Goal: Task Accomplishment & Management: Complete application form

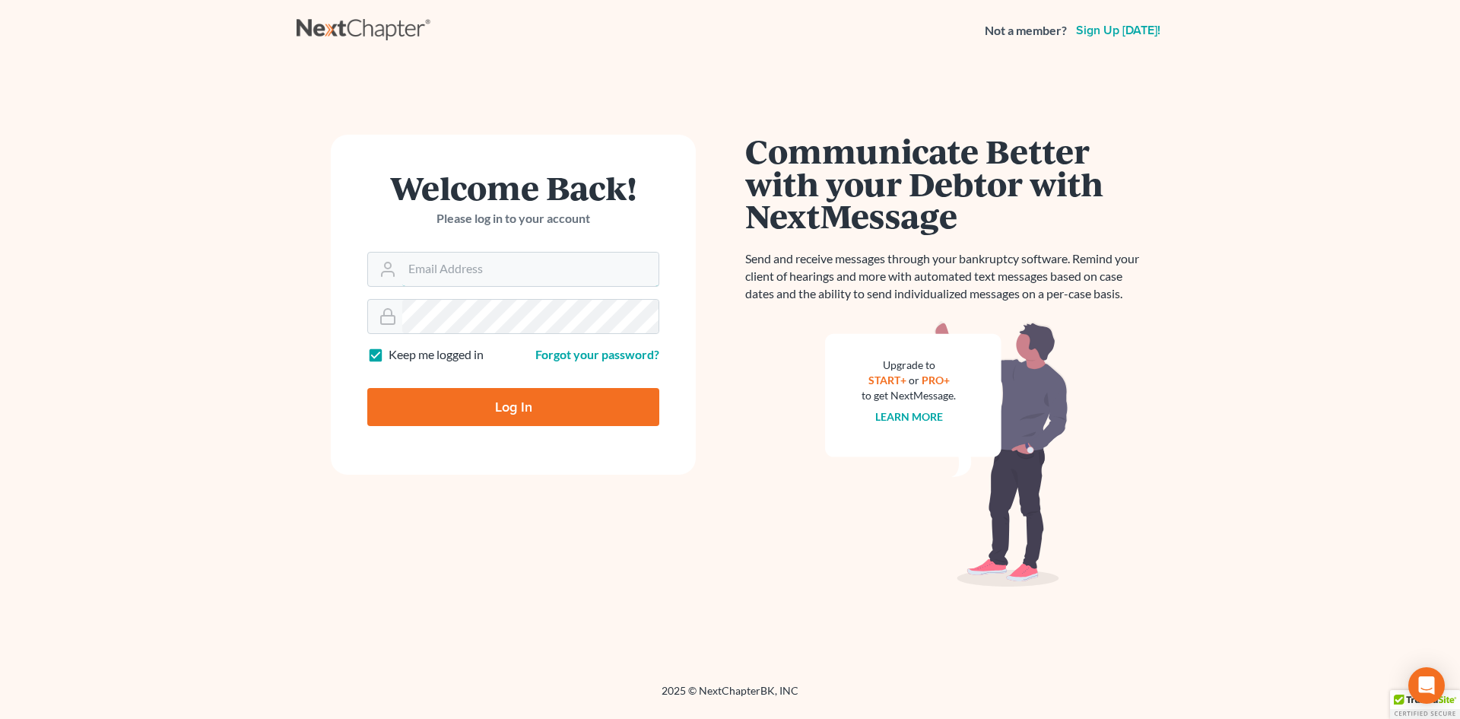
type input "[EMAIL_ADDRESS][DOMAIN_NAME]"
click at [452, 402] on input "Log In" at bounding box center [513, 407] width 292 height 38
type input "Thinking..."
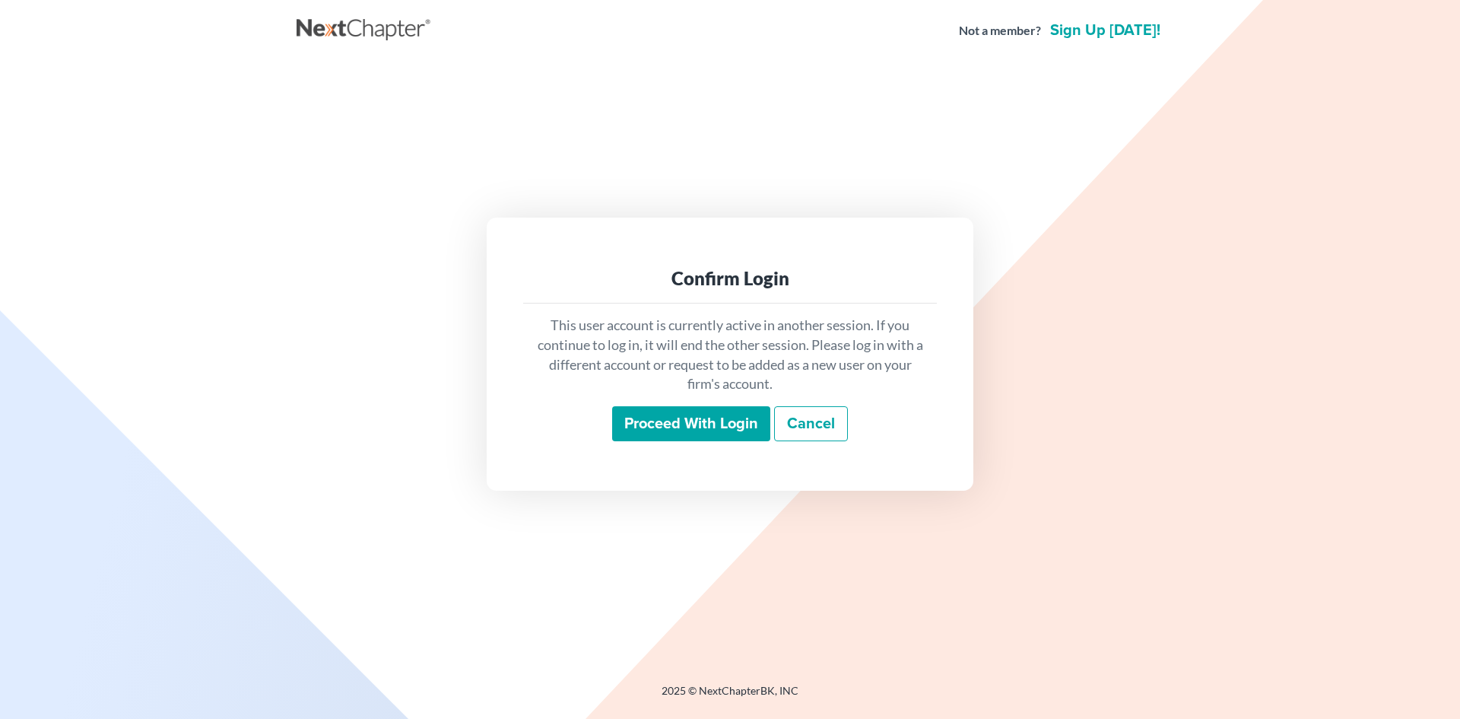
click at [715, 425] on input "Proceed with login" at bounding box center [691, 423] width 158 height 35
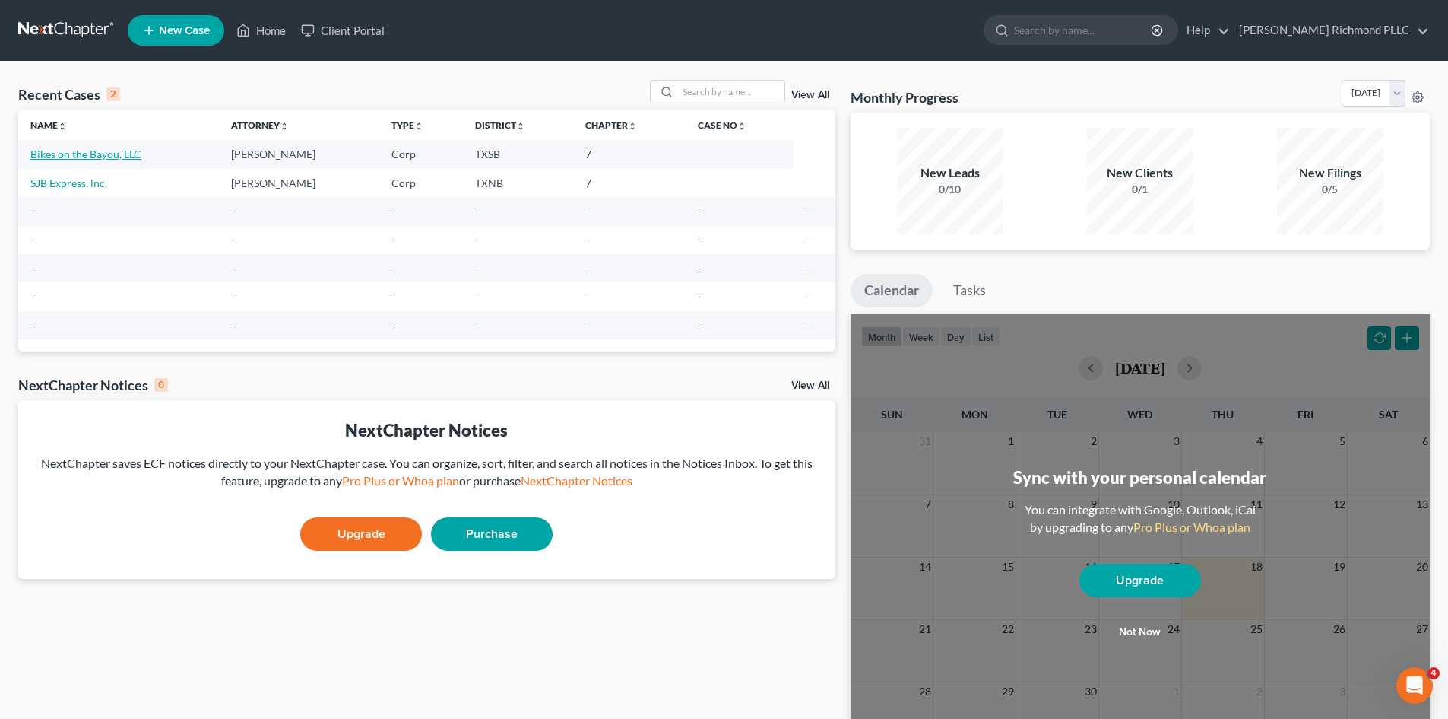
click at [83, 155] on link "Bikes on the Bayou, LLC" at bounding box center [85, 154] width 111 height 13
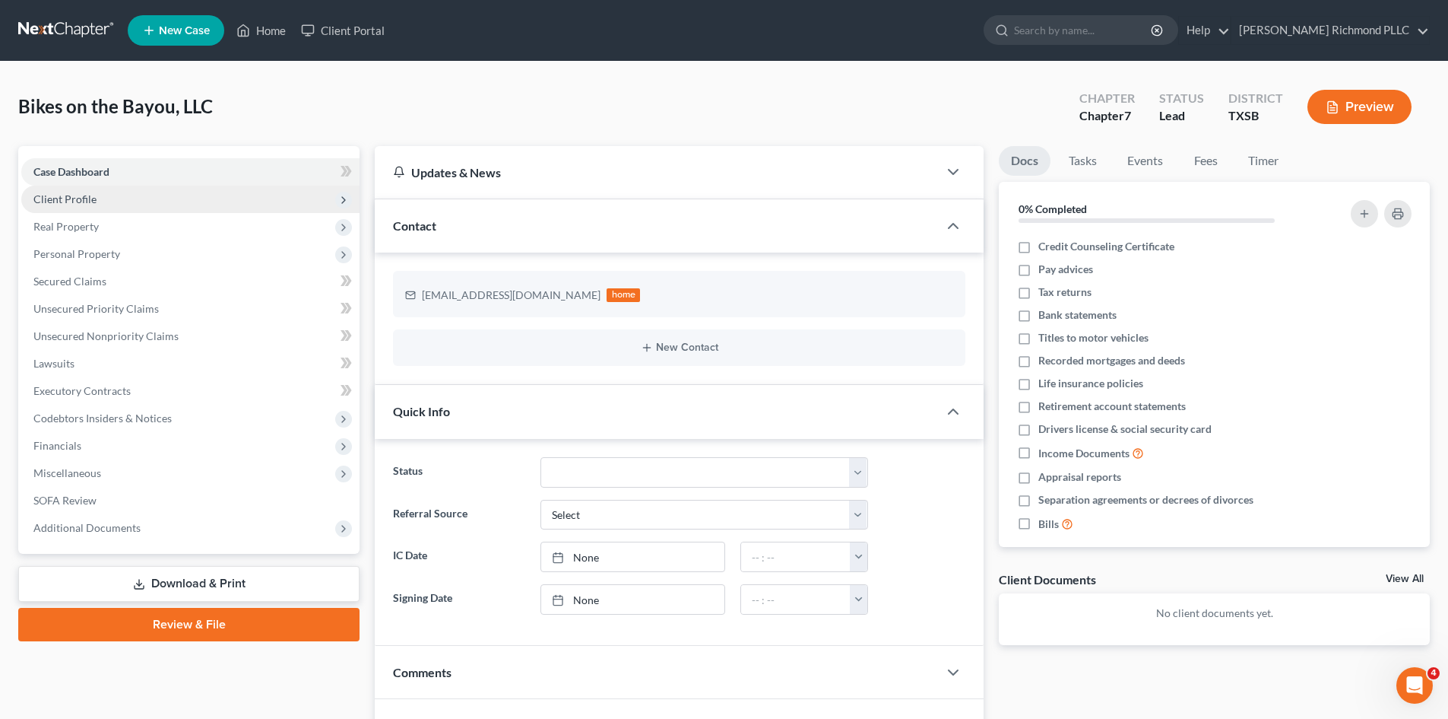
click at [82, 198] on span "Client Profile" at bounding box center [64, 198] width 63 height 13
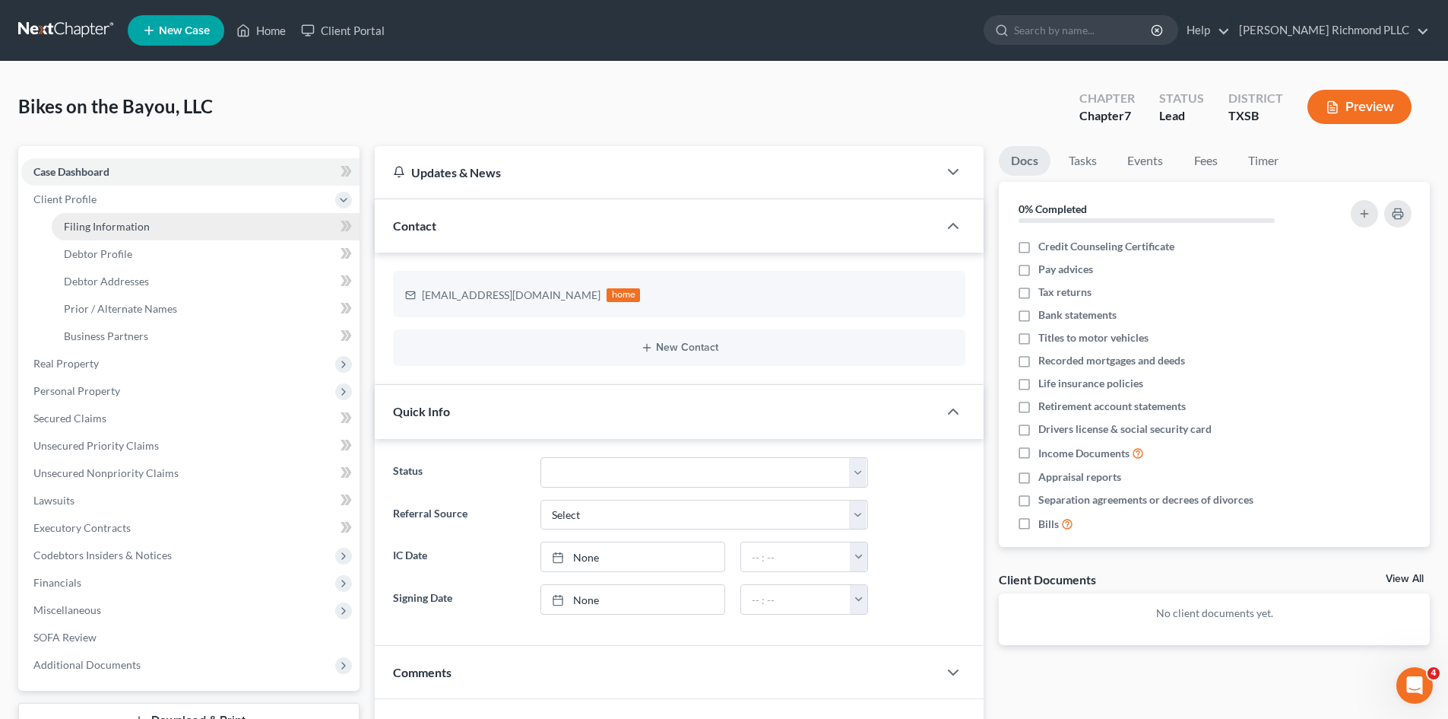
click at [103, 233] on link "Filing Information" at bounding box center [206, 226] width 308 height 27
select select "1"
select select "0"
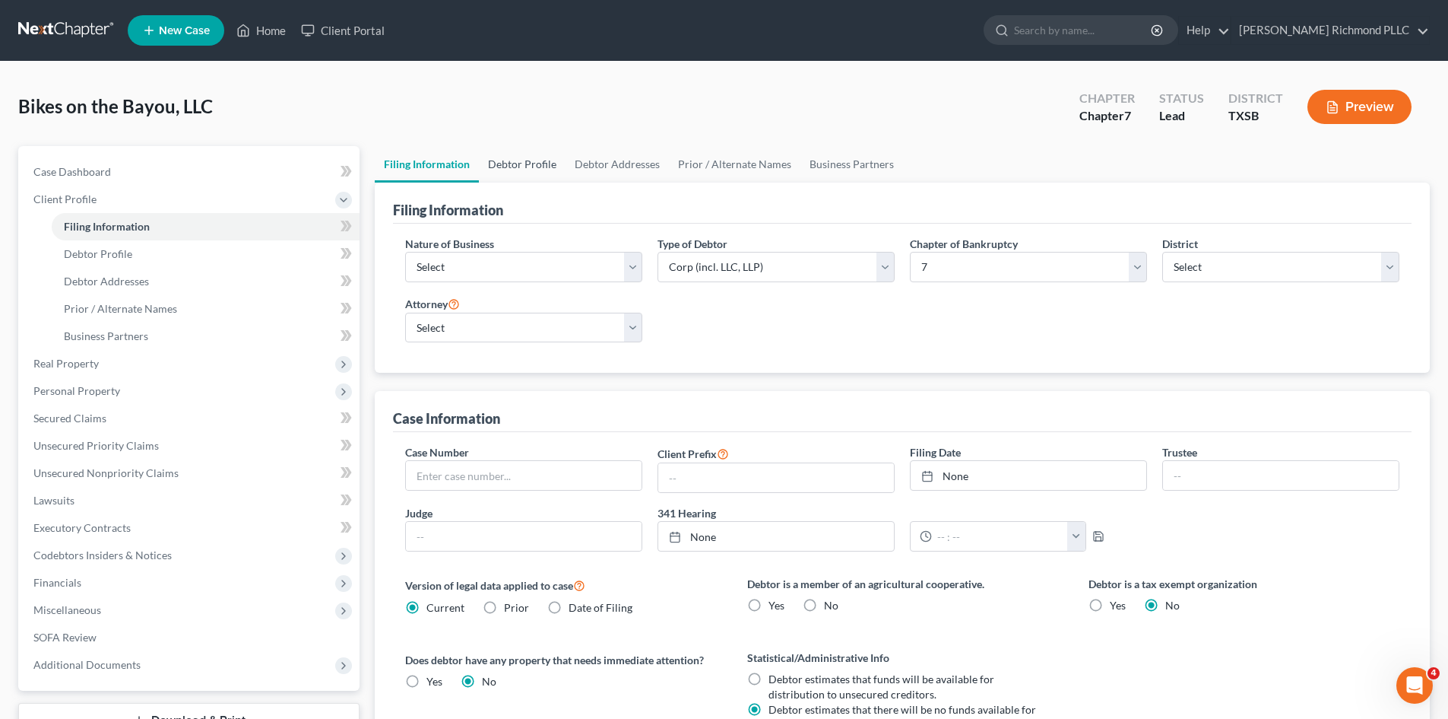
click at [528, 159] on link "Debtor Profile" at bounding box center [522, 164] width 87 height 36
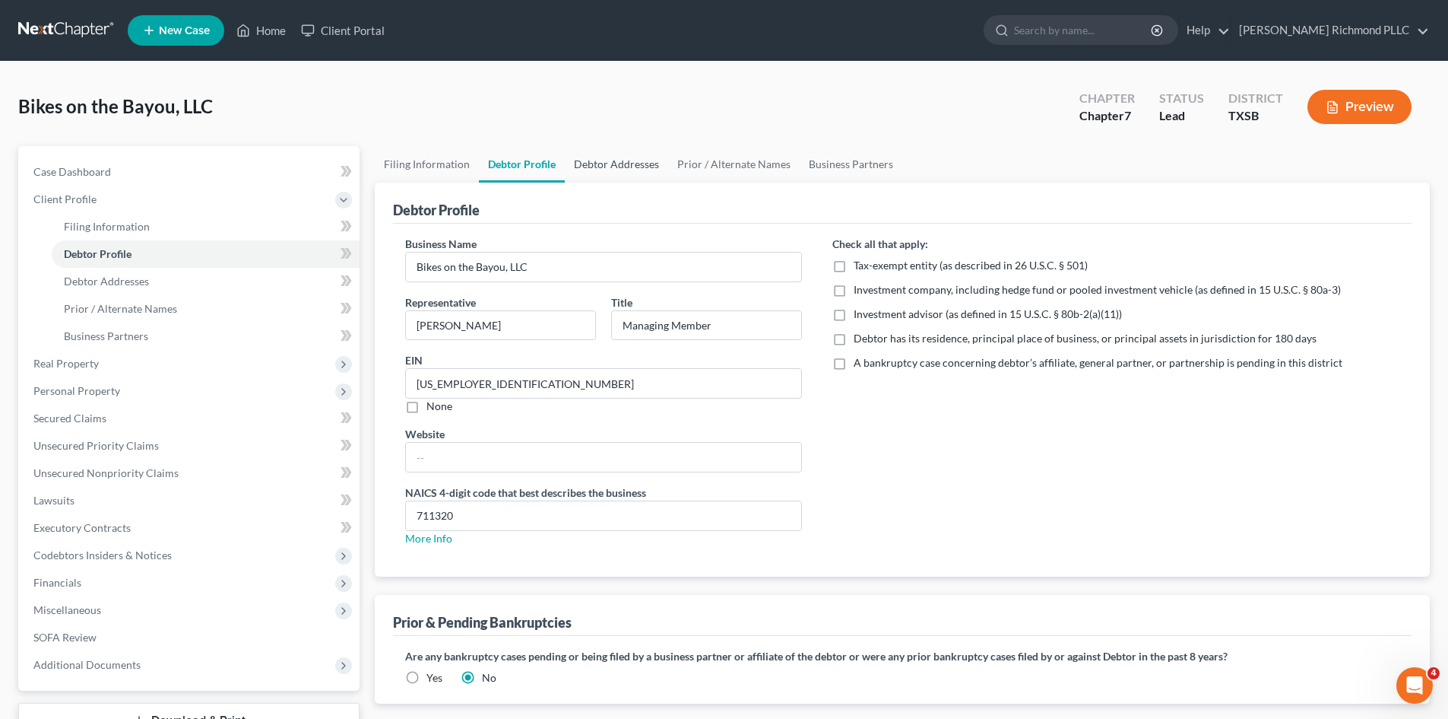
click at [636, 157] on link "Debtor Addresses" at bounding box center [616, 164] width 103 height 36
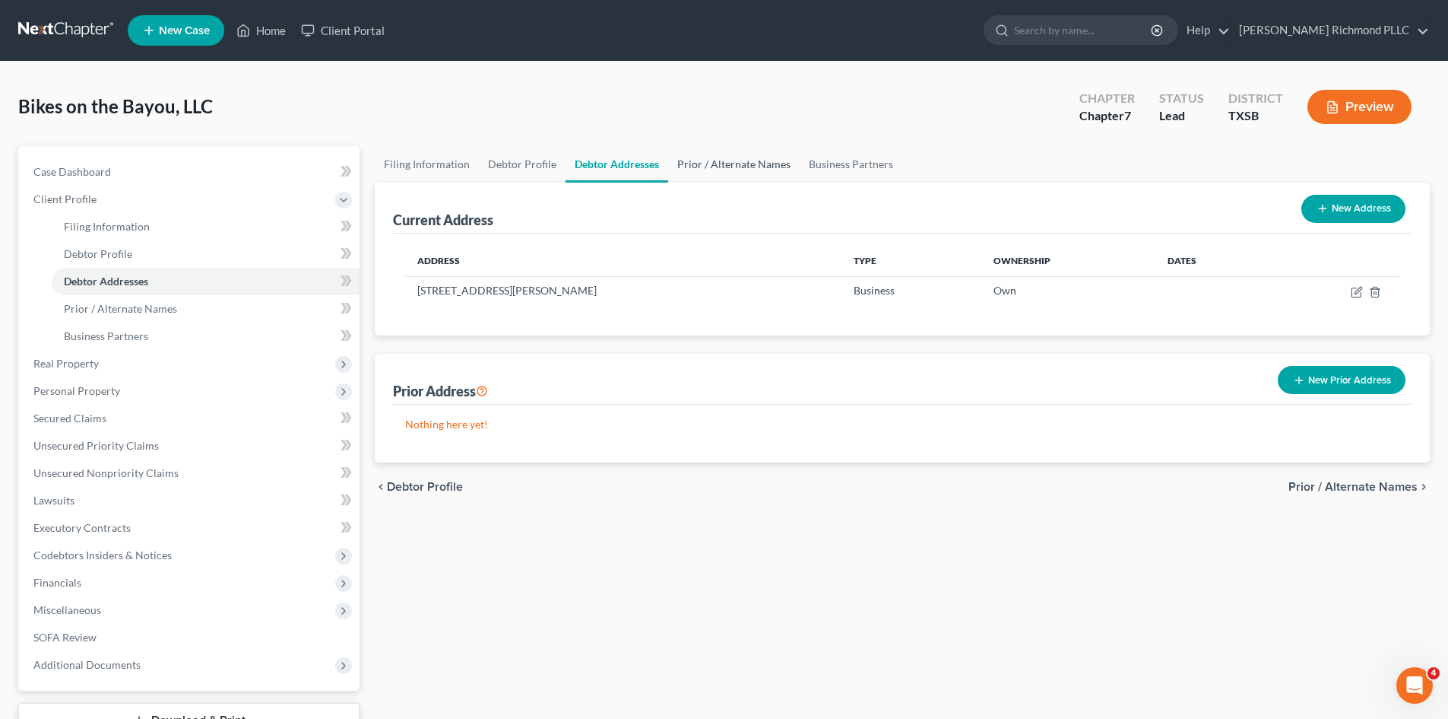
click at [737, 163] on link "Prior / Alternate Names" at bounding box center [734, 164] width 132 height 36
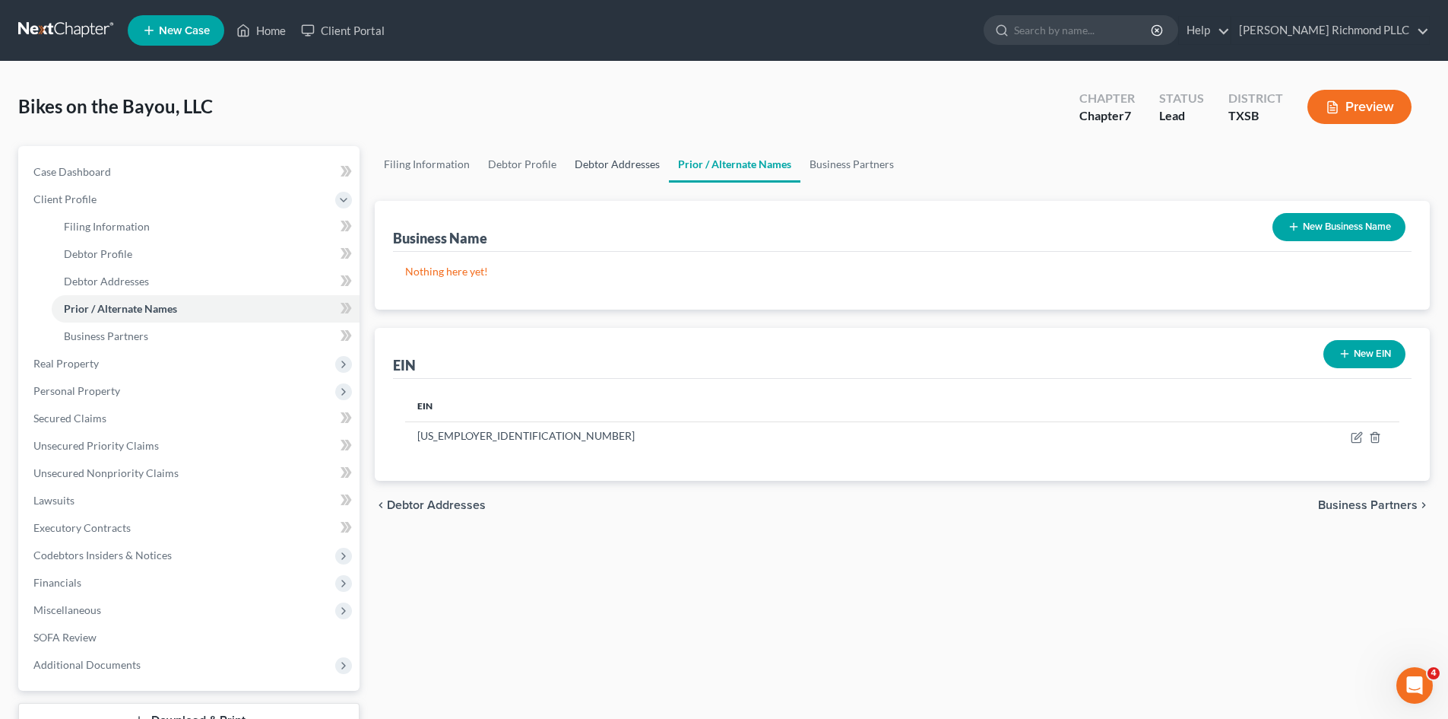
click at [599, 168] on link "Debtor Addresses" at bounding box center [617, 164] width 103 height 36
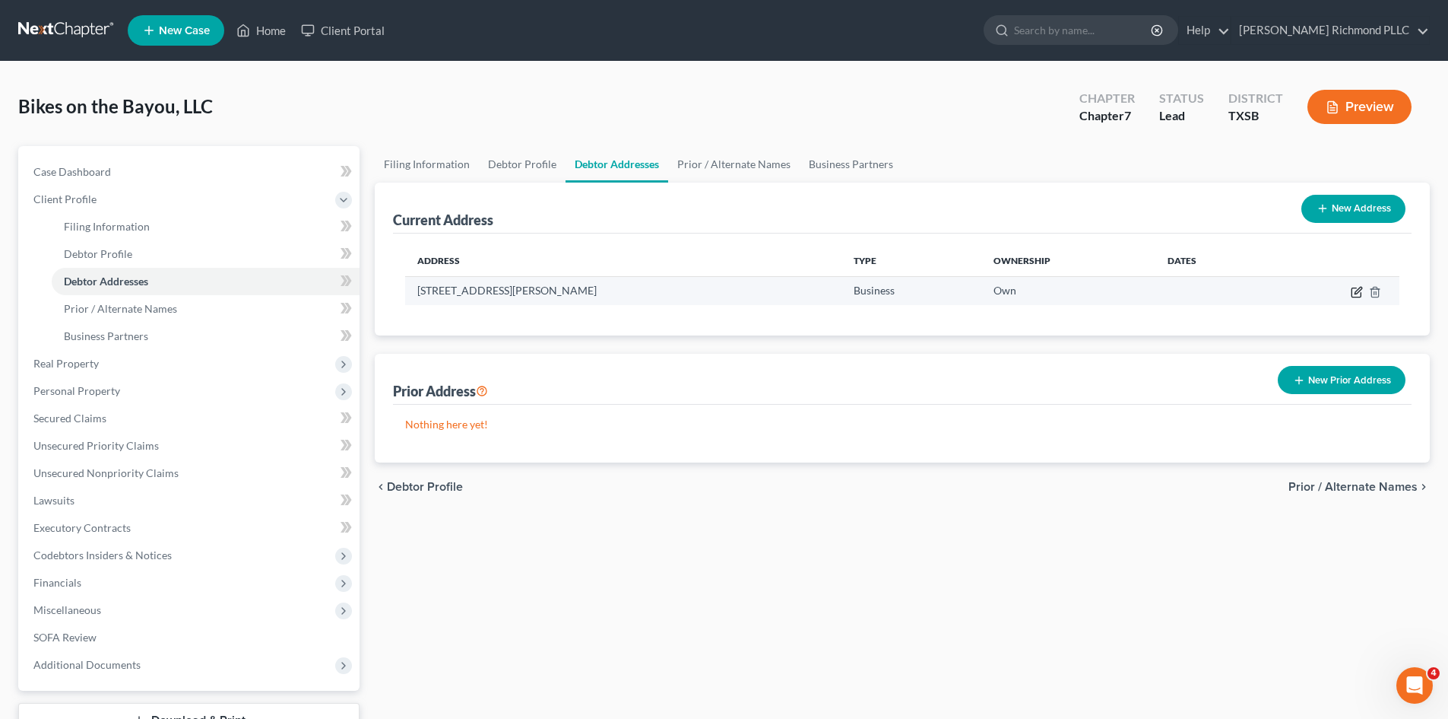
click at [1354, 289] on icon "button" at bounding box center [1357, 292] width 12 height 12
select select "45"
select select "0"
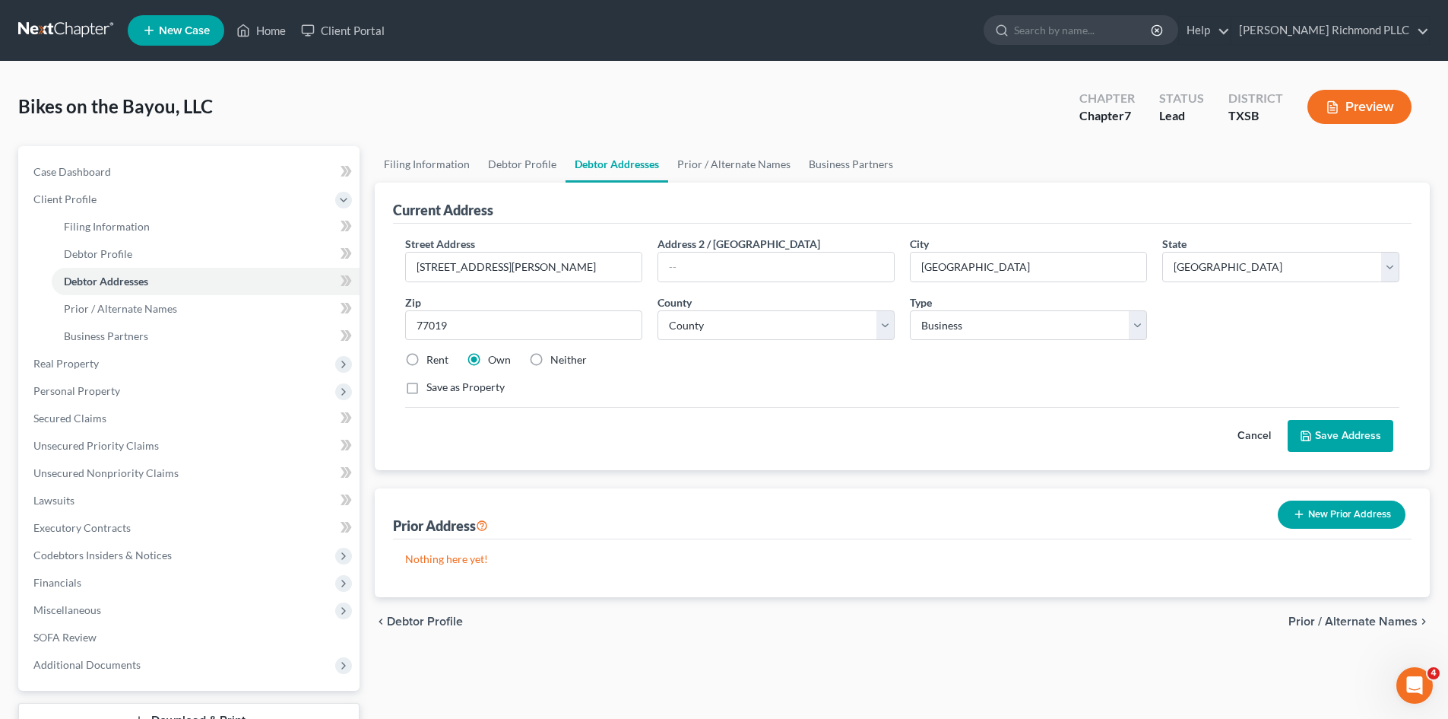
click at [550, 357] on label "Neither" at bounding box center [568, 359] width 36 height 15
click at [557, 357] on input "Neither" at bounding box center [562, 357] width 10 height 10
radio input "true"
click at [1354, 443] on button "Save Address" at bounding box center [1341, 436] width 106 height 32
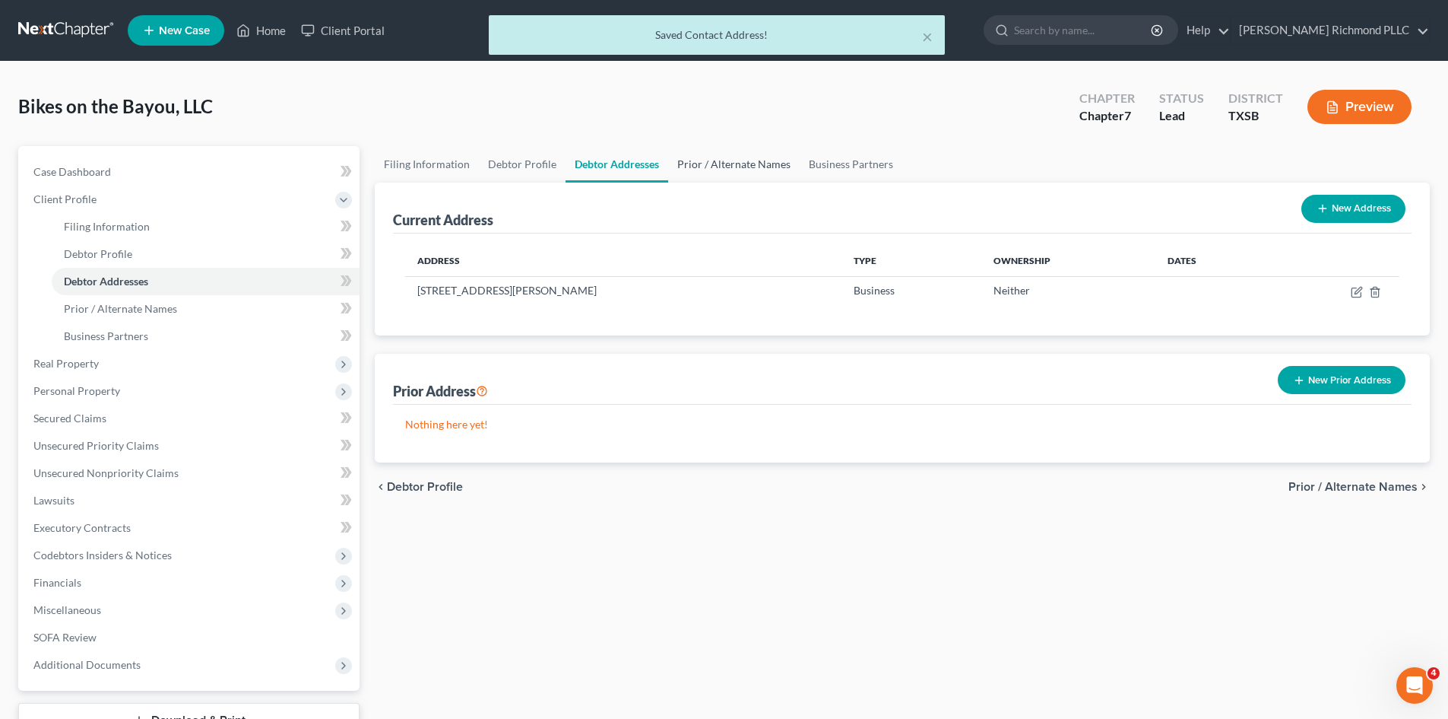
click at [730, 163] on link "Prior / Alternate Names" at bounding box center [734, 164] width 132 height 36
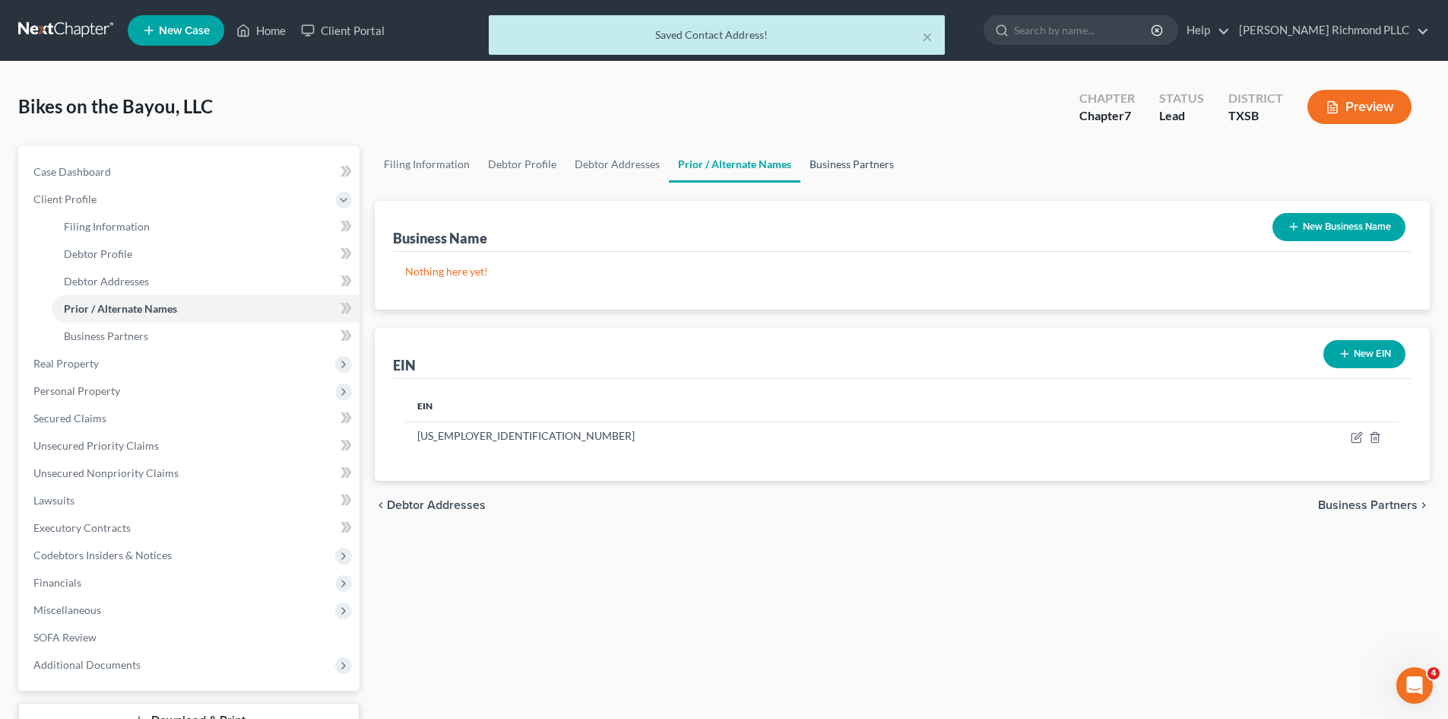
click at [848, 165] on link "Business Partners" at bounding box center [852, 164] width 103 height 36
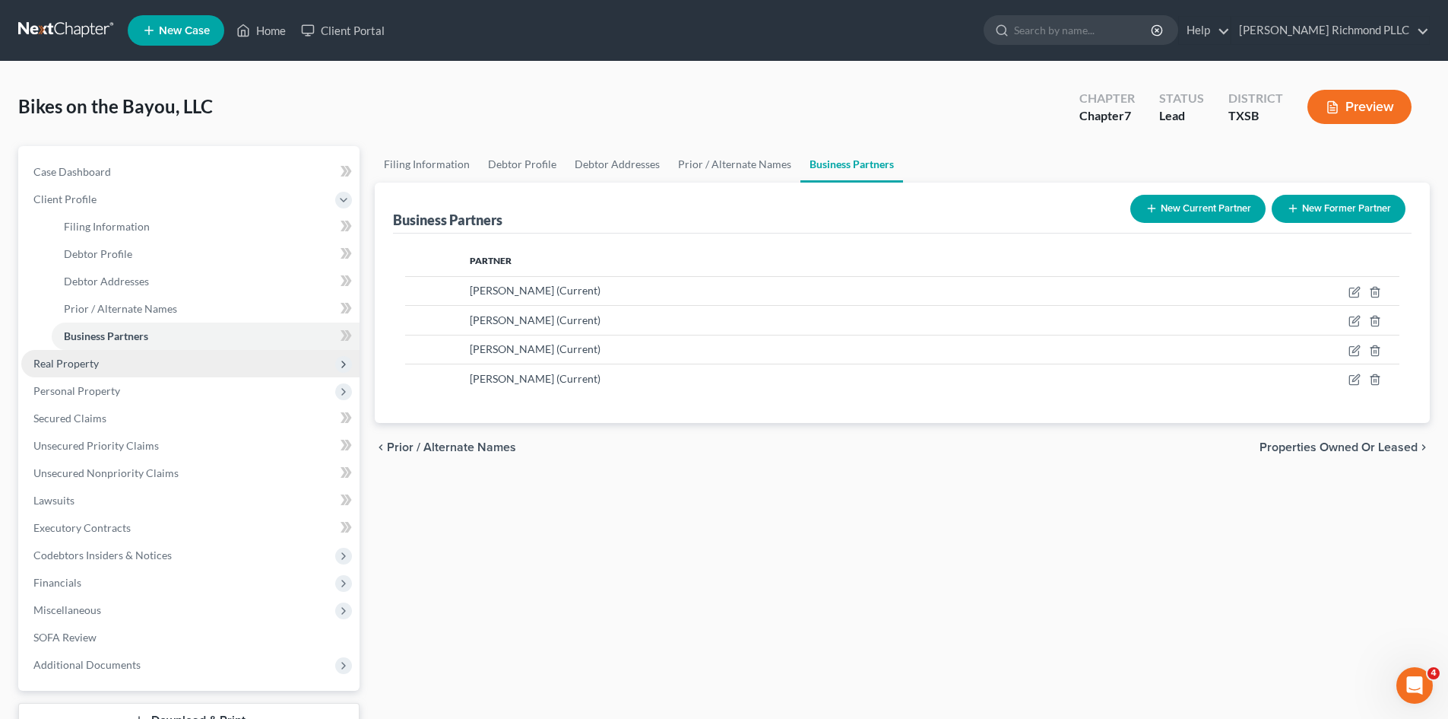
click at [96, 361] on span "Real Property" at bounding box center [65, 363] width 65 height 13
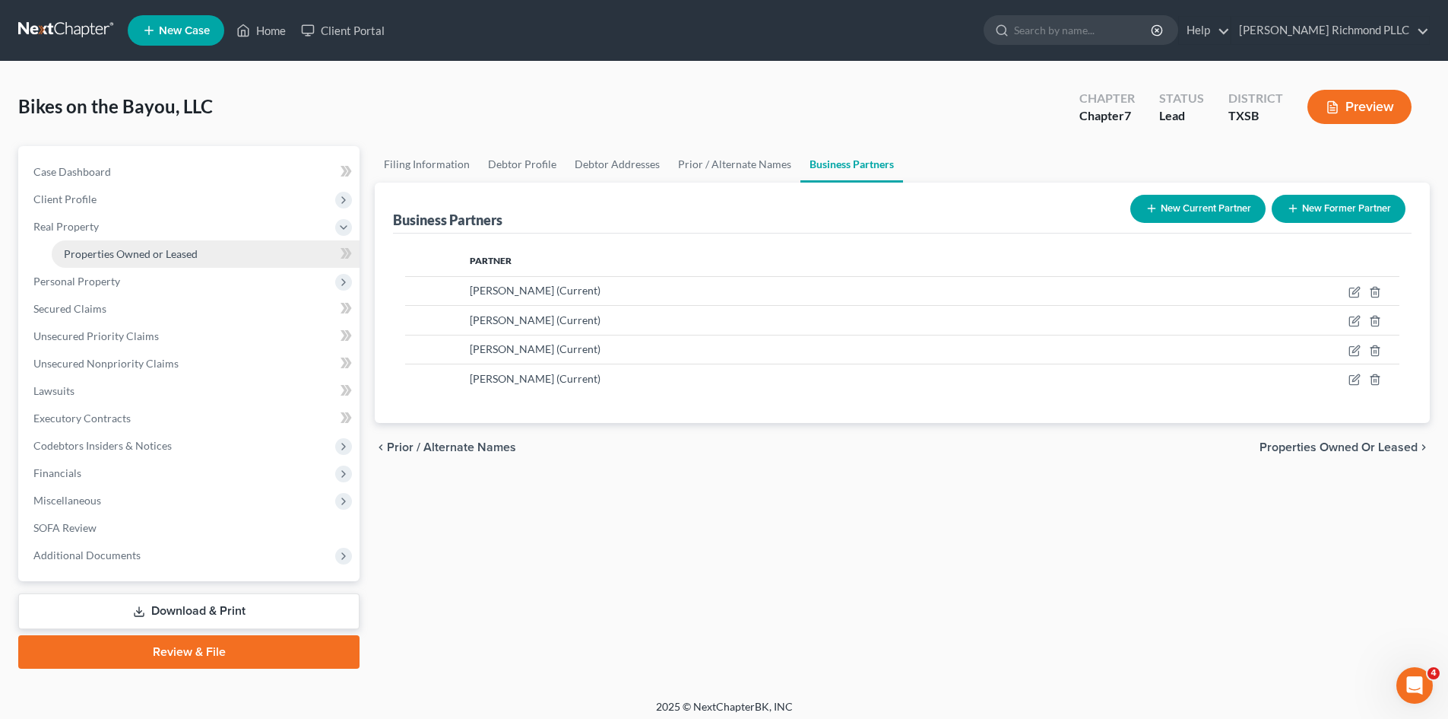
click at [138, 255] on span "Properties Owned or Leased" at bounding box center [131, 253] width 134 height 13
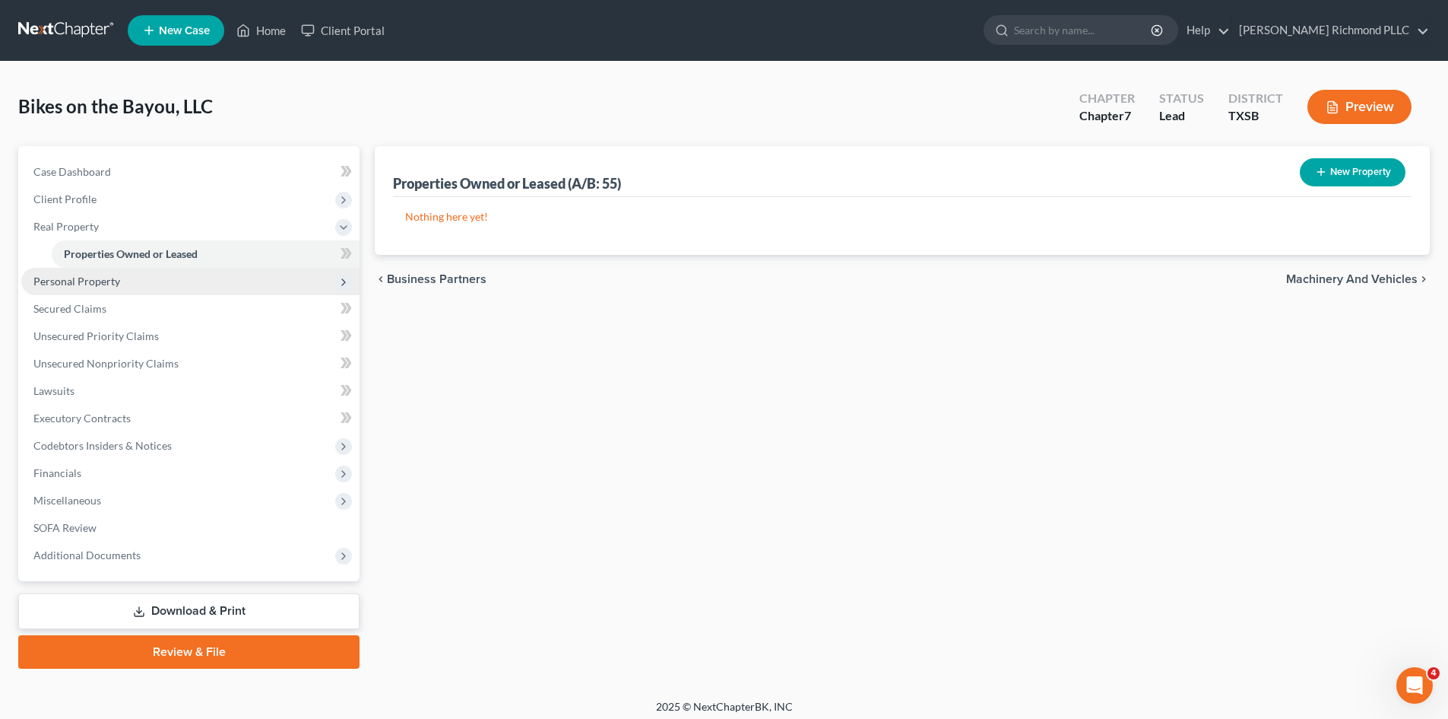
click at [110, 282] on span "Personal Property" at bounding box center [76, 280] width 87 height 13
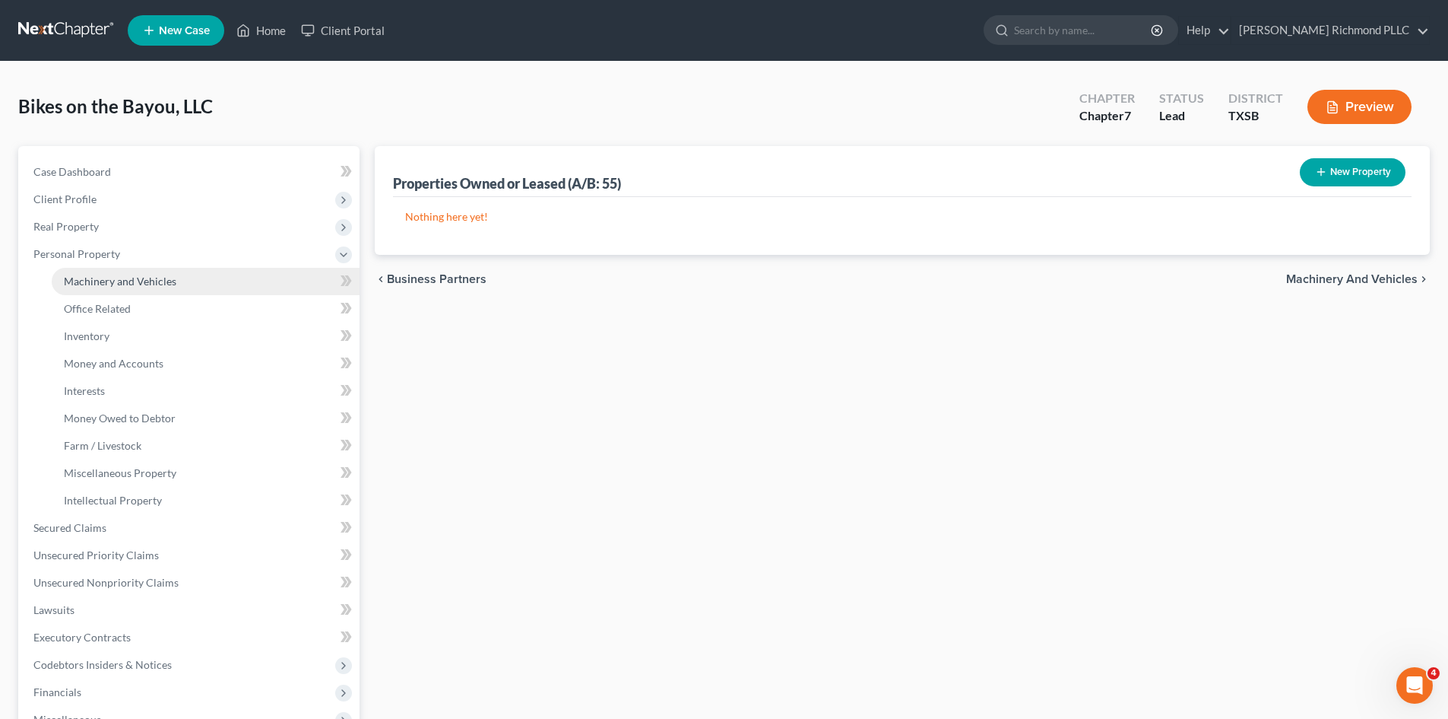
click at [132, 283] on span "Machinery and Vehicles" at bounding box center [120, 280] width 113 height 13
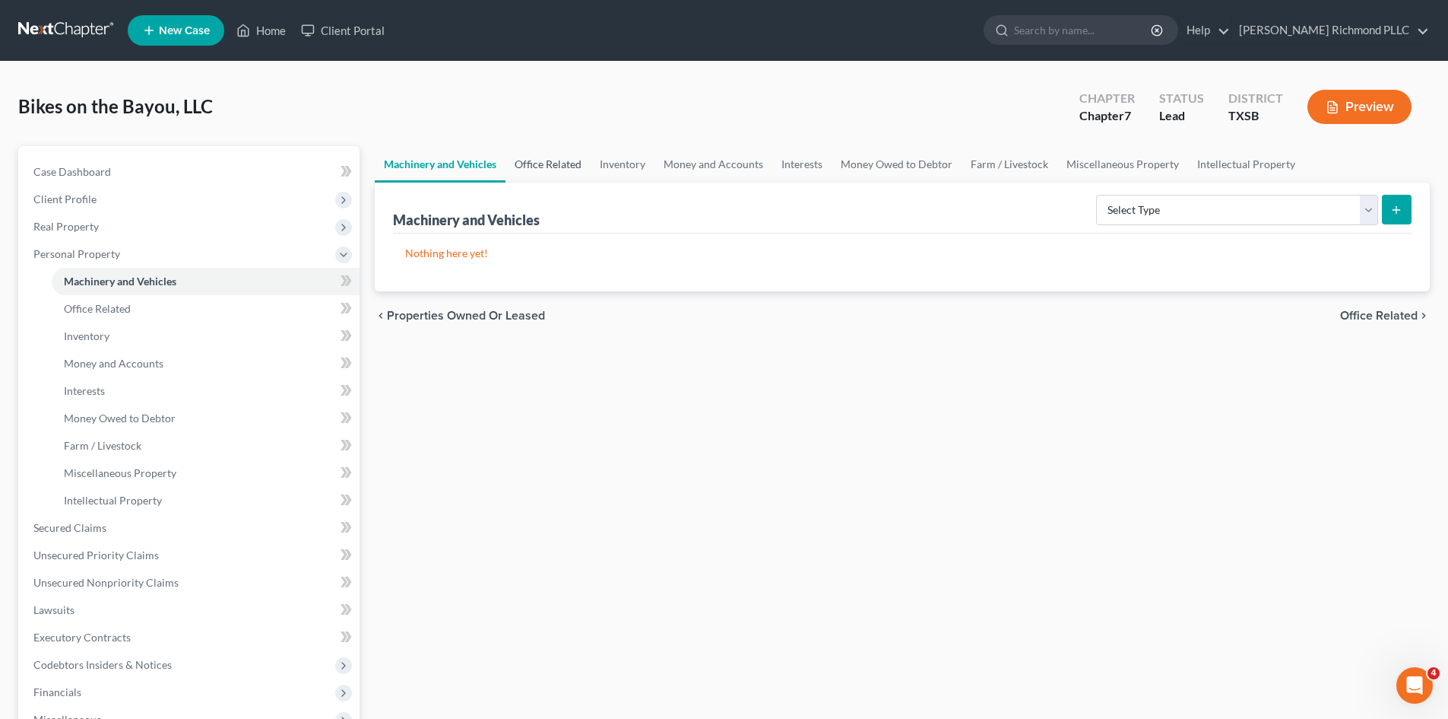
click at [535, 169] on link "Office Related" at bounding box center [548, 164] width 85 height 36
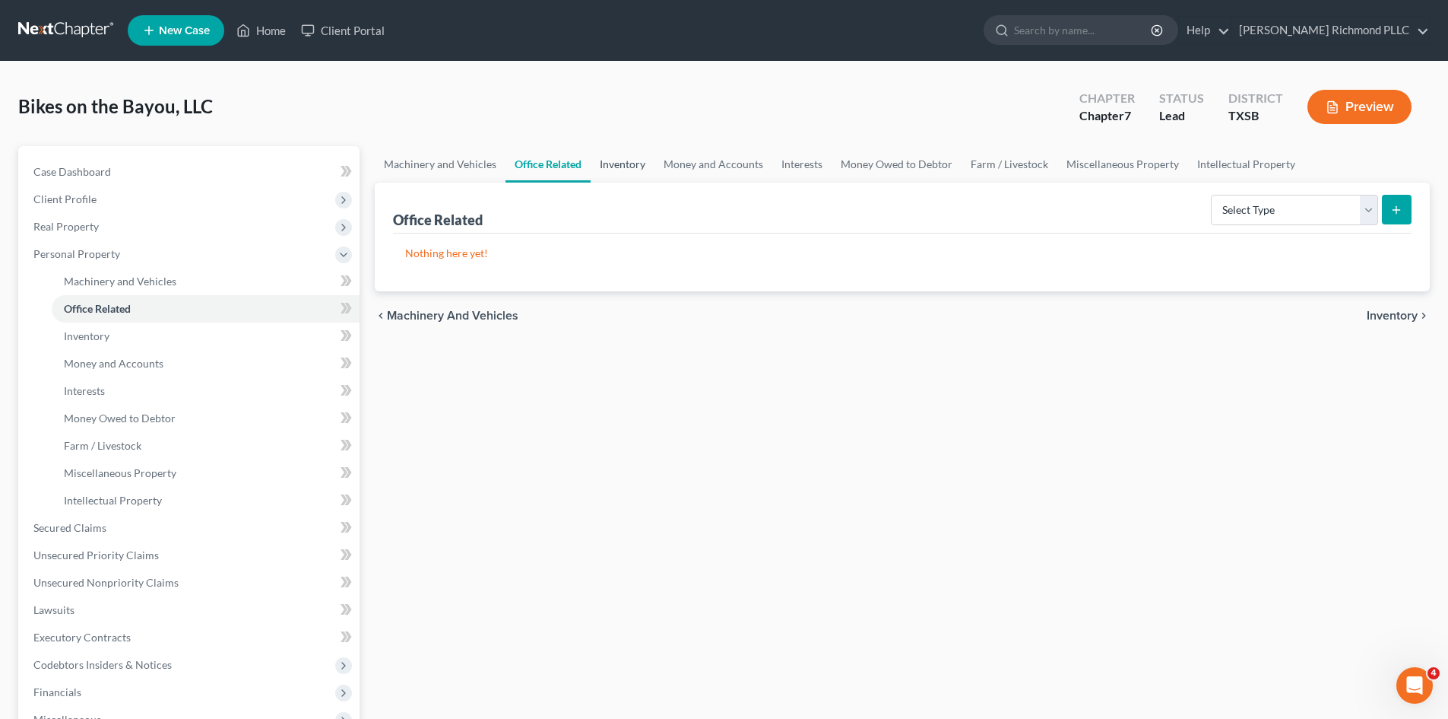
click at [611, 162] on link "Inventory" at bounding box center [623, 164] width 64 height 36
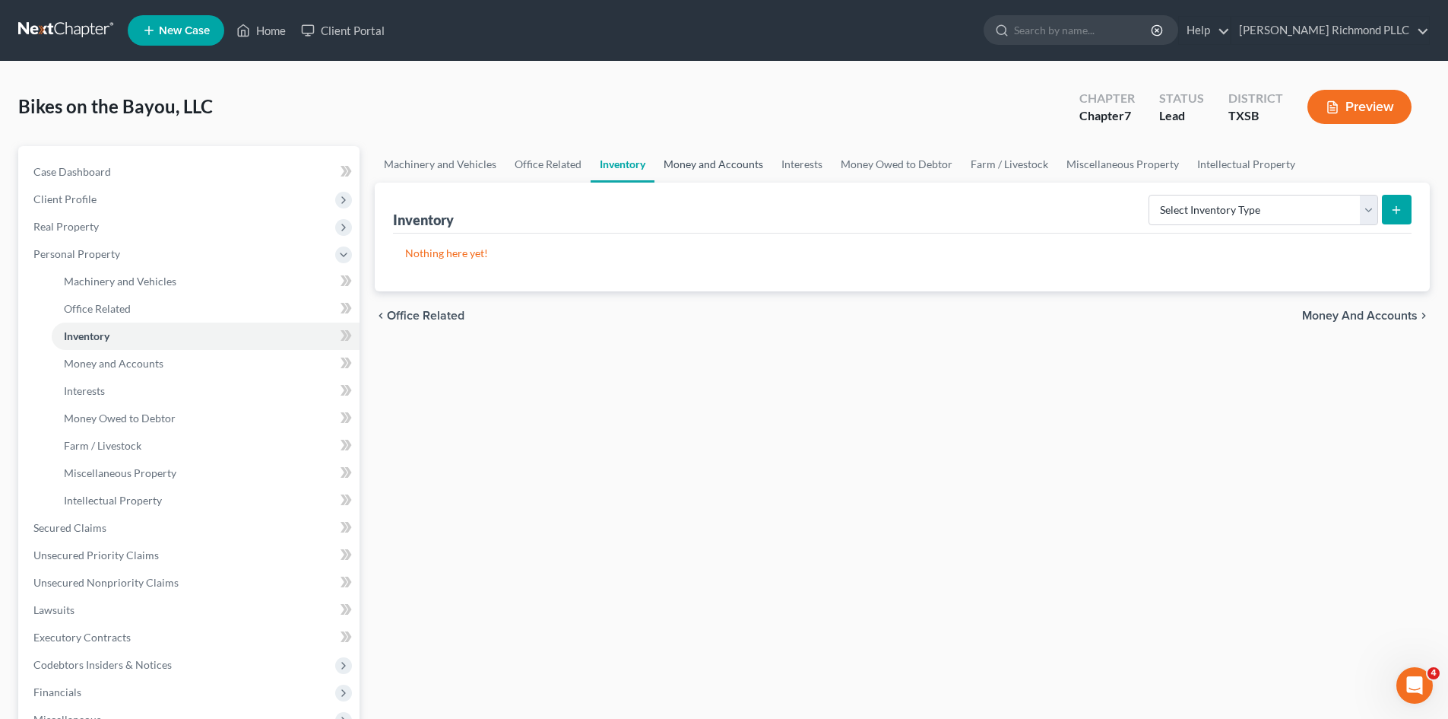
click at [698, 164] on link "Money and Accounts" at bounding box center [714, 164] width 118 height 36
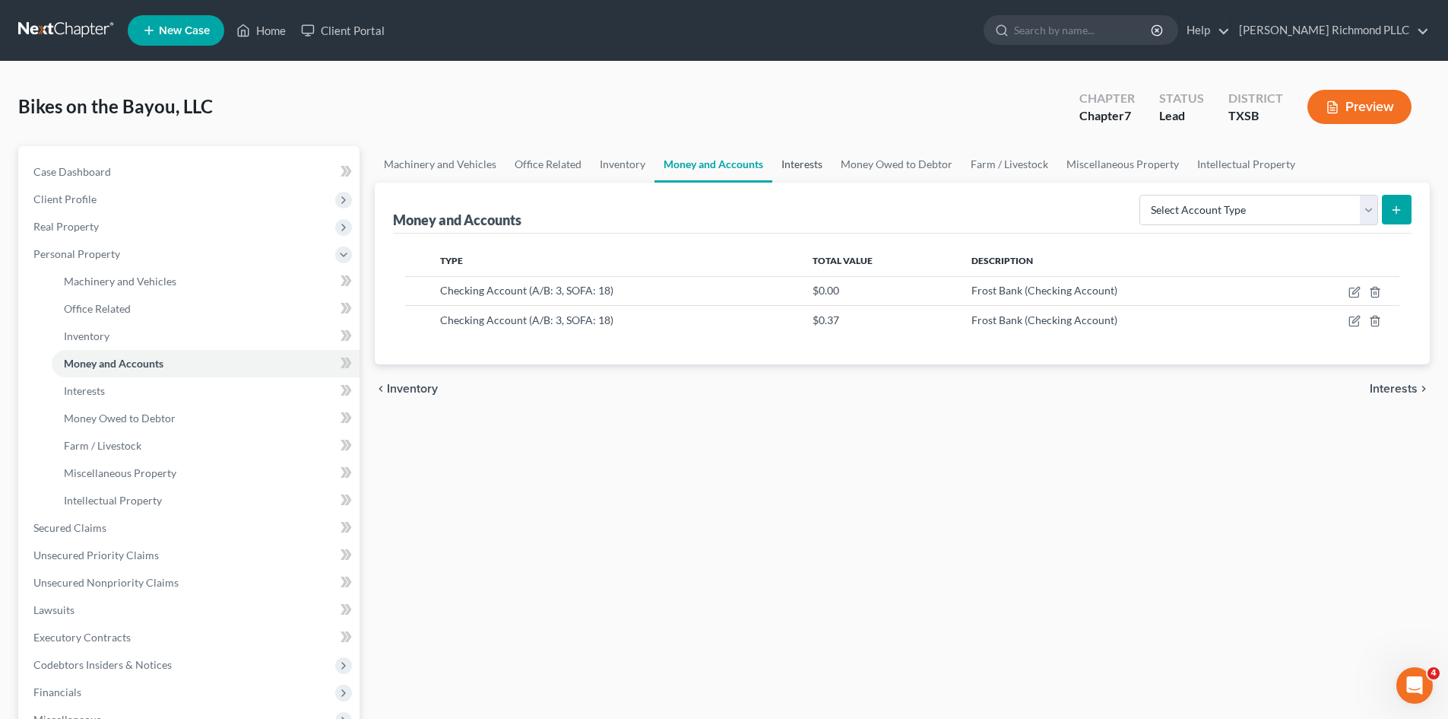
click at [800, 166] on link "Interests" at bounding box center [801, 164] width 59 height 36
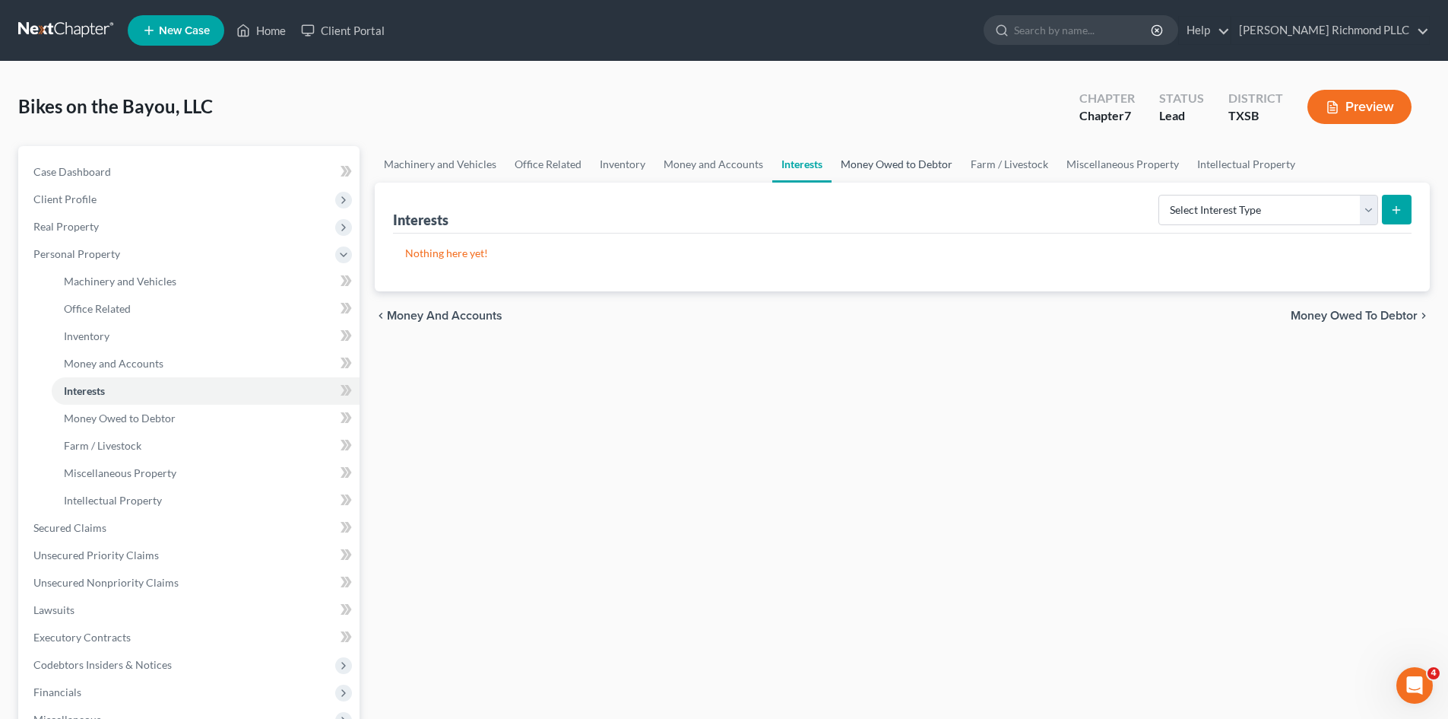
click at [868, 170] on link "Money Owed to Debtor" at bounding box center [897, 164] width 130 height 36
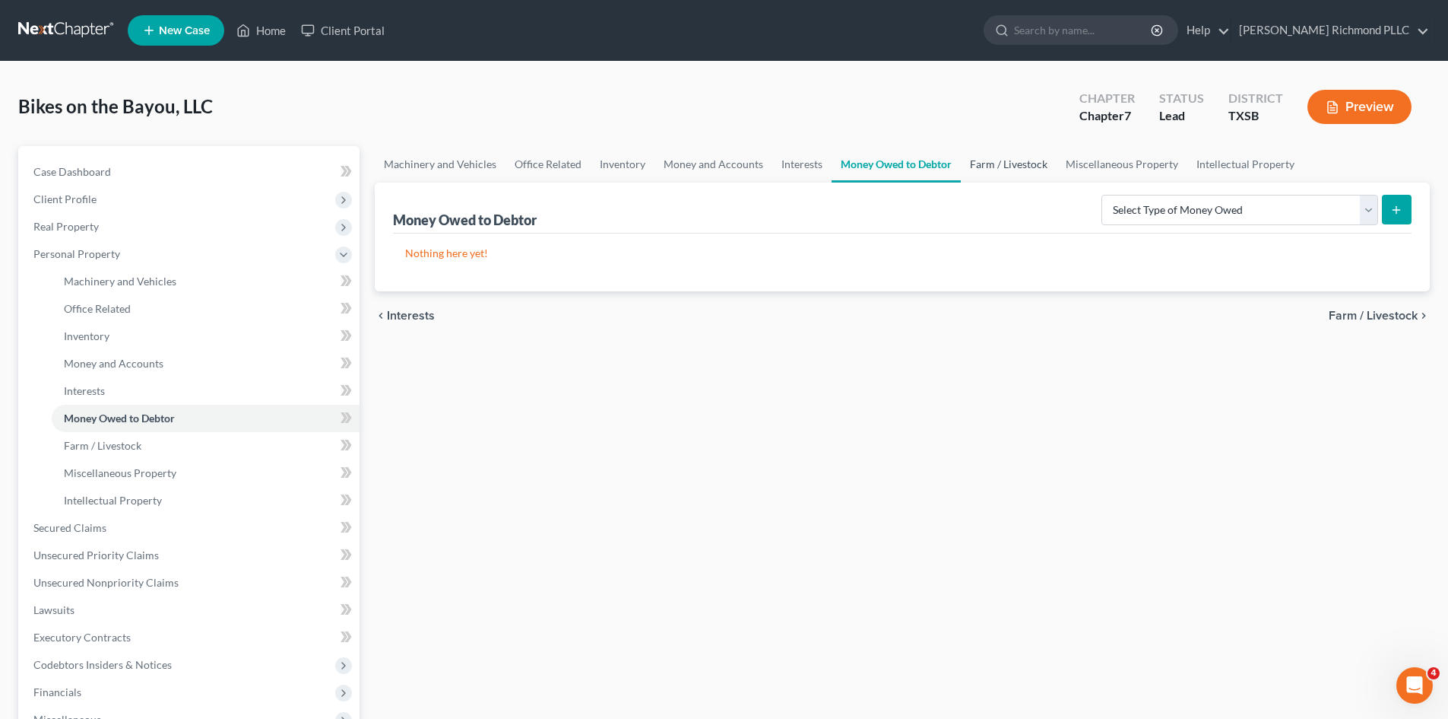
click at [988, 166] on link "Farm / Livestock" at bounding box center [1009, 164] width 96 height 36
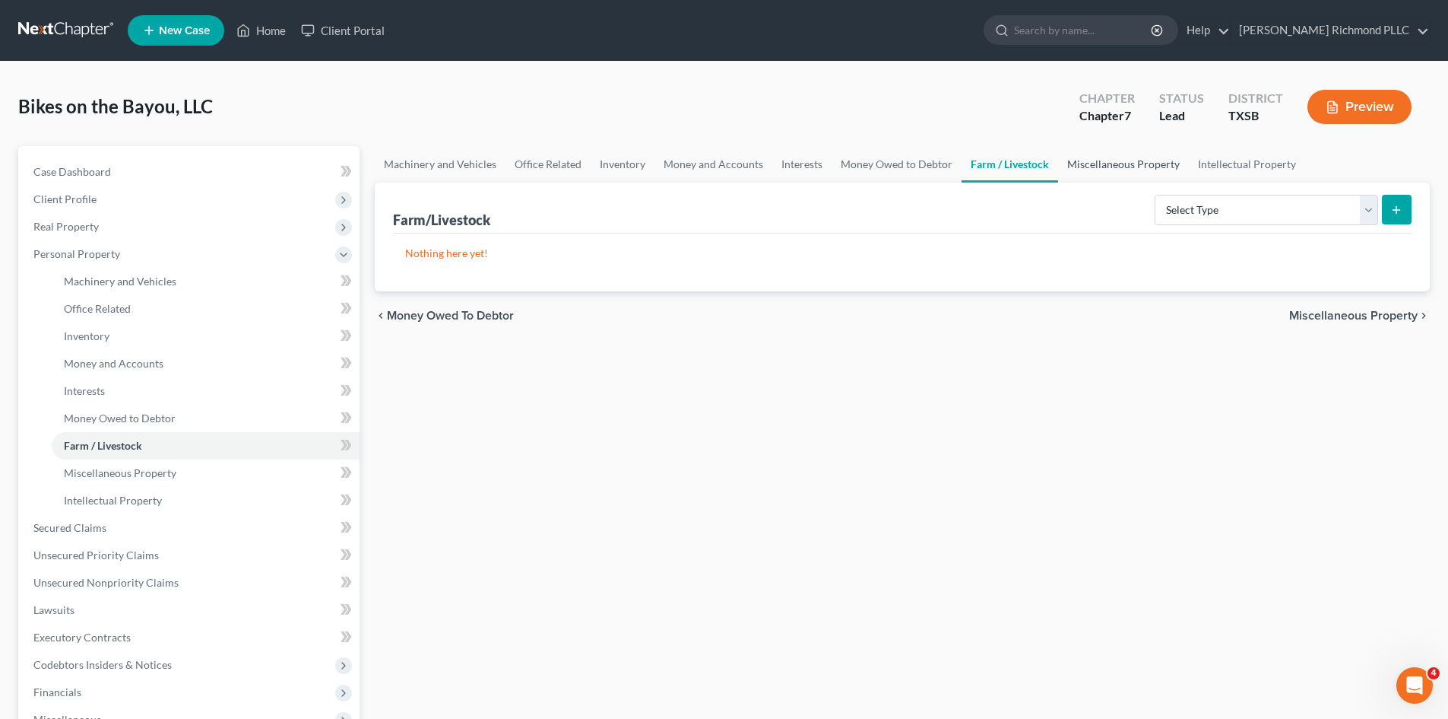
click at [1131, 162] on link "Miscellaneous Property" at bounding box center [1123, 164] width 131 height 36
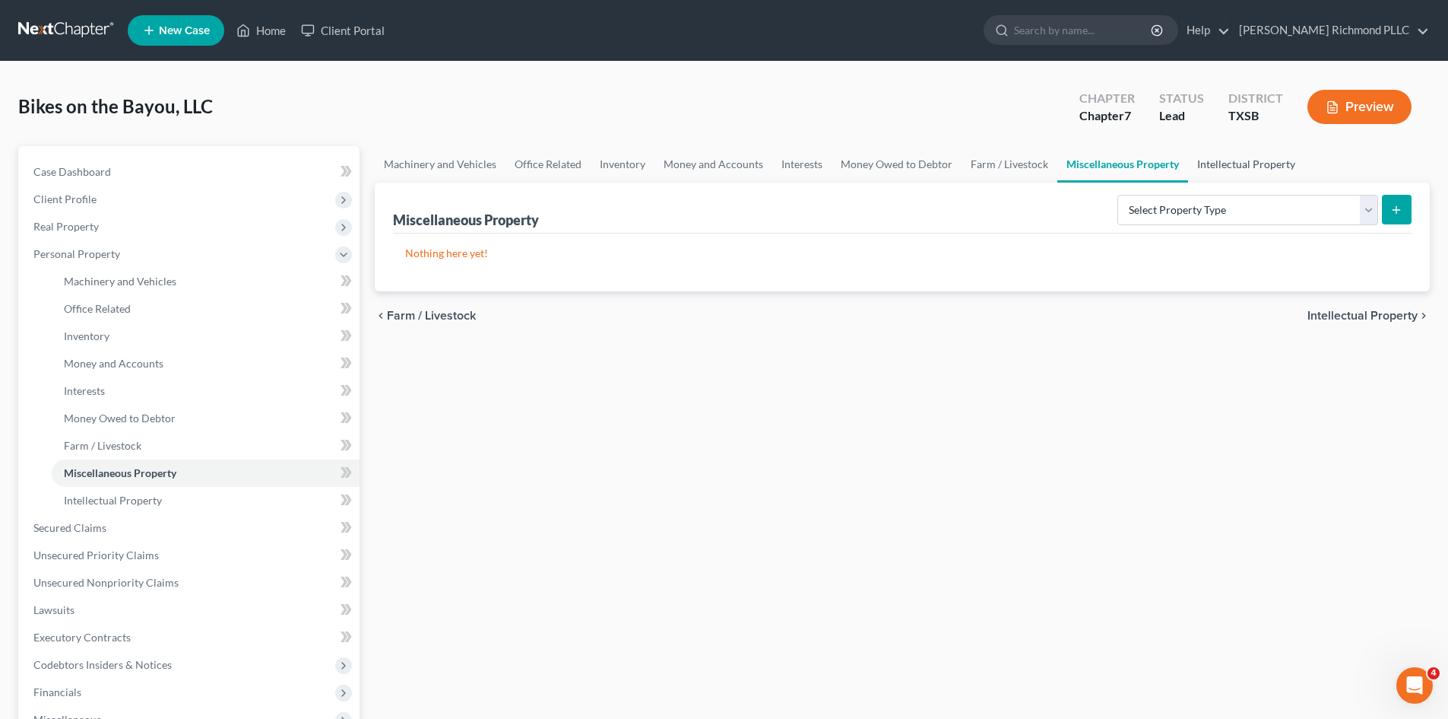
click at [1245, 170] on link "Intellectual Property" at bounding box center [1246, 164] width 116 height 36
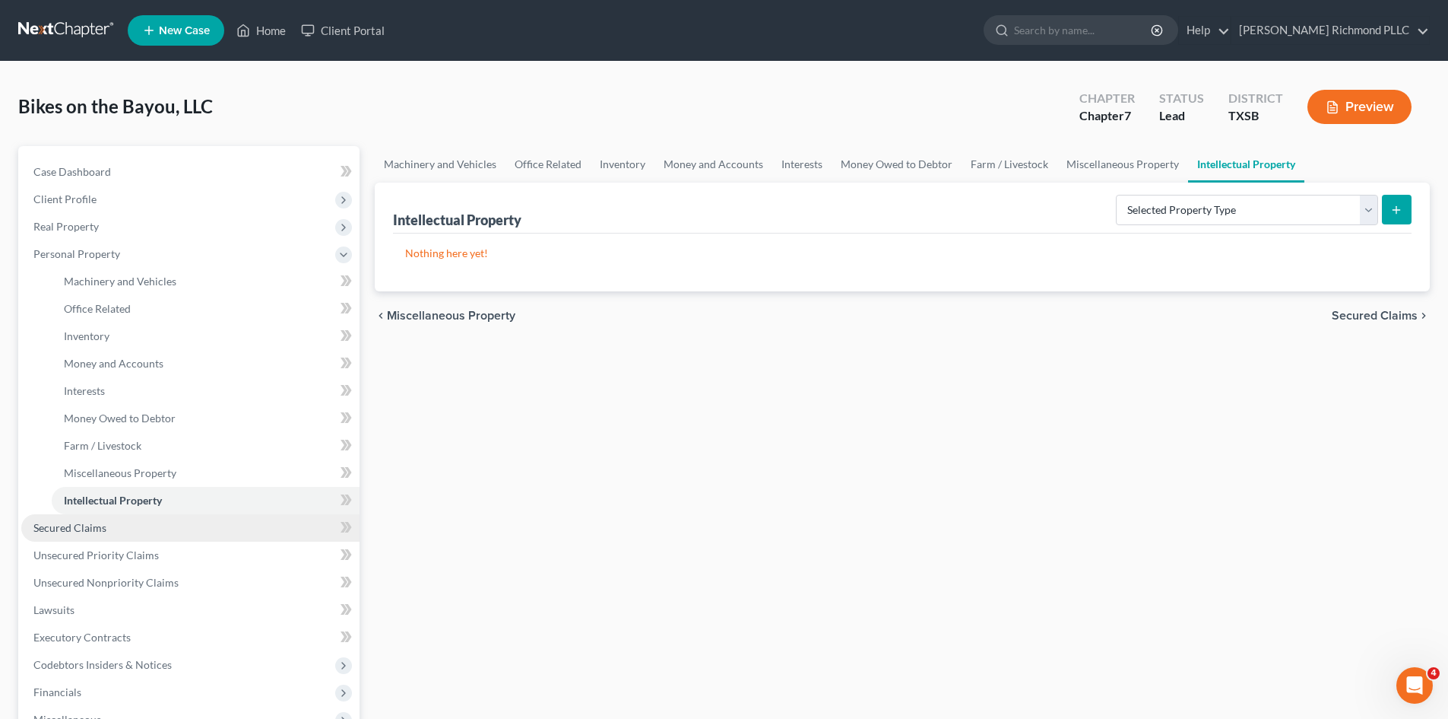
click at [90, 531] on span "Secured Claims" at bounding box center [69, 527] width 73 height 13
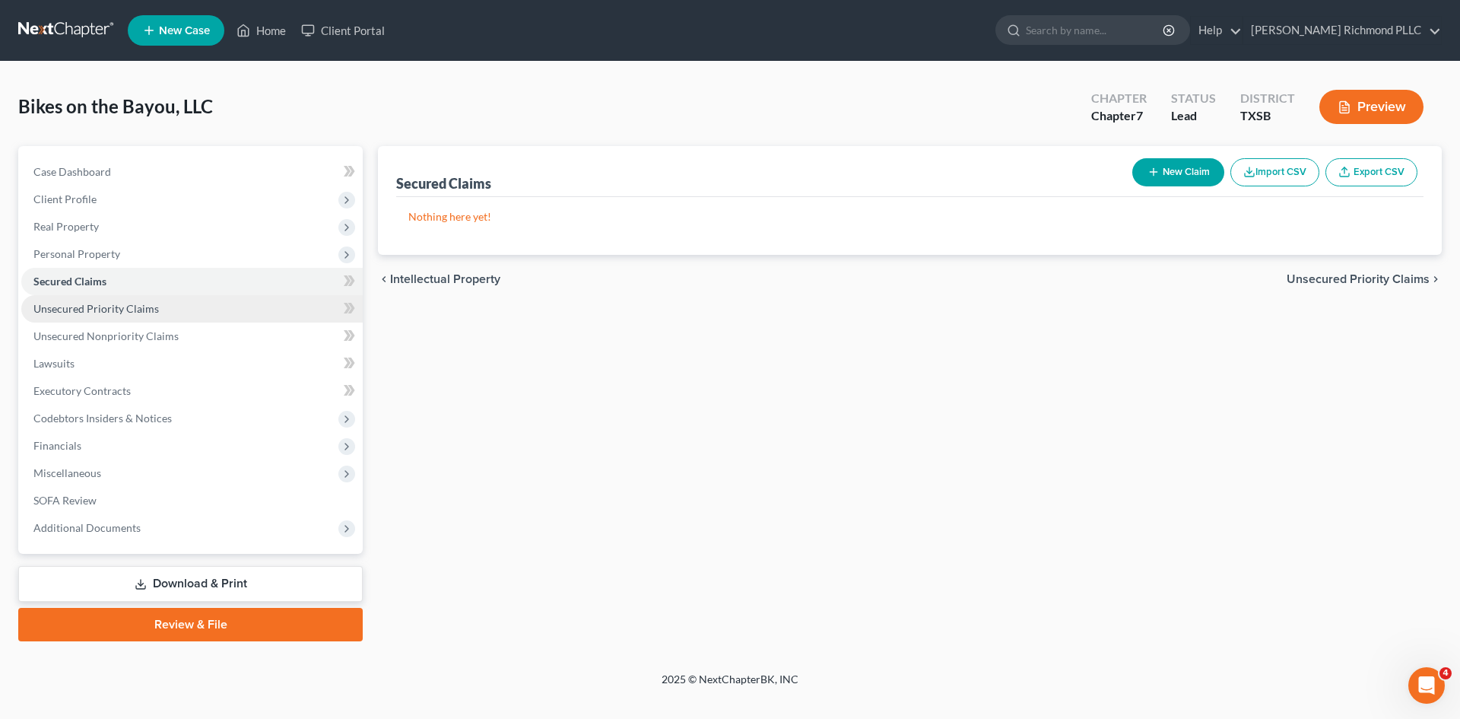
click at [128, 311] on span "Unsecured Priority Claims" at bounding box center [95, 308] width 125 height 13
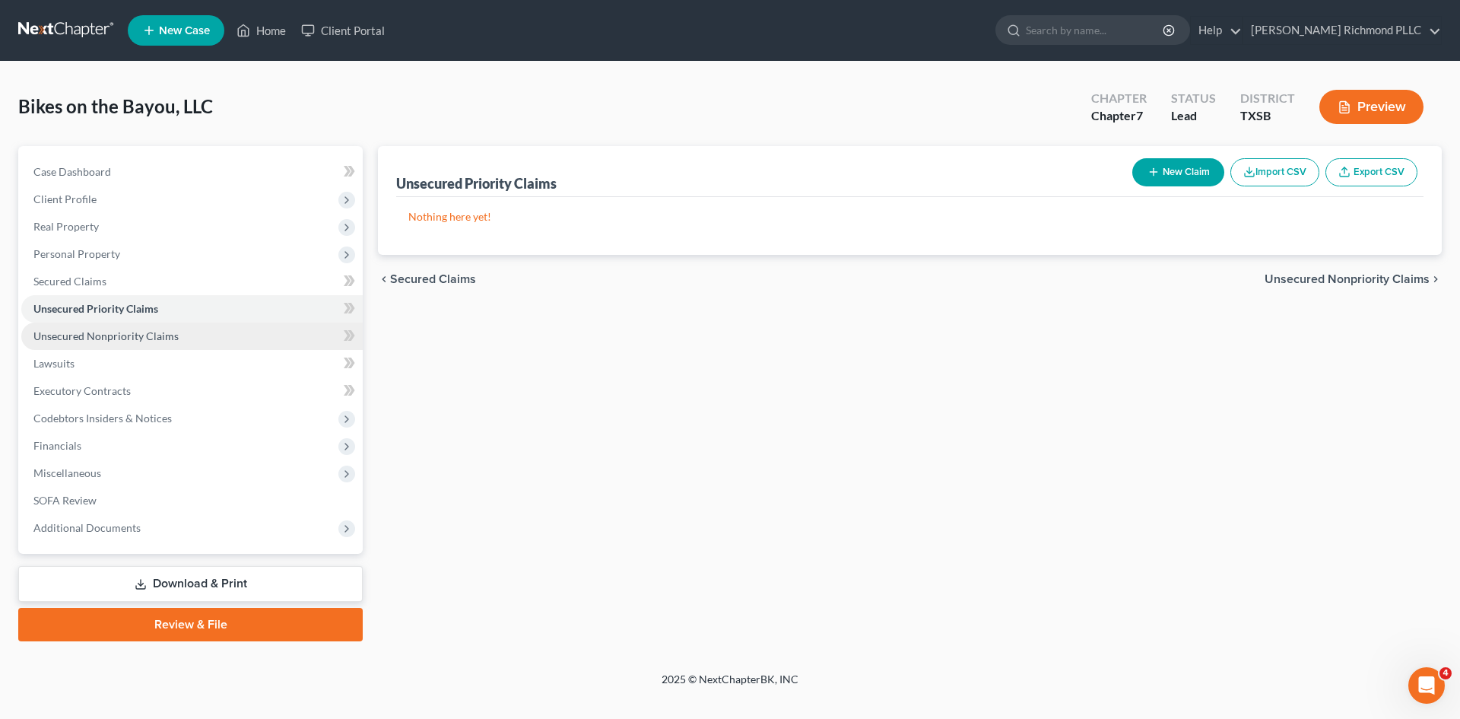
click at [136, 334] on span "Unsecured Nonpriority Claims" at bounding box center [105, 335] width 145 height 13
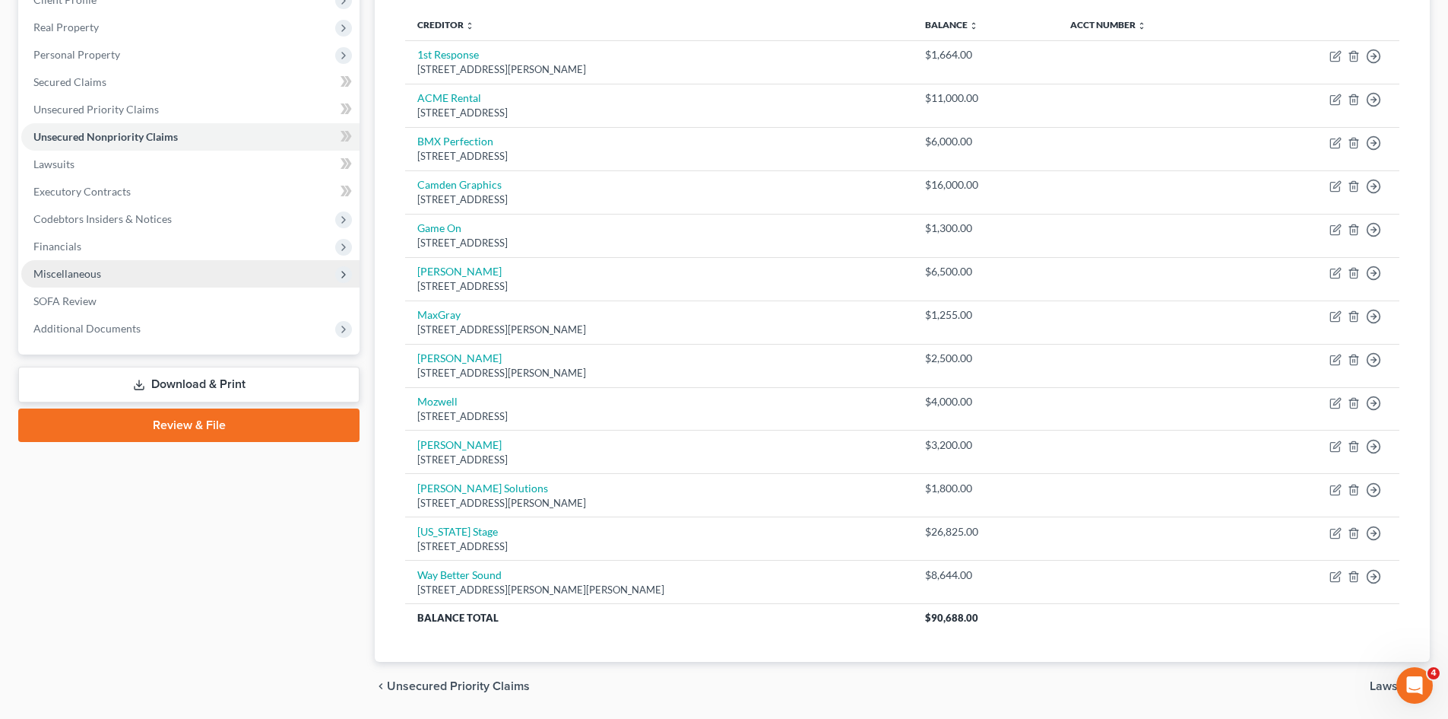
scroll to position [173, 0]
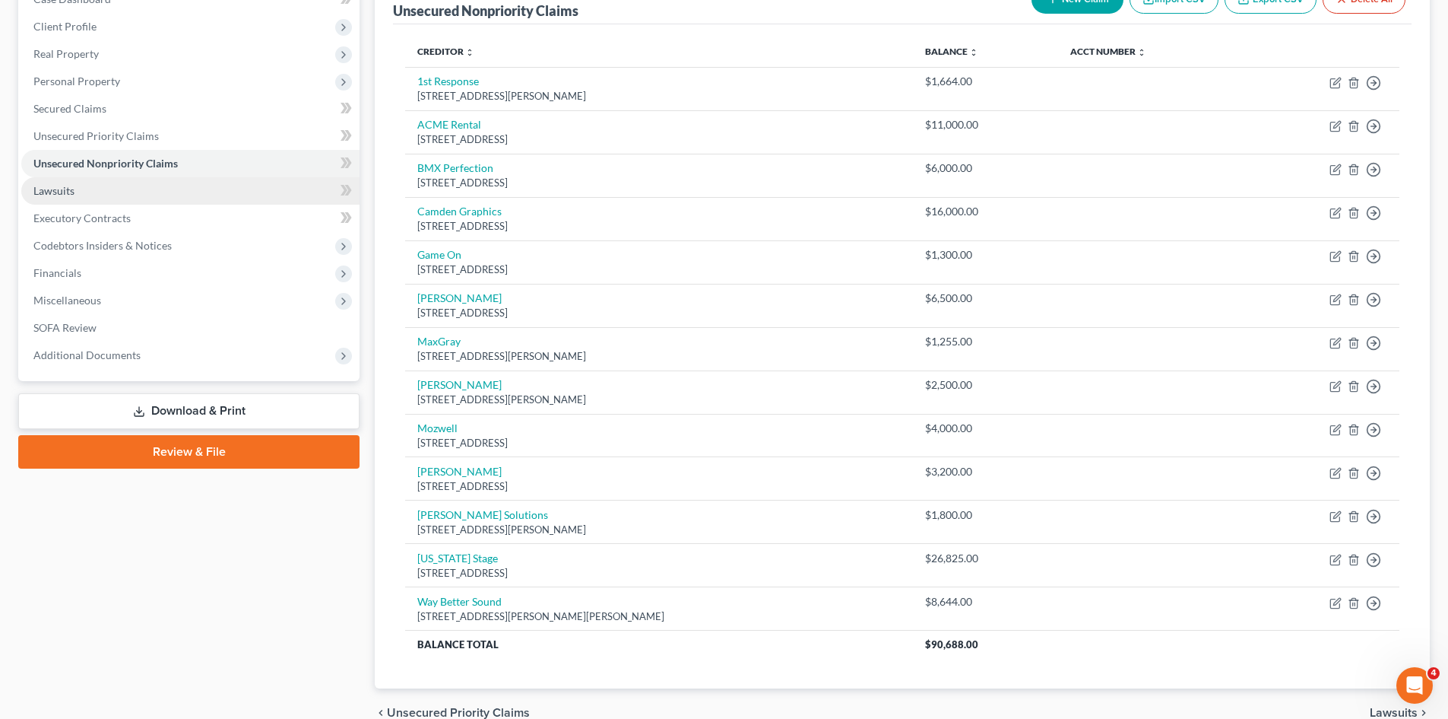
click at [52, 193] on span "Lawsuits" at bounding box center [53, 190] width 41 height 13
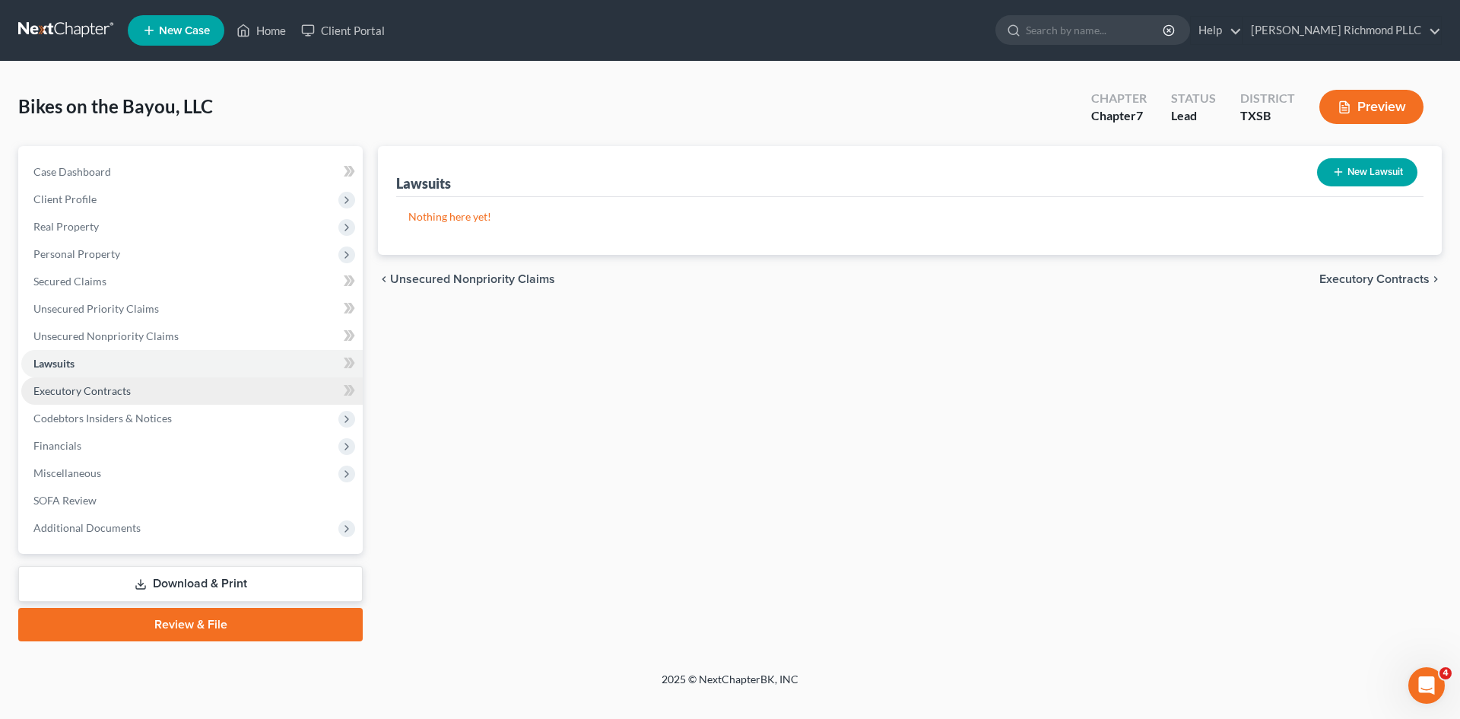
click at [75, 390] on span "Executory Contracts" at bounding box center [81, 390] width 97 height 13
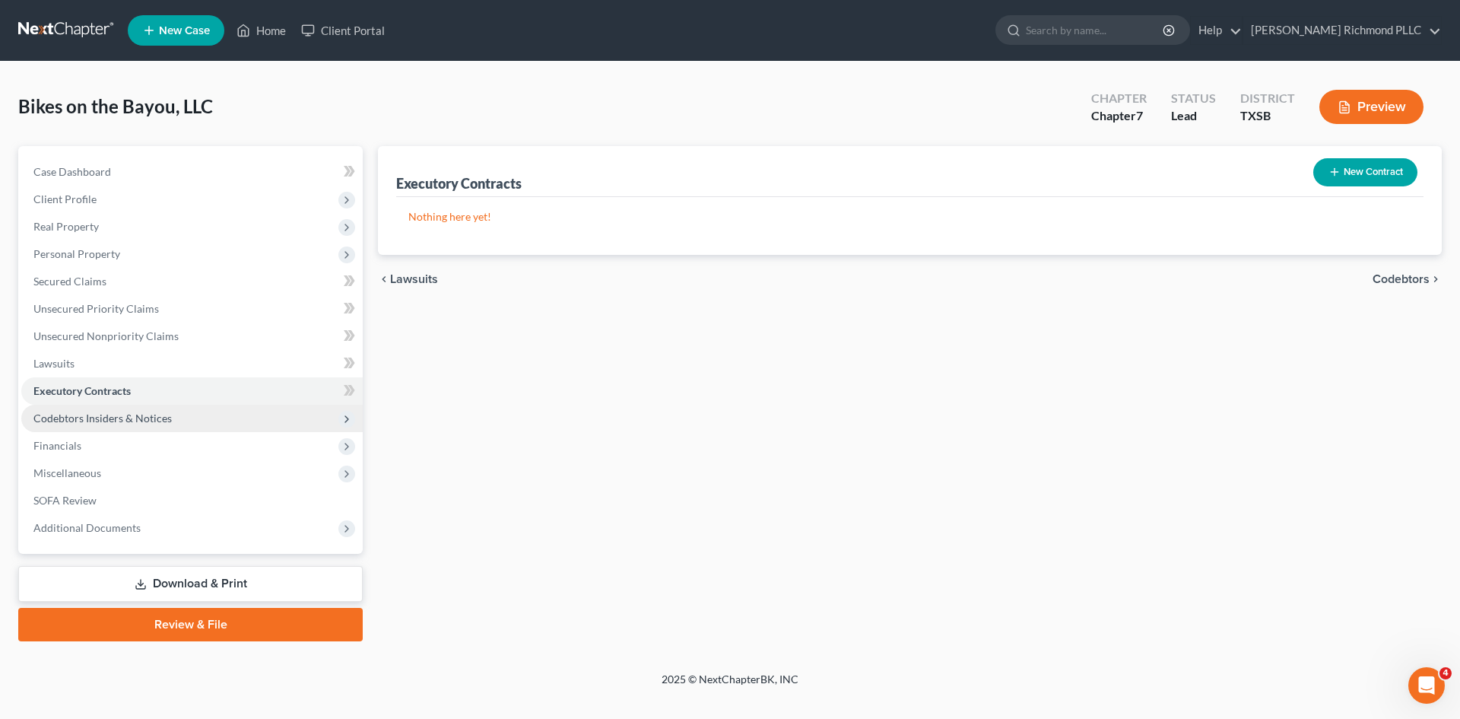
click at [84, 414] on span "Codebtors Insiders & Notices" at bounding box center [102, 417] width 138 height 13
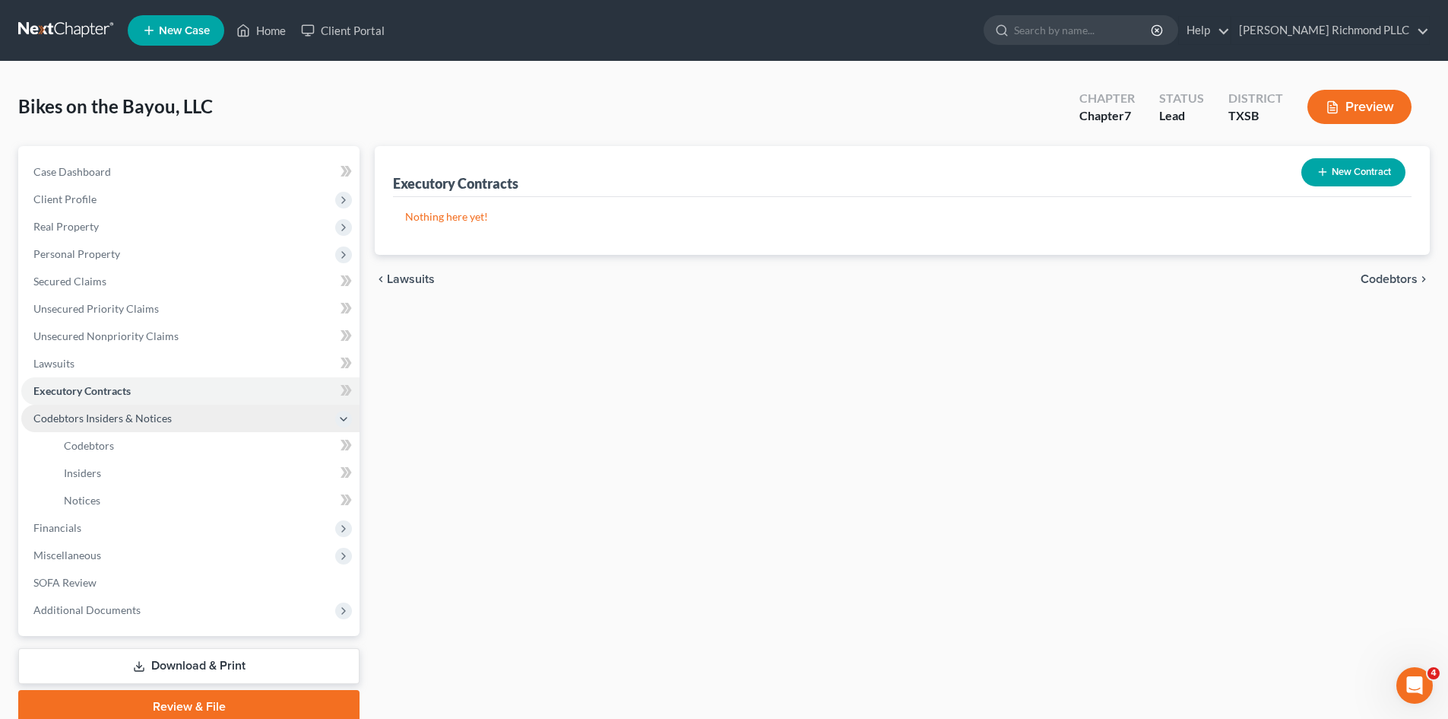
click at [144, 415] on span "Codebtors Insiders & Notices" at bounding box center [102, 417] width 138 height 13
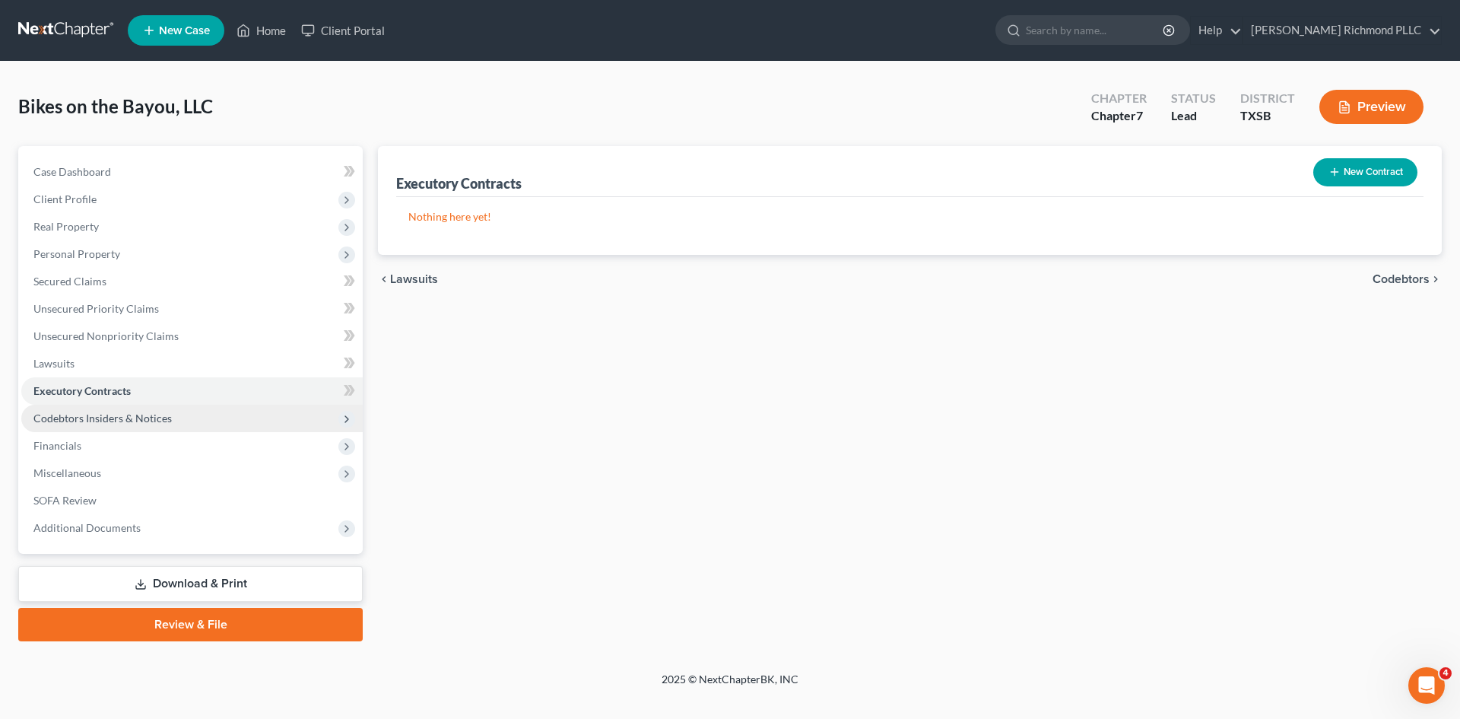
click at [119, 424] on span "Codebtors Insiders & Notices" at bounding box center [102, 417] width 138 height 13
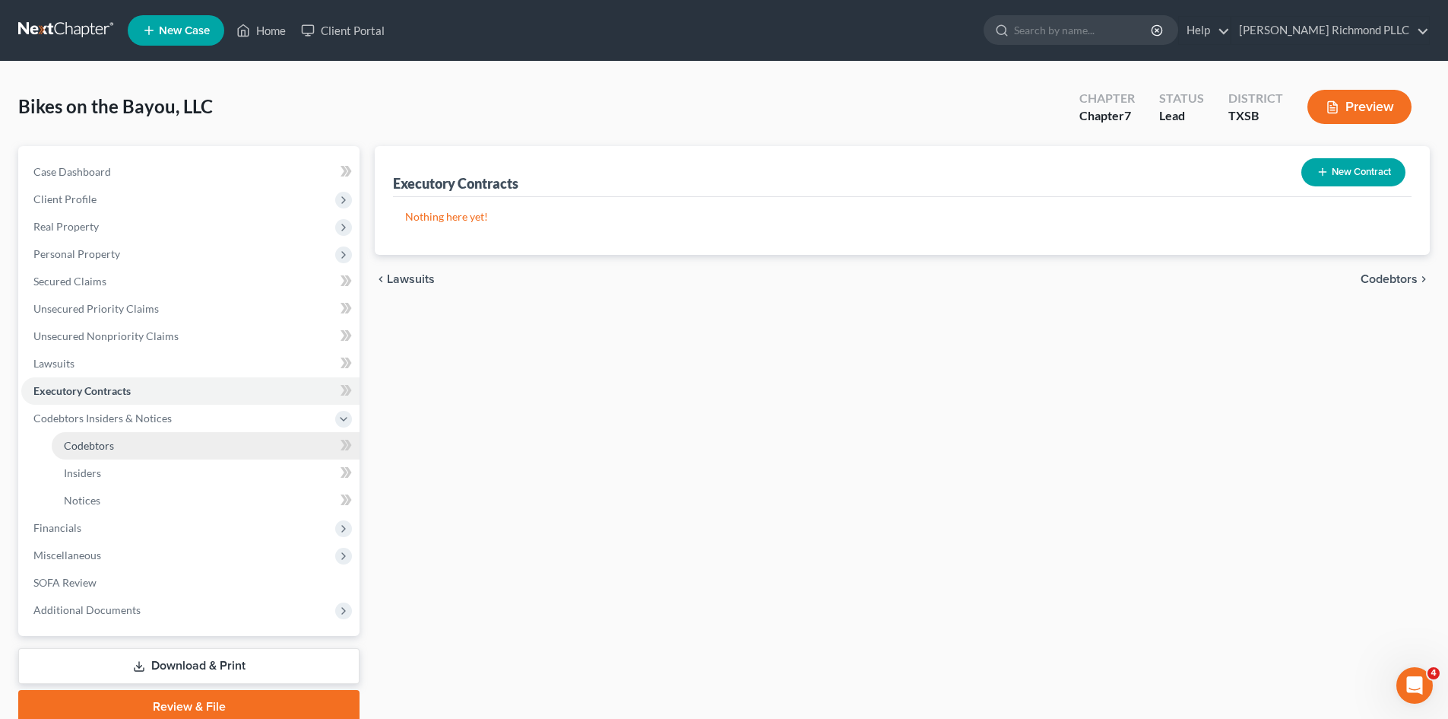
click at [103, 446] on span "Codebtors" at bounding box center [89, 445] width 50 height 13
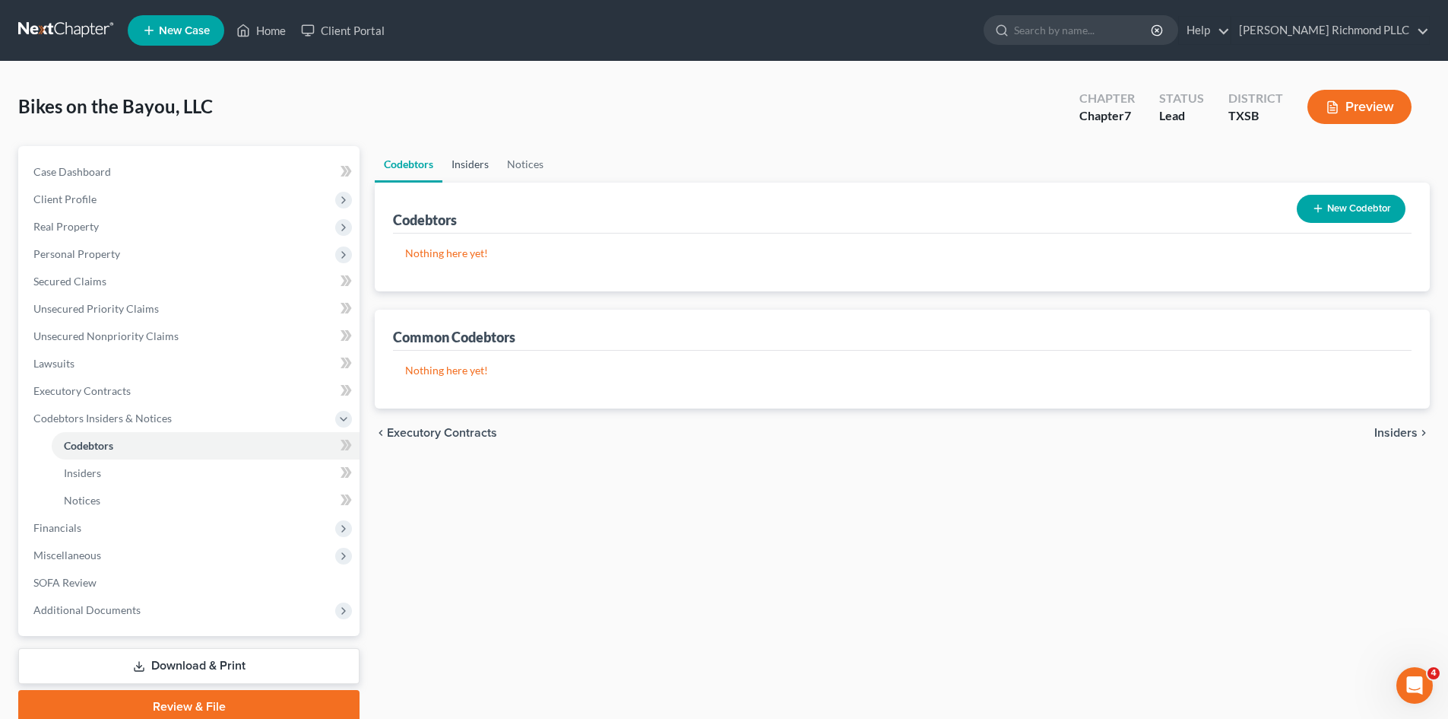
click at [463, 167] on link "Insiders" at bounding box center [471, 164] width 56 height 36
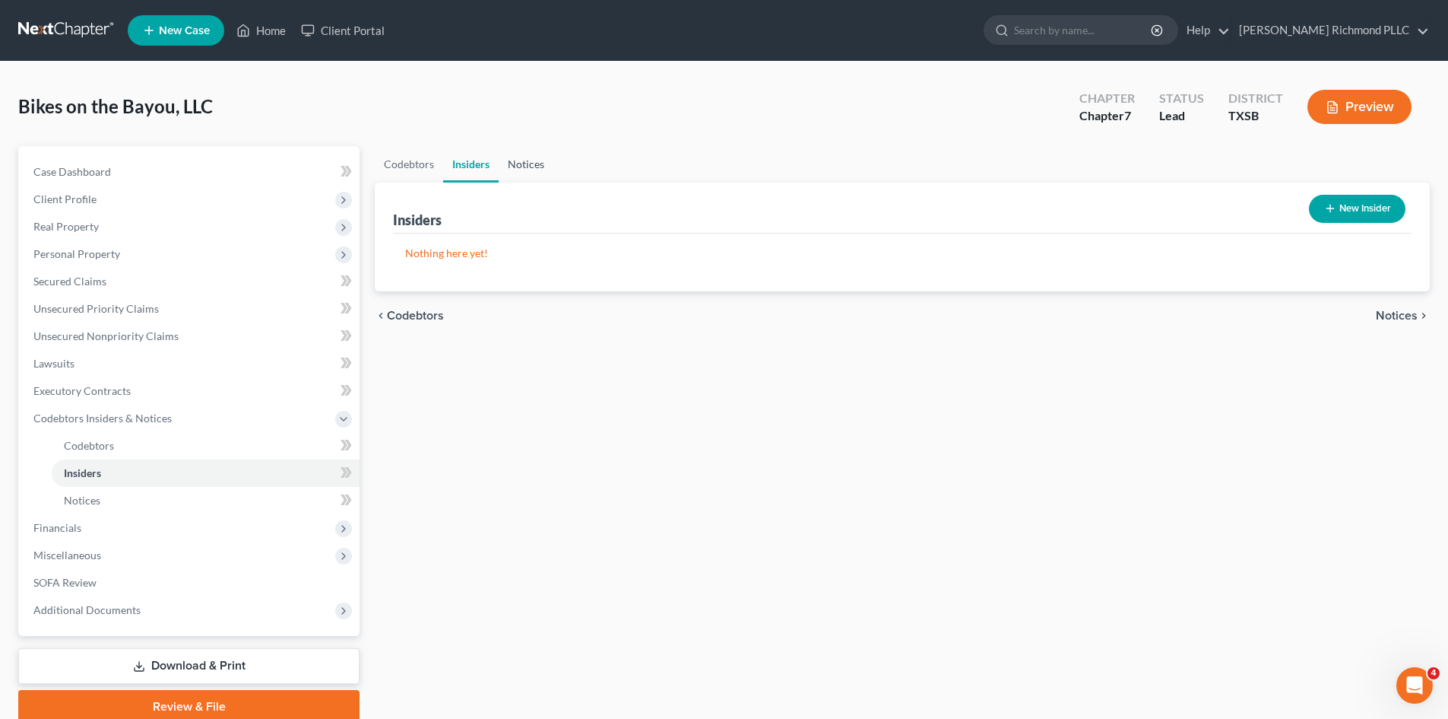
click at [512, 163] on link "Notices" at bounding box center [526, 164] width 55 height 36
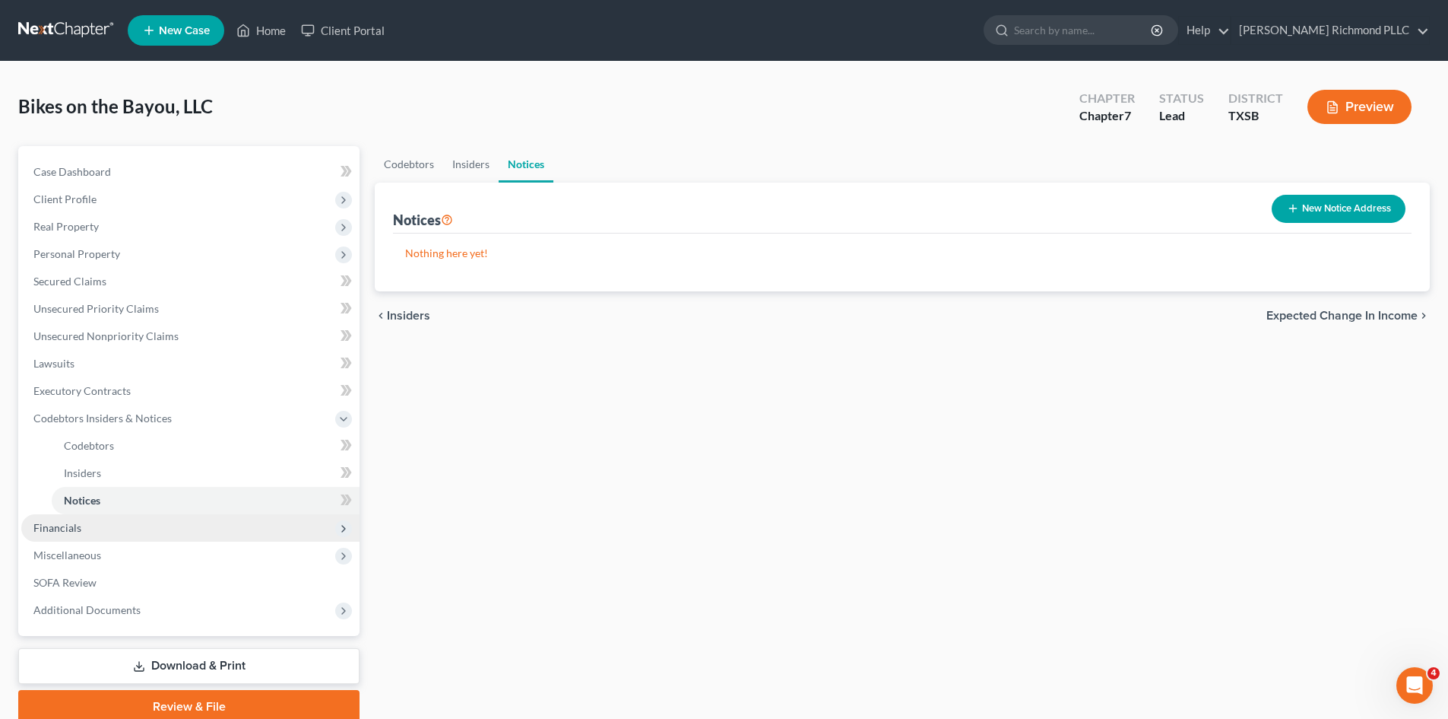
click at [56, 531] on span "Financials" at bounding box center [57, 527] width 48 height 13
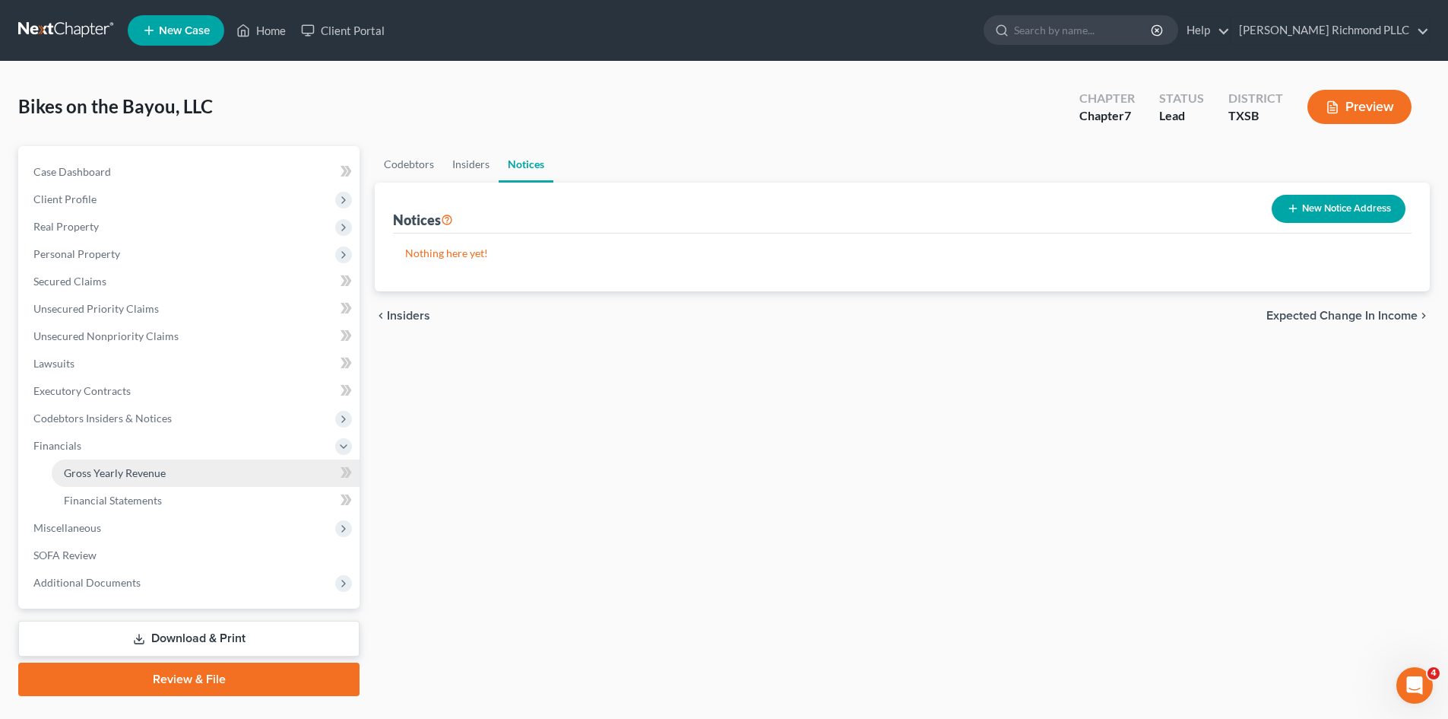
click at [131, 475] on span "Gross Yearly Revenue" at bounding box center [115, 472] width 102 height 13
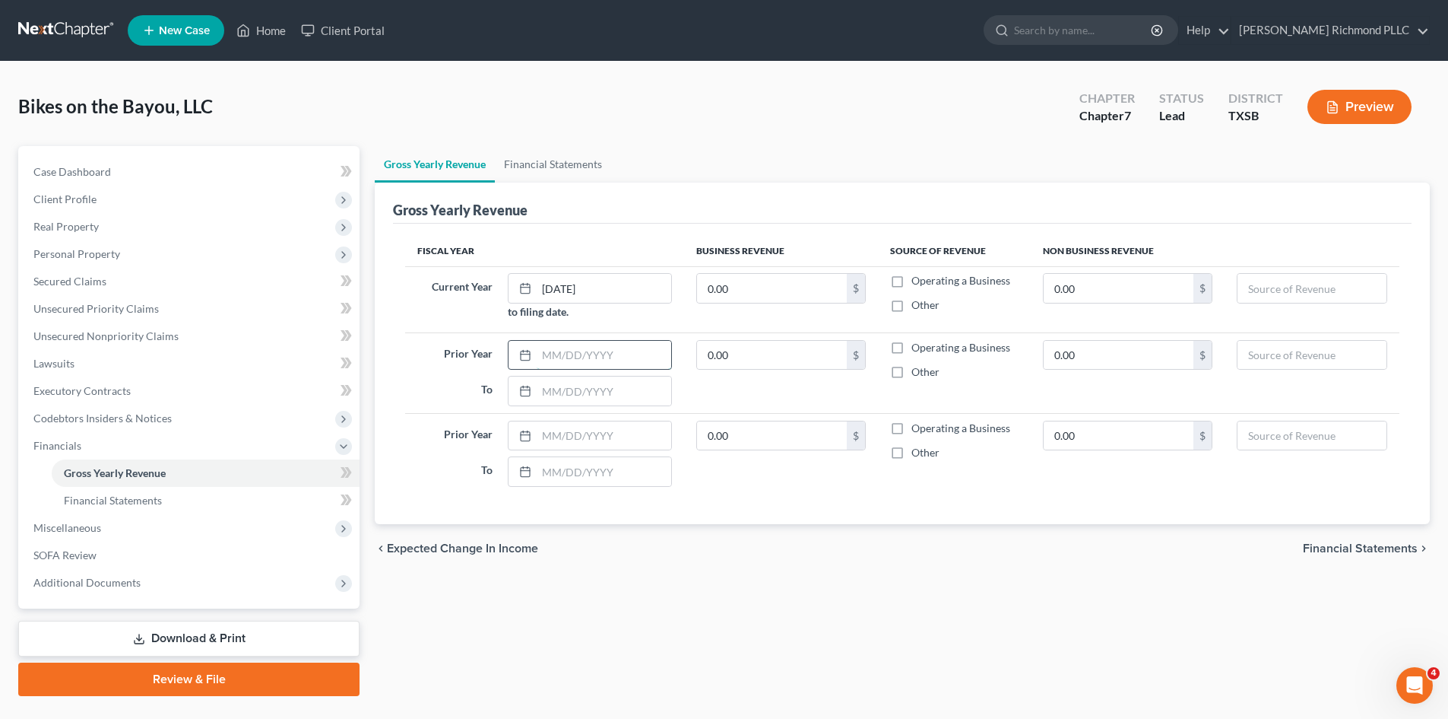
click at [627, 351] on input "text" at bounding box center [604, 355] width 135 height 29
type input "1/1/2024"
type input "12/31/2024"
click at [590, 433] on input "text" at bounding box center [604, 435] width 135 height 29
click at [571, 477] on input "text" at bounding box center [604, 471] width 135 height 29
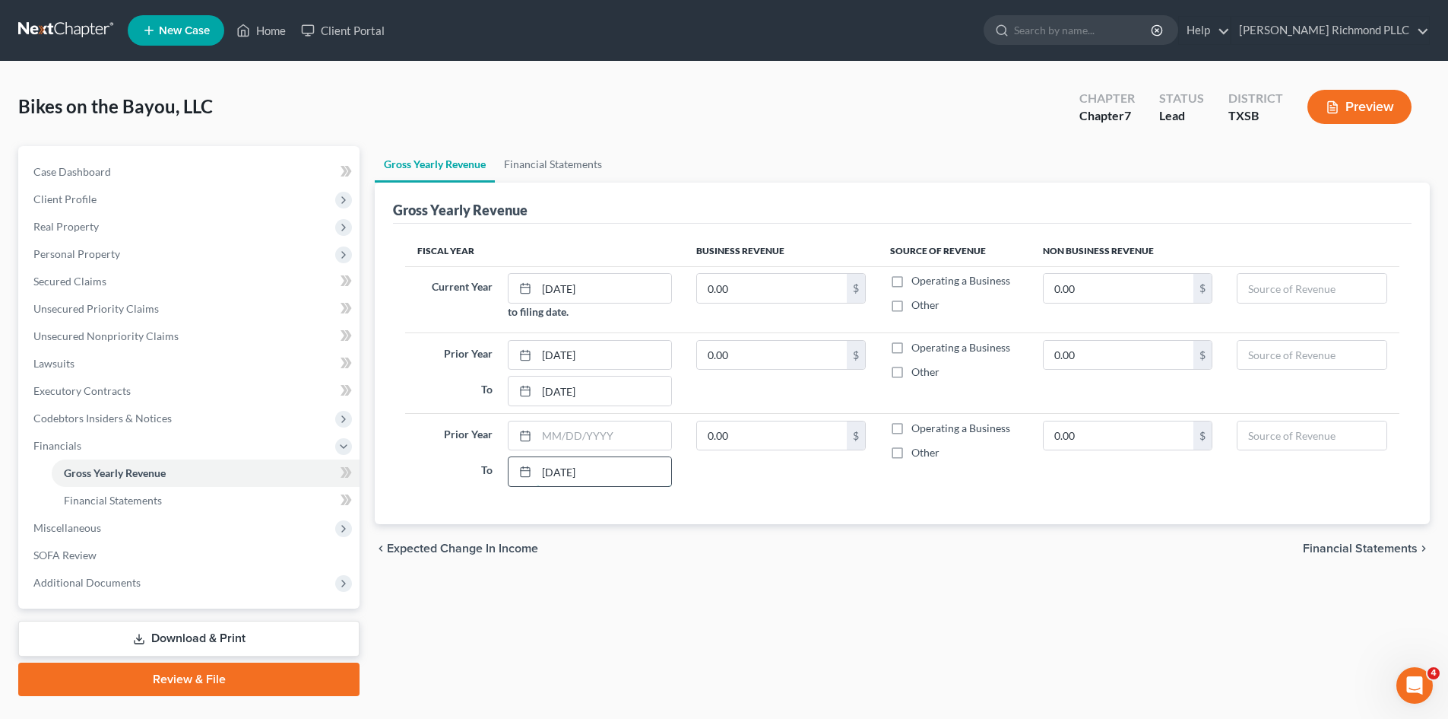
type input "12/31/2023"
type input "1/1/2023"
type input "87,620"
click at [912, 429] on label "Operating a Business" at bounding box center [961, 427] width 99 height 15
click at [918, 429] on input "Operating a Business" at bounding box center [923, 425] width 10 height 10
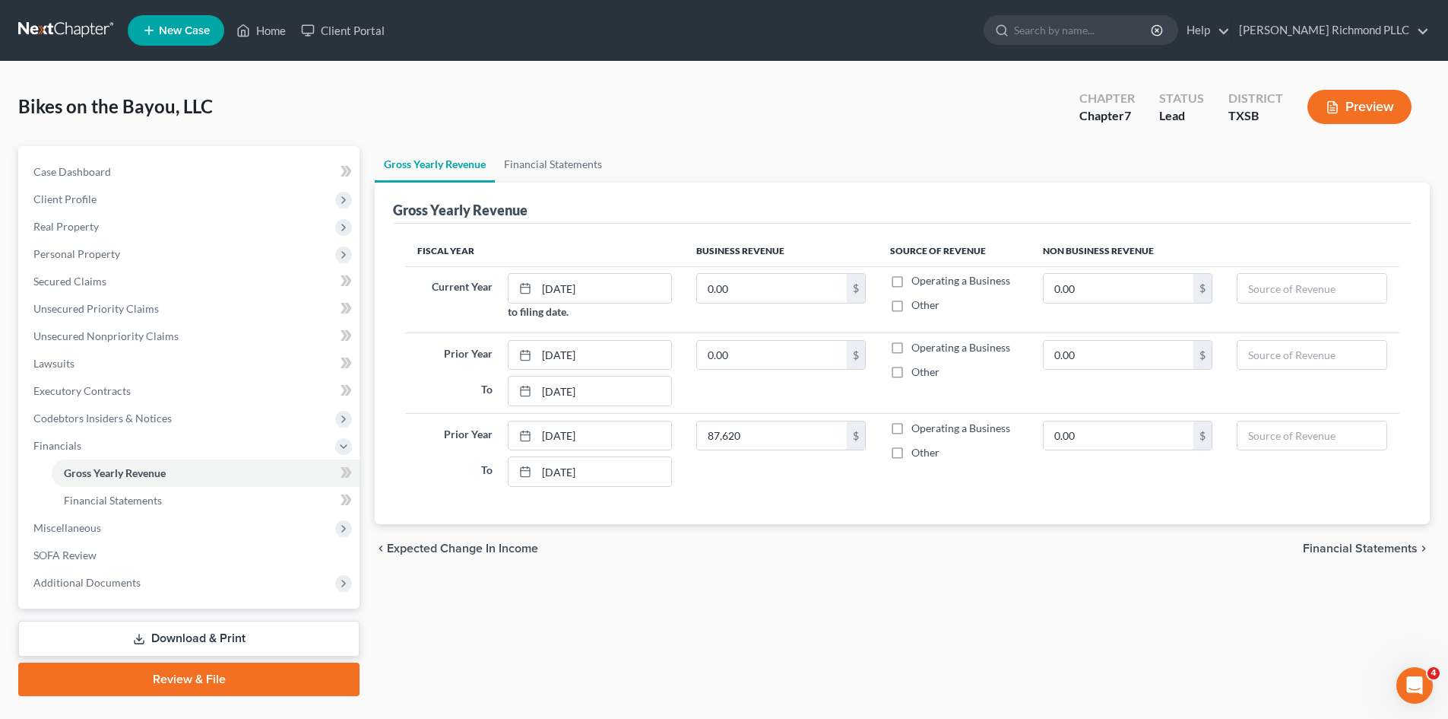
checkbox input "true"
click at [997, 517] on div "Fiscal Year Business Revenue Source of Revenue Non Business Revenue Current Yea…" at bounding box center [902, 374] width 1019 height 300
click at [1356, 547] on span "Financial Statements" at bounding box center [1360, 548] width 115 height 12
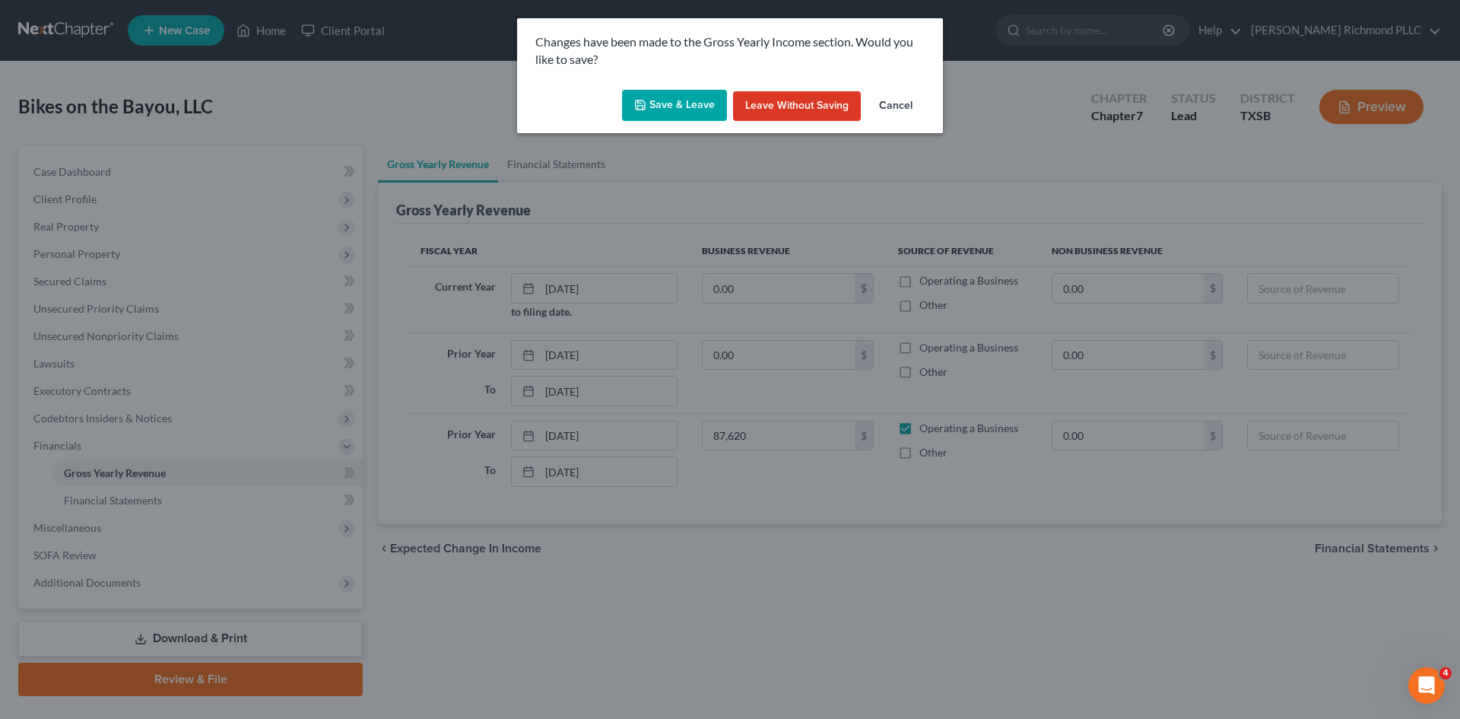
click at [675, 109] on button "Save & Leave" at bounding box center [674, 106] width 105 height 32
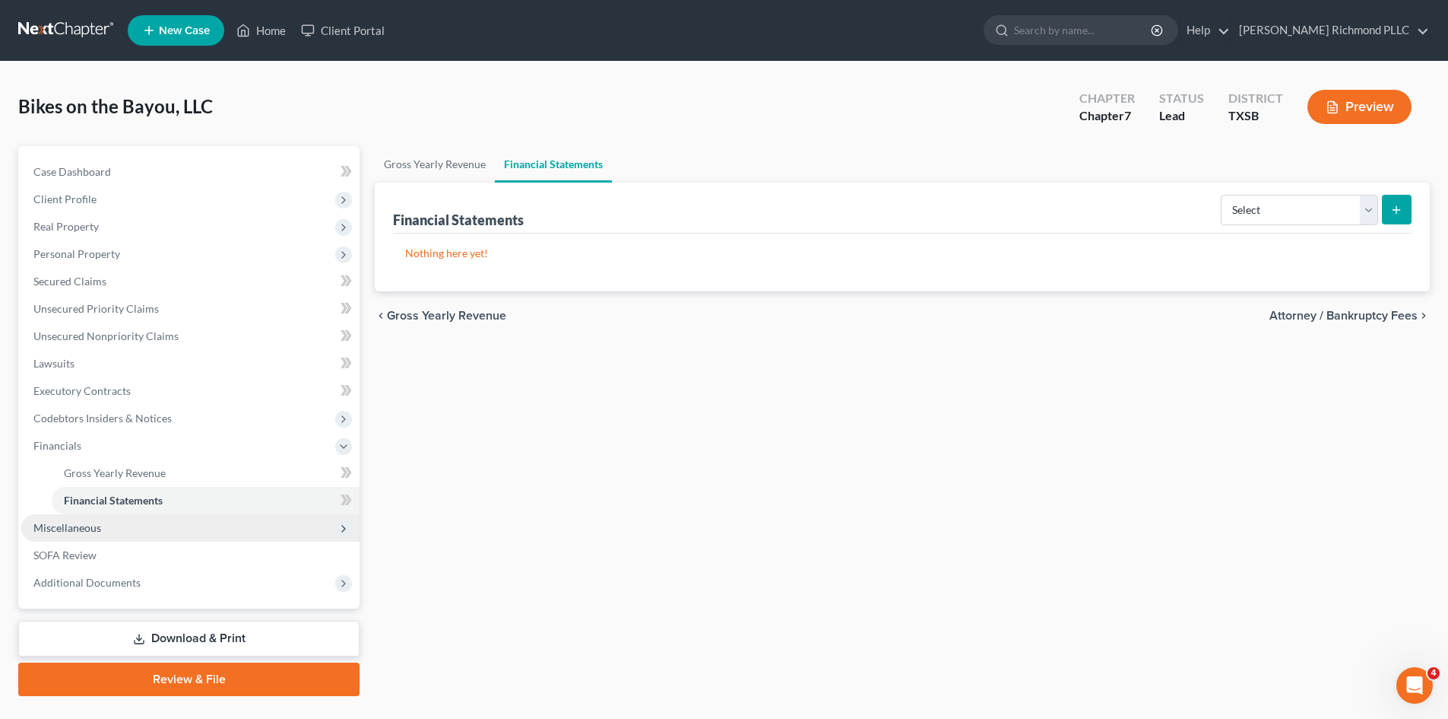
click at [114, 525] on span "Miscellaneous" at bounding box center [190, 527] width 338 height 27
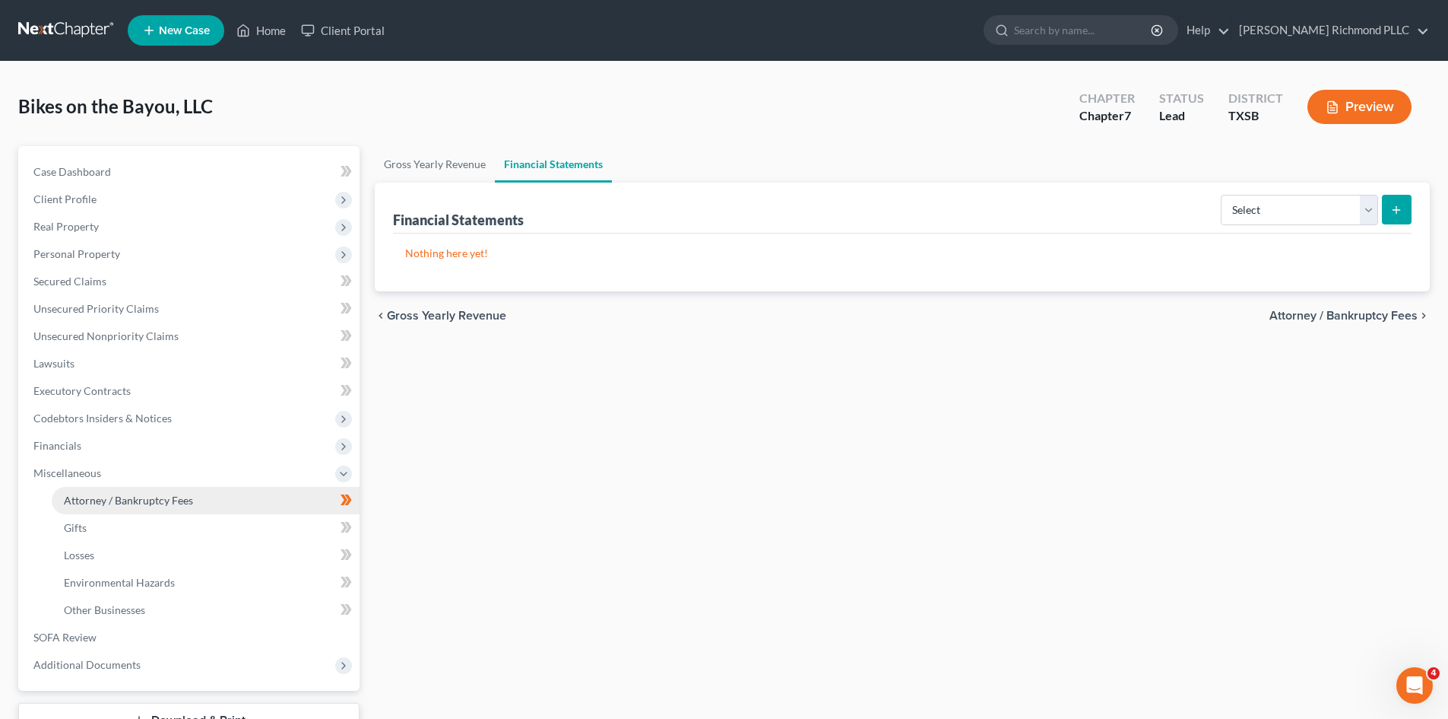
click at [193, 501] on link "Attorney / Bankruptcy Fees" at bounding box center [206, 500] width 308 height 27
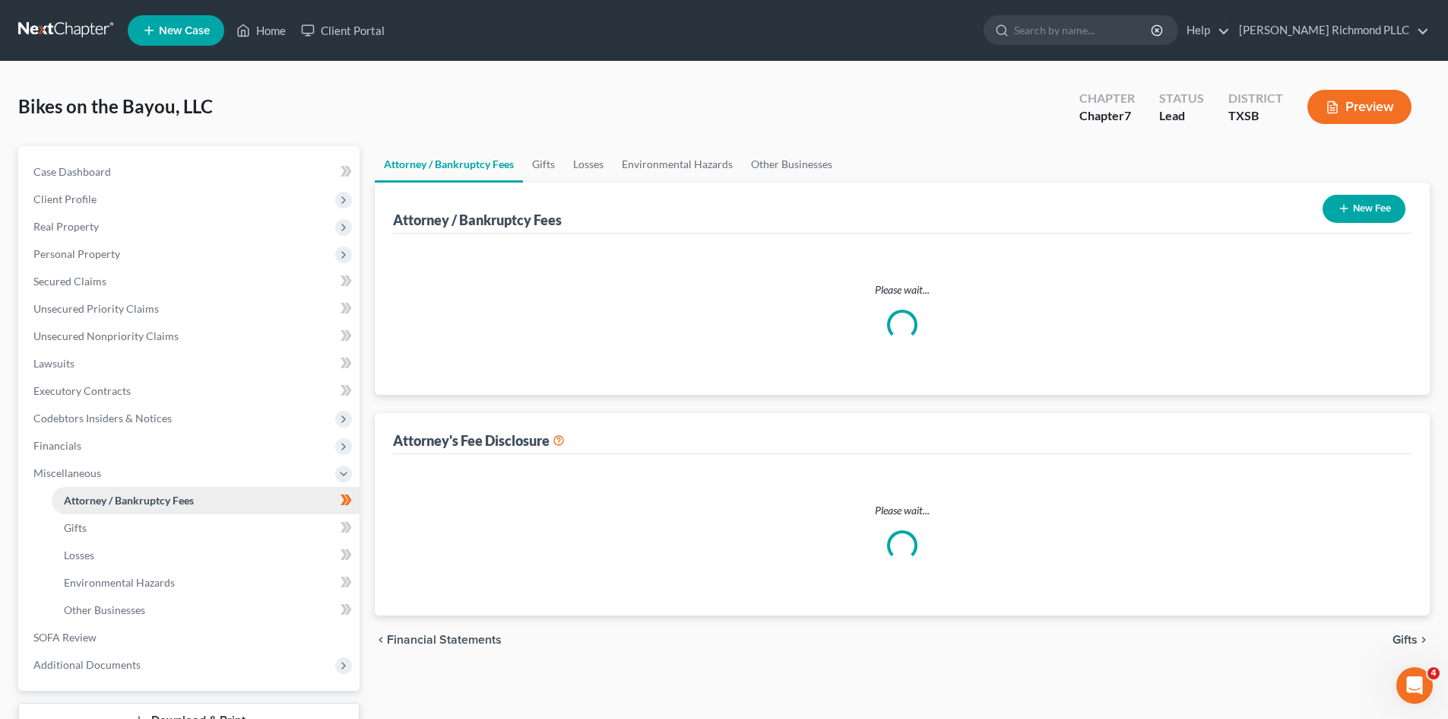
select select "0"
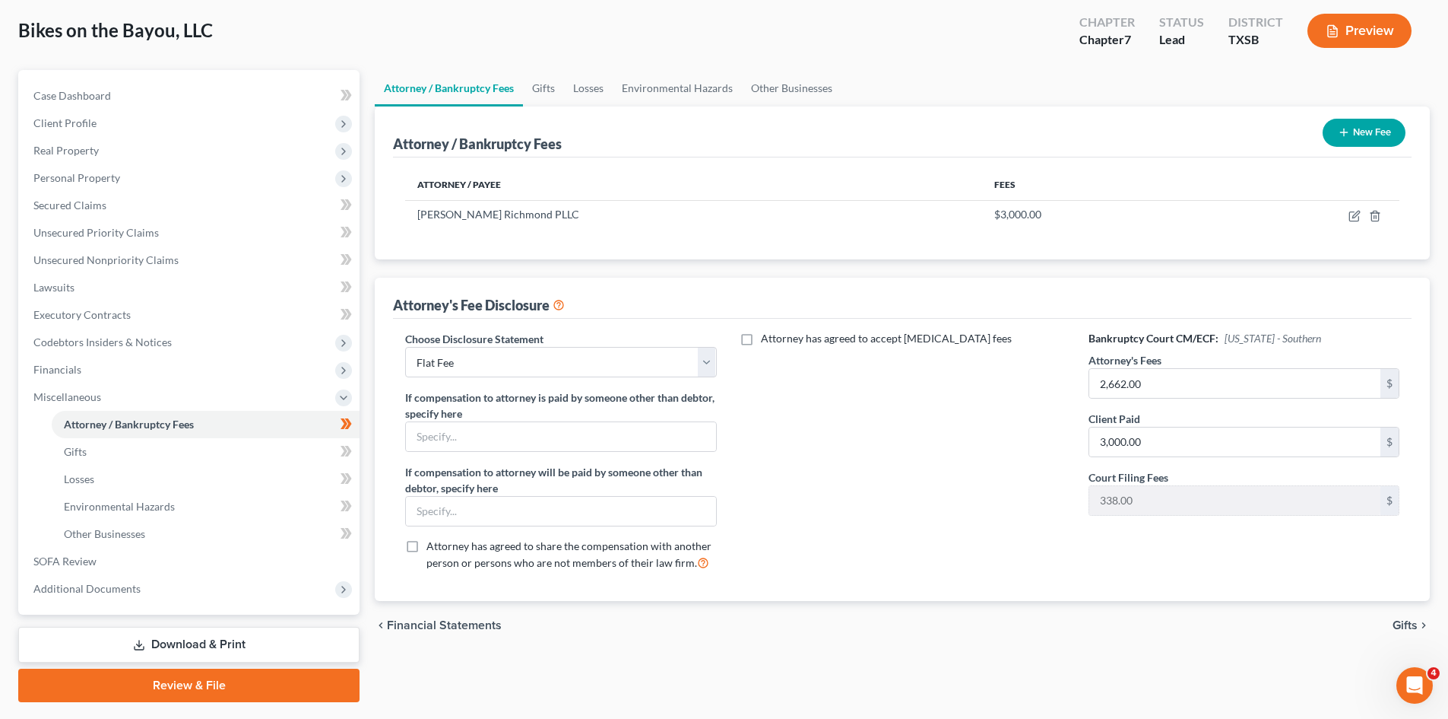
scroll to position [117, 0]
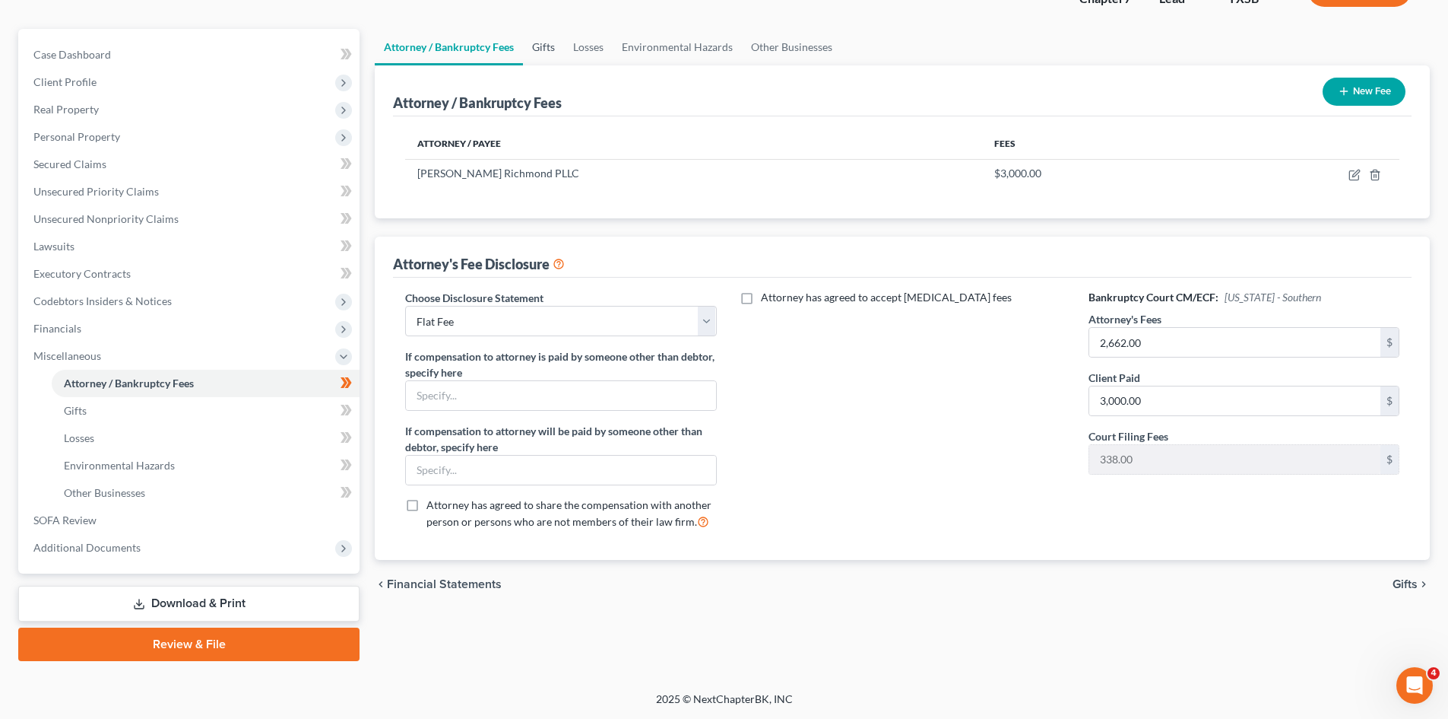
drag, startPoint x: 541, startPoint y: 44, endPoint x: 561, endPoint y: 46, distance: 19.8
click at [541, 44] on link "Gifts" at bounding box center [543, 47] width 41 height 36
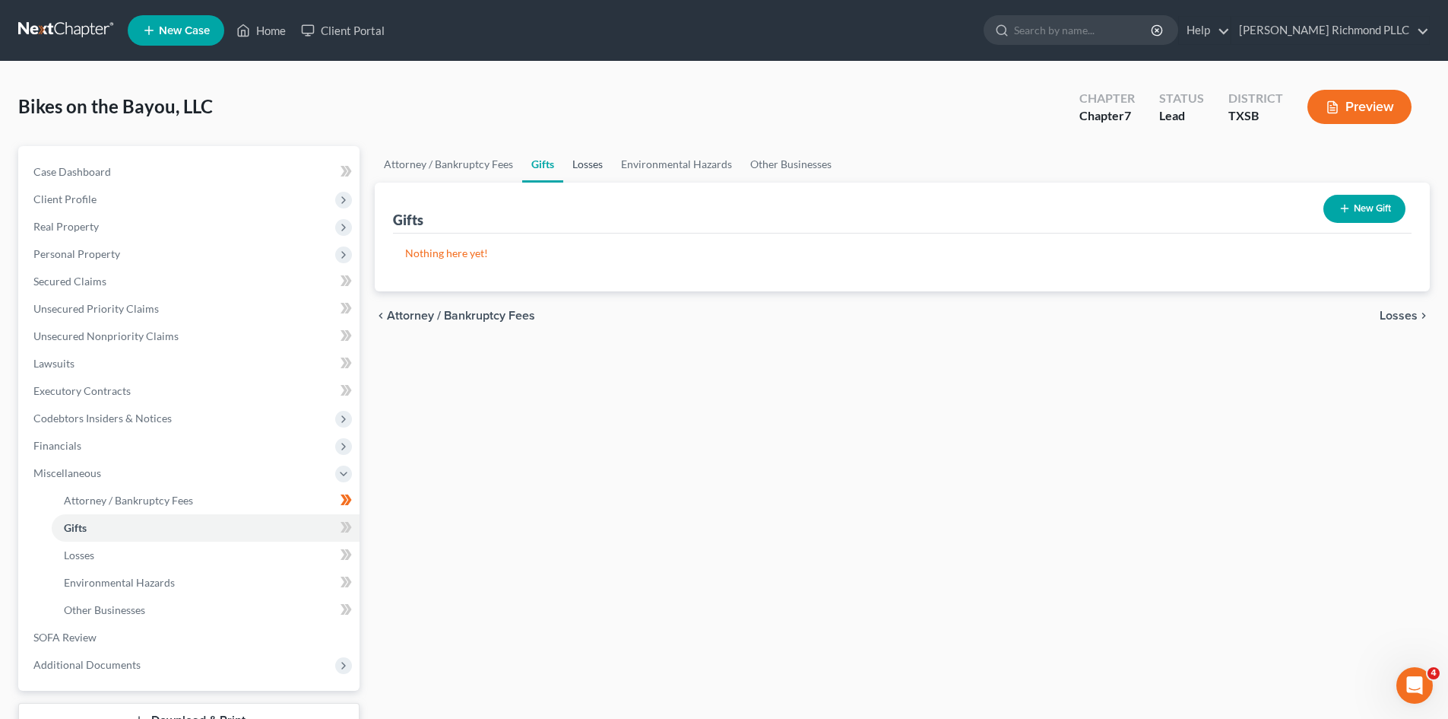
click at [584, 167] on link "Losses" at bounding box center [587, 164] width 49 height 36
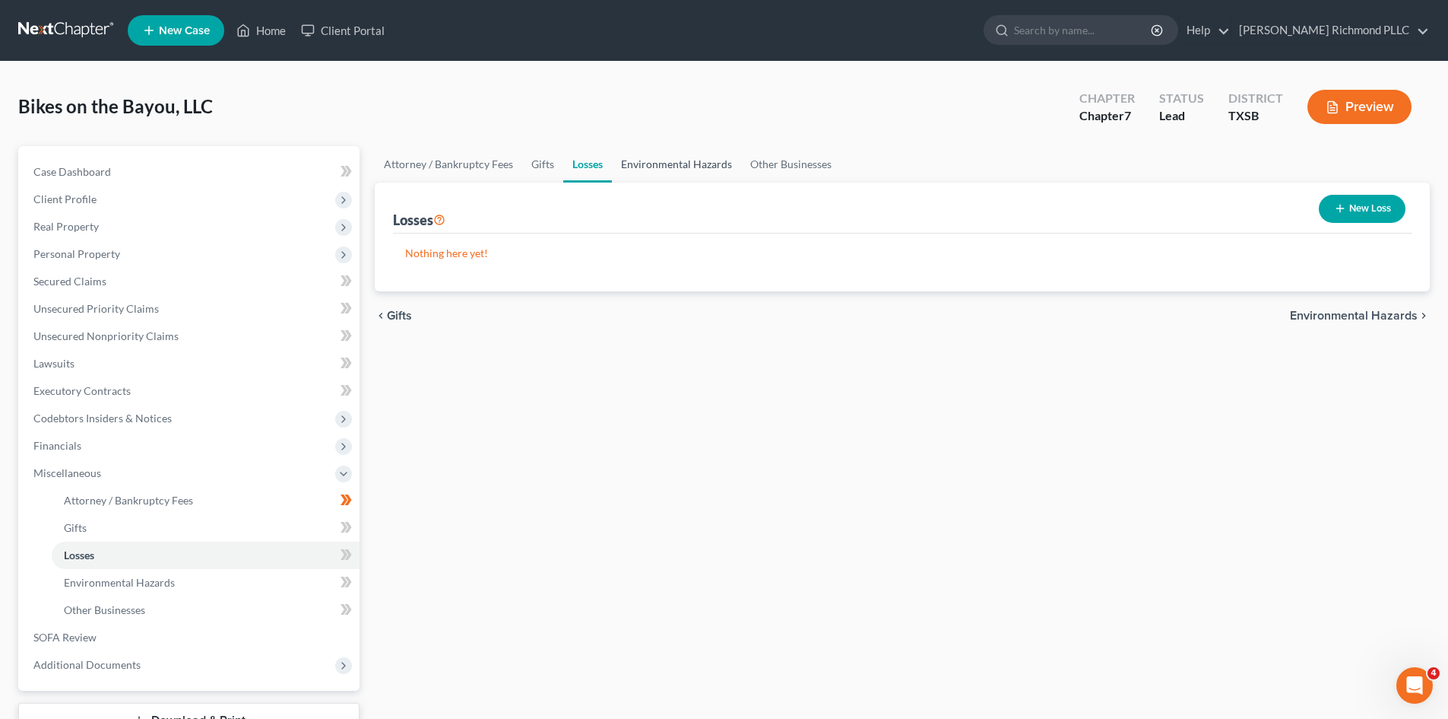
click at [647, 169] on link "Environmental Hazards" at bounding box center [676, 164] width 129 height 36
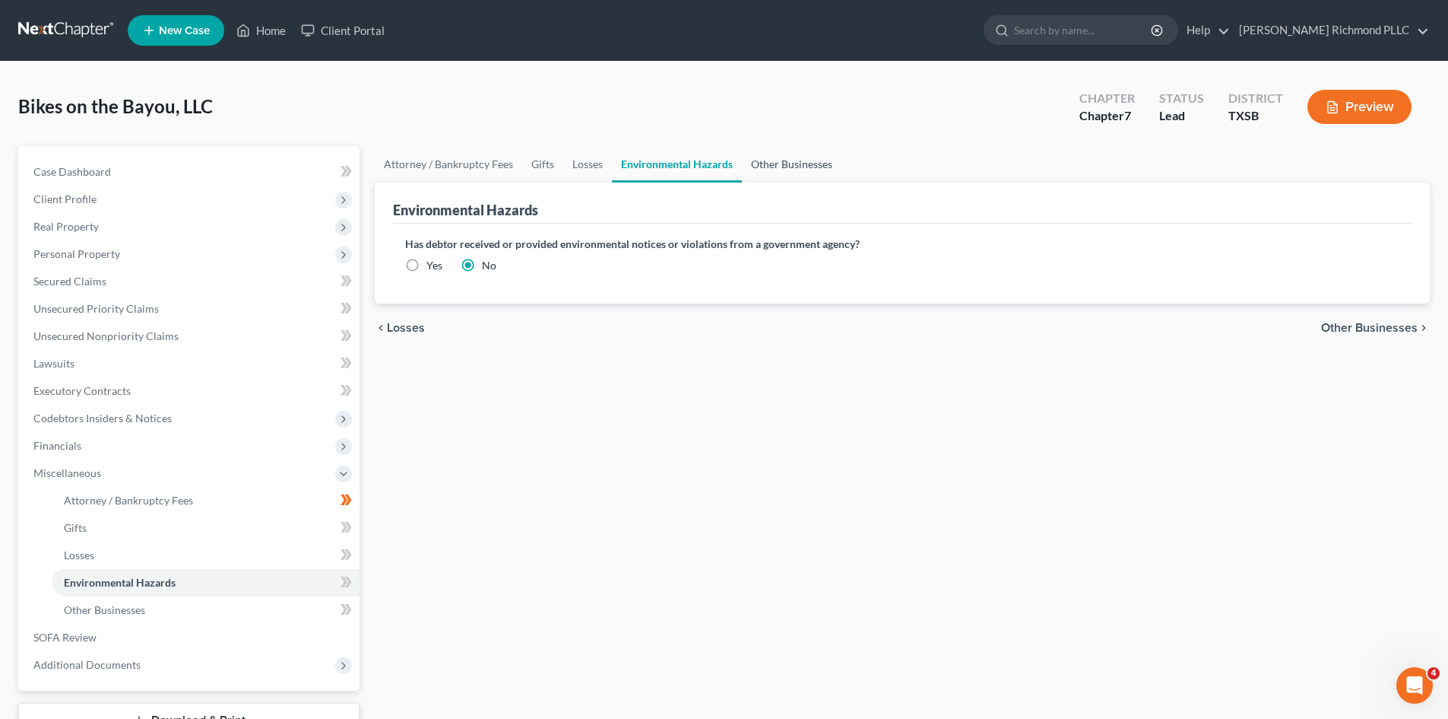
click at [777, 160] on link "Other Businesses" at bounding box center [792, 164] width 100 height 36
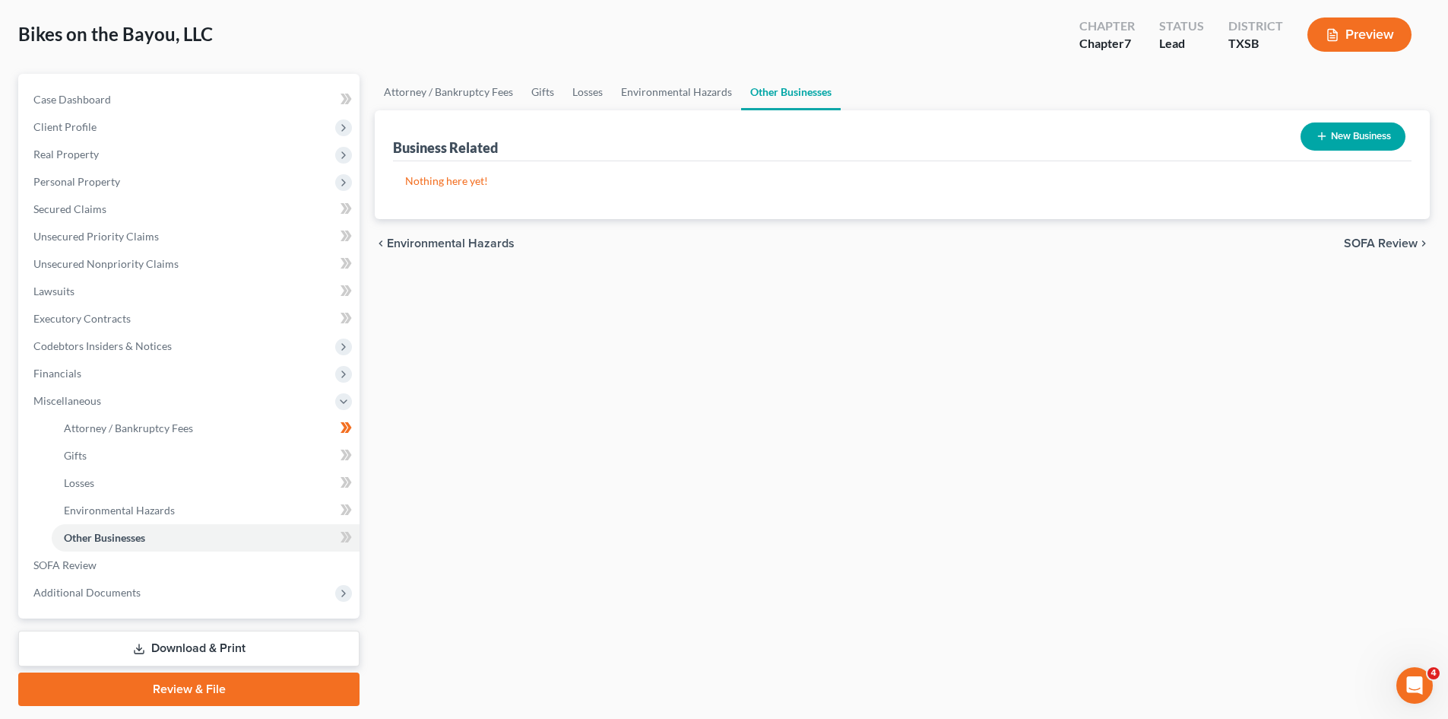
scroll to position [117, 0]
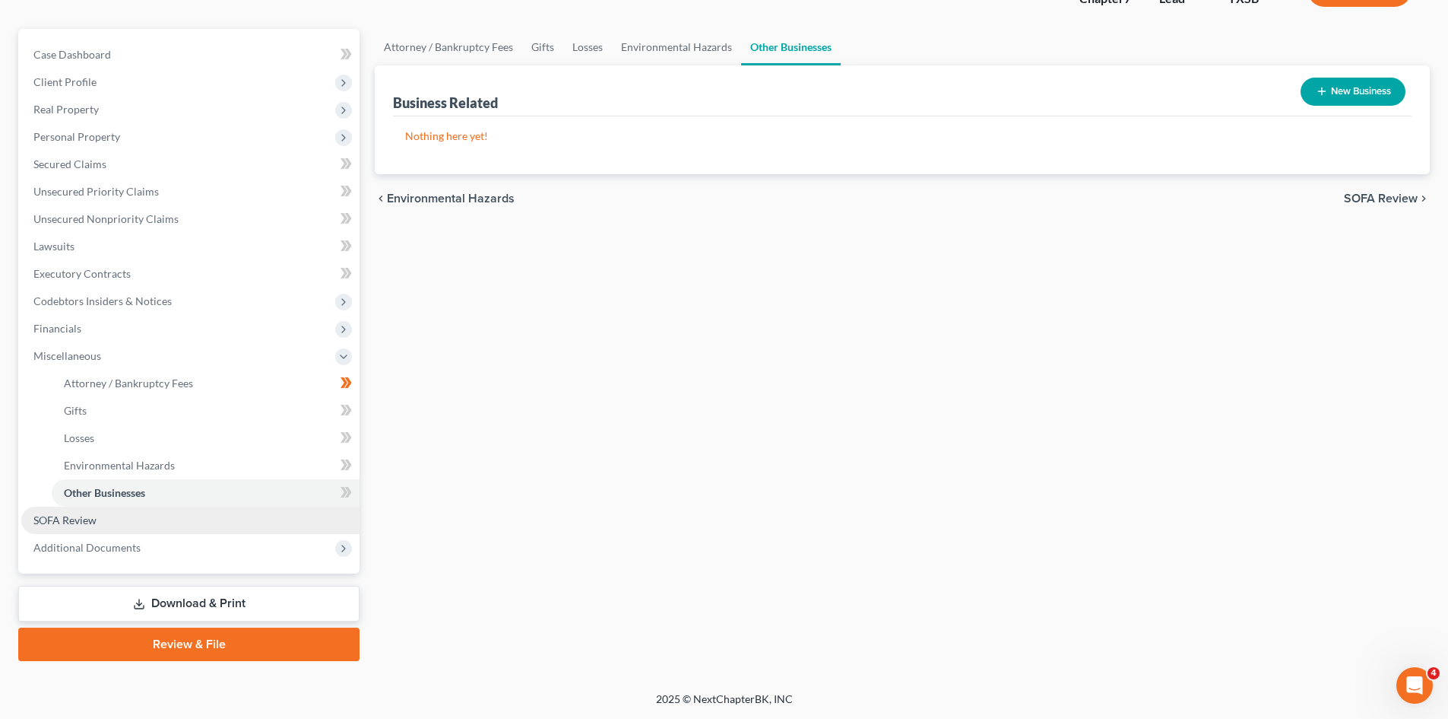
click at [81, 515] on span "SOFA Review" at bounding box center [64, 519] width 63 height 13
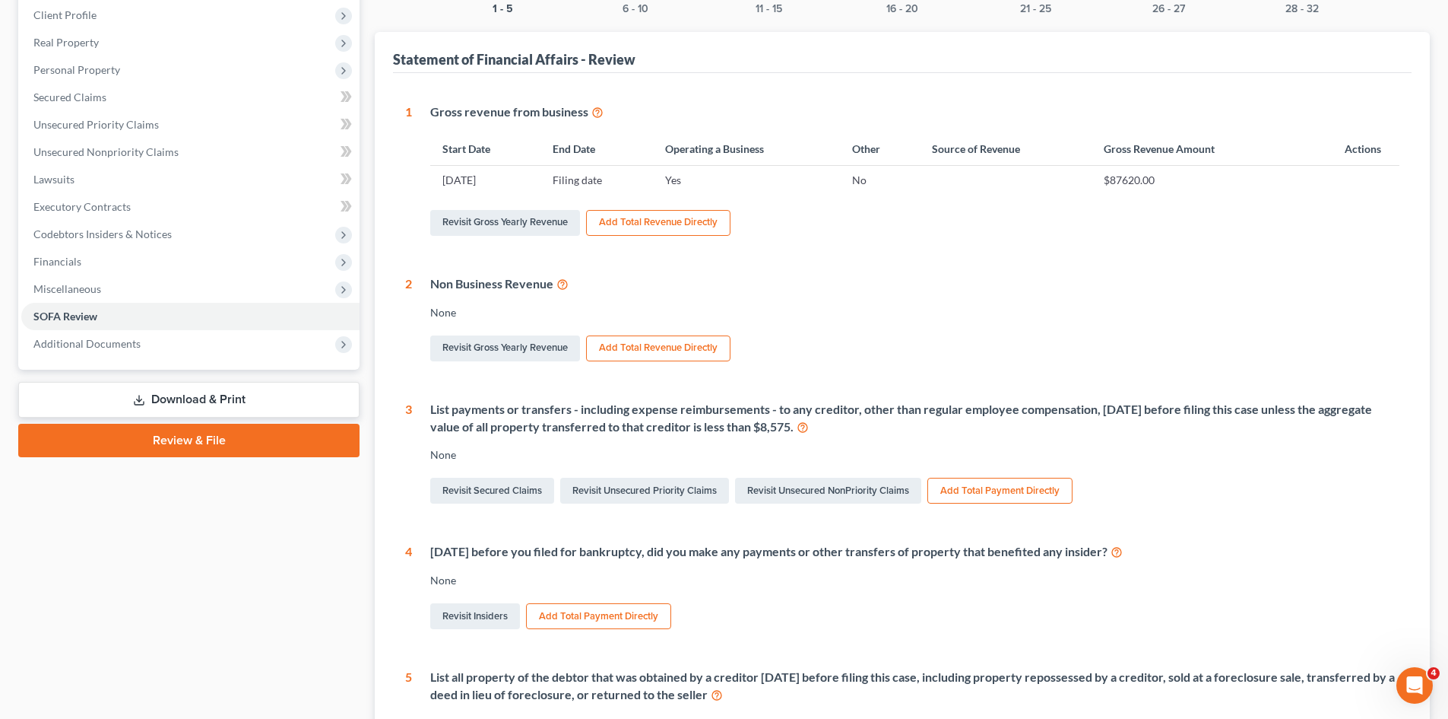
scroll to position [152, 0]
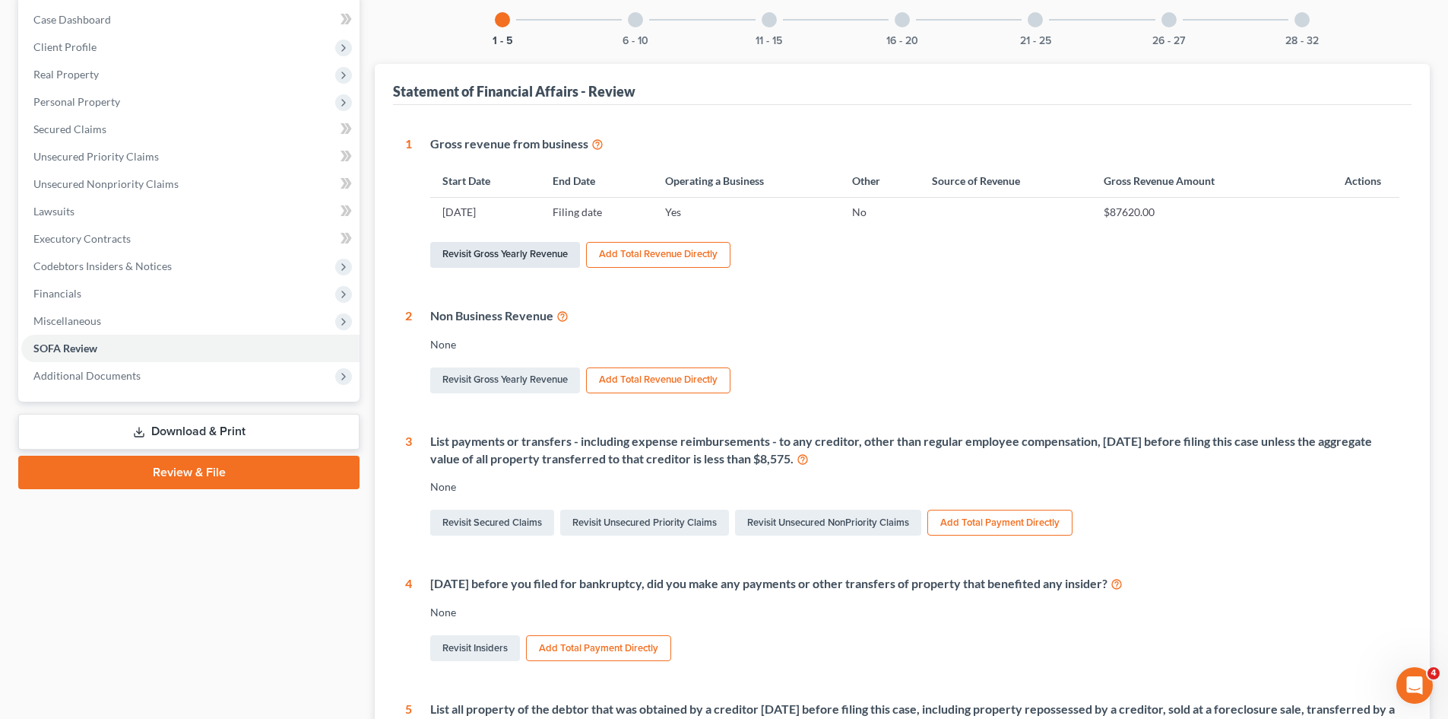
click at [537, 252] on link "Revisit Gross Yearly Revenue" at bounding box center [505, 255] width 150 height 26
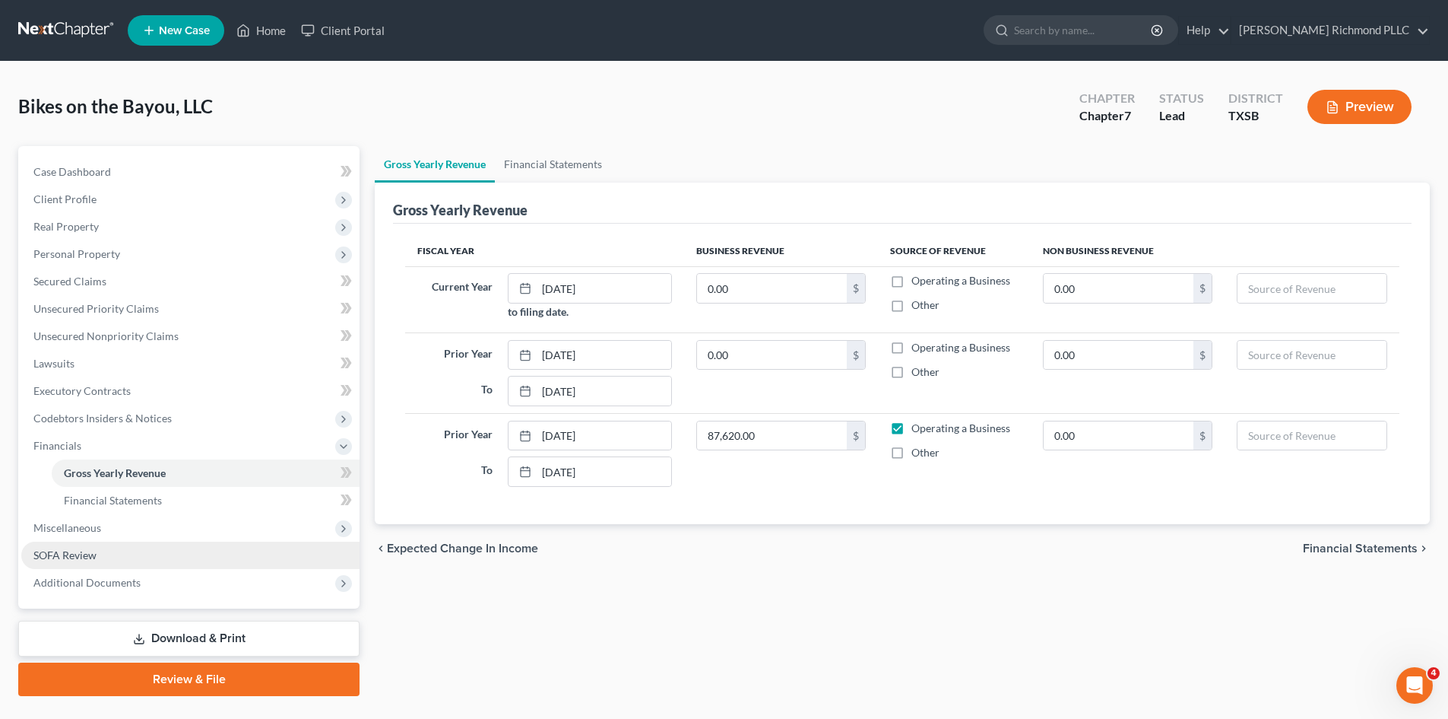
click at [119, 554] on link "SOFA Review" at bounding box center [190, 554] width 338 height 27
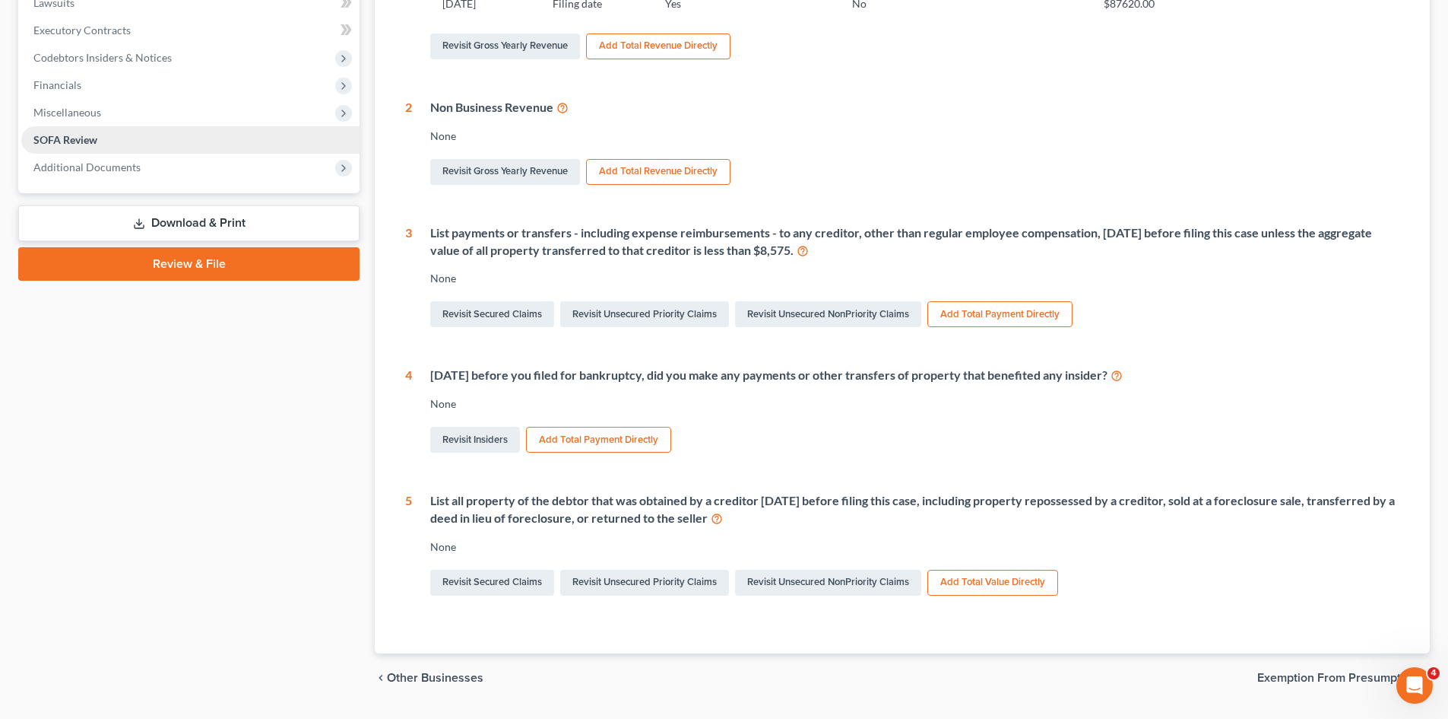
scroll to position [325, 0]
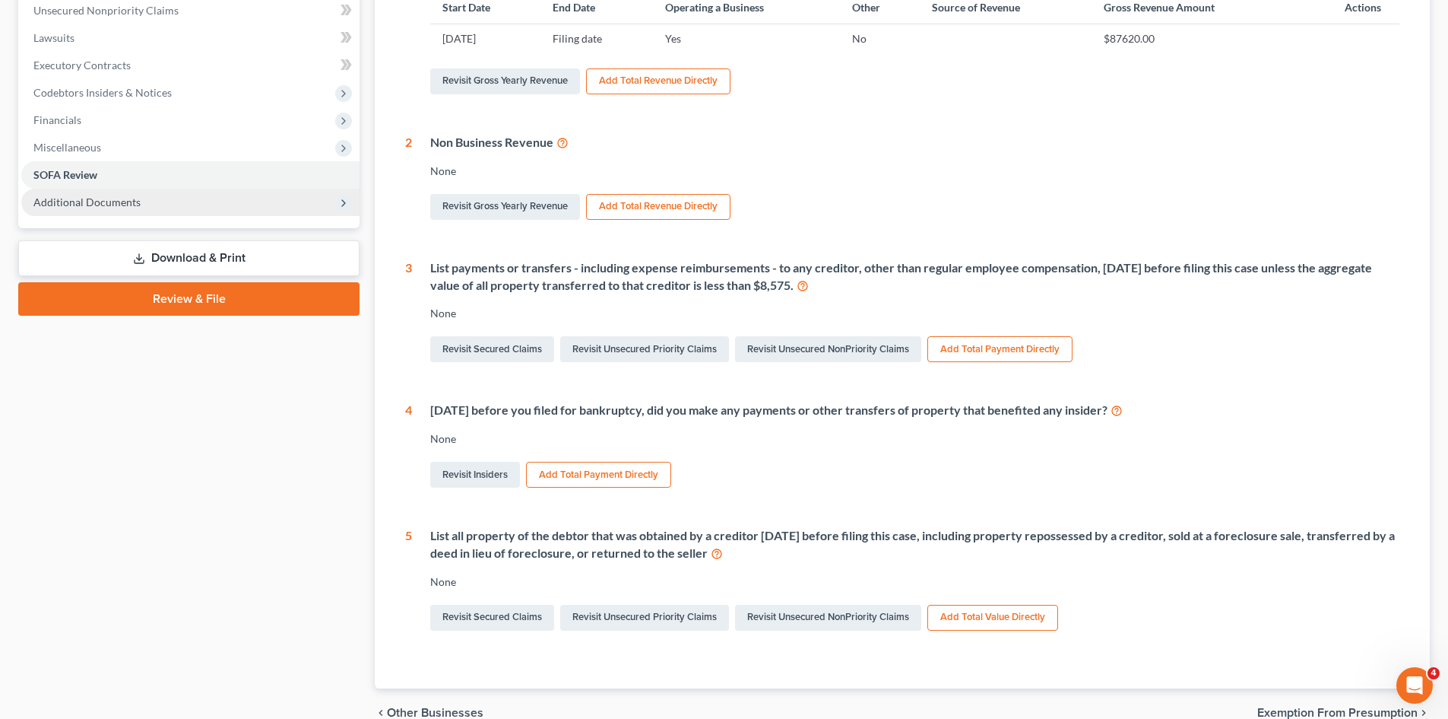
click at [87, 202] on span "Additional Documents" at bounding box center [86, 201] width 107 height 13
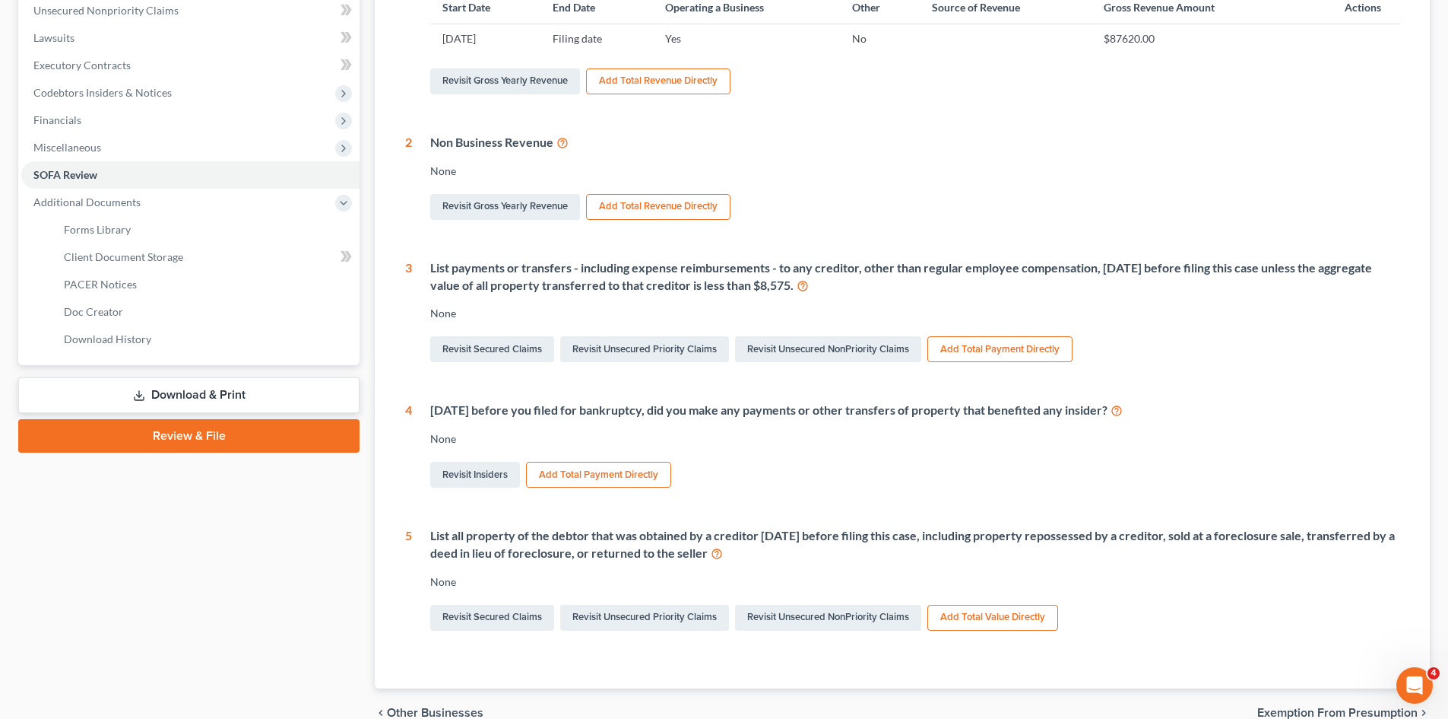
click at [197, 392] on link "Download & Print" at bounding box center [188, 395] width 341 height 36
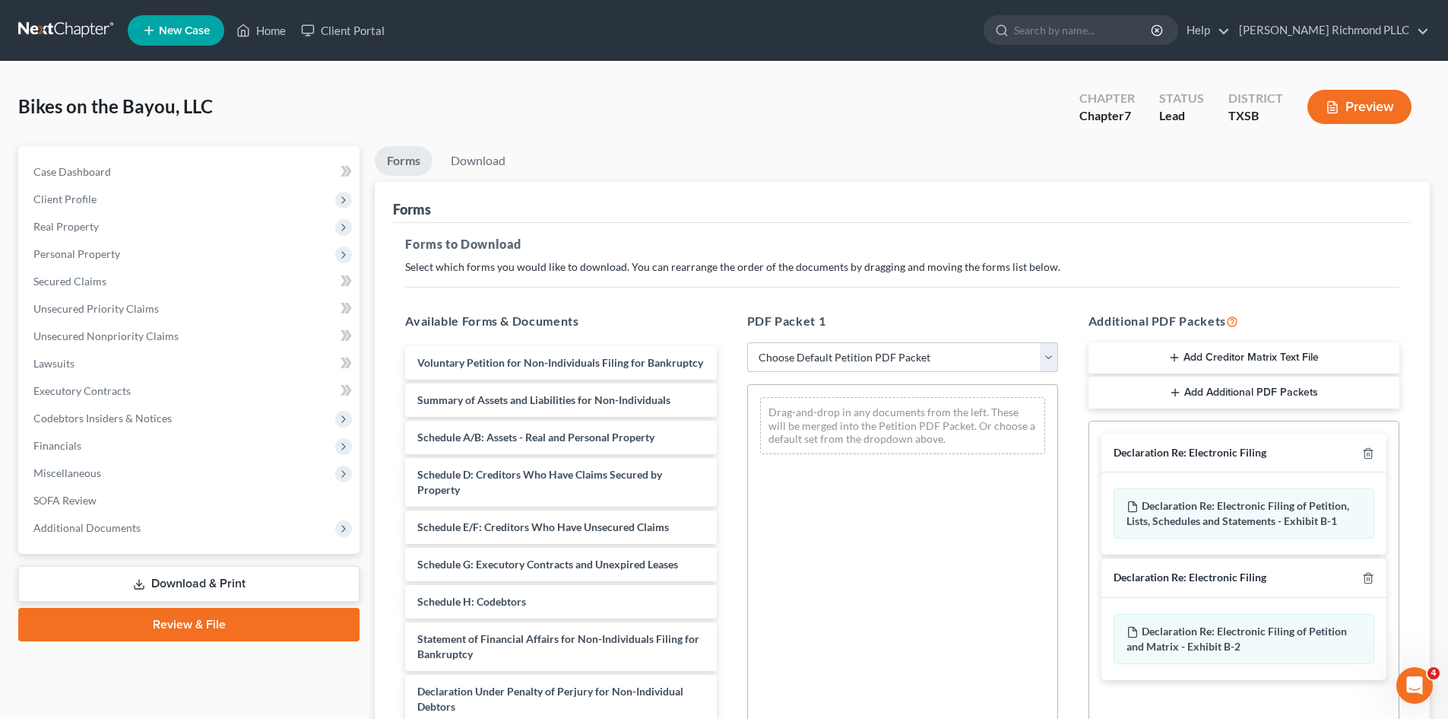
click at [866, 355] on select "Choose Default Petition PDF Packet Complete Bankruptcy Petition (all forms and …" at bounding box center [902, 357] width 311 height 30
select select "0"
click at [747, 342] on select "Choose Default Petition PDF Packet Complete Bankruptcy Petition (all forms and …" at bounding box center [902, 357] width 311 height 30
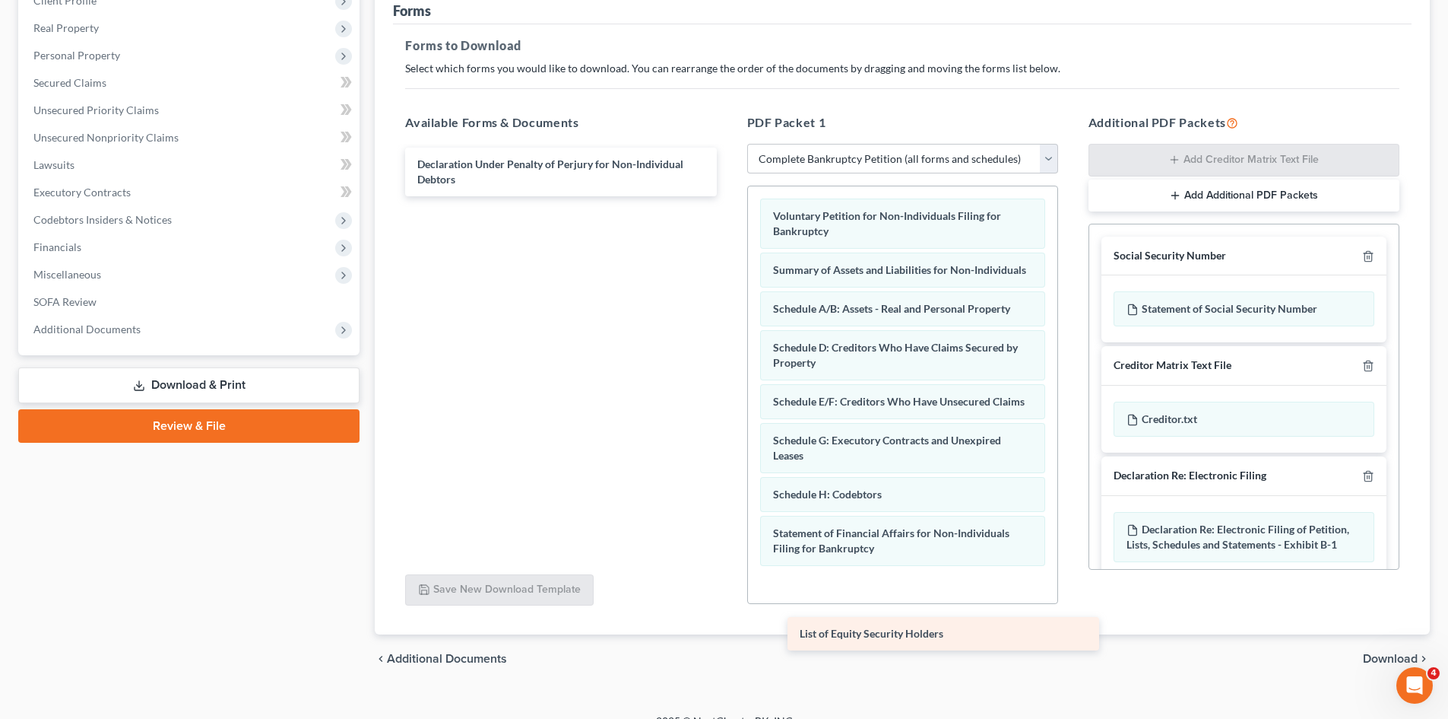
scroll to position [220, 0]
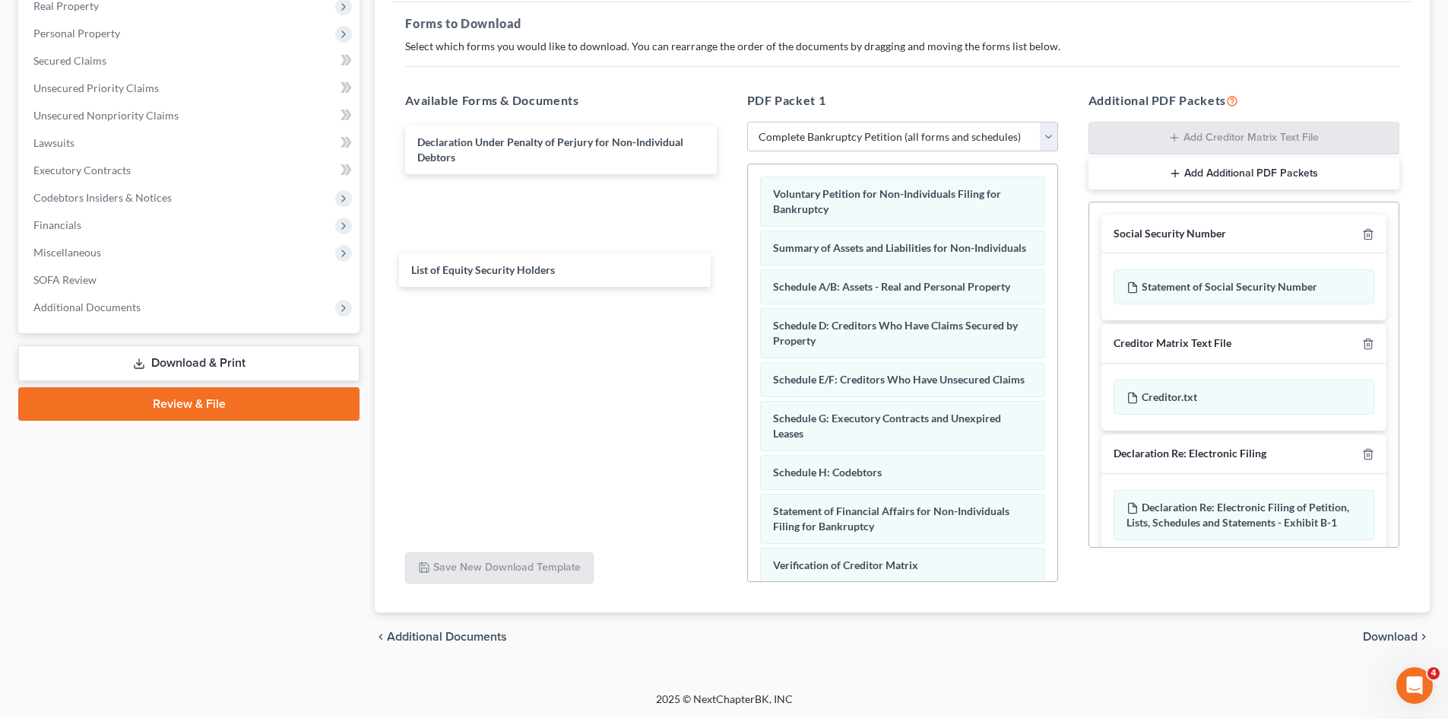
drag, startPoint x: 500, startPoint y: 260, endPoint x: 495, endPoint y: 271, distance: 11.9
click at [492, 211] on div "List of Equity Security Holders Declaration Under Penalty of Perjury for Non-In…" at bounding box center [560, 168] width 335 height 86
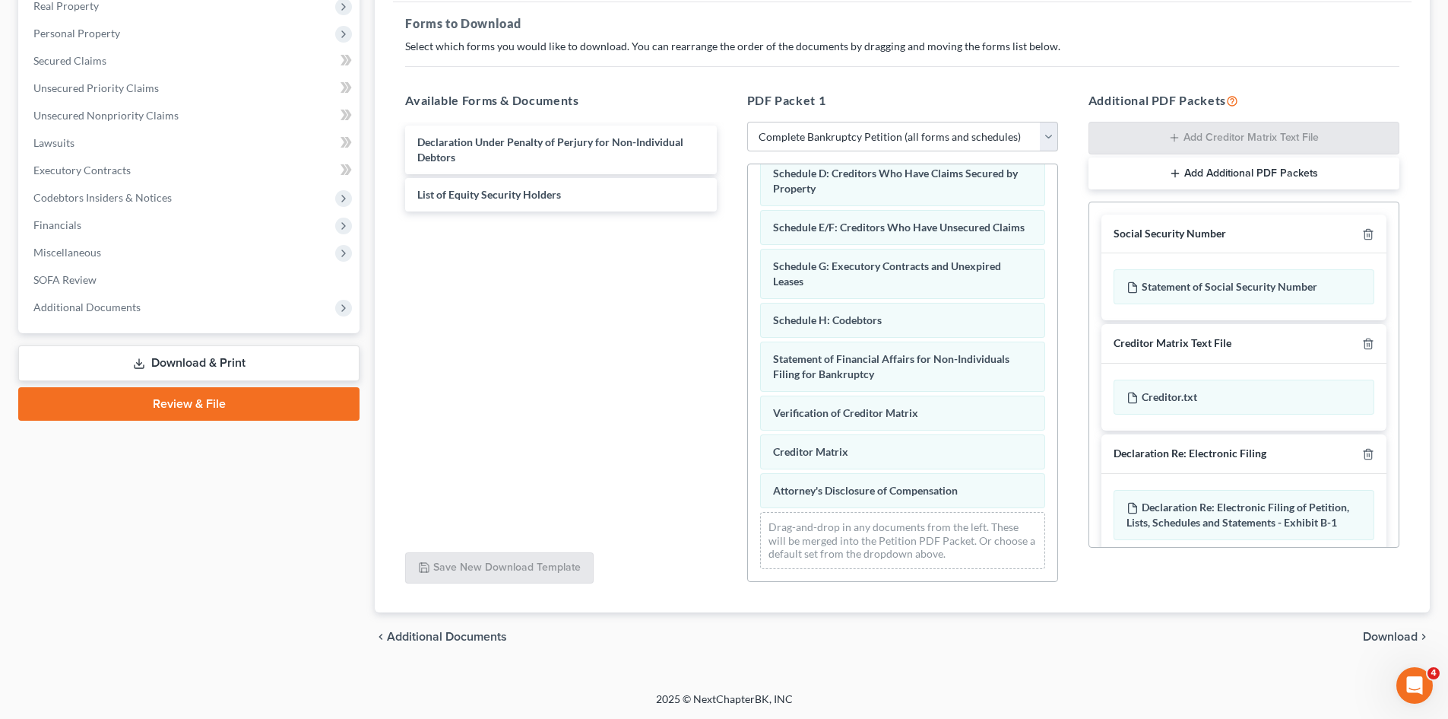
scroll to position [182, 0]
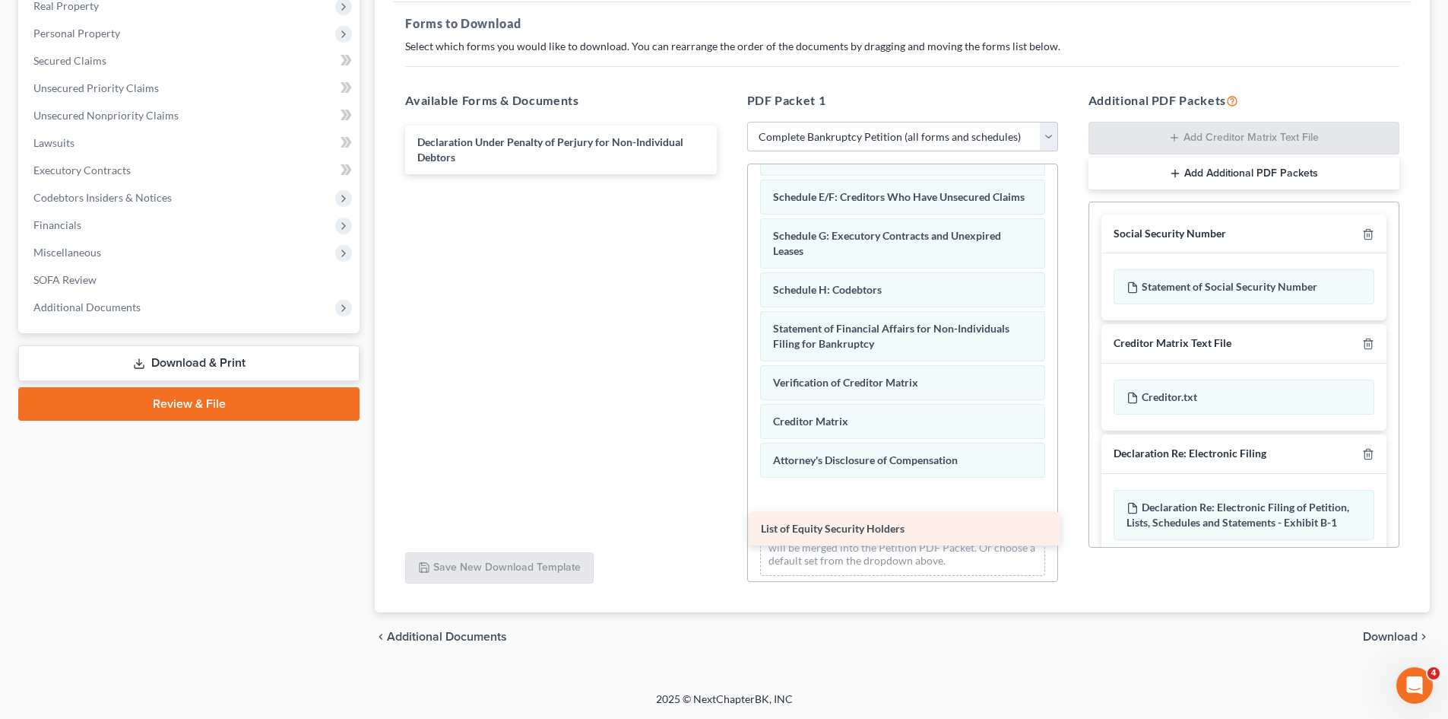
drag, startPoint x: 482, startPoint y: 193, endPoint x: 824, endPoint y: 526, distance: 477.5
click at [728, 174] on div "List of Equity Security Holders Declaration Under Penalty of Perjury for Non-In…" at bounding box center [560, 149] width 335 height 49
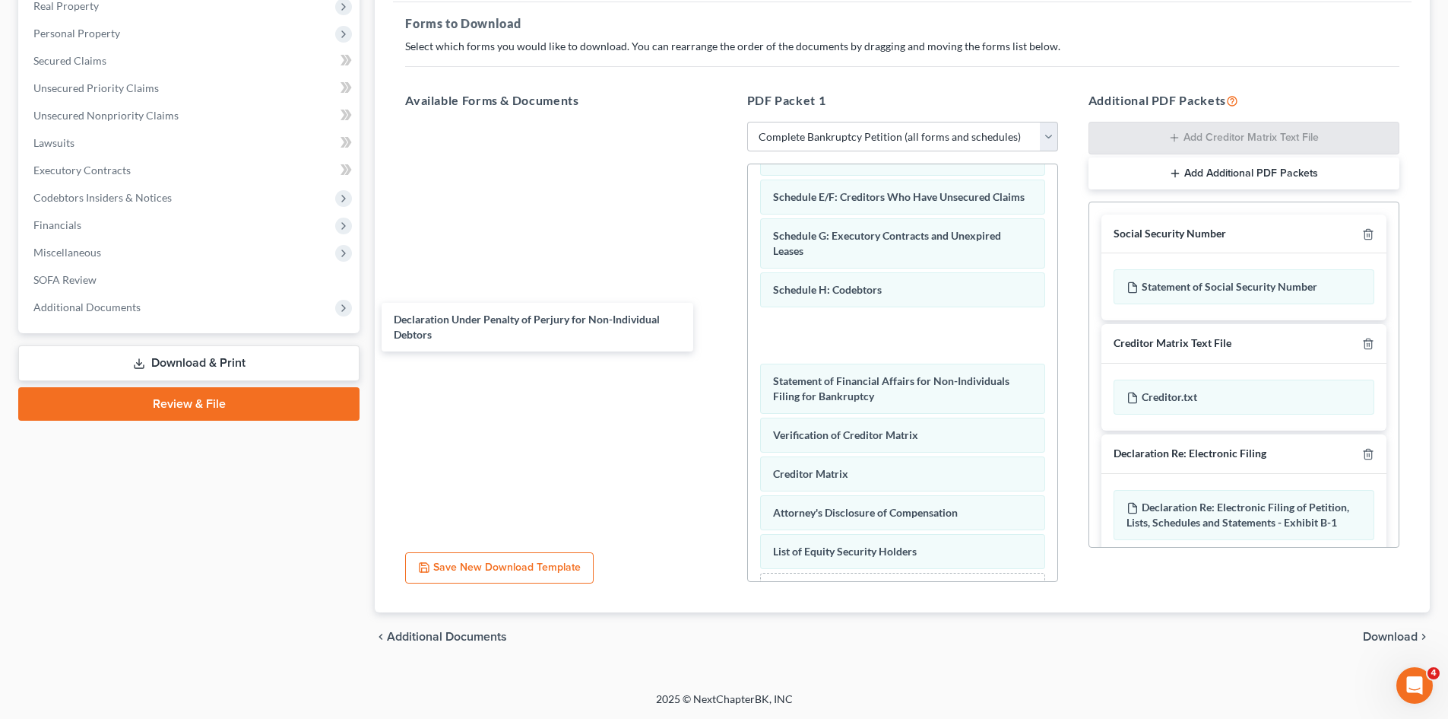
drag, startPoint x: 494, startPoint y: 157, endPoint x: 561, endPoint y: 393, distance: 245.7
click at [474, 122] on div "Declaration Under Penalty of Perjury for Non-Individual Debtors Declaration Und…" at bounding box center [560, 122] width 335 height 0
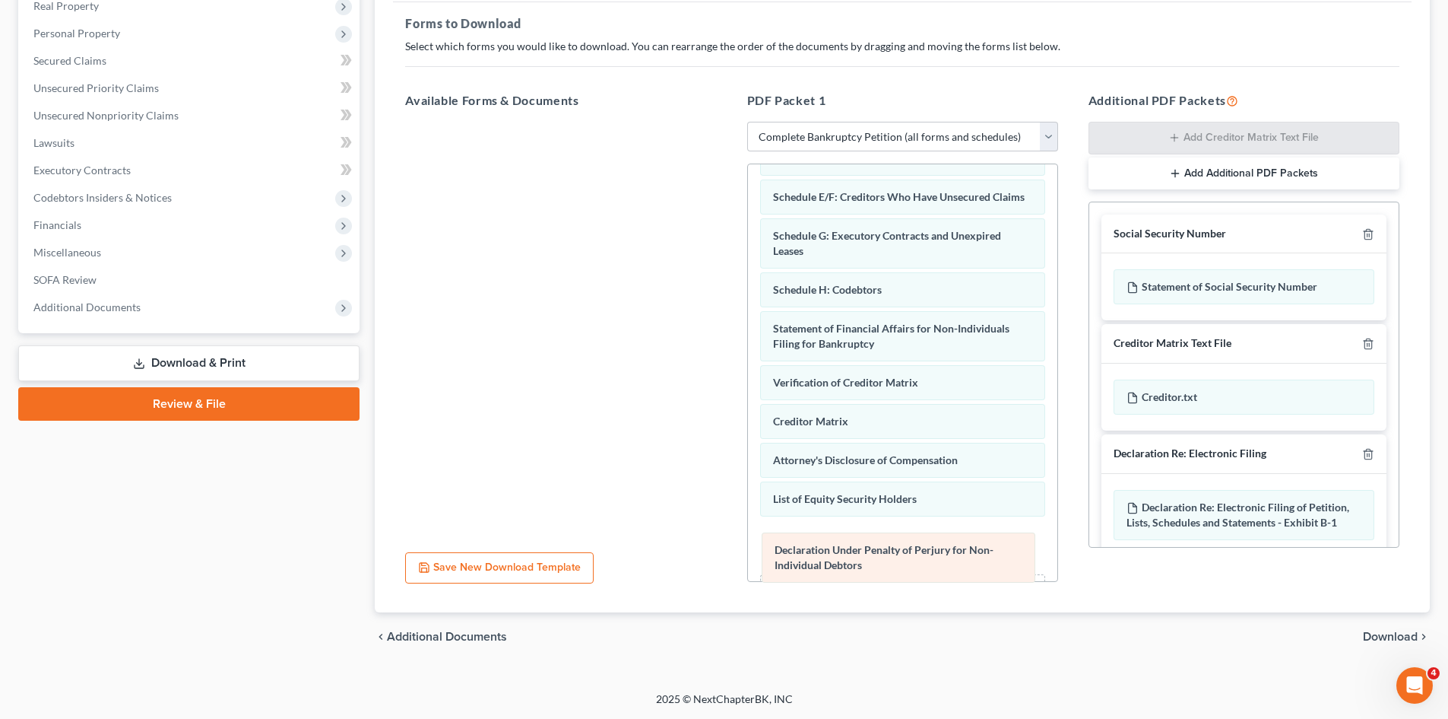
drag, startPoint x: 828, startPoint y: 366, endPoint x: 830, endPoint y: 557, distance: 190.8
click at [830, 557] on div "Declaration Under Penalty of Perjury for Non-Individual Debtors Voluntary Petit…" at bounding box center [902, 312] width 309 height 661
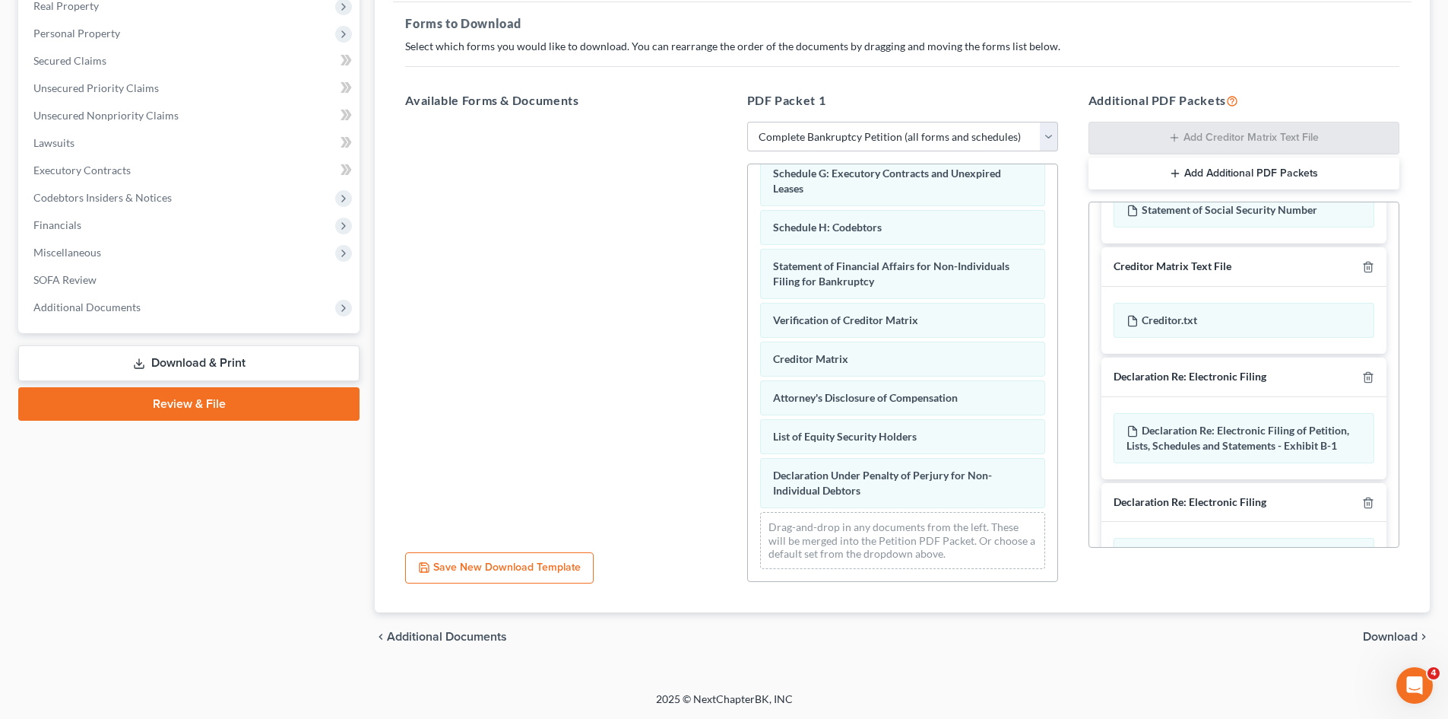
scroll to position [146, 0]
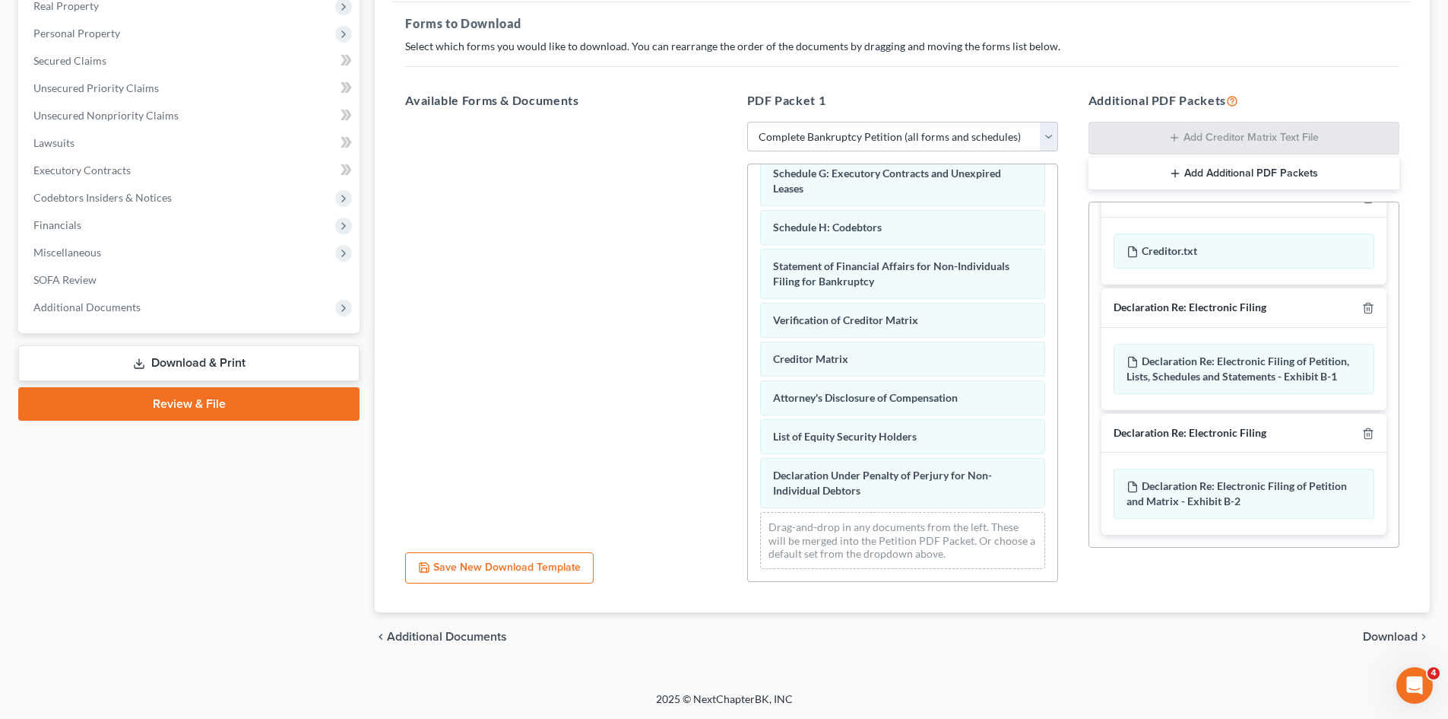
click at [1403, 639] on span "Download" at bounding box center [1390, 636] width 55 height 12
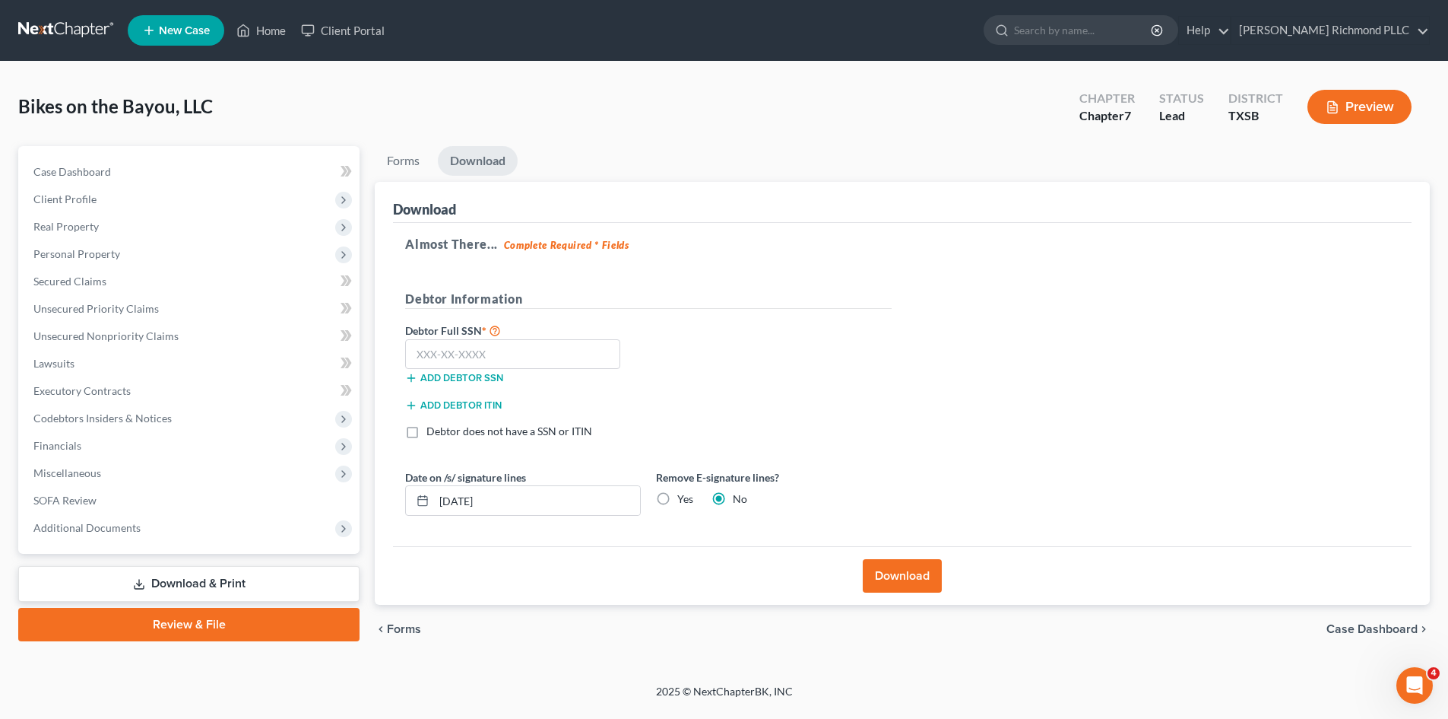
scroll to position [0, 0]
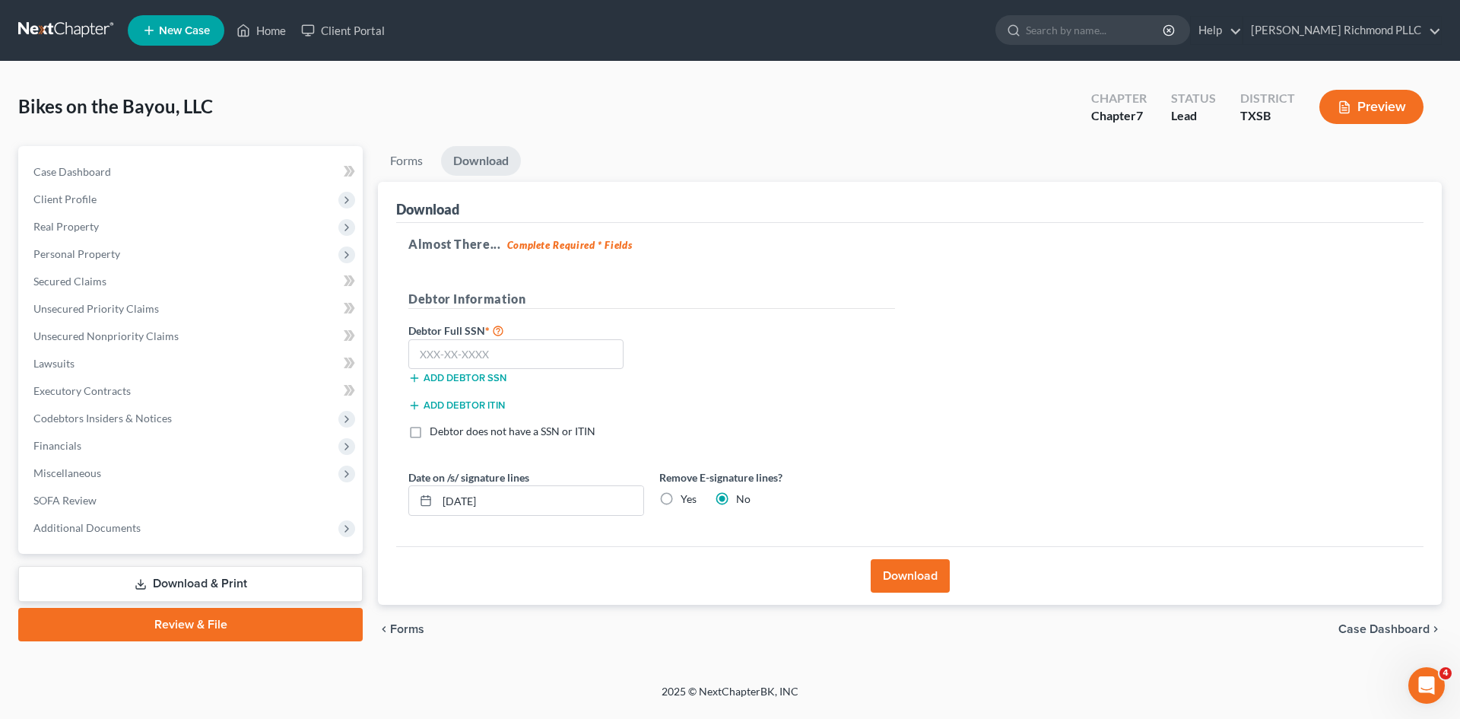
click at [680, 498] on label "Yes" at bounding box center [688, 498] width 16 height 15
click at [687, 498] on input "Yes" at bounding box center [692, 496] width 10 height 10
radio input "true"
radio input "false"
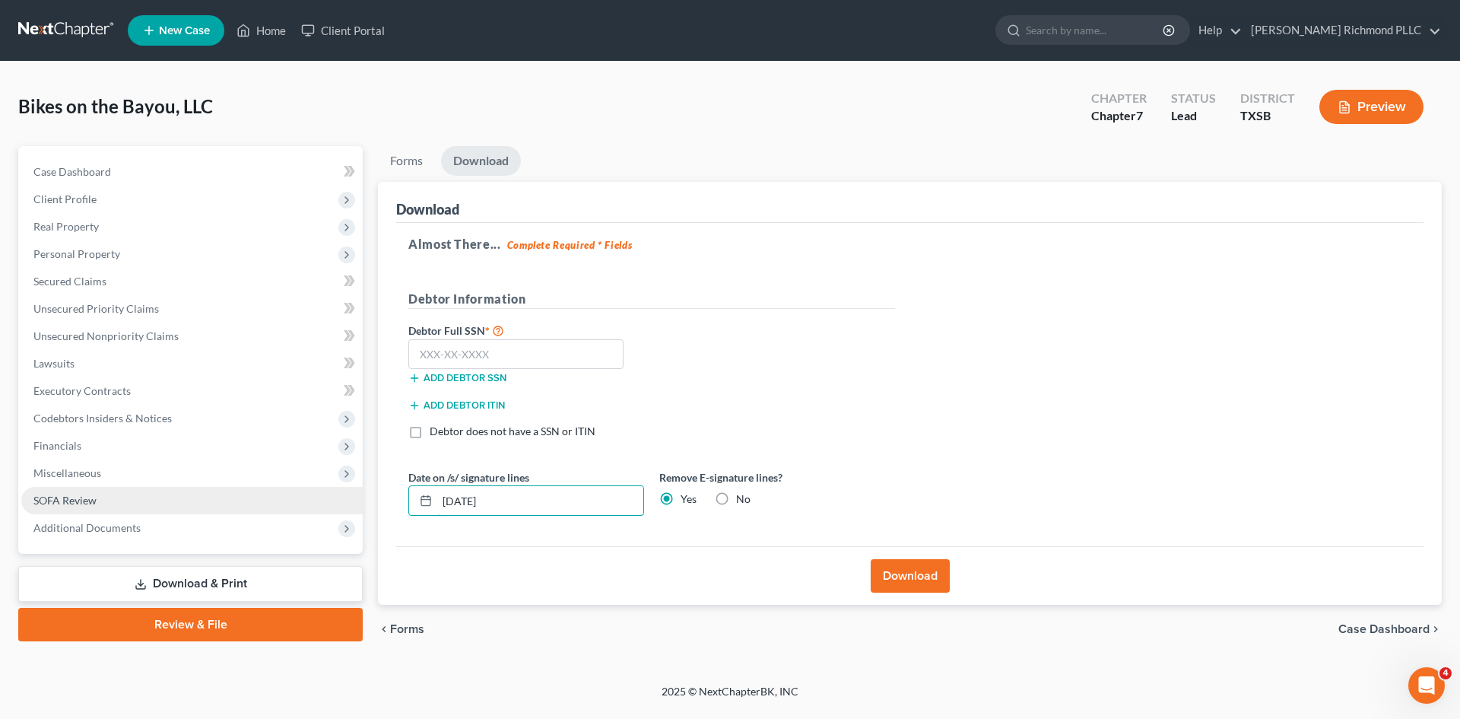
drag, startPoint x: 533, startPoint y: 501, endPoint x: 350, endPoint y: 491, distance: 183.5
click at [350, 491] on div "Petition Navigation Case Dashboard Payments Invoices Payments Payments Credit R…" at bounding box center [730, 399] width 1439 height 507
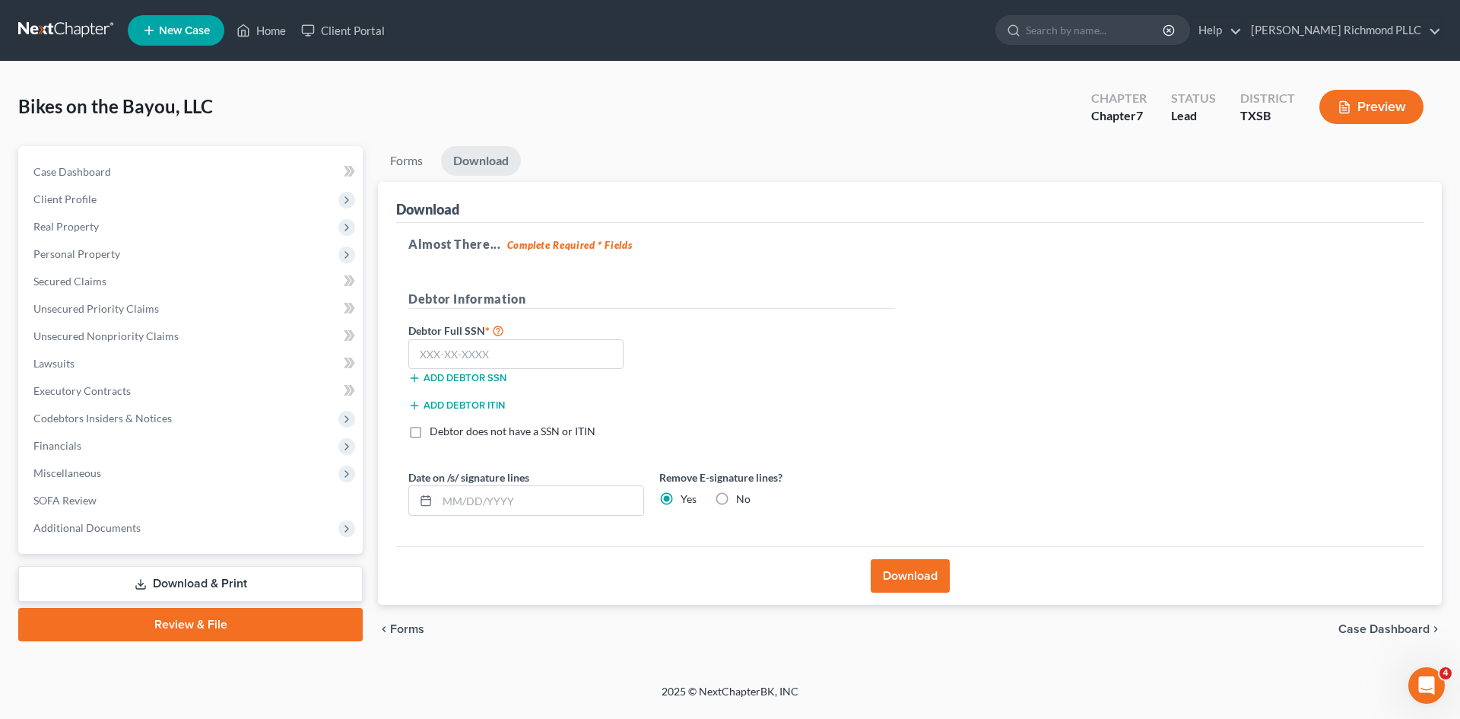
click at [916, 572] on button "Download" at bounding box center [910, 575] width 79 height 33
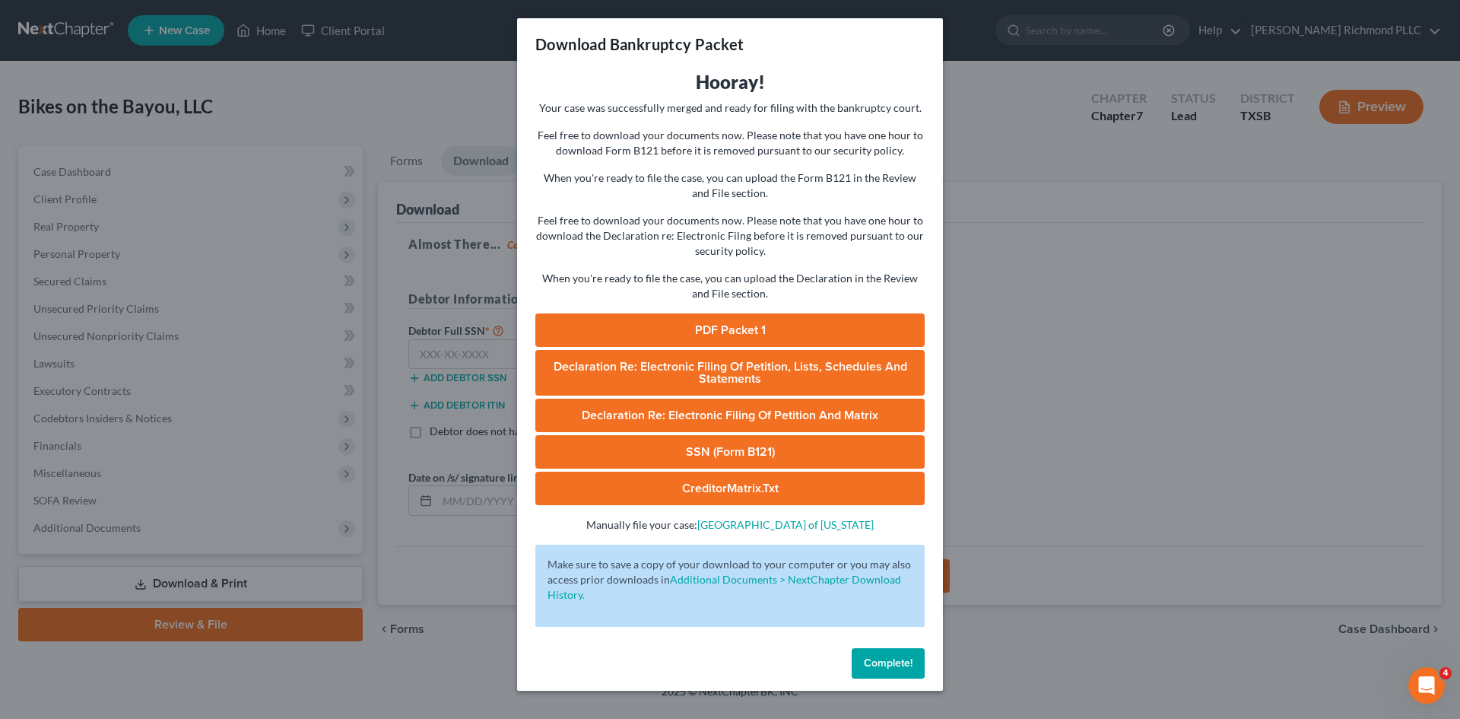
click at [748, 323] on link "PDF Packet 1" at bounding box center [729, 329] width 389 height 33
click at [736, 490] on link "CreditorMatrix.txt" at bounding box center [729, 487] width 389 height 33
click at [1059, 360] on div "Download Bankruptcy Packet Hooray! Your case was successfully merged and ready …" at bounding box center [730, 359] width 1460 height 719
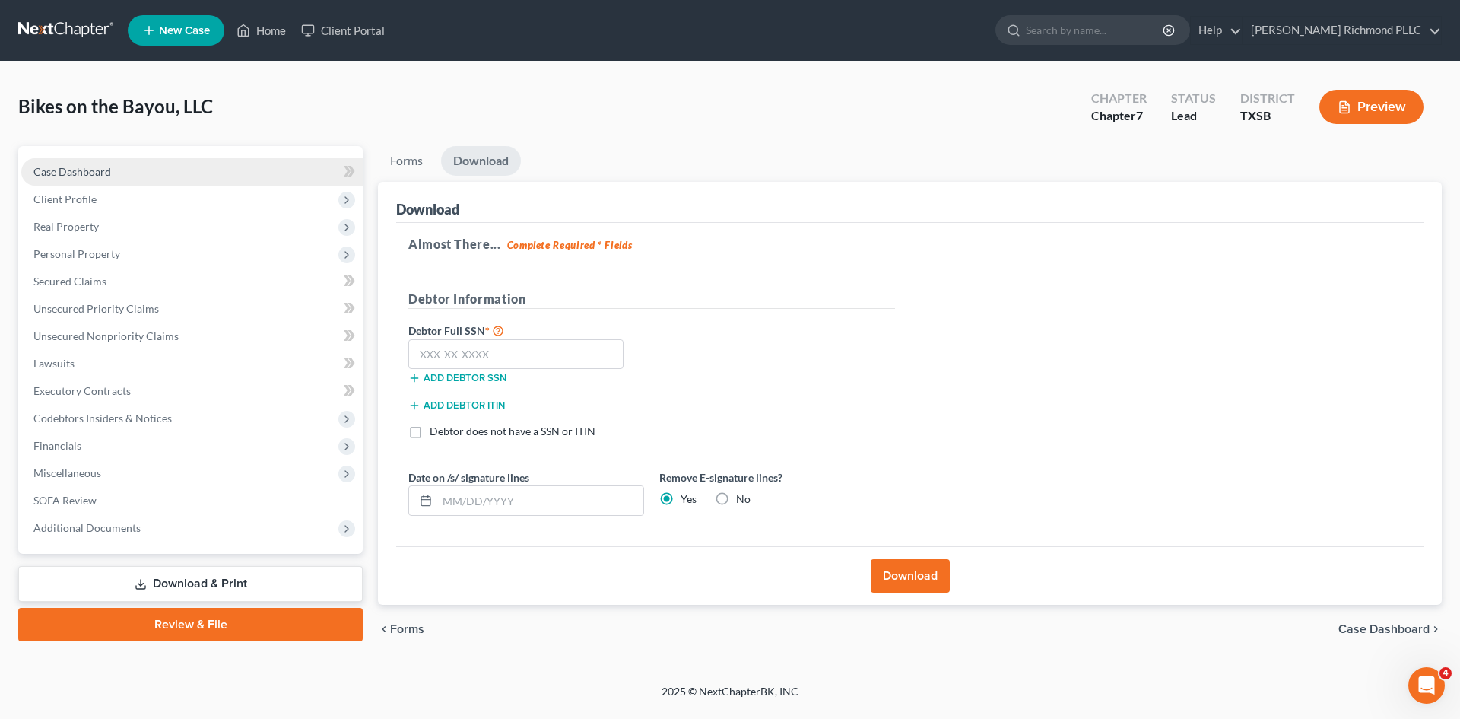
click at [97, 168] on span "Case Dashboard" at bounding box center [72, 171] width 78 height 13
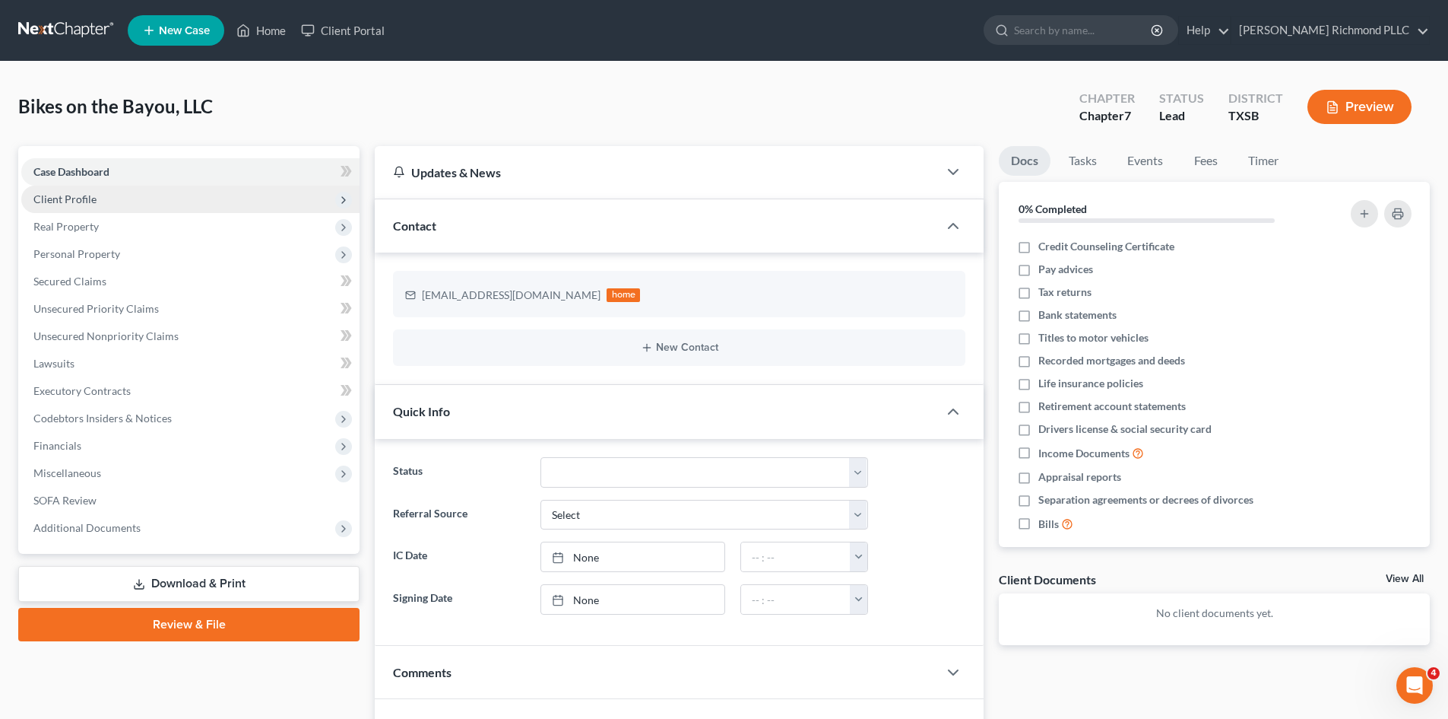
click at [71, 198] on span "Client Profile" at bounding box center [64, 198] width 63 height 13
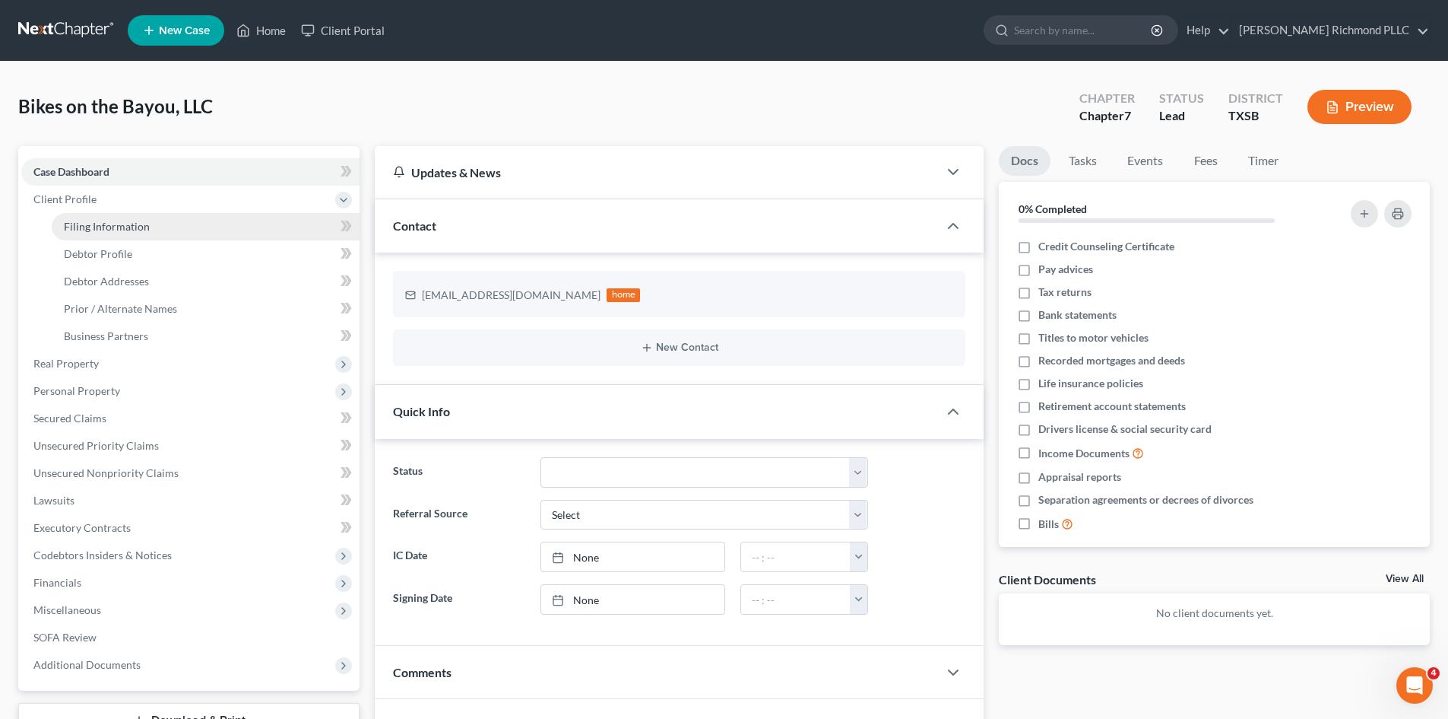
click at [90, 223] on span "Filing Information" at bounding box center [107, 226] width 86 height 13
select select "1"
select select "0"
select select "79"
select select "0"
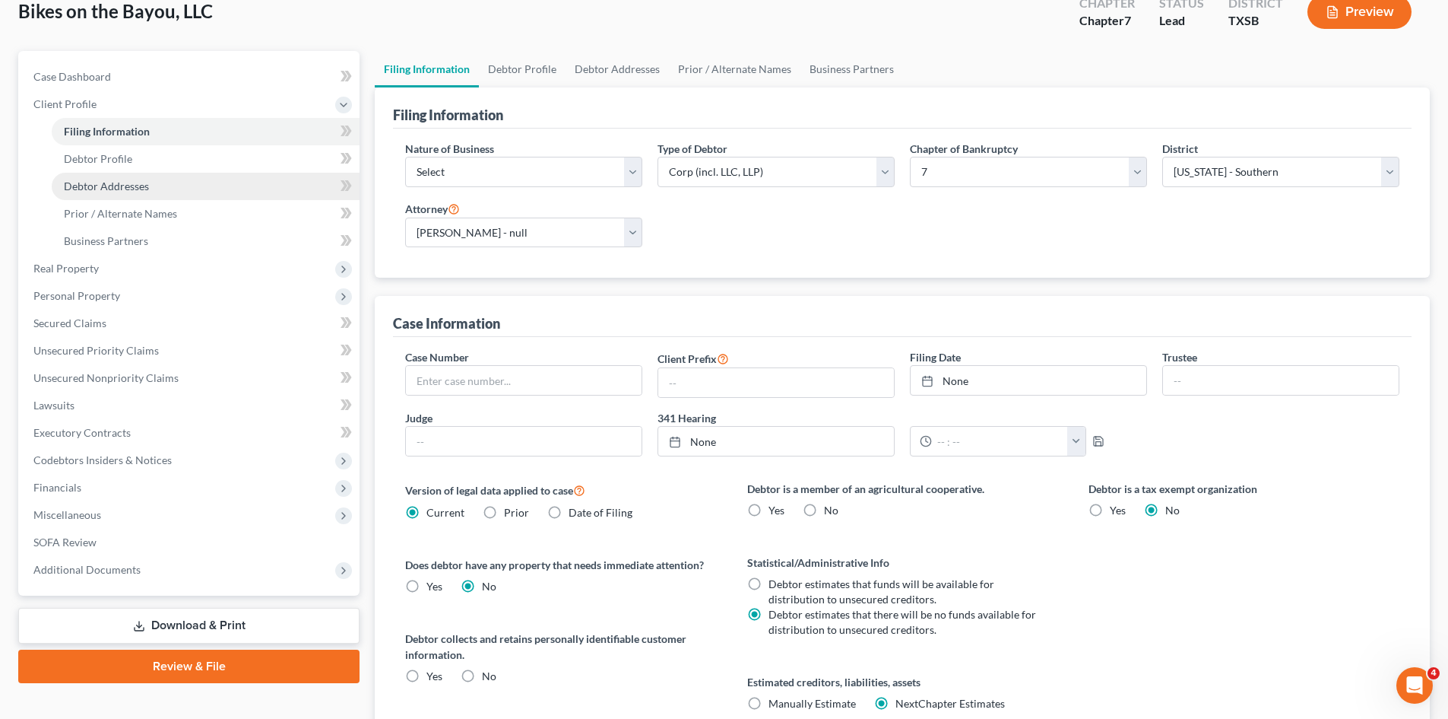
scroll to position [78, 0]
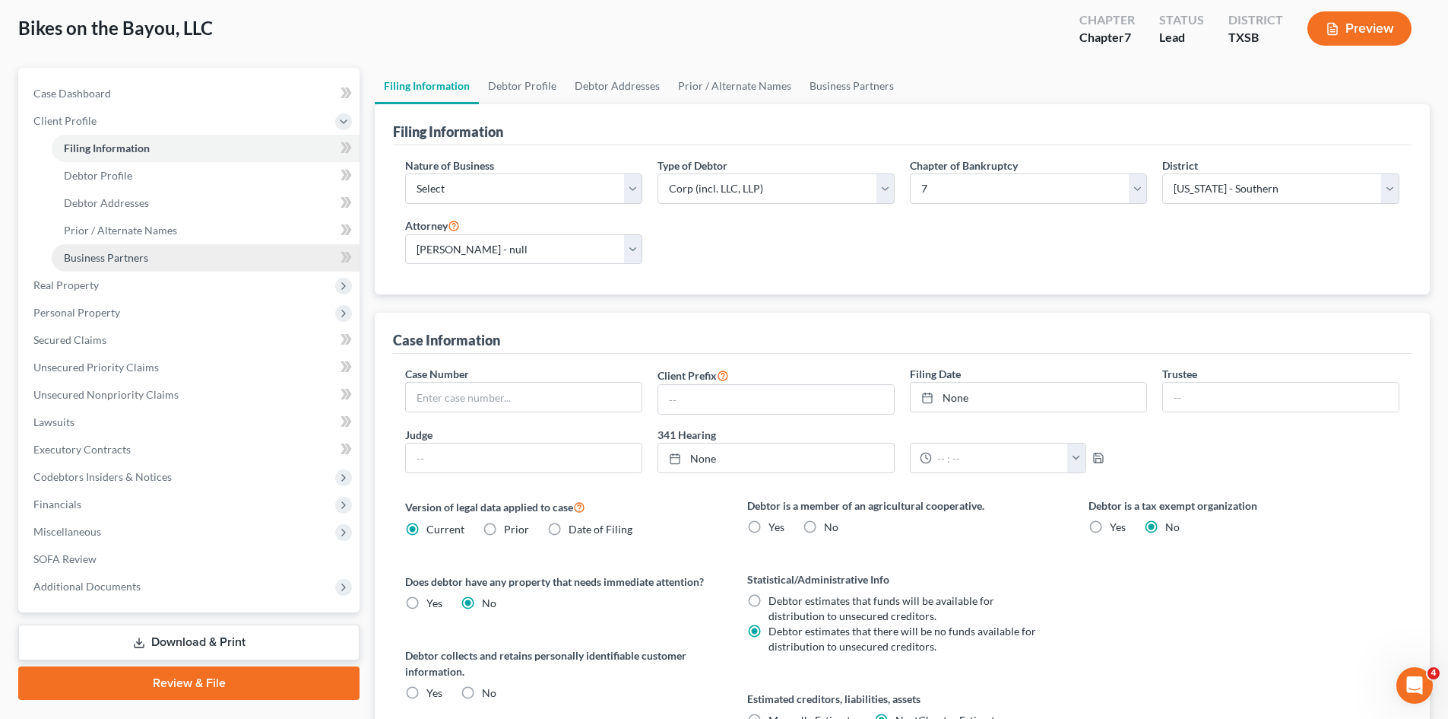
click at [155, 254] on link "Business Partners" at bounding box center [206, 257] width 308 height 27
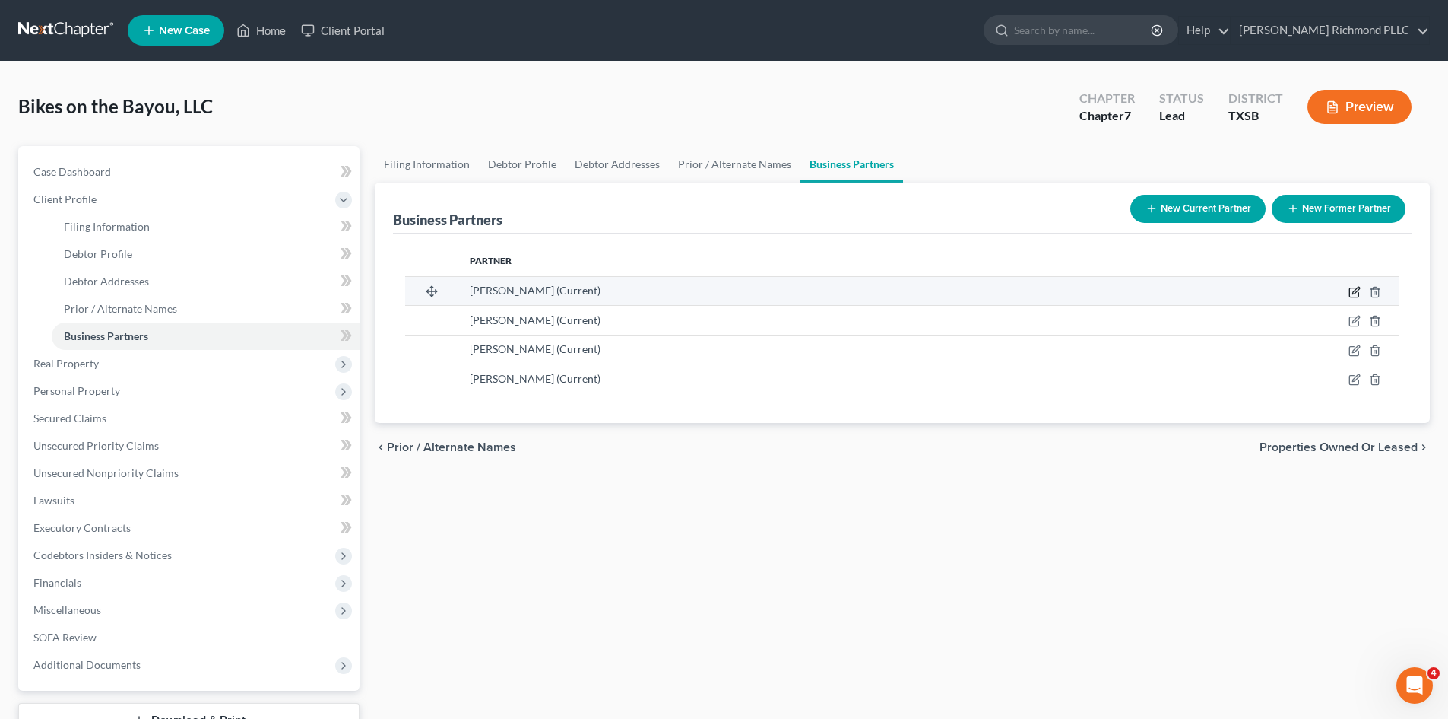
click at [1355, 294] on icon "button" at bounding box center [1355, 292] width 12 height 12
select select "6"
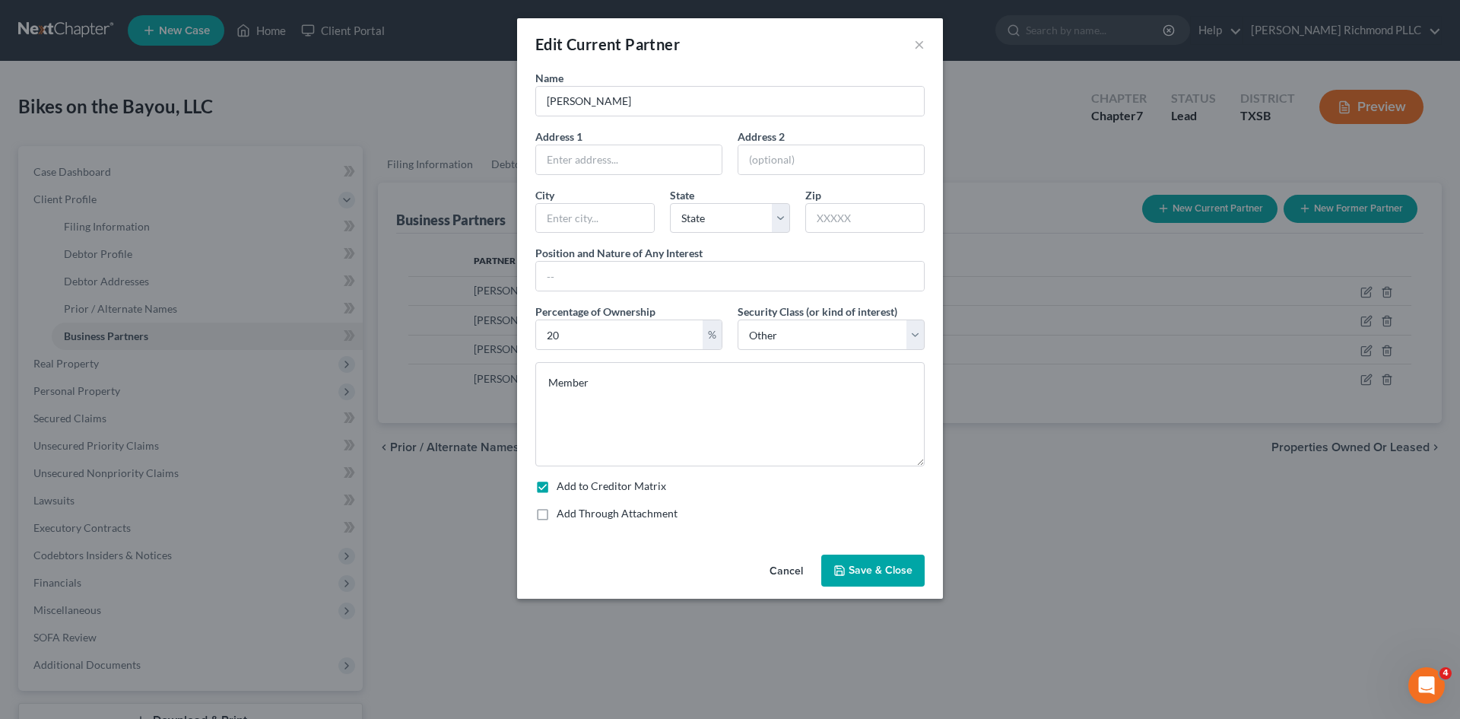
click at [1152, 573] on div "Edit Current Partner × Name Greg Ginter Address 1 Address 2 City State State AL…" at bounding box center [730, 359] width 1460 height 719
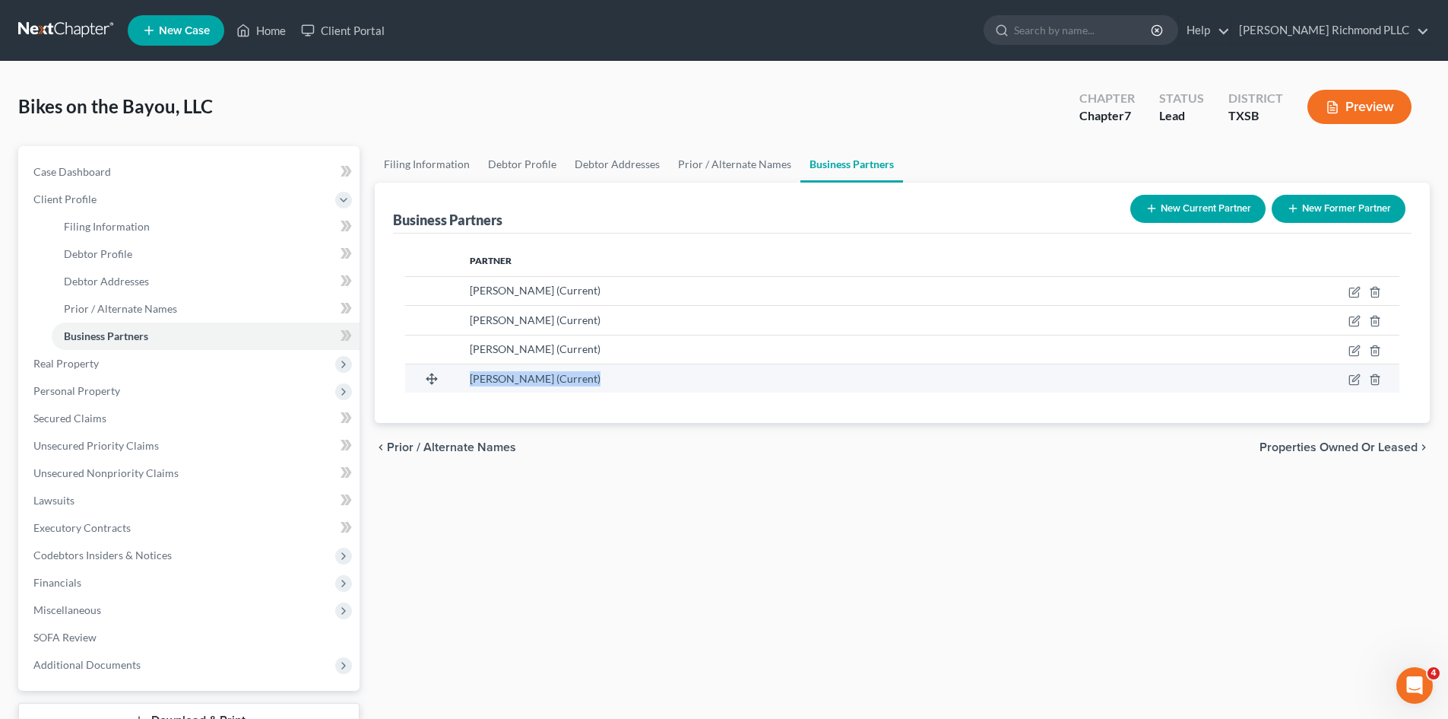
drag, startPoint x: 600, startPoint y: 371, endPoint x: 465, endPoint y: 372, distance: 134.6
click at [465, 372] on td "Darren Ebanks (Current)" at bounding box center [792, 377] width 669 height 29
click at [467, 374] on td "Darren Ebanks (Current)" at bounding box center [792, 377] width 669 height 29
drag, startPoint x: 471, startPoint y: 379, endPoint x: 544, endPoint y: 380, distance: 73.0
click at [544, 380] on td "Darren Ebanks (Current)" at bounding box center [792, 377] width 669 height 29
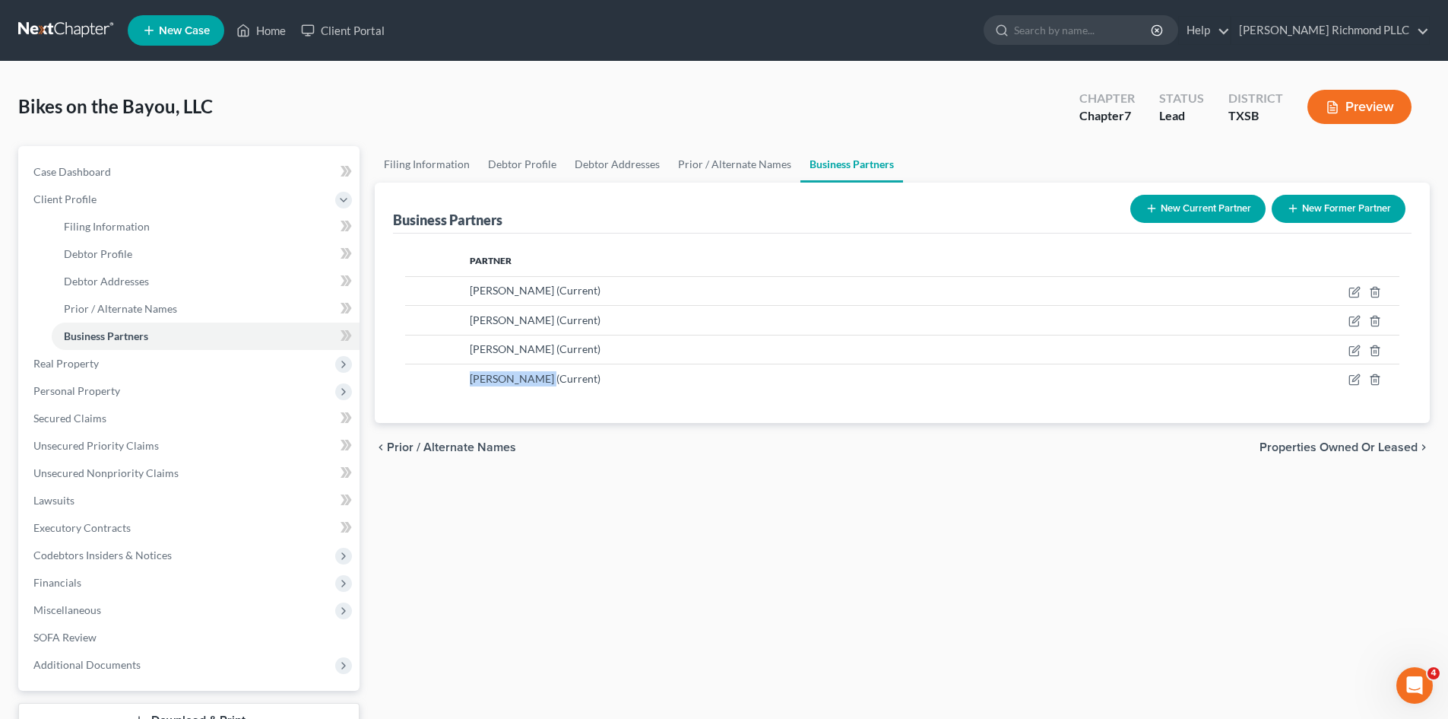
copy span "Darren Ebanks"
click at [1355, 290] on icon "button" at bounding box center [1356, 290] width 7 height 7
select select "6"
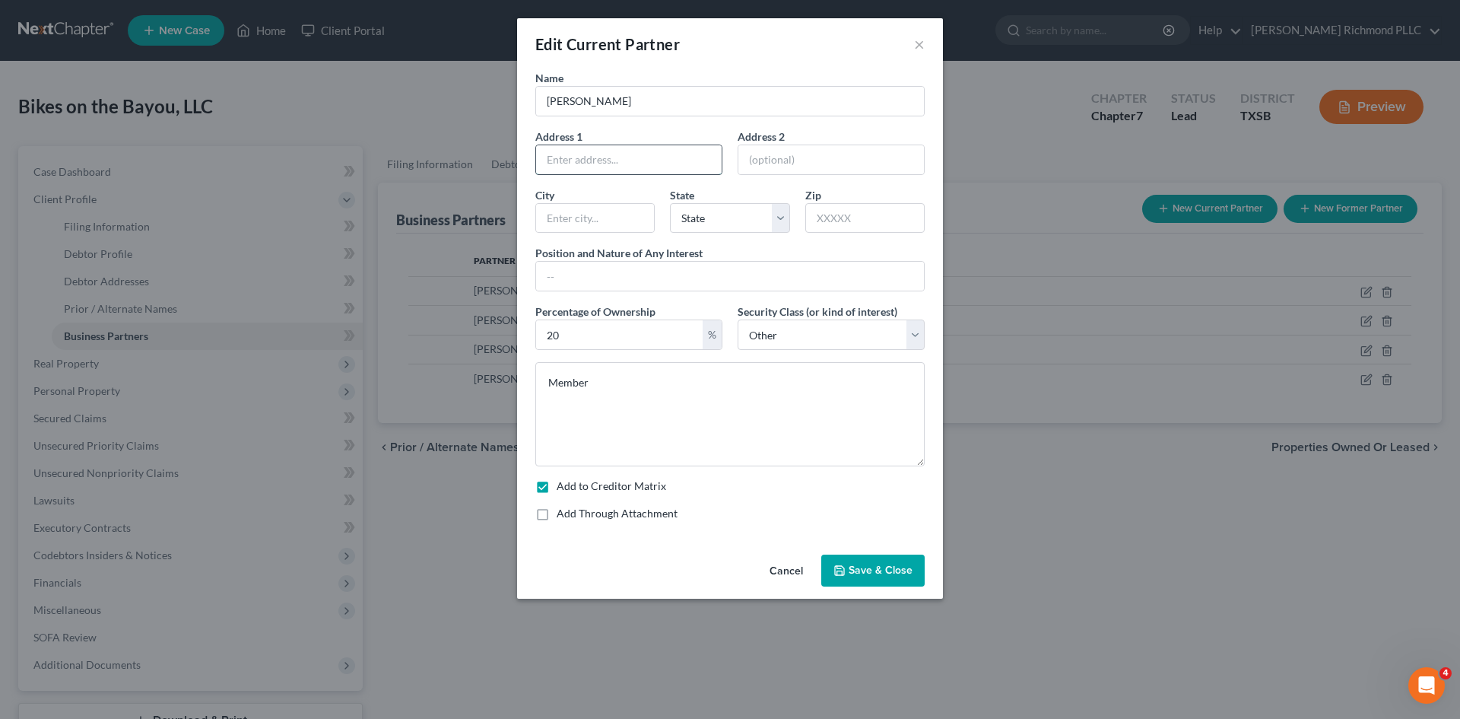
click at [591, 161] on input "text" at bounding box center [629, 159] width 186 height 29
click at [604, 157] on input "text" at bounding box center [629, 159] width 186 height 29
paste input "10904 La Estrella Cv"
type input "10904 La Estrella Cv"
drag, startPoint x: 594, startPoint y: 206, endPoint x: 592, endPoint y: 214, distance: 8.5
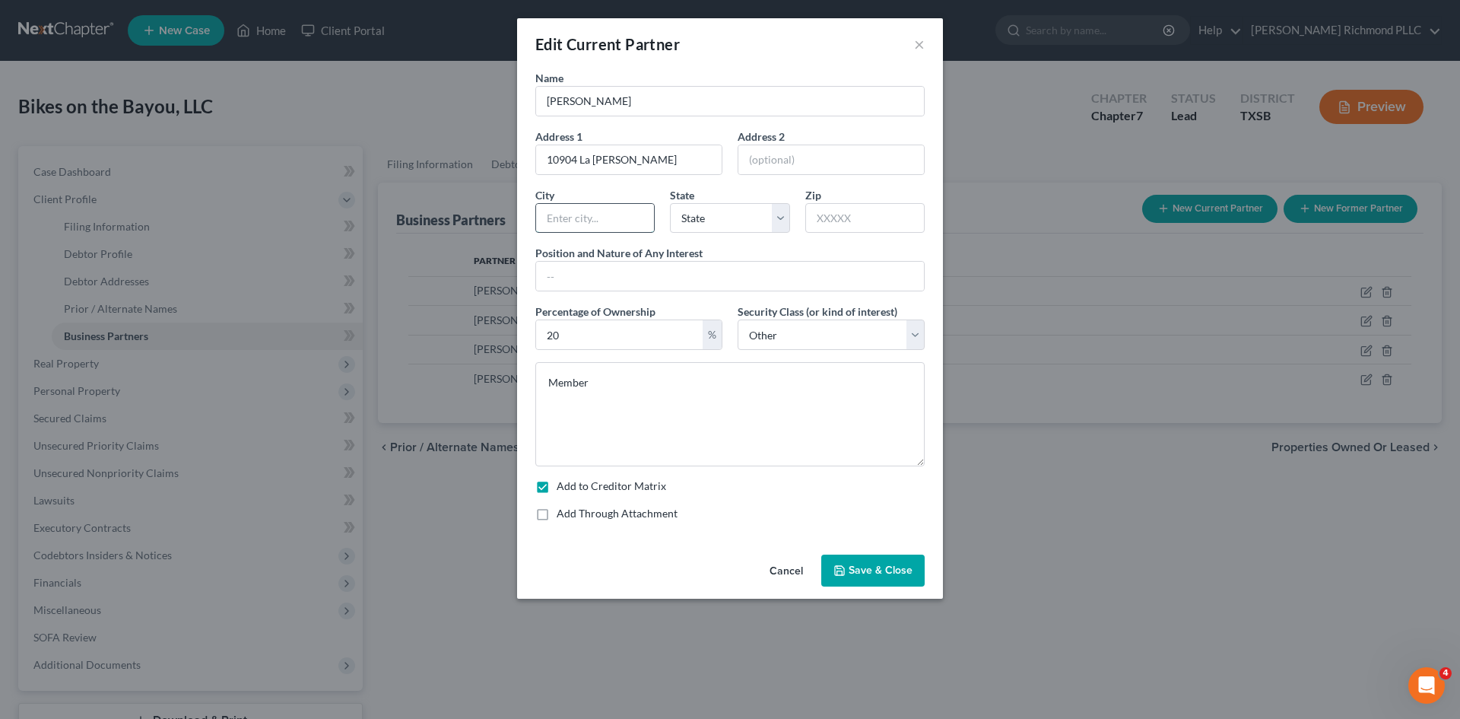
click at [592, 214] on input "text" at bounding box center [595, 218] width 118 height 29
paste input "Austin,"
type input "Austin,"
click at [715, 214] on select "State AL AK AR AZ CA CO CT DE DC FL GA GU HI ID IL IN IA KS KY LA ME MD MA MI M…" at bounding box center [729, 218] width 119 height 30
select select "45"
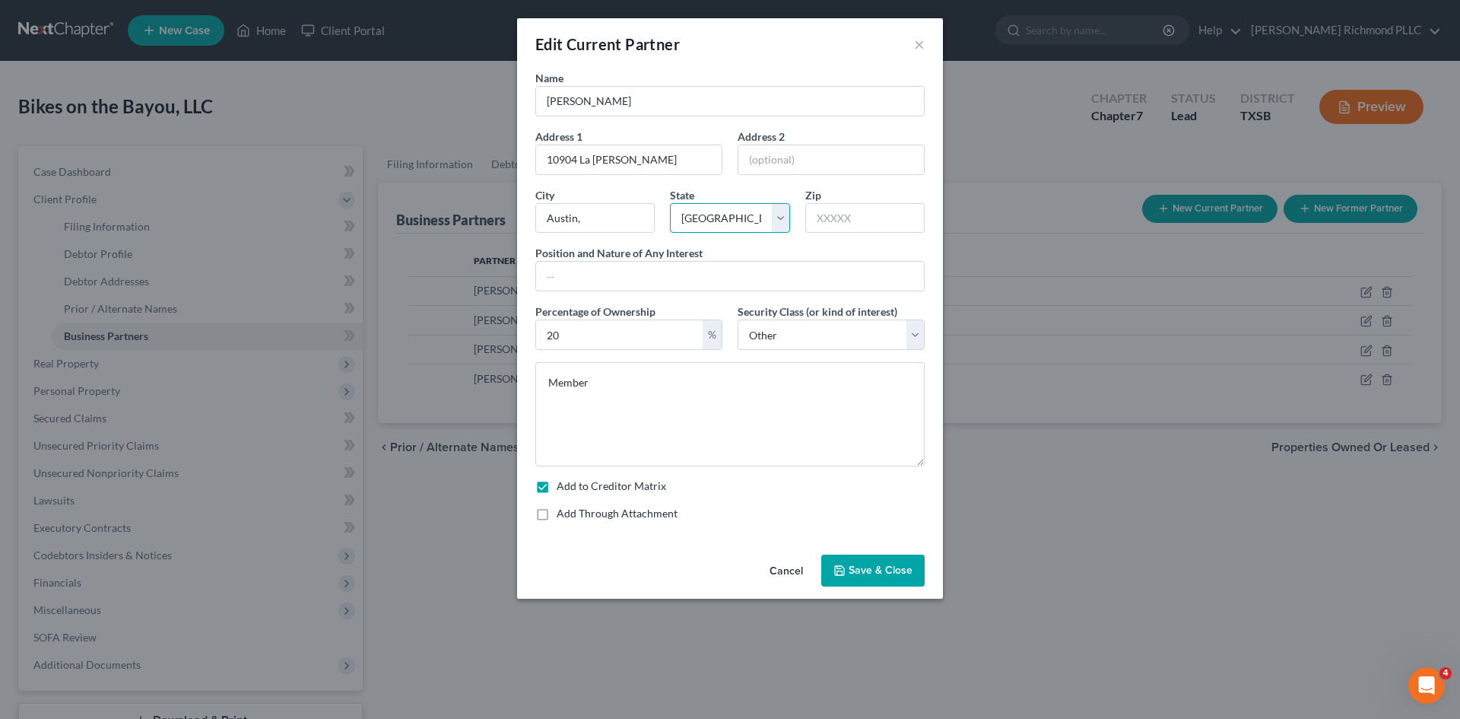
click at [670, 203] on select "State AL AK AR AZ CA CO CT DE DC FL GA GU HI ID IL IN IA KS KY LA ME MD MA MI M…" at bounding box center [729, 218] width 119 height 30
click at [579, 217] on input "Austin," at bounding box center [595, 218] width 118 height 29
type input "Austin"
type input "787"
type input "PR"
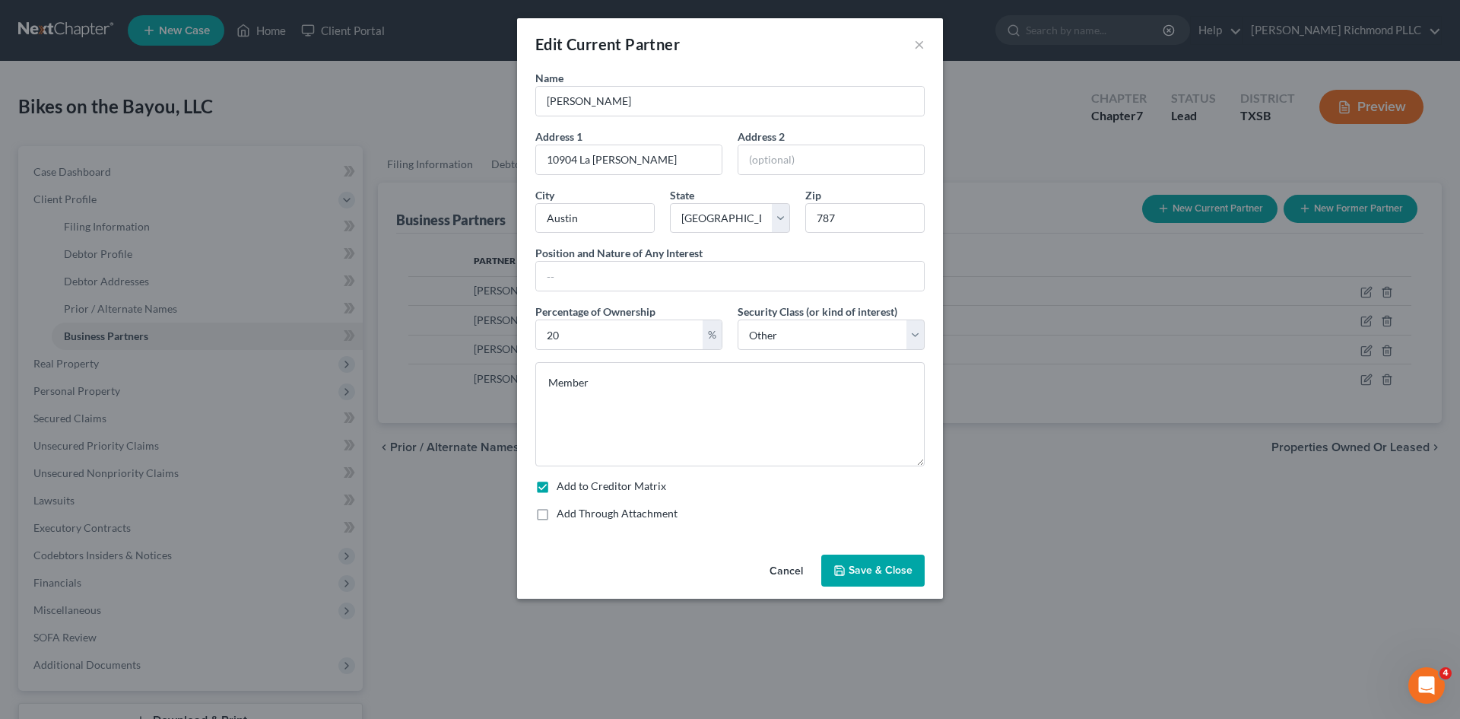
select select "40"
click at [877, 214] on input "787" at bounding box center [864, 218] width 119 height 30
type input "78739"
type input "Austin"
select select "45"
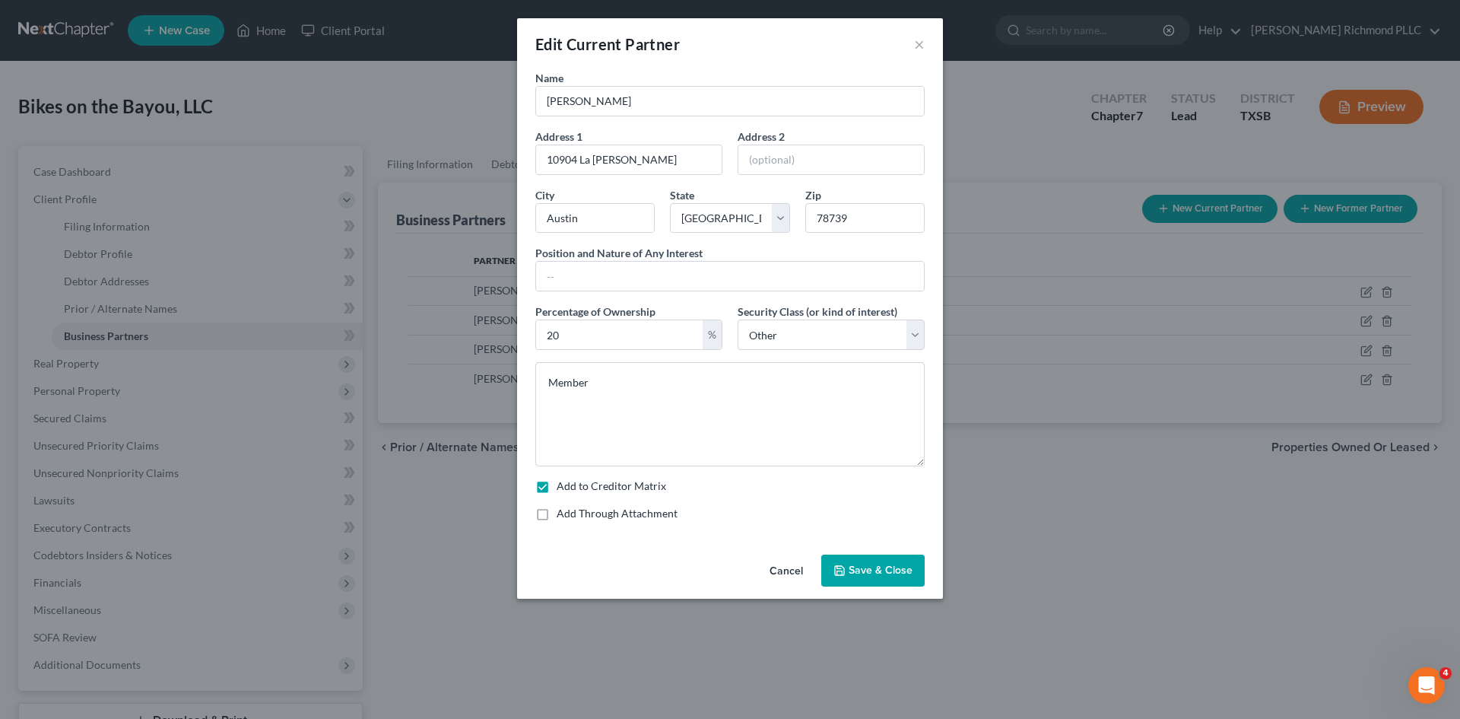
click at [889, 561] on button "Save & Close" at bounding box center [872, 570] width 103 height 32
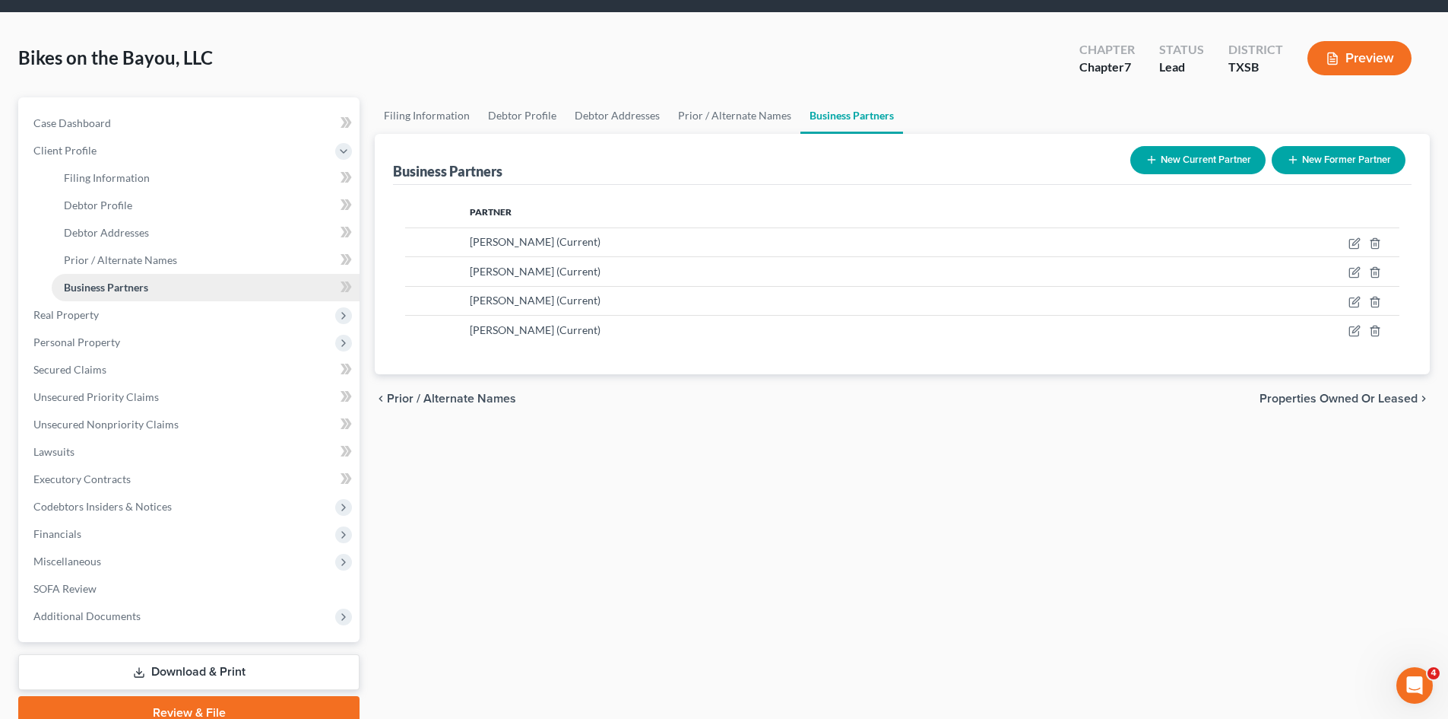
scroll to position [76, 0]
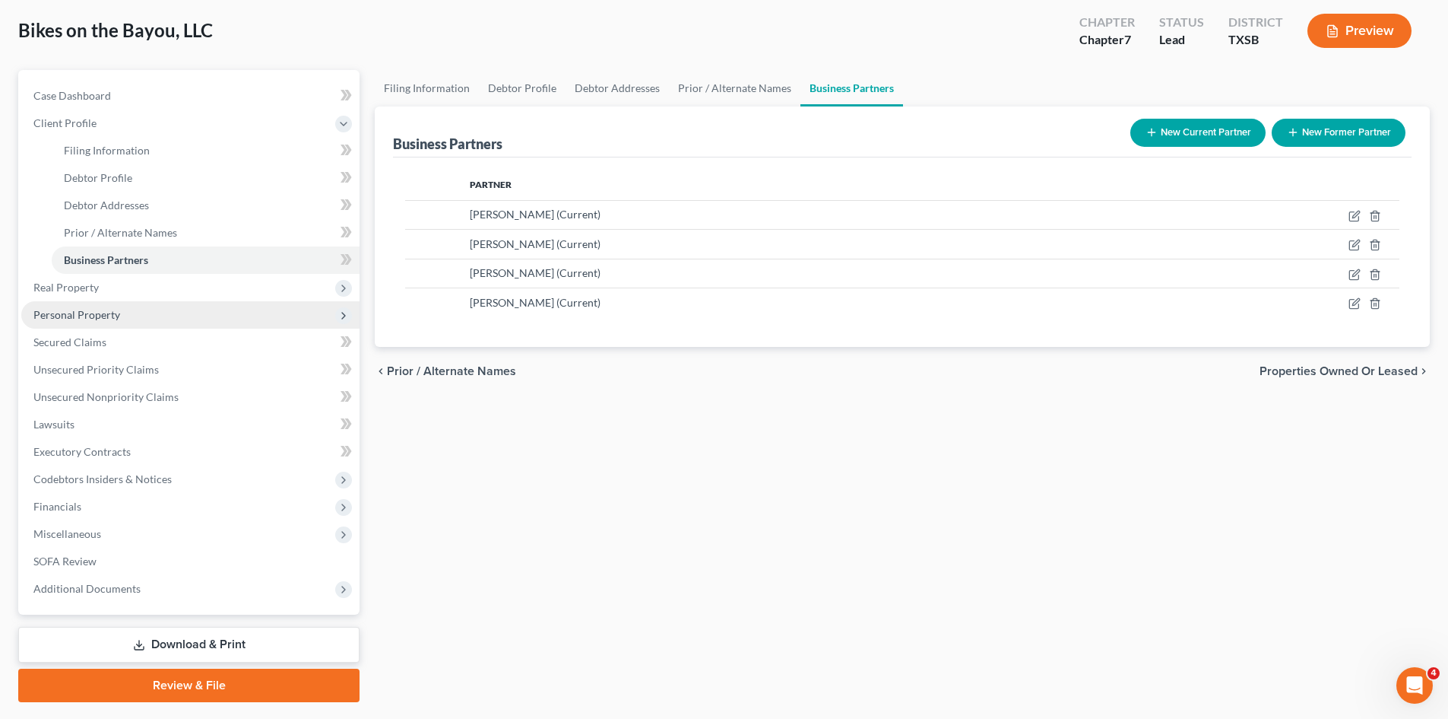
click at [81, 319] on span "Personal Property" at bounding box center [76, 314] width 87 height 13
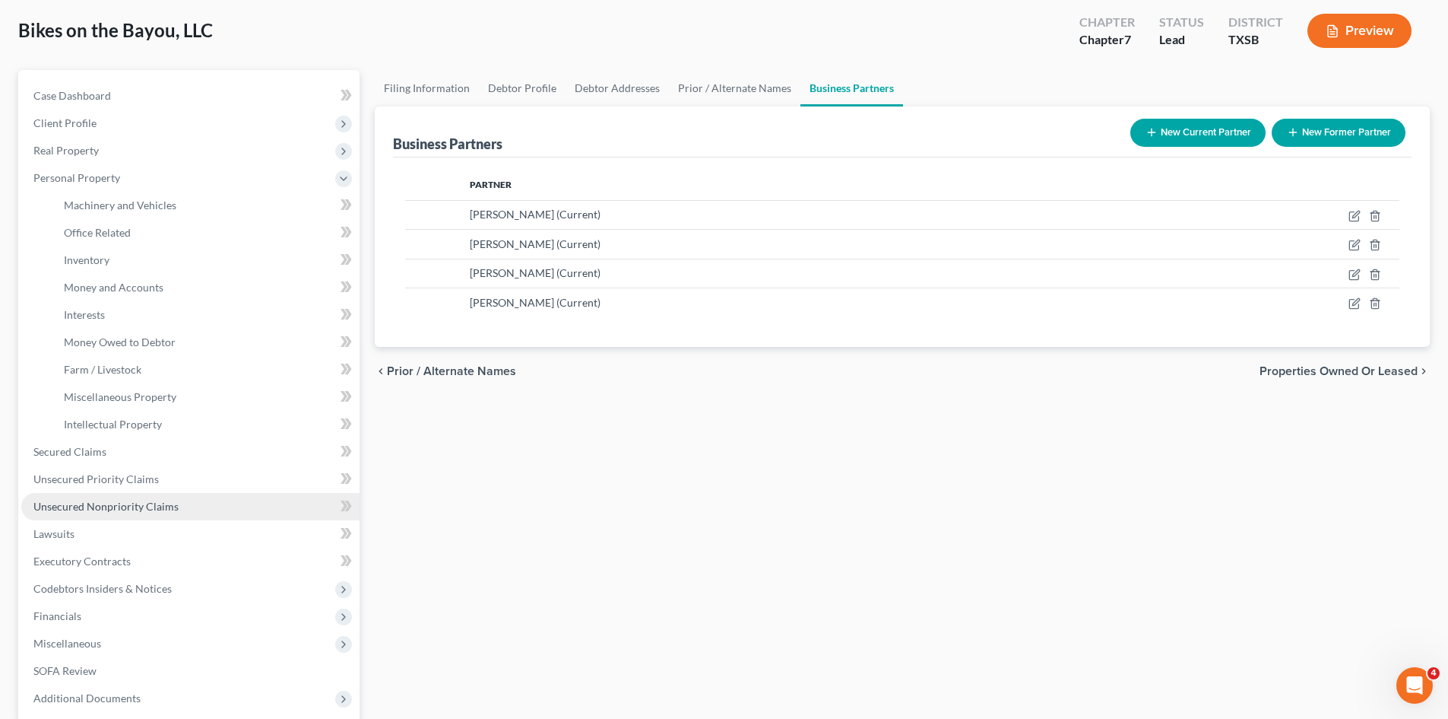
click at [83, 506] on span "Unsecured Nonpriority Claims" at bounding box center [105, 506] width 145 height 13
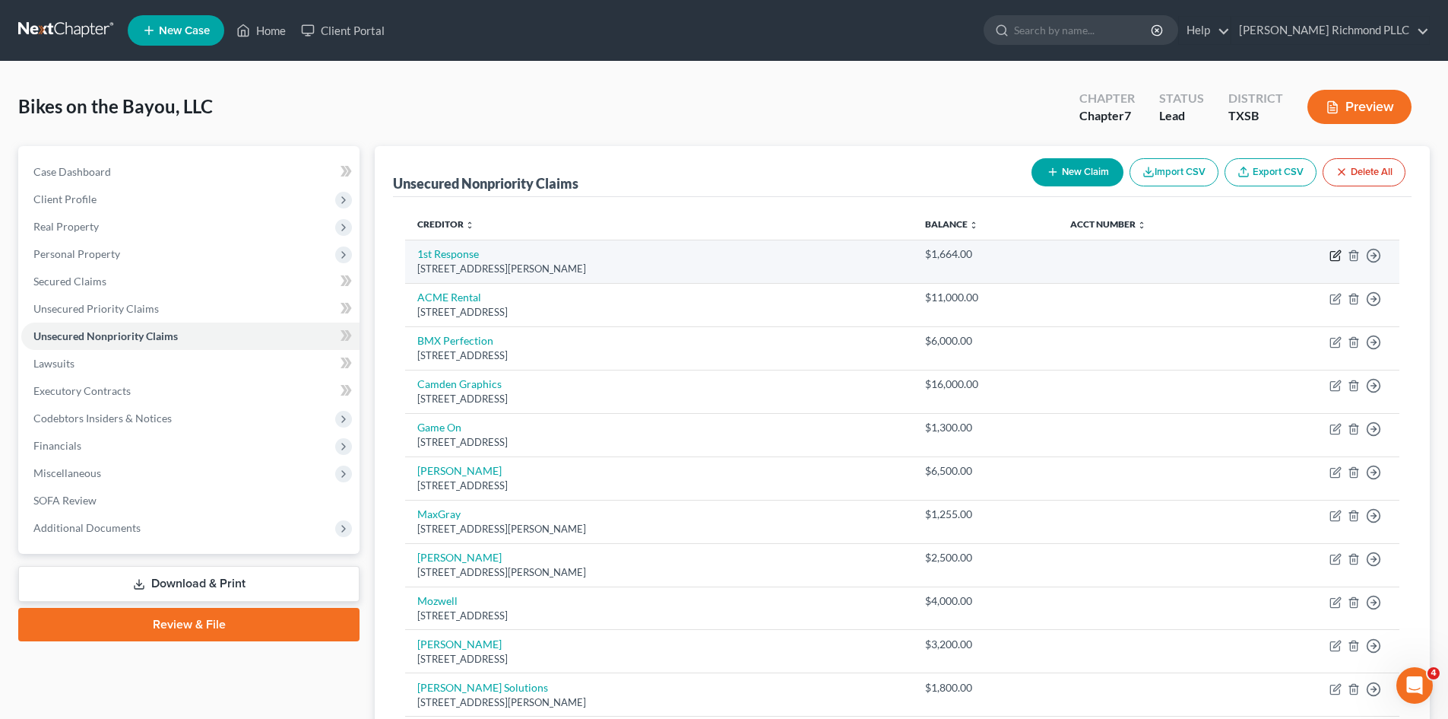
click at [1332, 256] on icon "button" at bounding box center [1336, 255] width 12 height 12
select select "45"
select select "2"
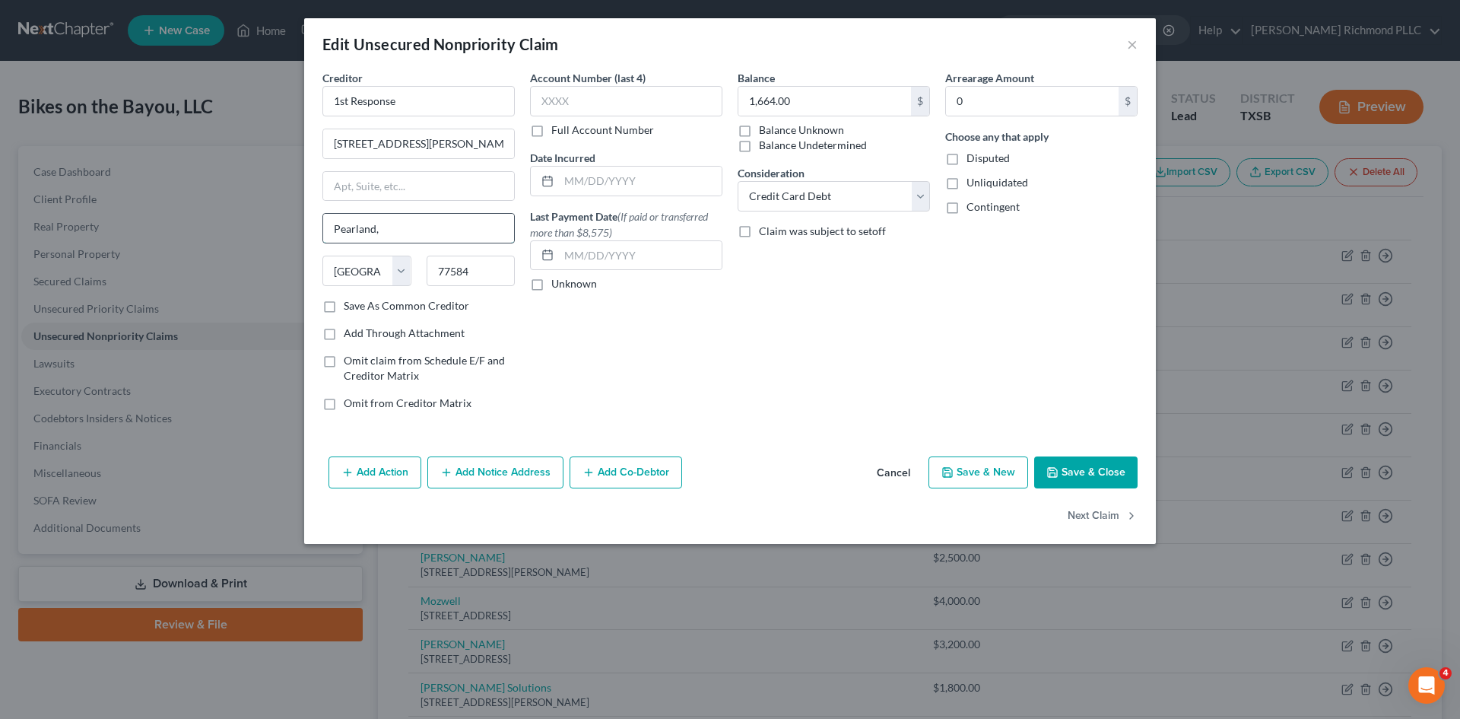
click at [450, 233] on input "Pearland," at bounding box center [418, 228] width 191 height 29
type input "Pearland"
click at [1075, 474] on button "Save & Close" at bounding box center [1085, 472] width 103 height 32
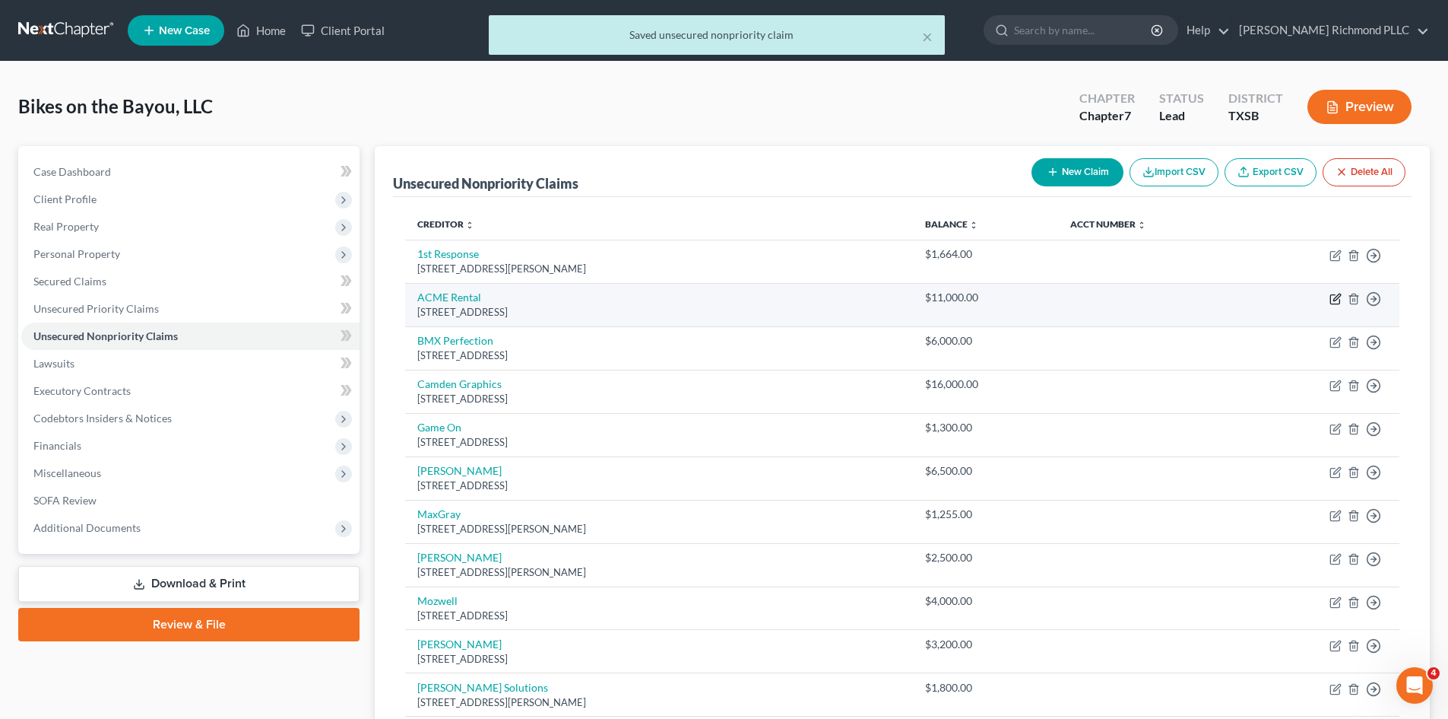
click at [1331, 300] on icon "button" at bounding box center [1335, 299] width 9 height 9
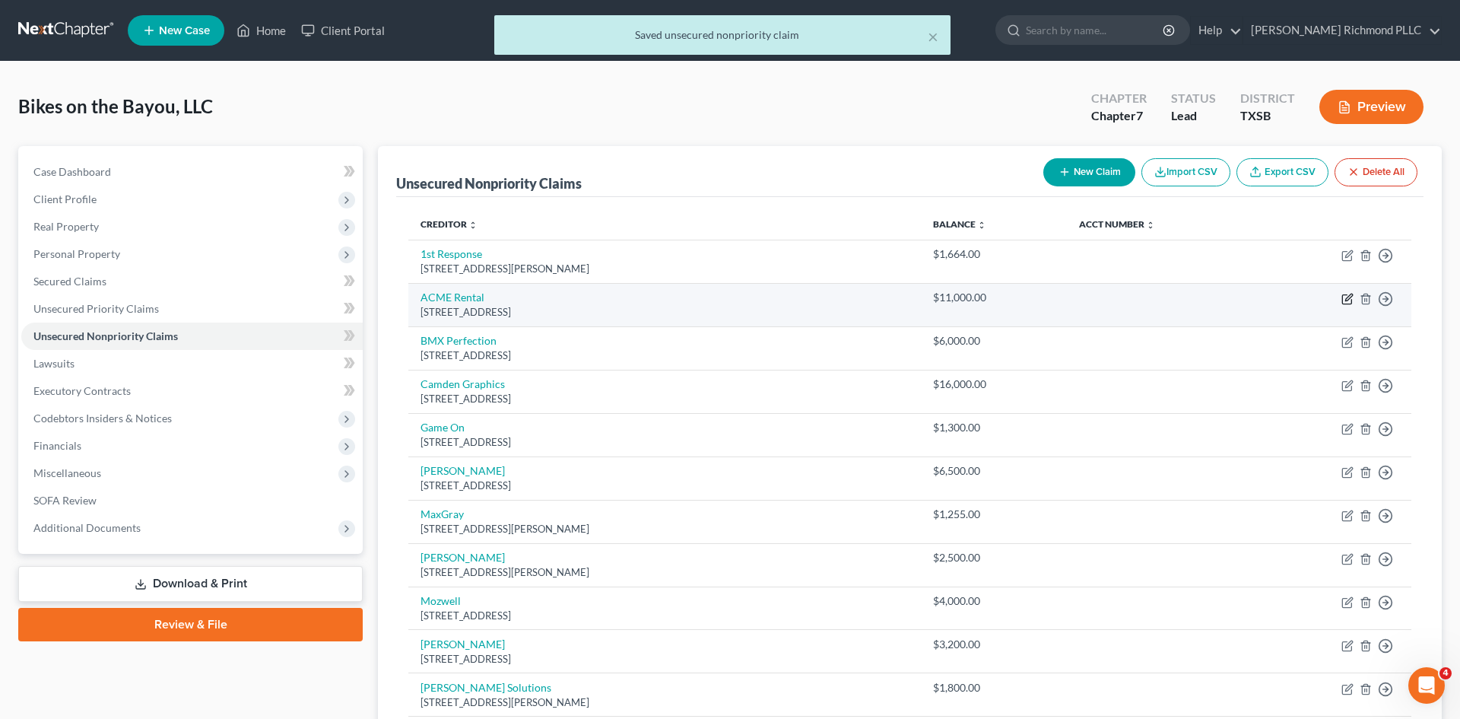
select select "45"
select select "2"
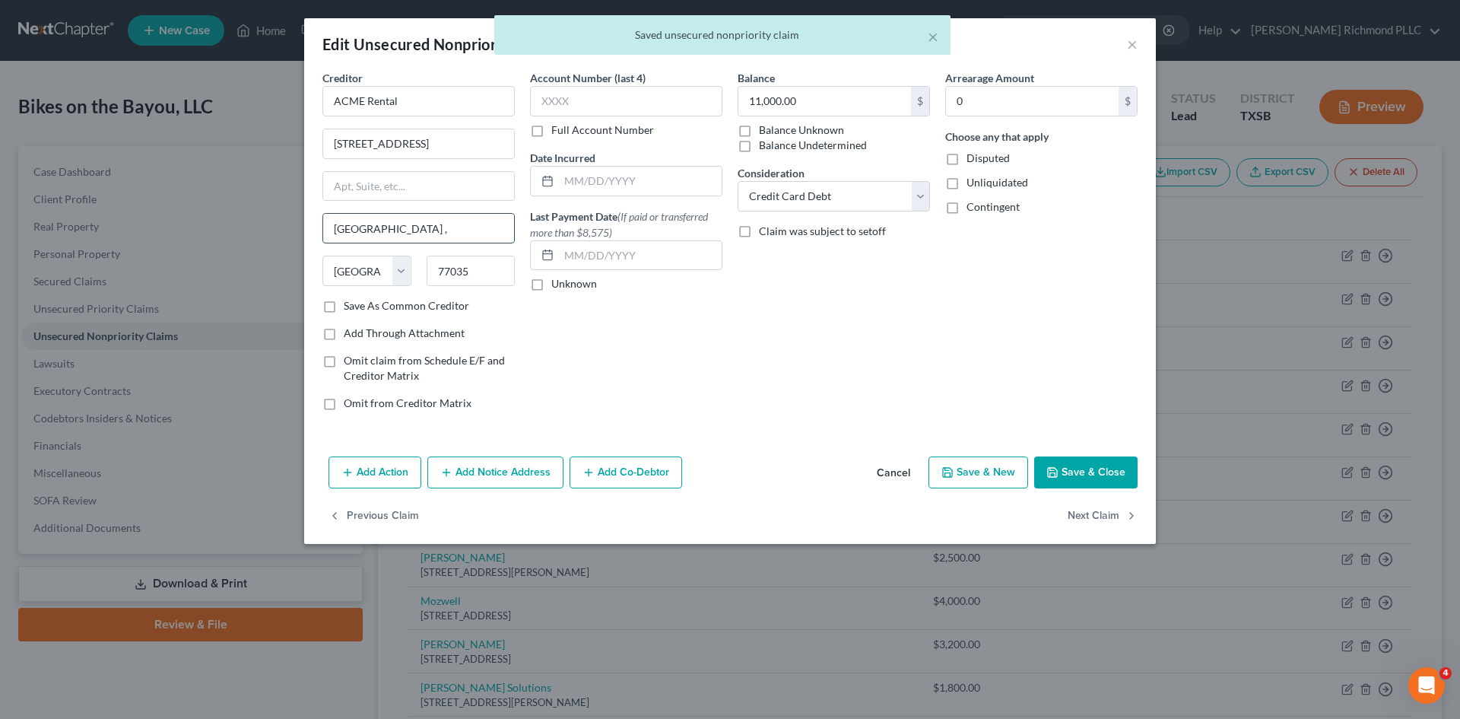
drag, startPoint x: 386, startPoint y: 229, endPoint x: 375, endPoint y: 227, distance: 11.6
click at [375, 227] on input "Houston ," at bounding box center [418, 228] width 191 height 29
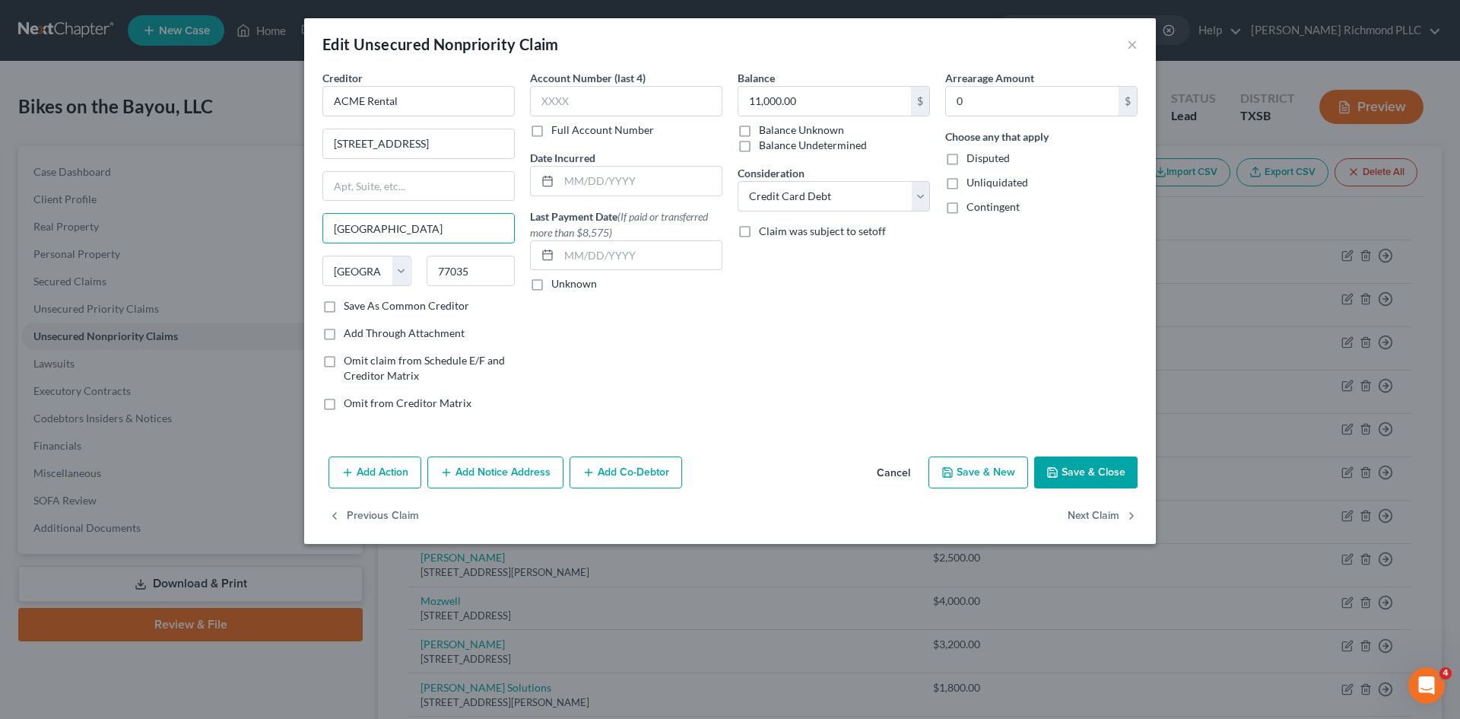
type input "[GEOGRAPHIC_DATA]"
click at [1082, 471] on button "Save & Close" at bounding box center [1085, 472] width 103 height 32
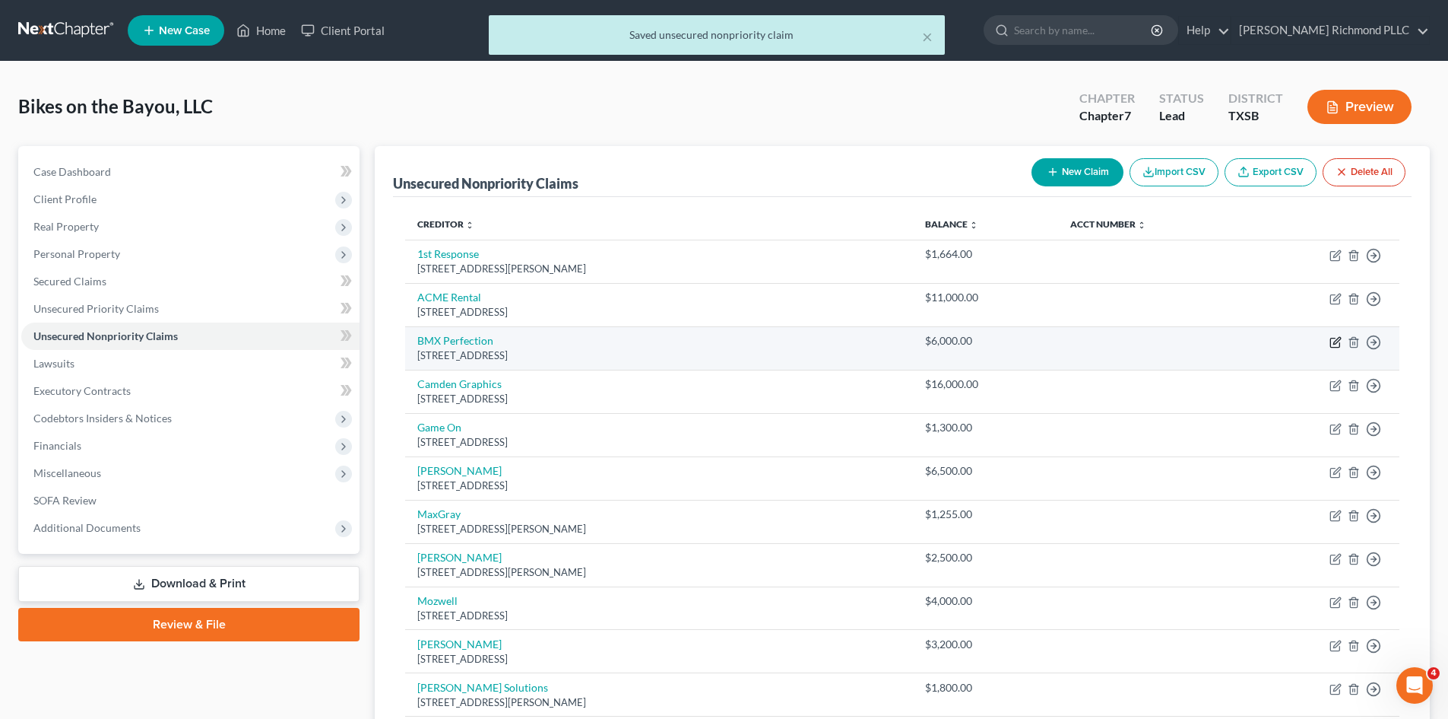
click at [1337, 344] on icon "button" at bounding box center [1336, 342] width 12 height 12
select select "4"
select select "2"
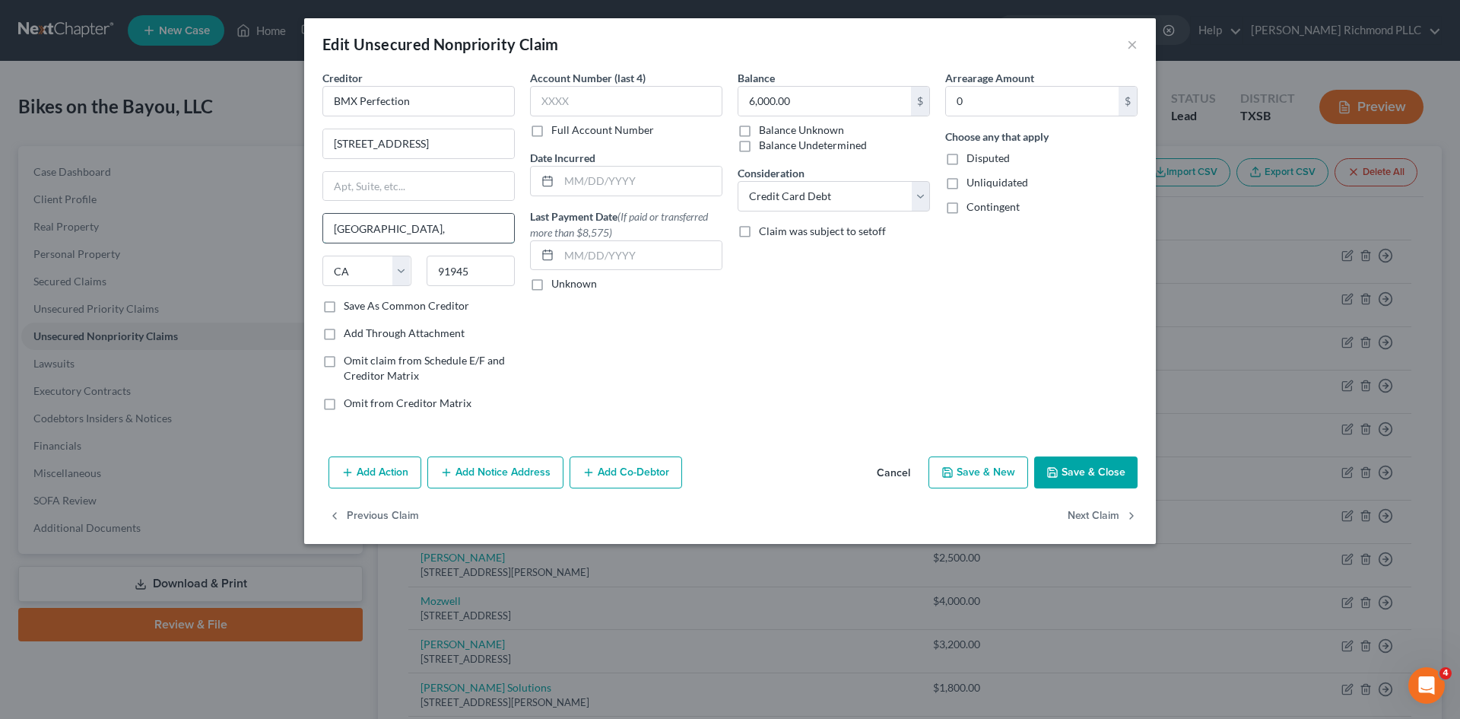
drag, startPoint x: 407, startPoint y: 230, endPoint x: 404, endPoint y: 243, distance: 13.3
click at [395, 233] on input "Lemon Grove," at bounding box center [418, 228] width 191 height 29
type input "[GEOGRAPHIC_DATA]"
click at [1091, 468] on button "Save & Close" at bounding box center [1085, 472] width 103 height 32
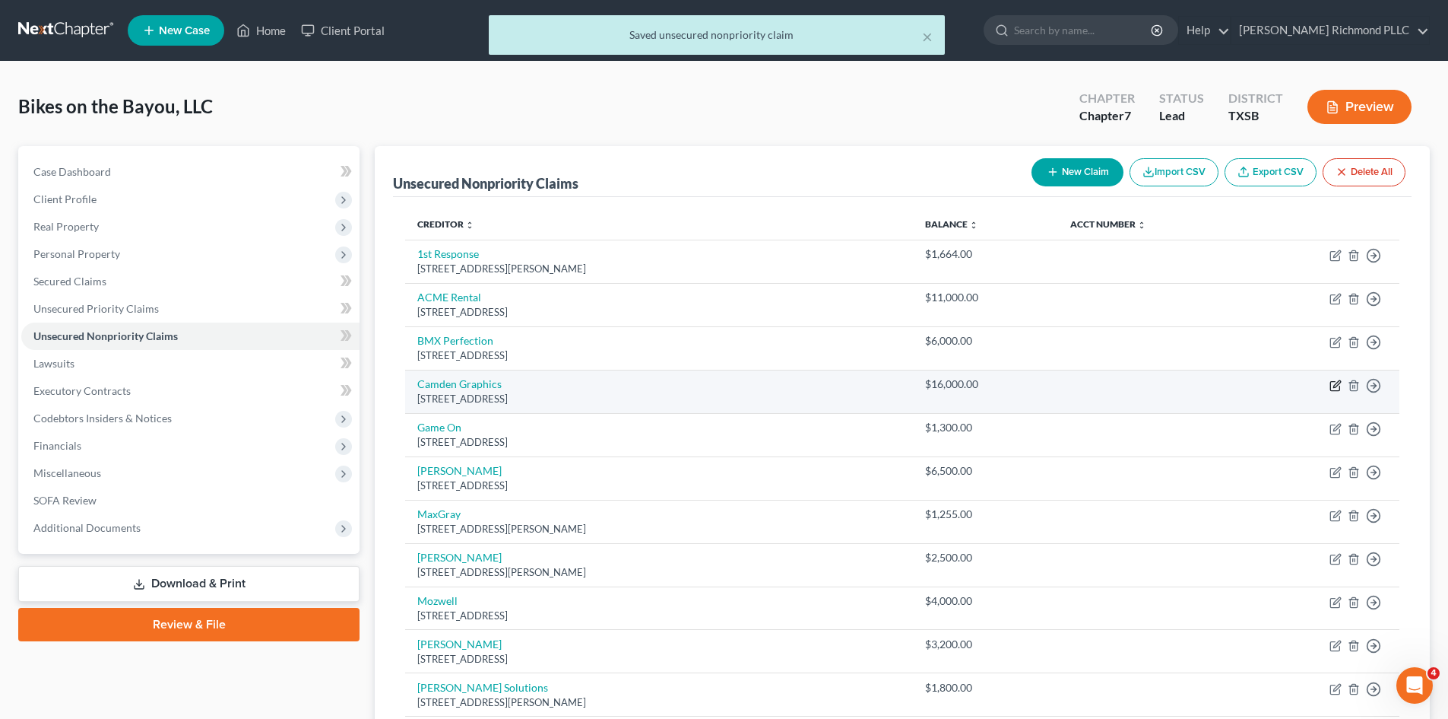
click at [1331, 385] on icon "button" at bounding box center [1335, 385] width 9 height 9
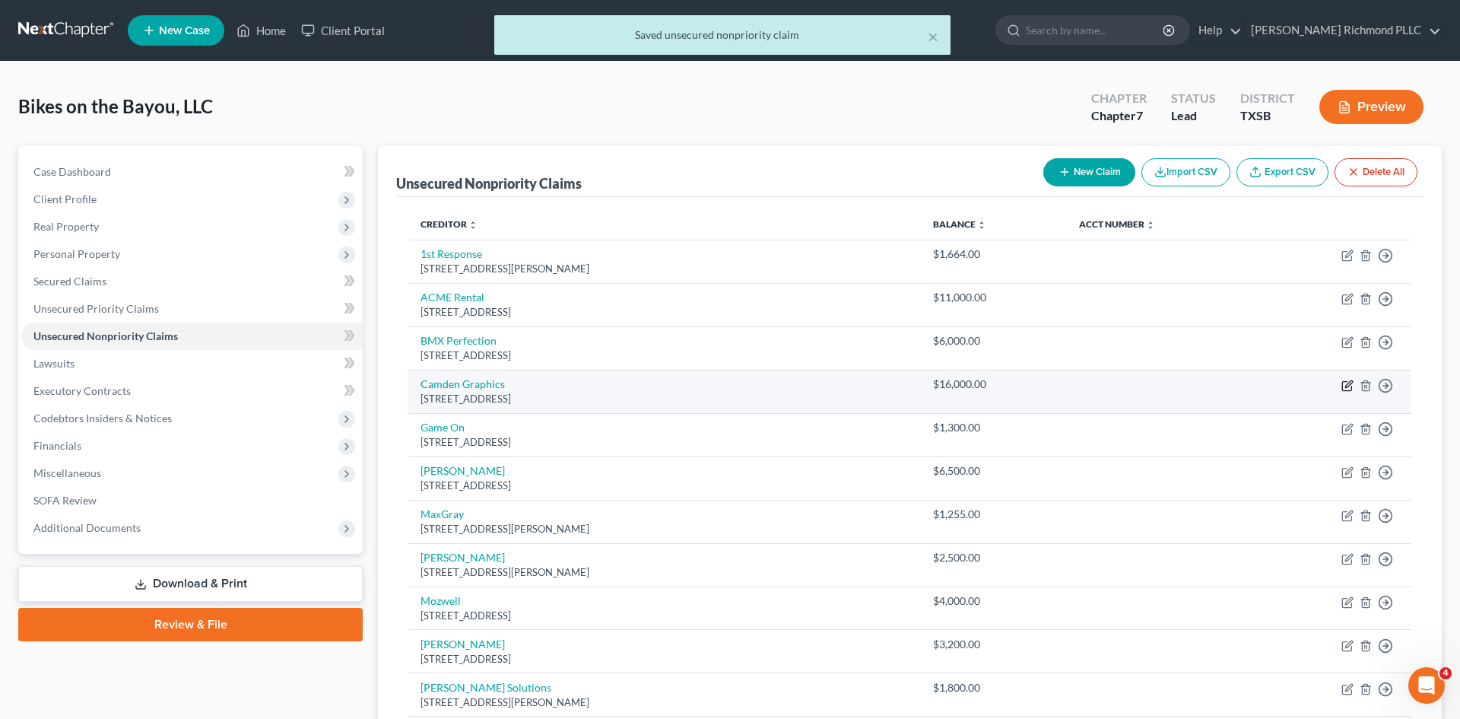
select select "45"
select select "2"
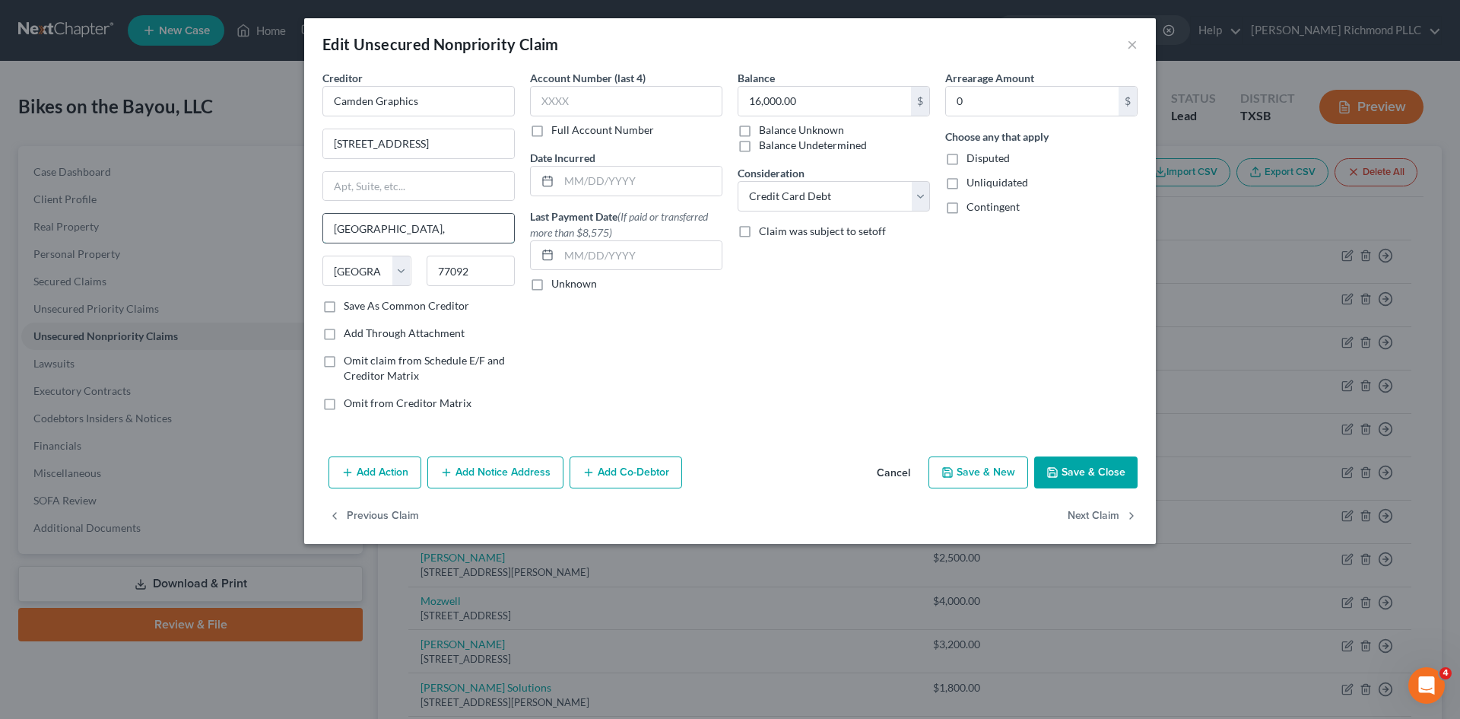
drag, startPoint x: 388, startPoint y: 224, endPoint x: 373, endPoint y: 229, distance: 15.1
click at [373, 229] on input "Houston," at bounding box center [418, 228] width 191 height 29
type input "[GEOGRAPHIC_DATA]"
click at [1067, 474] on button "Save & Close" at bounding box center [1085, 472] width 103 height 32
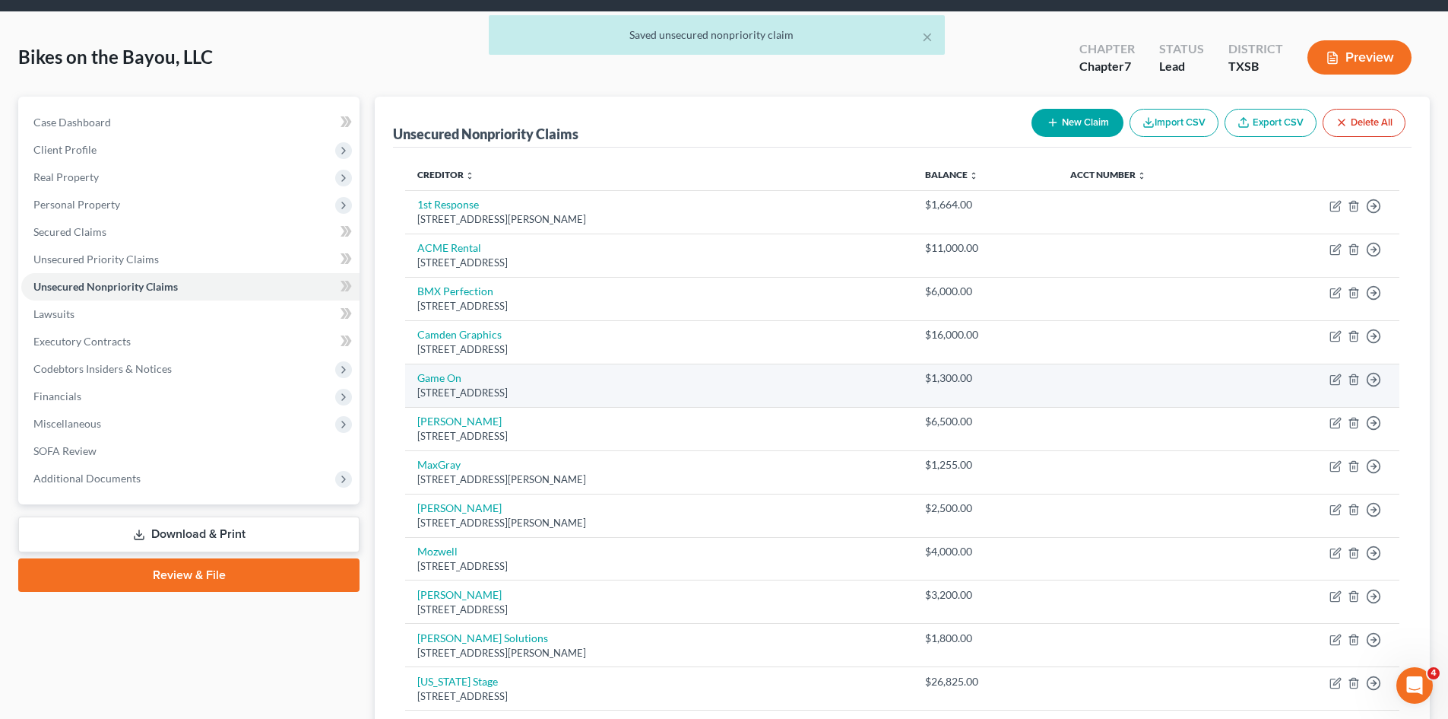
scroll to position [76, 0]
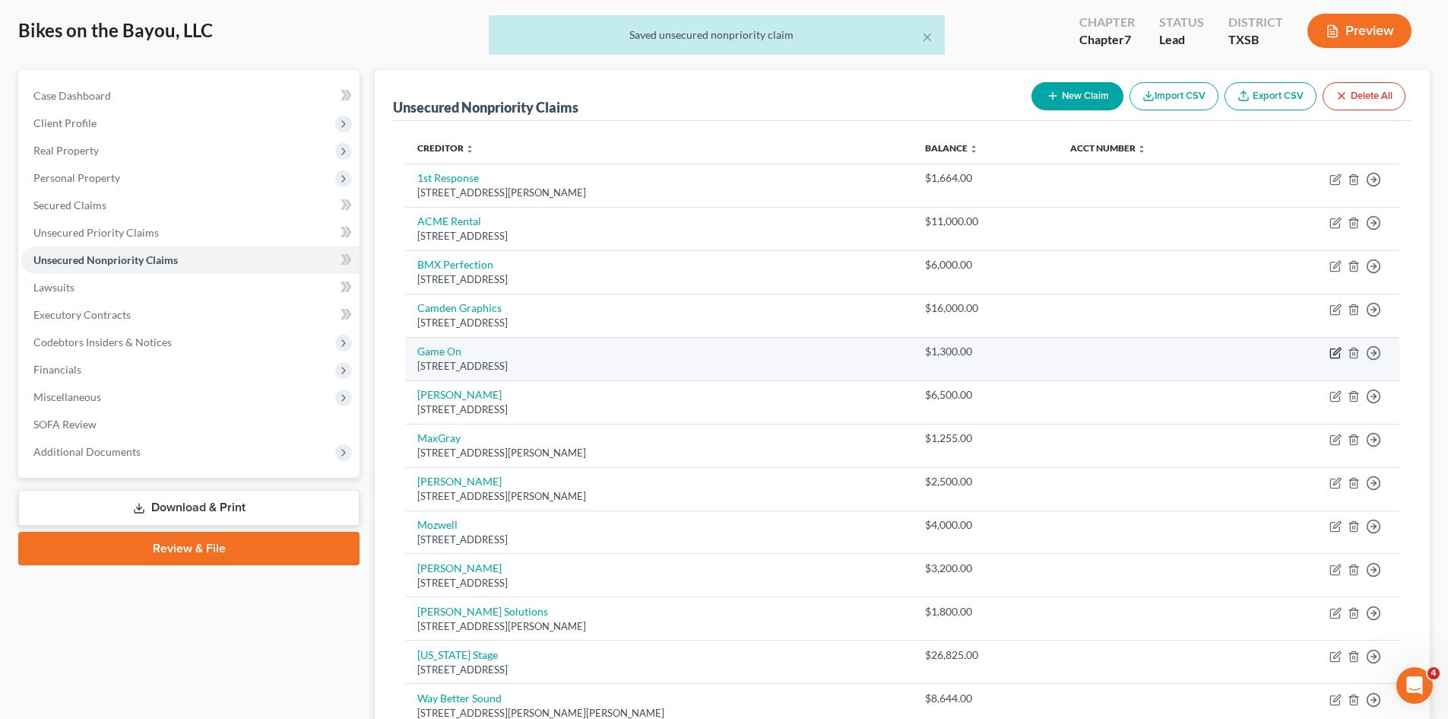
click at [1339, 354] on icon "button" at bounding box center [1336, 353] width 12 height 12
select select "45"
select select "2"
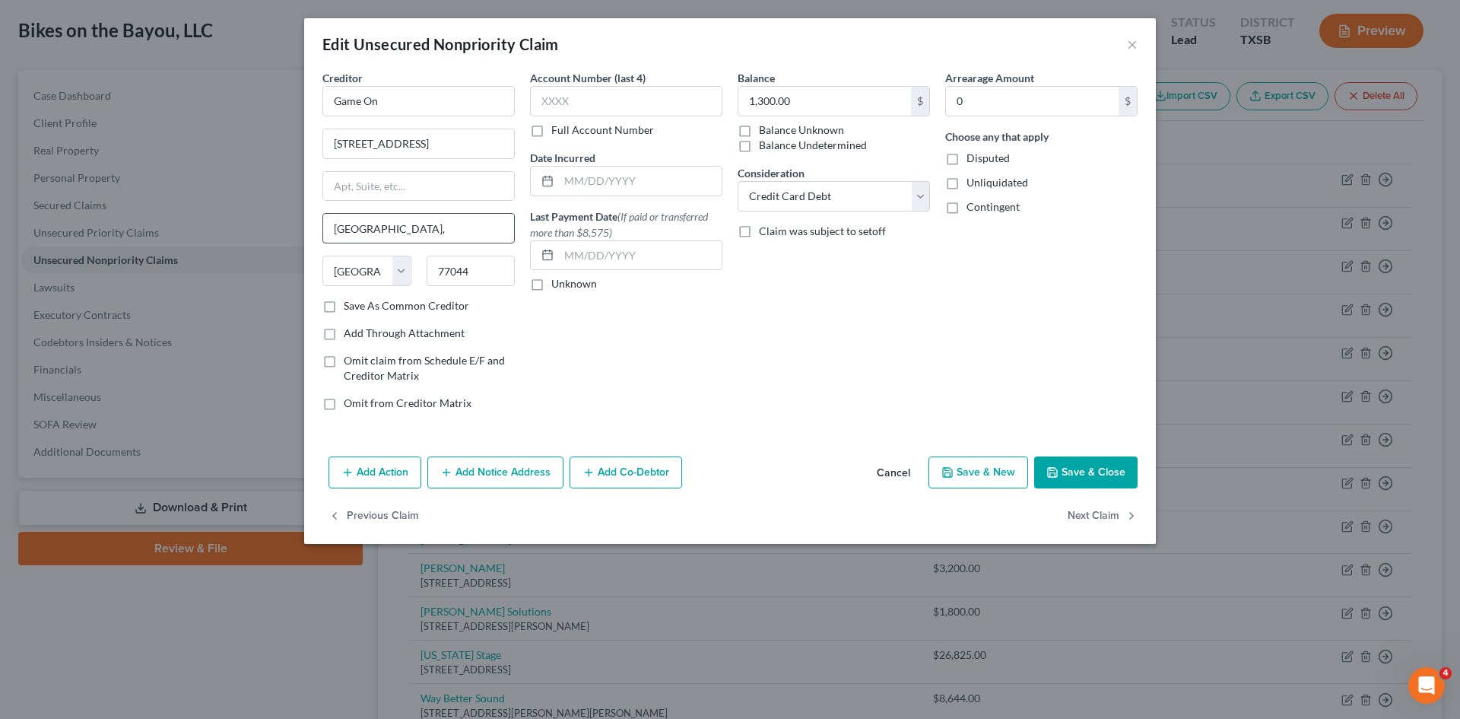
drag, startPoint x: 434, startPoint y: 231, endPoint x: 375, endPoint y: 229, distance: 59.3
click at [375, 229] on input "Houston," at bounding box center [418, 228] width 191 height 29
type input "[GEOGRAPHIC_DATA]"
click at [1074, 476] on button "Save & Close" at bounding box center [1085, 472] width 103 height 32
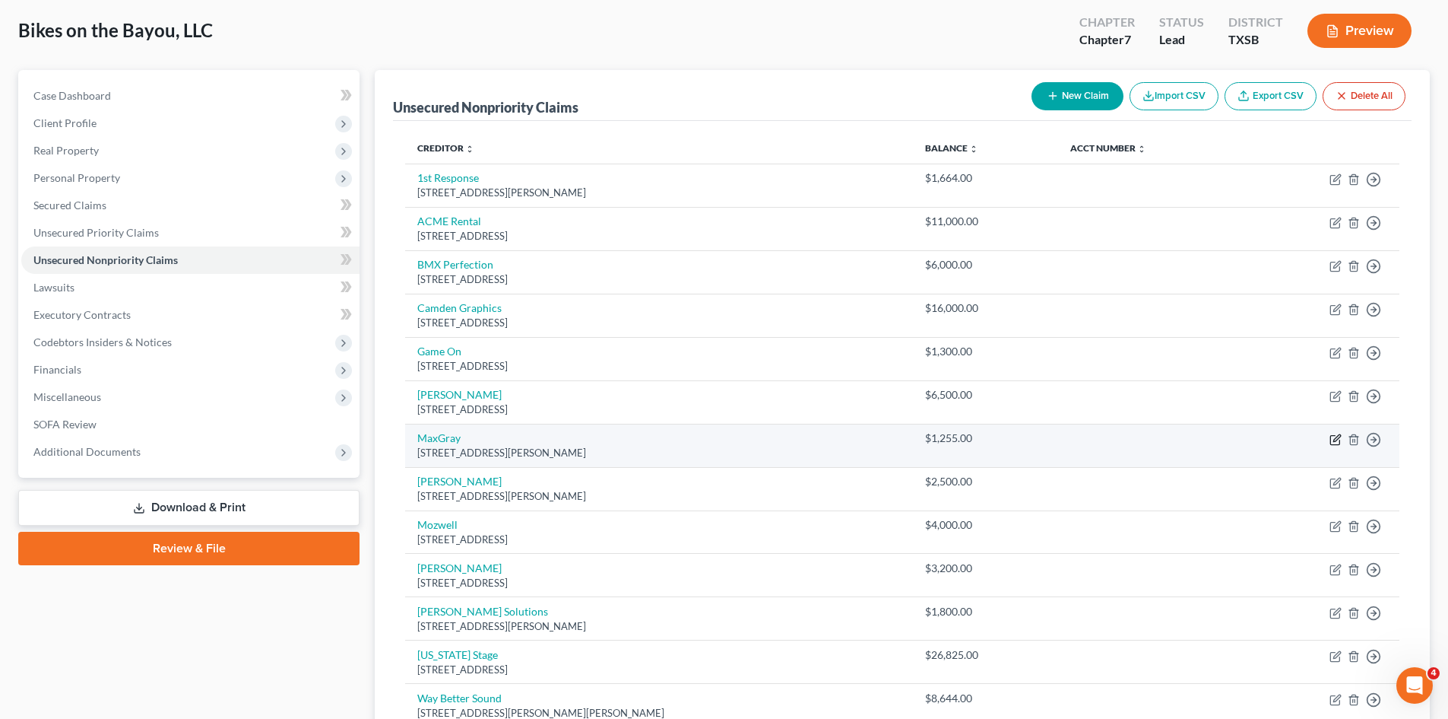
click at [1340, 437] on icon "button" at bounding box center [1337, 437] width 7 height 7
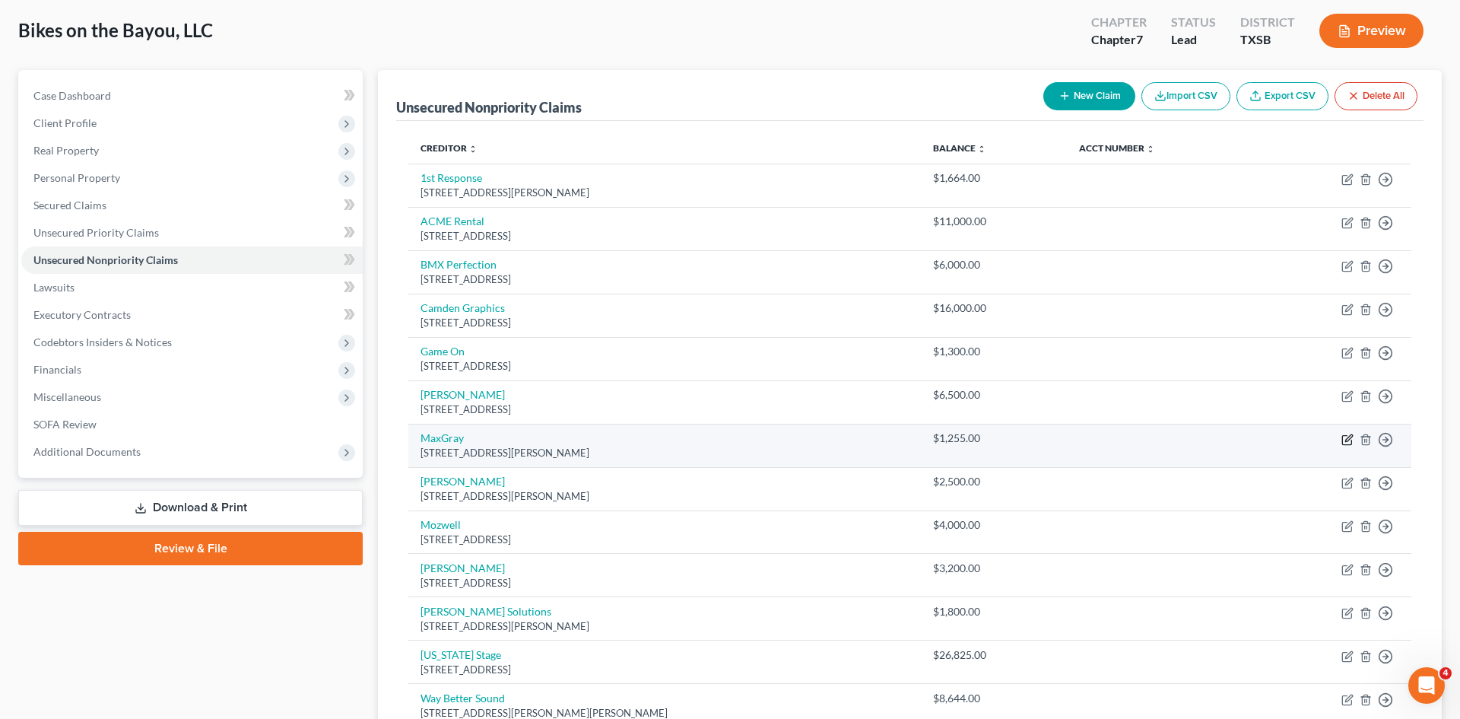
select select "45"
select select "2"
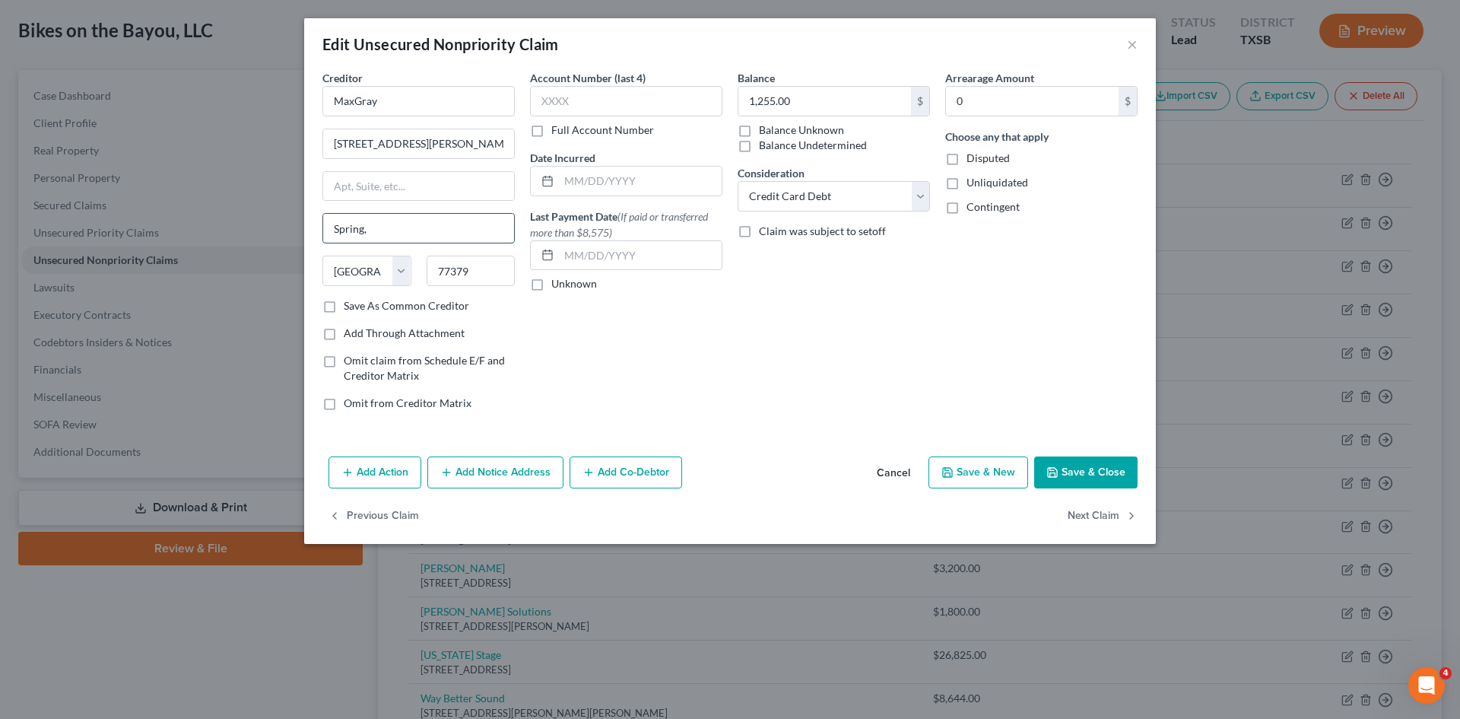
drag, startPoint x: 402, startPoint y: 224, endPoint x: 363, endPoint y: 227, distance: 38.9
click at [363, 227] on input "Spring," at bounding box center [418, 228] width 191 height 29
type input "Spring"
click at [1087, 471] on button "Save & Close" at bounding box center [1085, 472] width 103 height 32
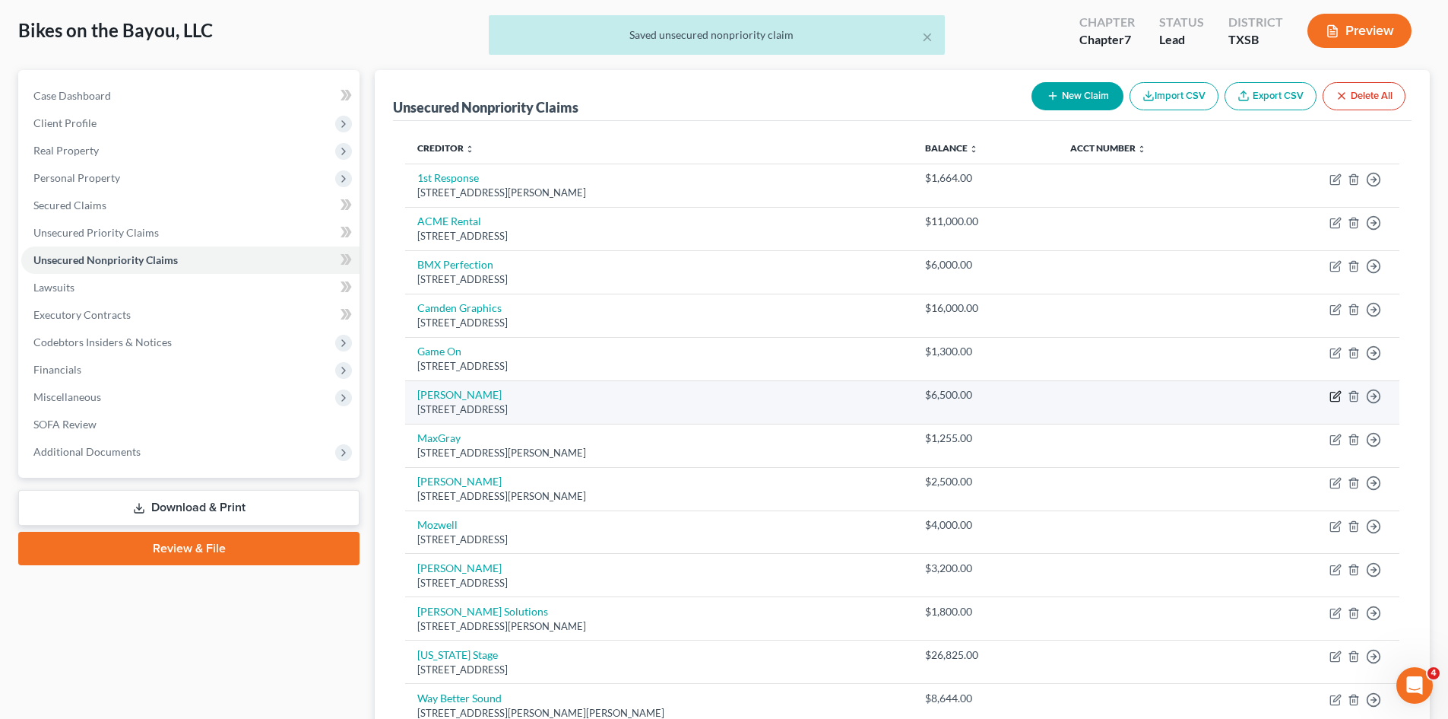
click at [1331, 398] on icon "button" at bounding box center [1335, 396] width 9 height 9
select select "45"
select select "2"
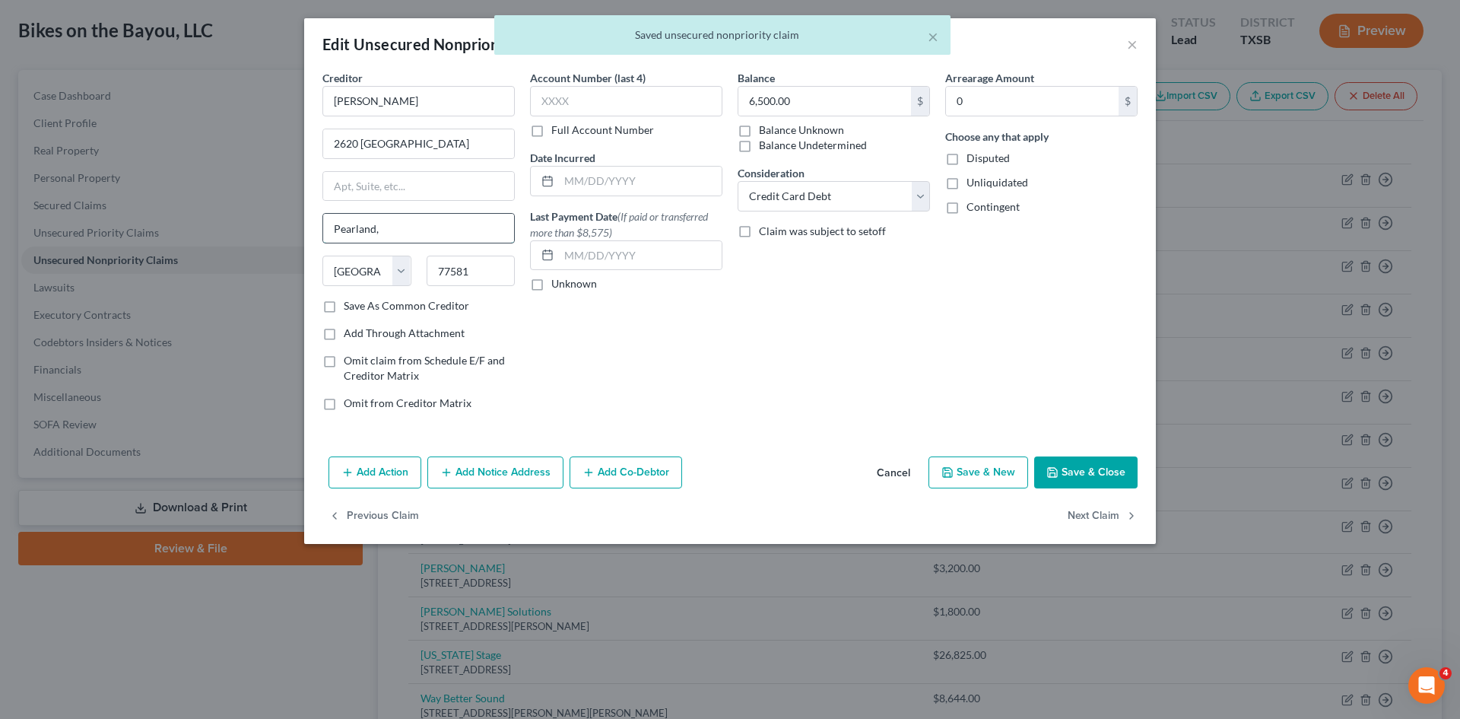
drag, startPoint x: 401, startPoint y: 231, endPoint x: 376, endPoint y: 230, distance: 25.1
click at [376, 230] on input "Pearland," at bounding box center [418, 228] width 191 height 29
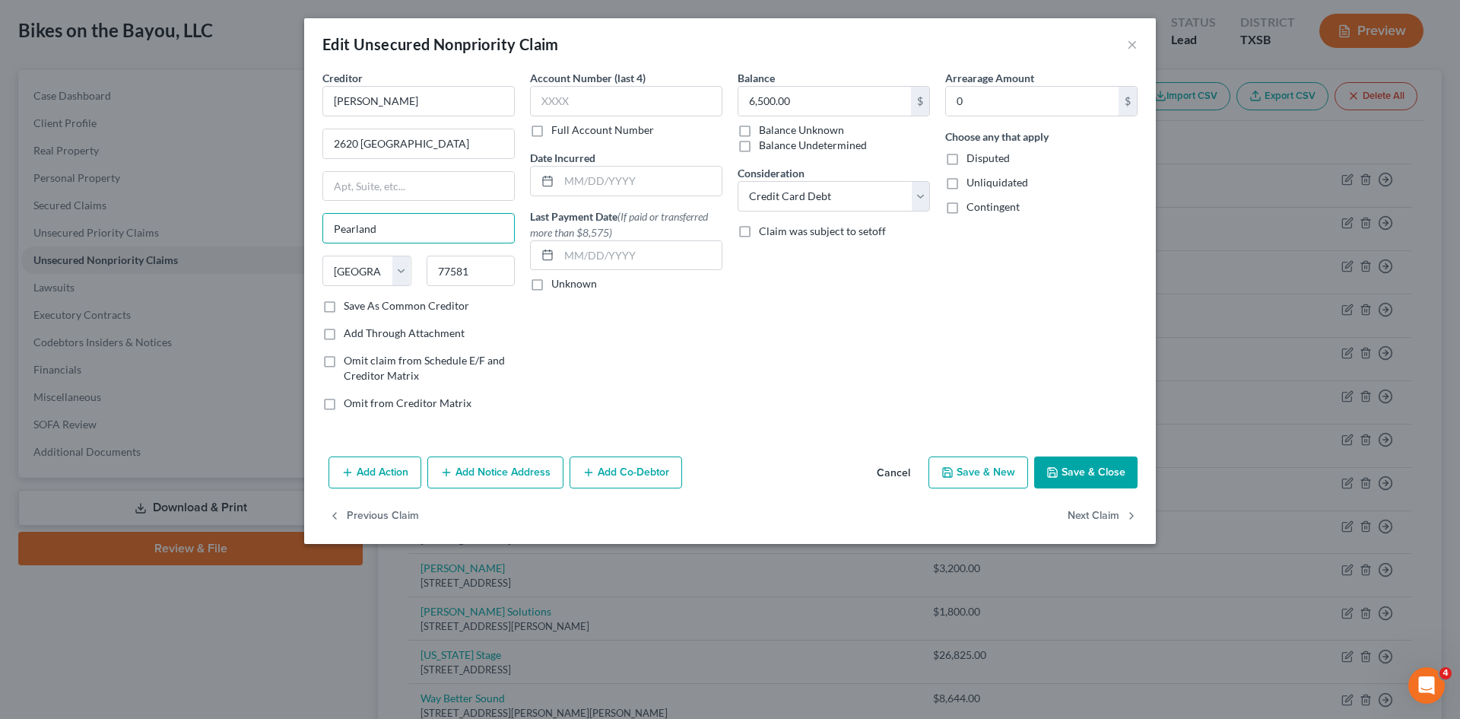
type input "Pearland"
click at [1107, 466] on button "Save & Close" at bounding box center [1085, 472] width 103 height 32
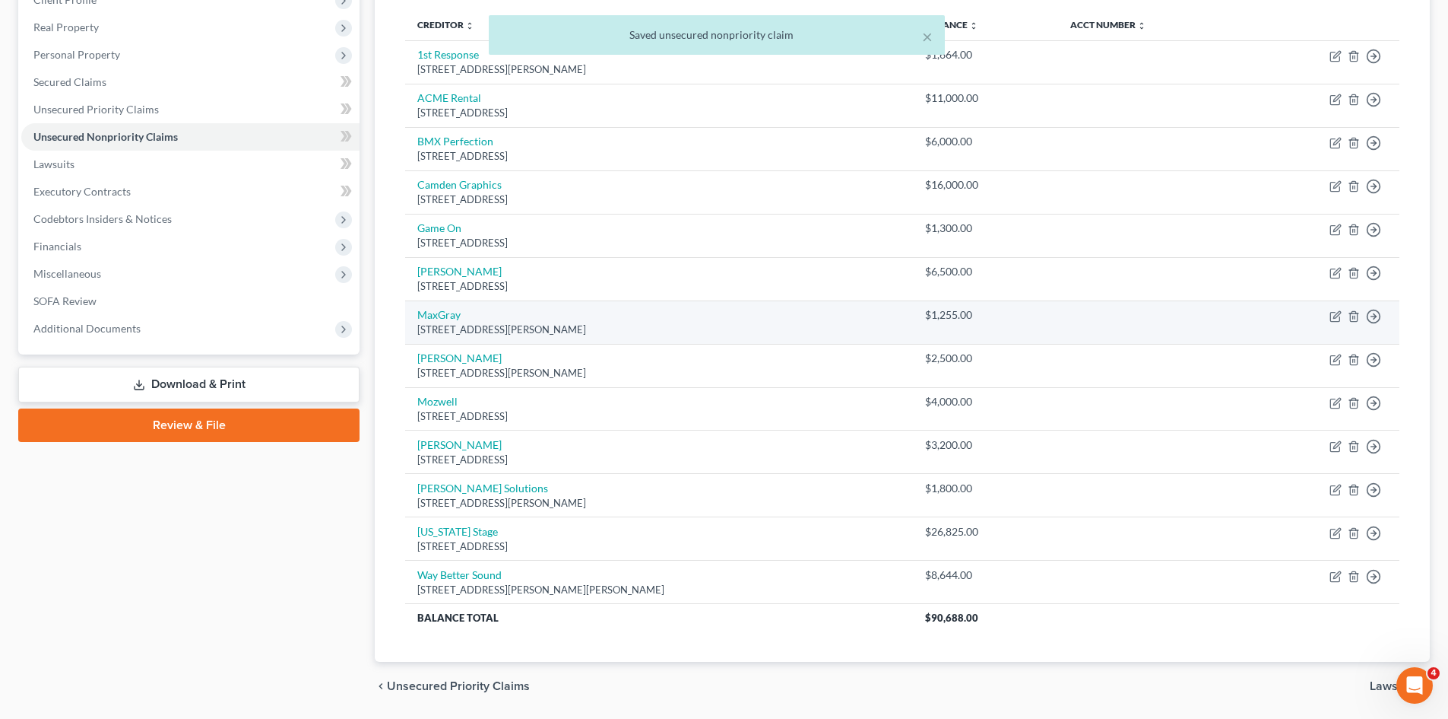
scroll to position [249, 0]
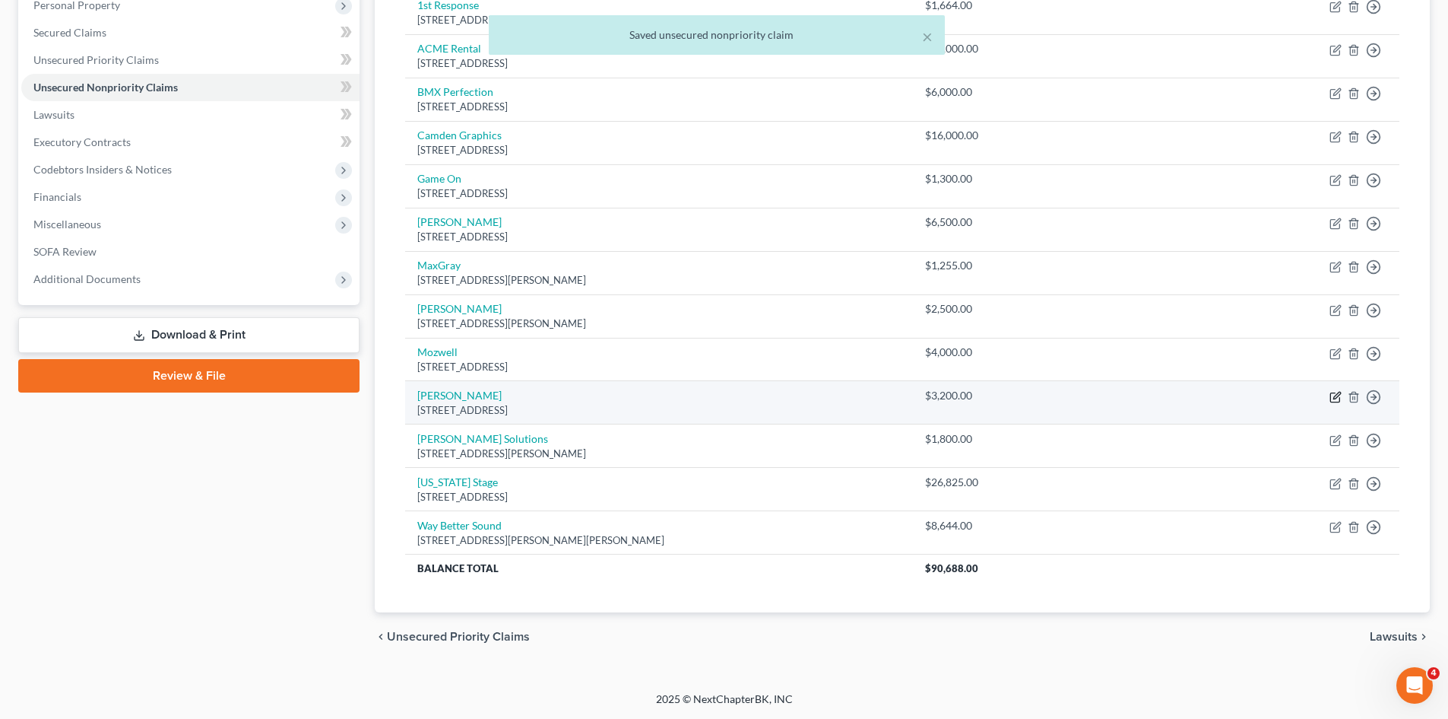
click at [1338, 398] on icon "button" at bounding box center [1336, 397] width 12 height 12
select select "45"
select select "2"
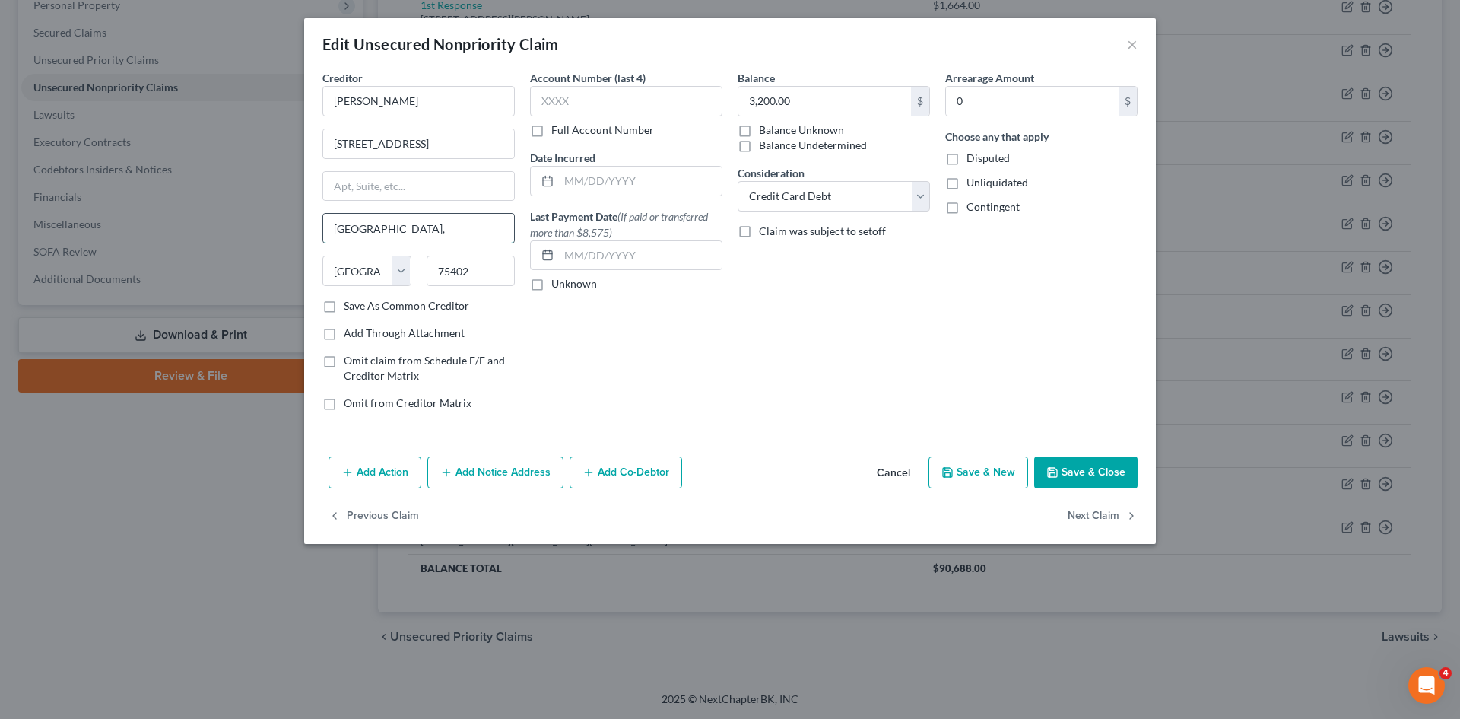
click at [379, 228] on input "Greenville," at bounding box center [418, 228] width 191 height 29
type input "Greenville"
click at [1113, 471] on button "Save & Close" at bounding box center [1085, 472] width 103 height 32
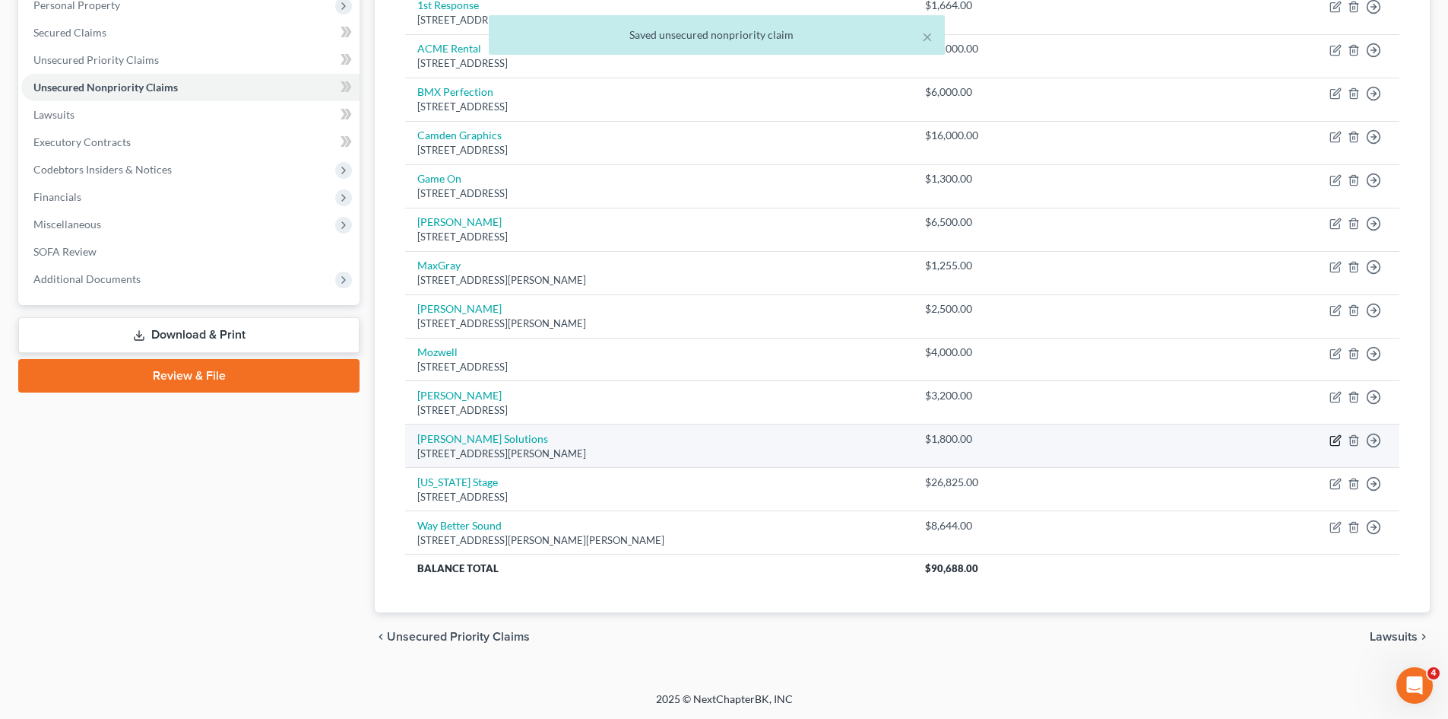
click at [1333, 441] on icon "button" at bounding box center [1336, 440] width 12 height 12
select select "8"
select select "2"
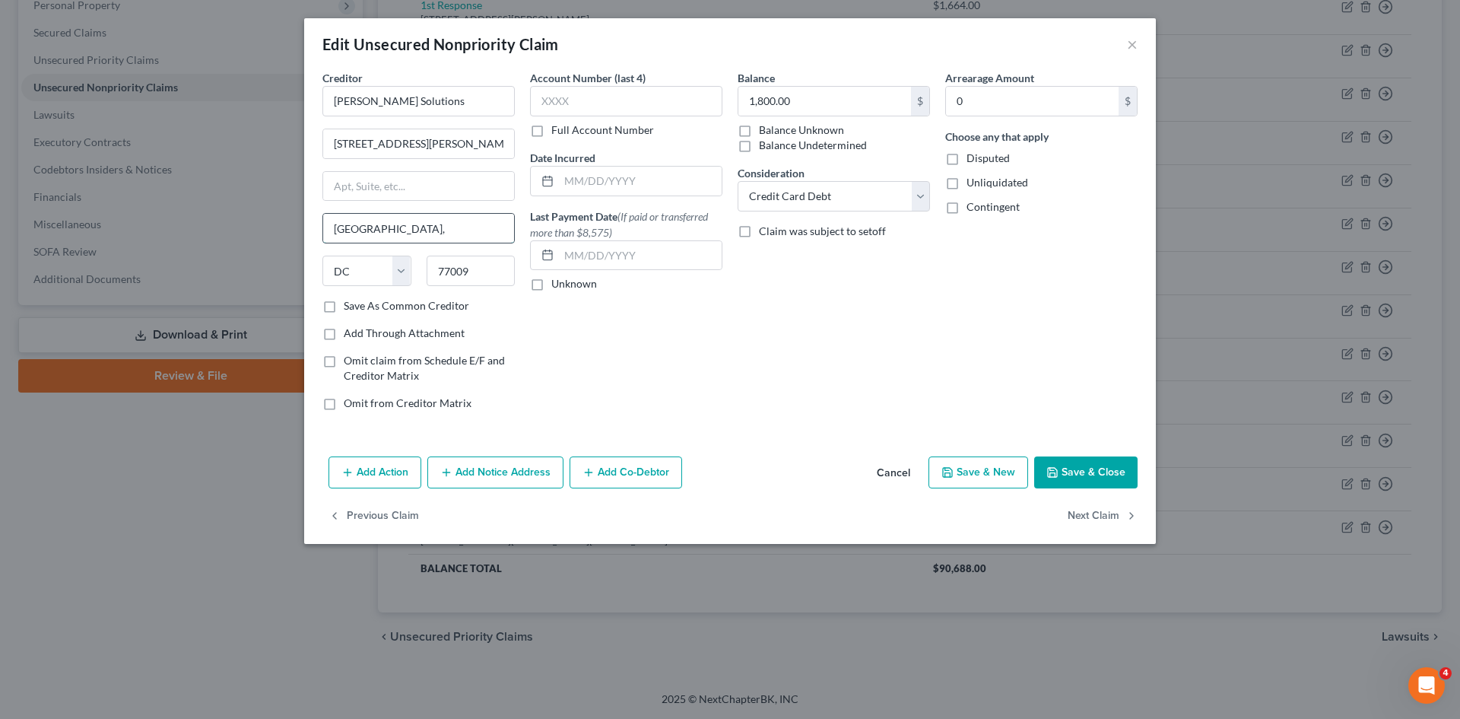
drag, startPoint x: 406, startPoint y: 230, endPoint x: 376, endPoint y: 233, distance: 30.6
click at [376, 233] on input "Houston," at bounding box center [418, 228] width 191 height 29
type input "[GEOGRAPHIC_DATA]"
click at [1080, 470] on button "Save & Close" at bounding box center [1085, 472] width 103 height 32
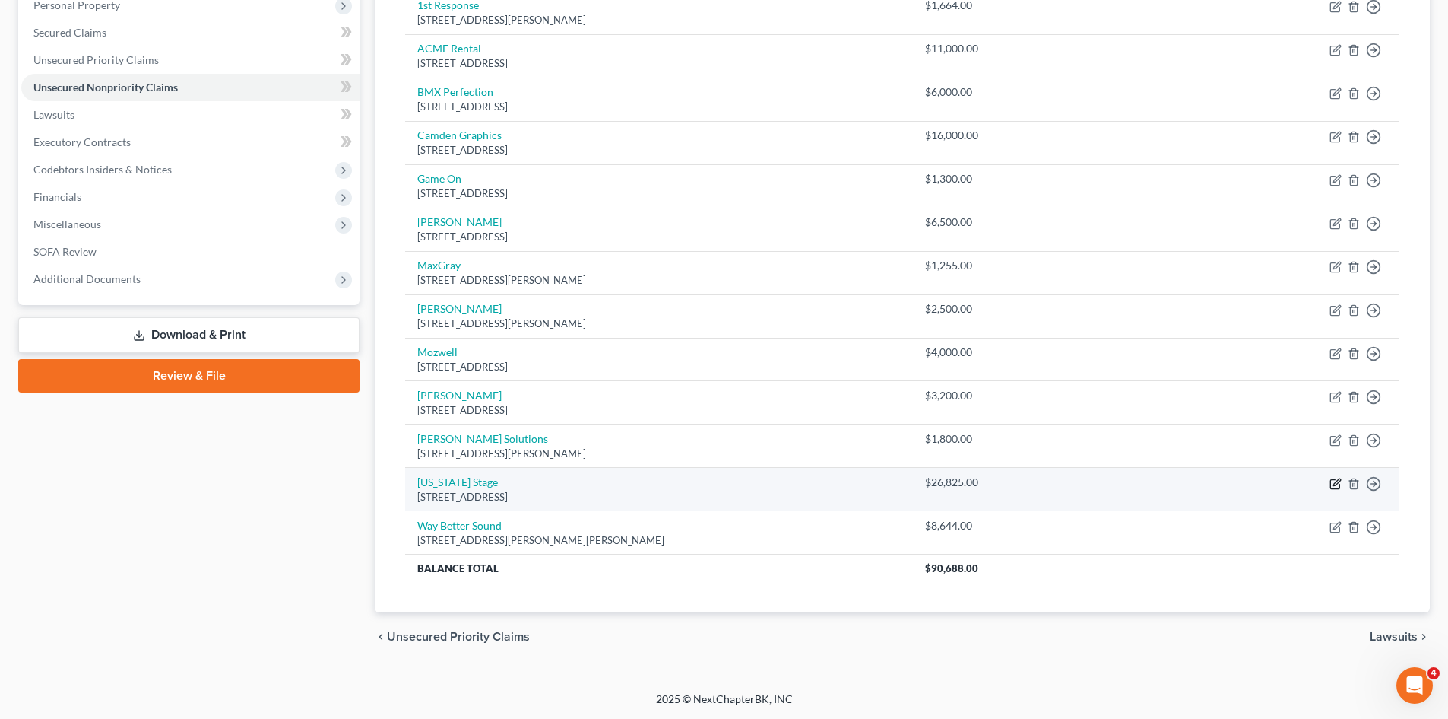
click at [1334, 484] on icon "button" at bounding box center [1337, 481] width 7 height 7
select select "45"
select select "2"
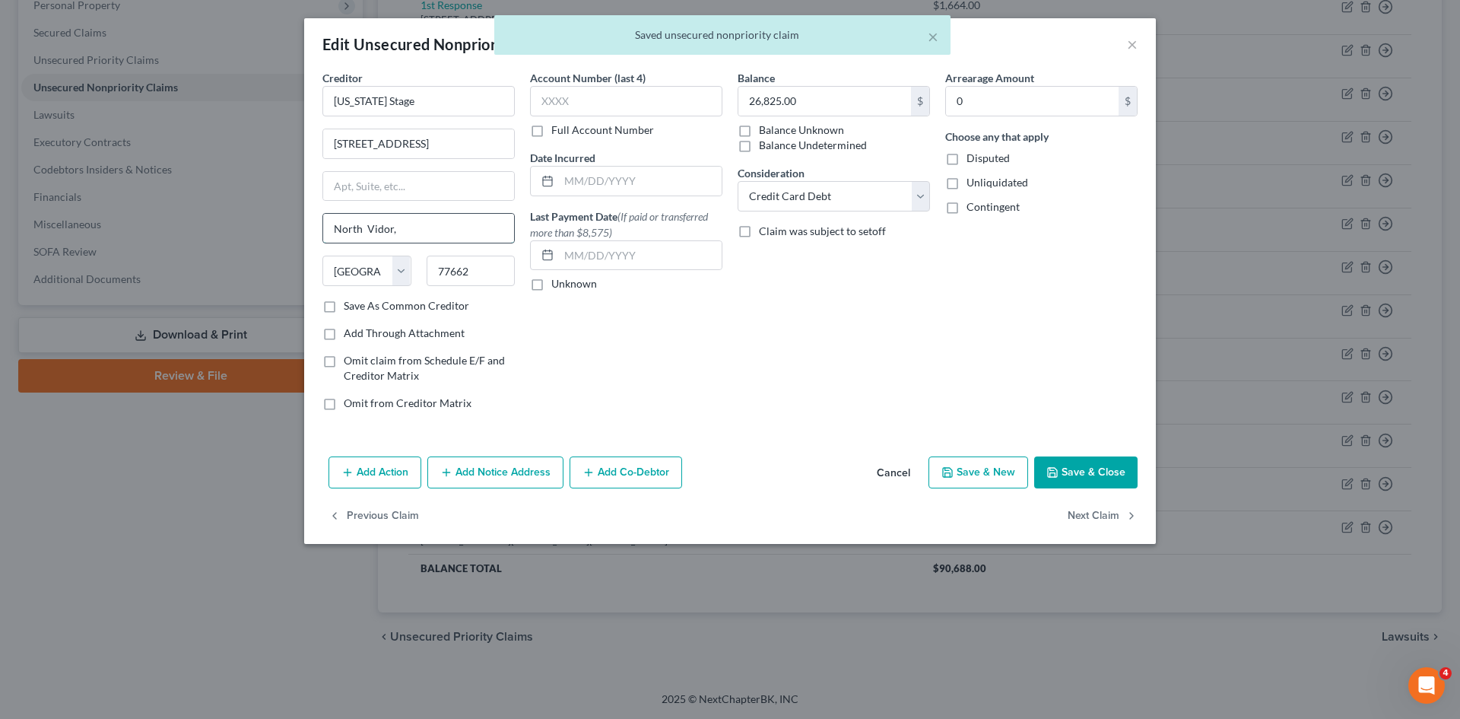
click at [394, 235] on input "North Vidor," at bounding box center [418, 228] width 191 height 29
click at [395, 235] on input "North Vidor," at bounding box center [418, 228] width 191 height 29
type input "North Vidor"
click at [1074, 469] on button "Save & Close" at bounding box center [1085, 472] width 103 height 32
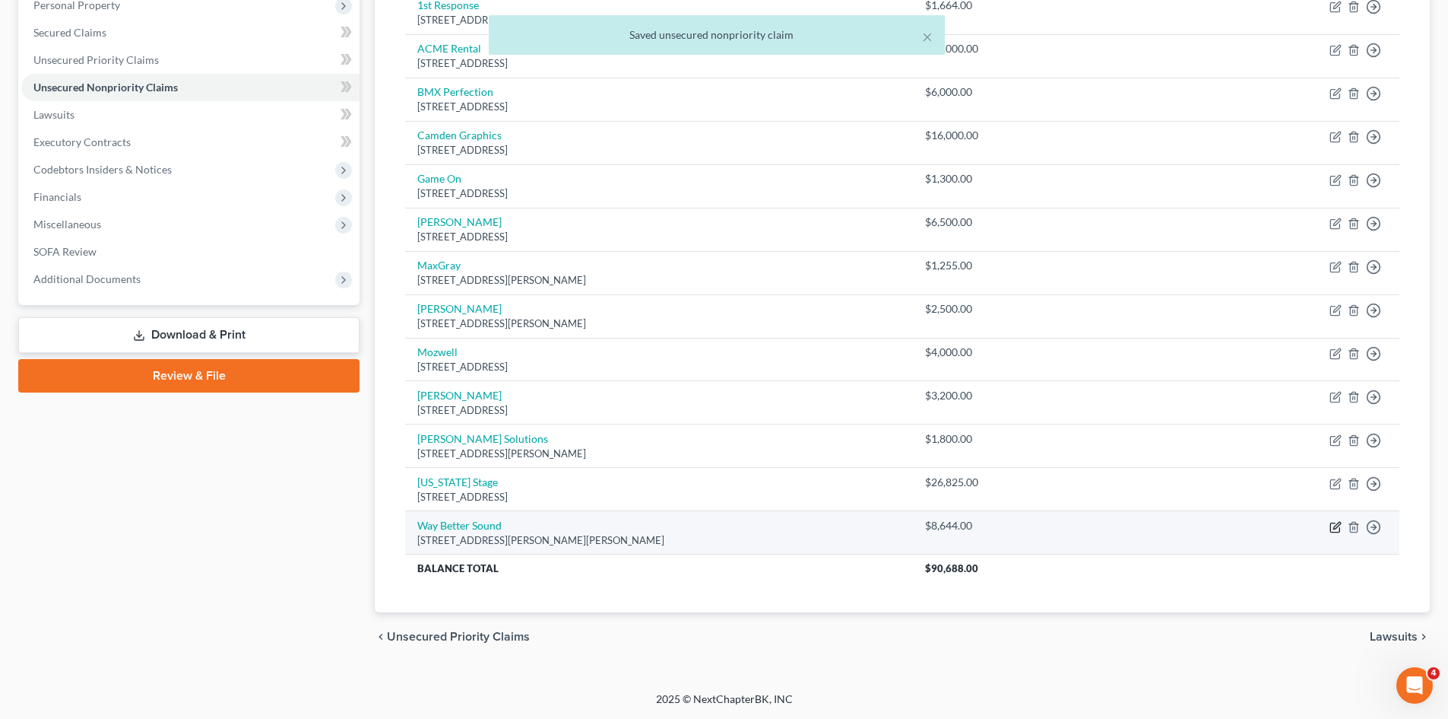
click at [1337, 526] on icon "button" at bounding box center [1336, 527] width 12 height 12
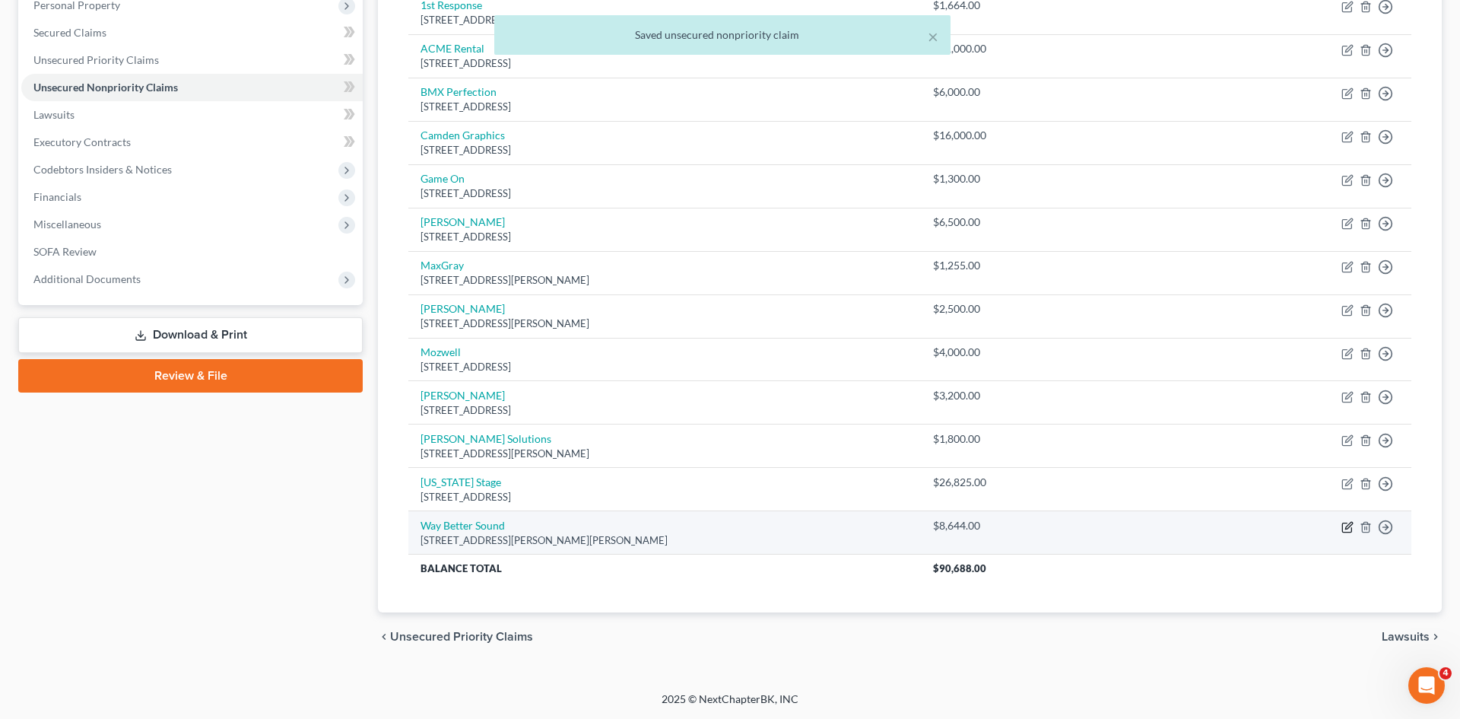
select select "45"
select select "2"
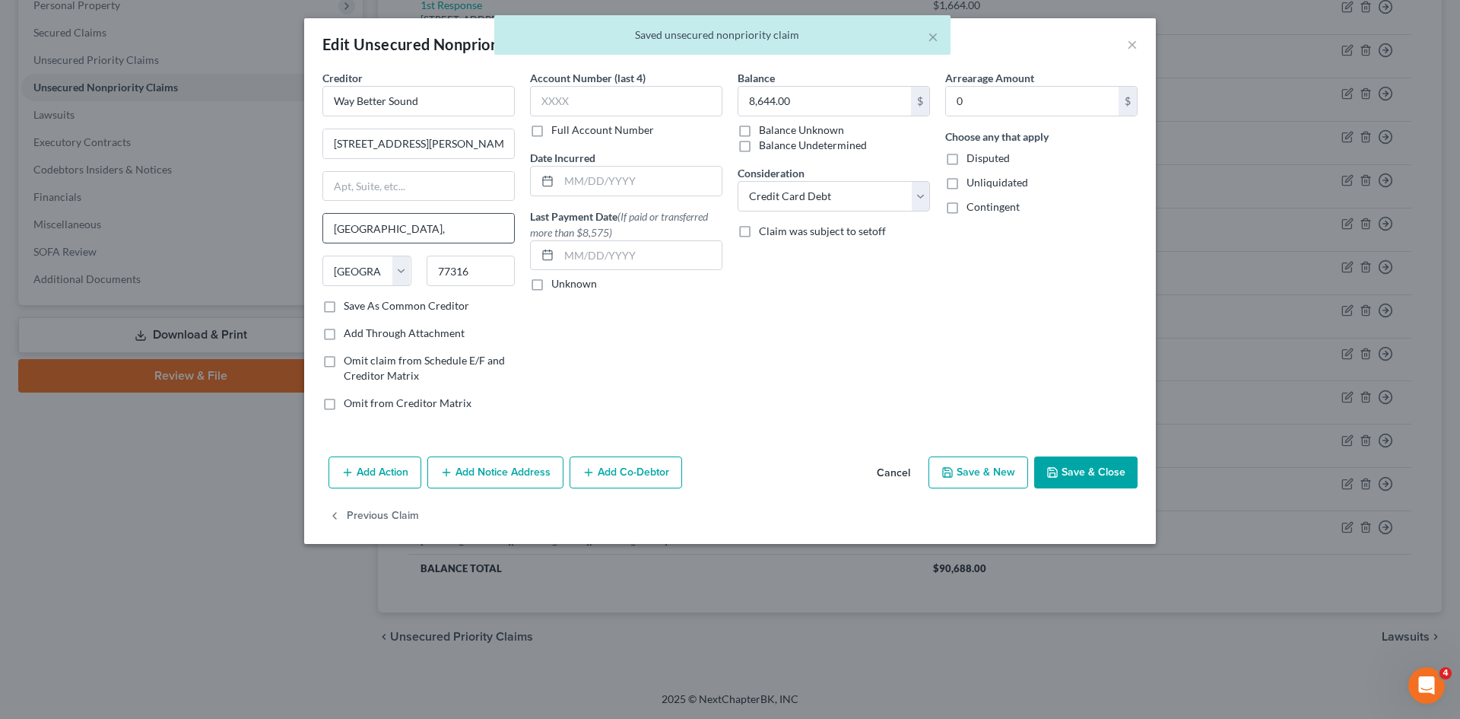
drag, startPoint x: 427, startPoint y: 232, endPoint x: 394, endPoint y: 232, distance: 33.5
click at [394, 232] on input "Montgomery," at bounding box center [418, 228] width 191 height 29
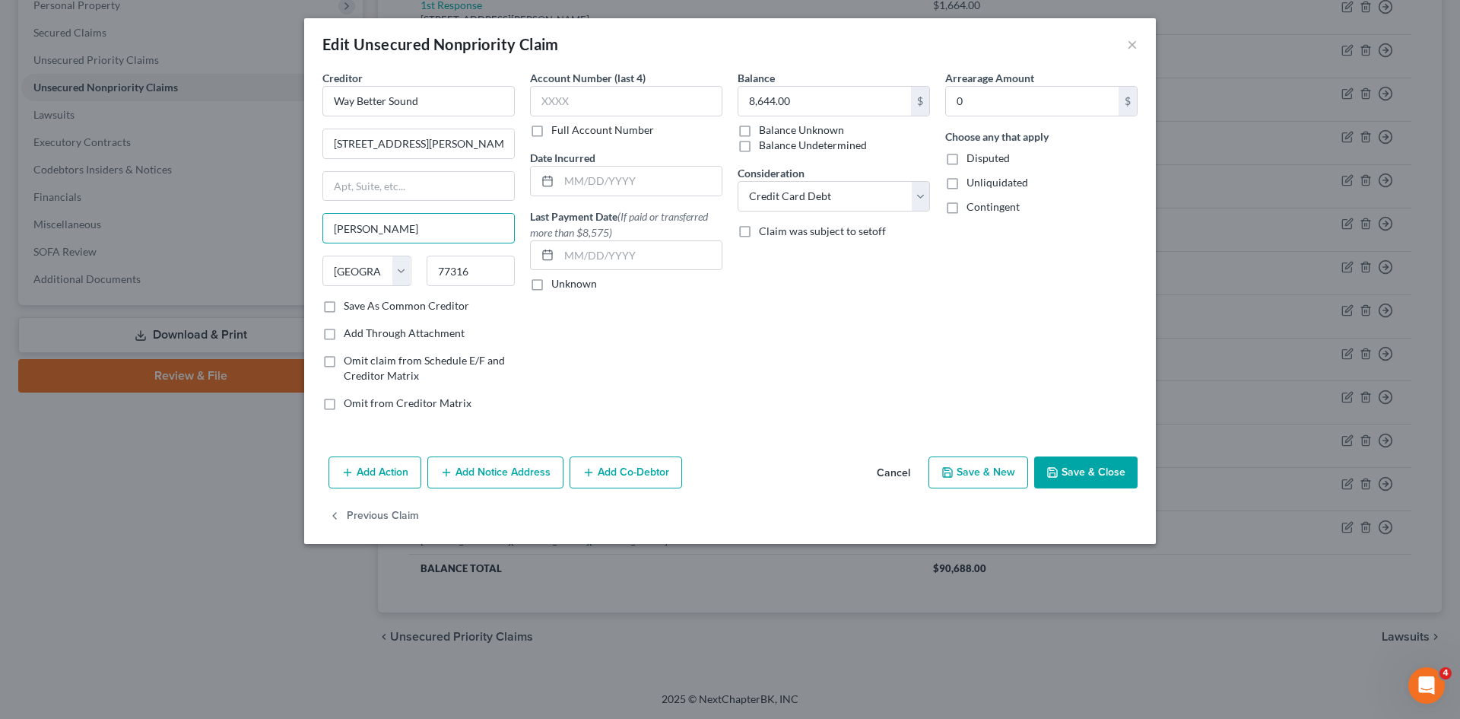
type input "[PERSON_NAME]"
click at [1093, 466] on button "Save & Close" at bounding box center [1085, 472] width 103 height 32
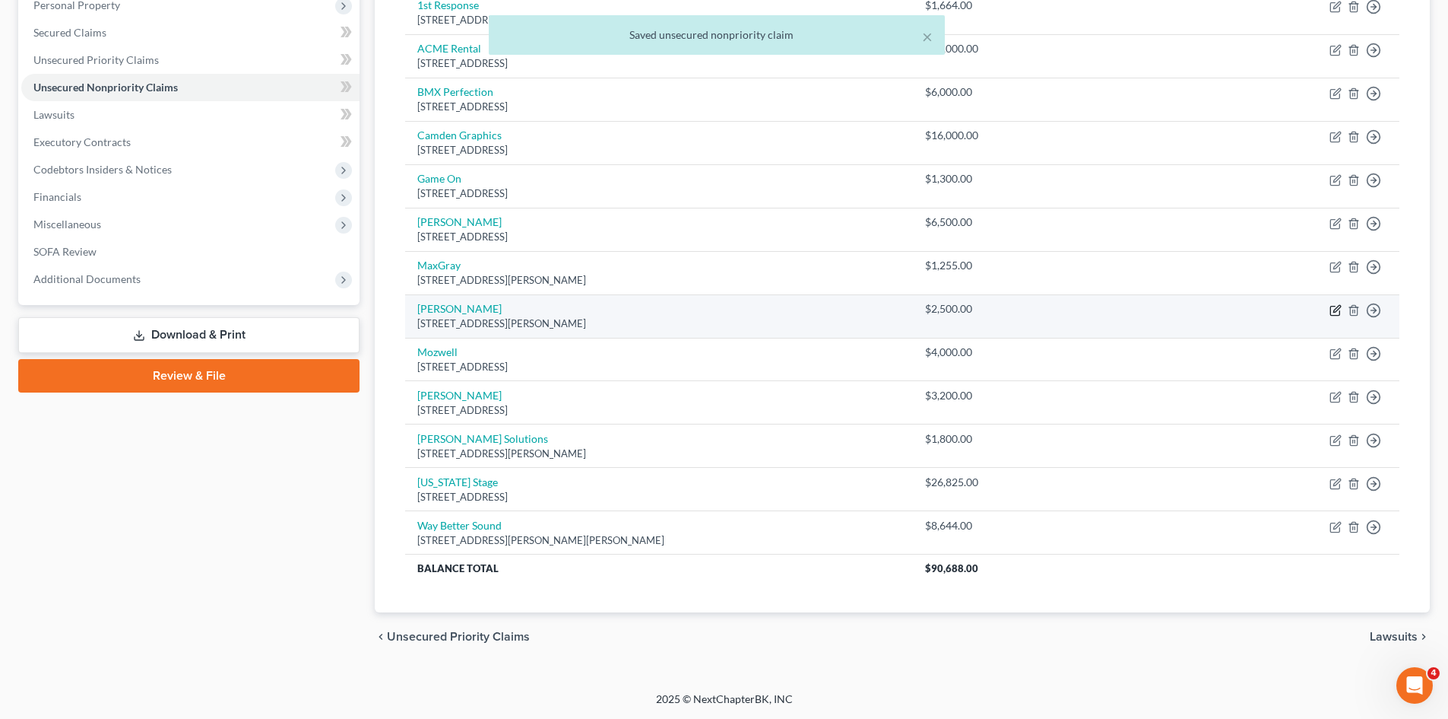
click at [1331, 312] on icon "button" at bounding box center [1335, 310] width 9 height 9
select select "45"
select select "2"
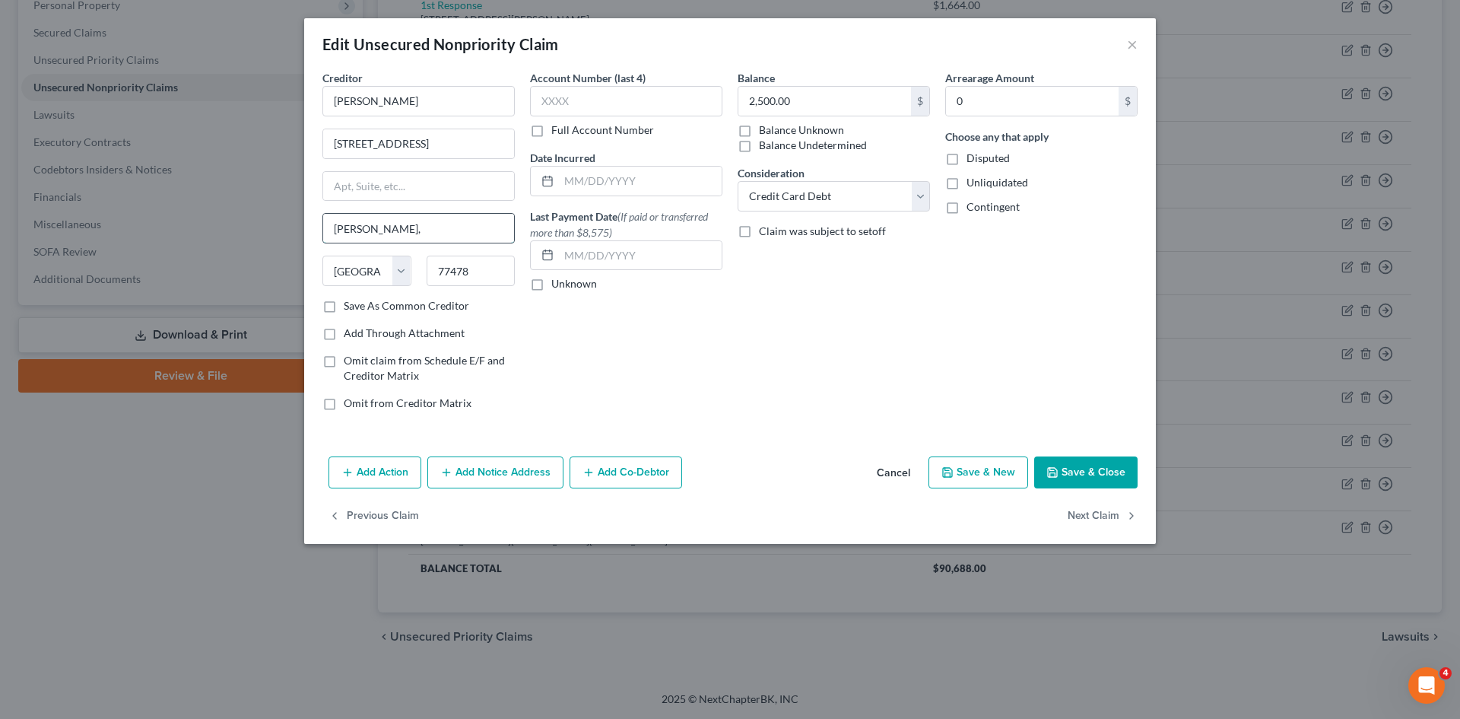
click at [416, 228] on input "Sugarland," at bounding box center [418, 228] width 191 height 29
type input "[PERSON_NAME]"
click at [1096, 462] on button "Save & Close" at bounding box center [1085, 472] width 103 height 32
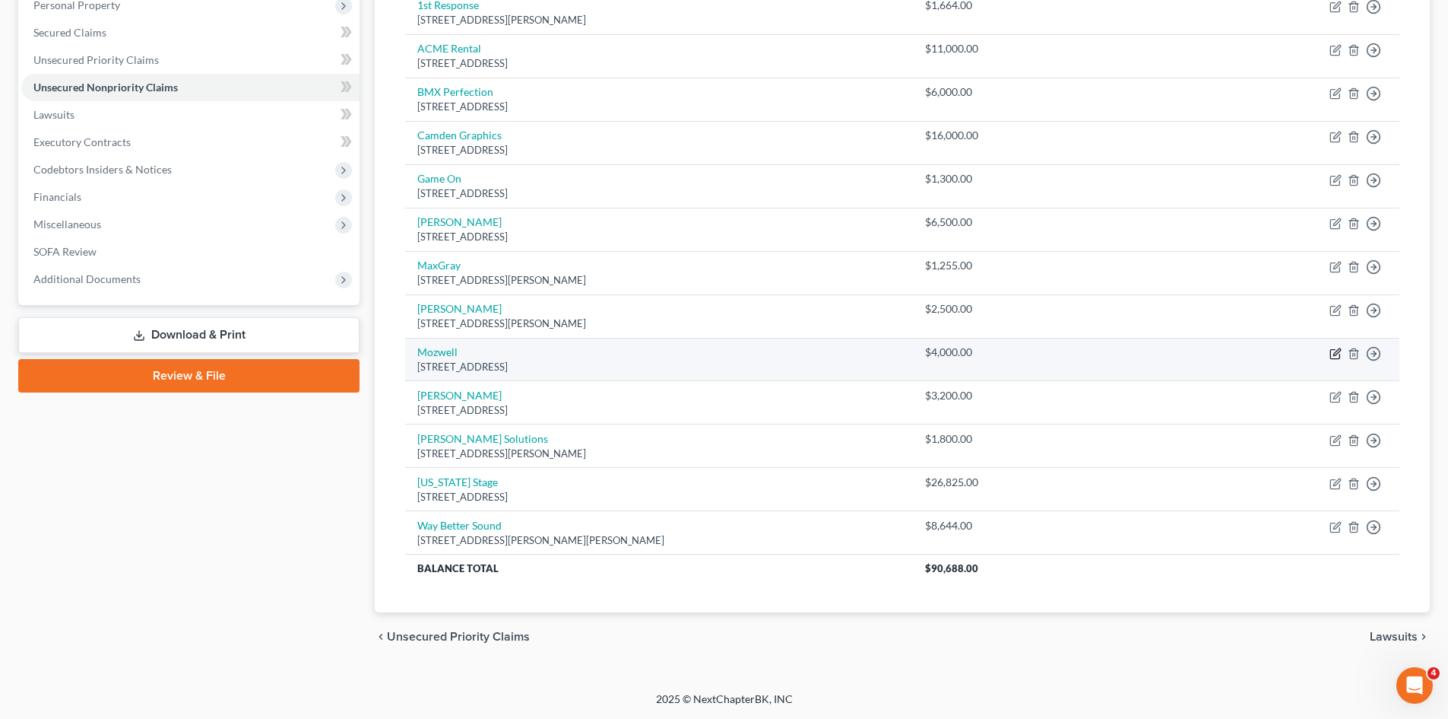
click at [1340, 354] on icon "button" at bounding box center [1335, 353] width 9 height 9
select select "4"
select select "2"
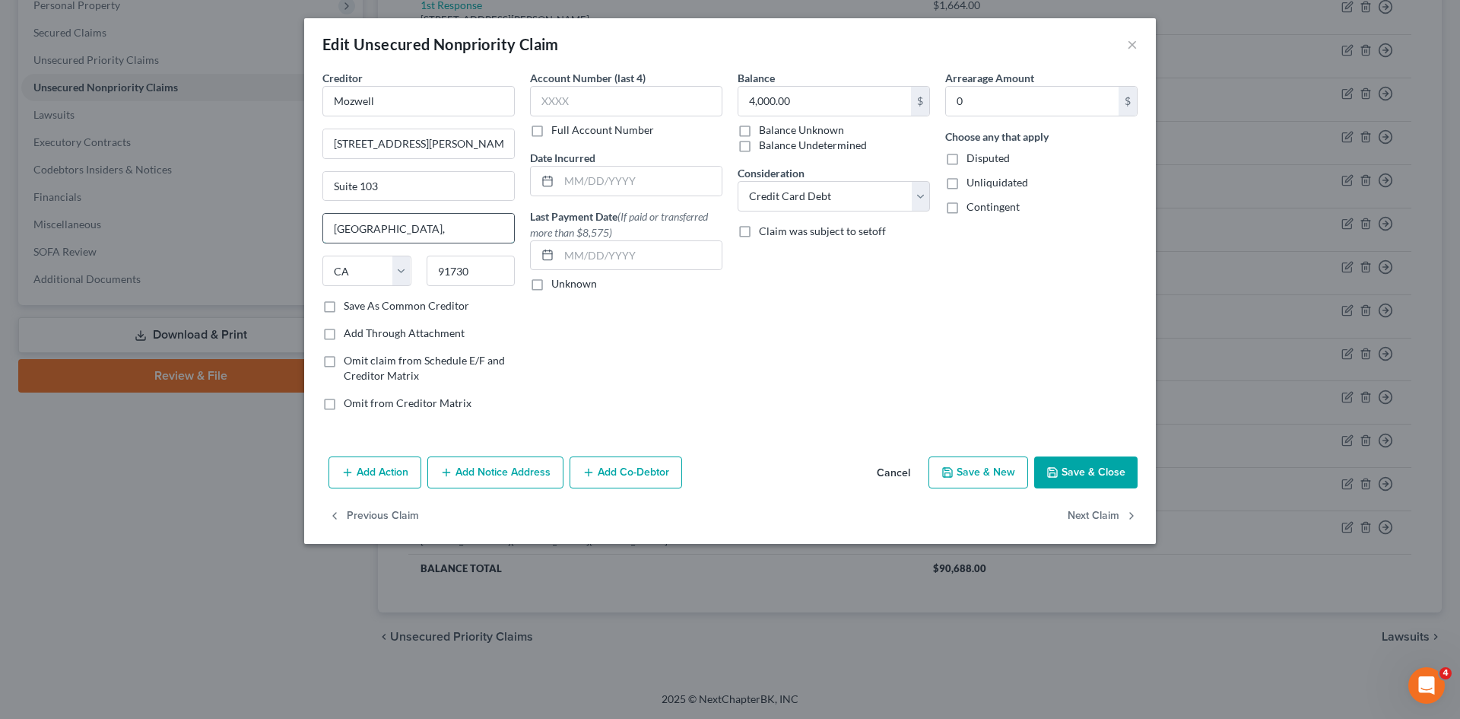
click at [466, 230] on input "Rancho Cucamonga," at bounding box center [418, 228] width 191 height 29
type input "[GEOGRAPHIC_DATA]"
click at [1089, 474] on button "Save & Close" at bounding box center [1085, 472] width 103 height 32
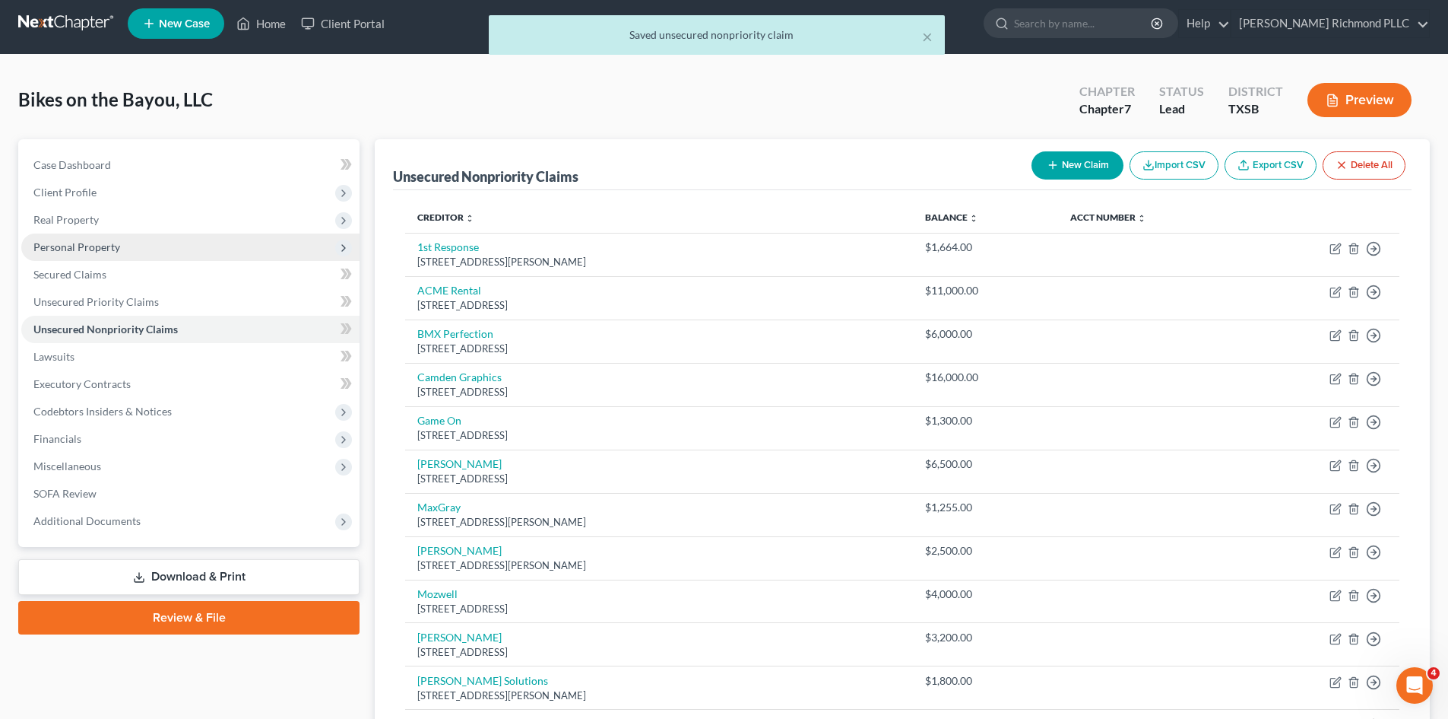
scroll to position [0, 0]
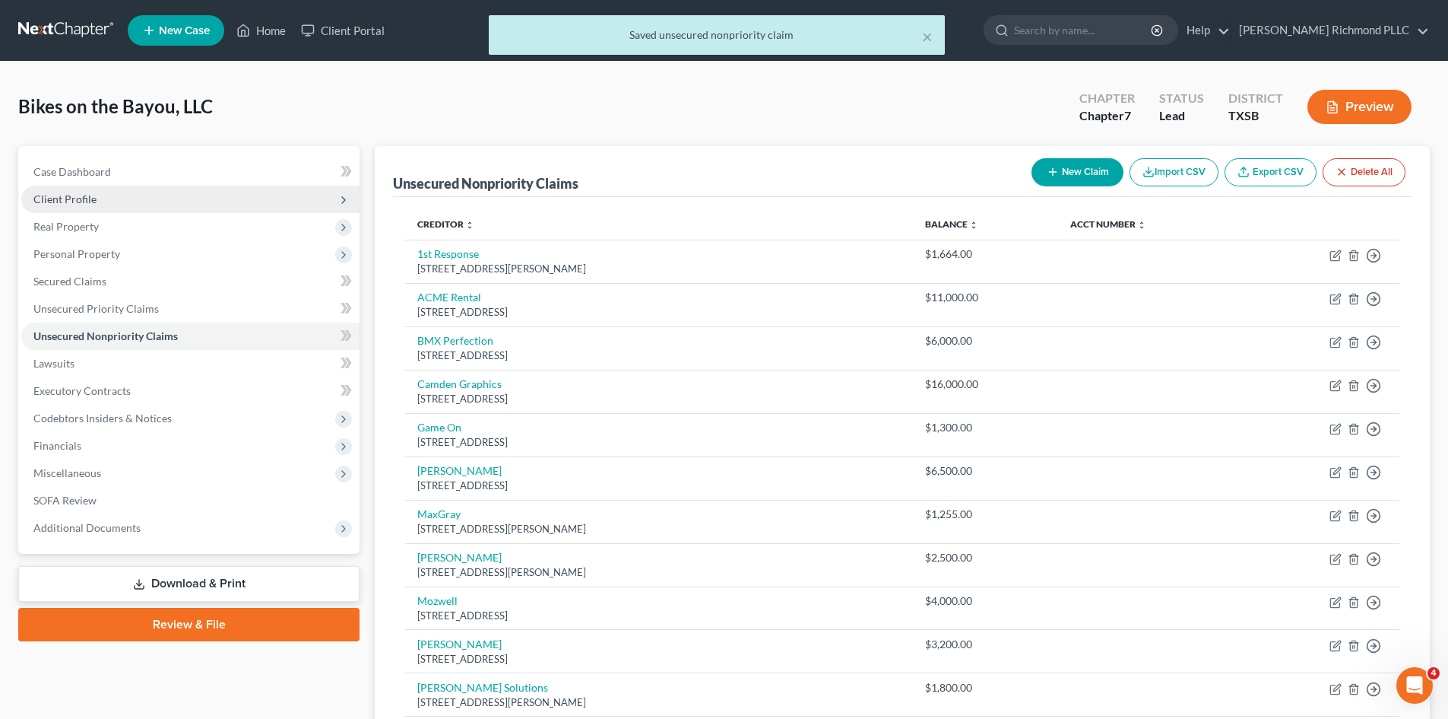
click at [100, 198] on span "Client Profile" at bounding box center [190, 199] width 338 height 27
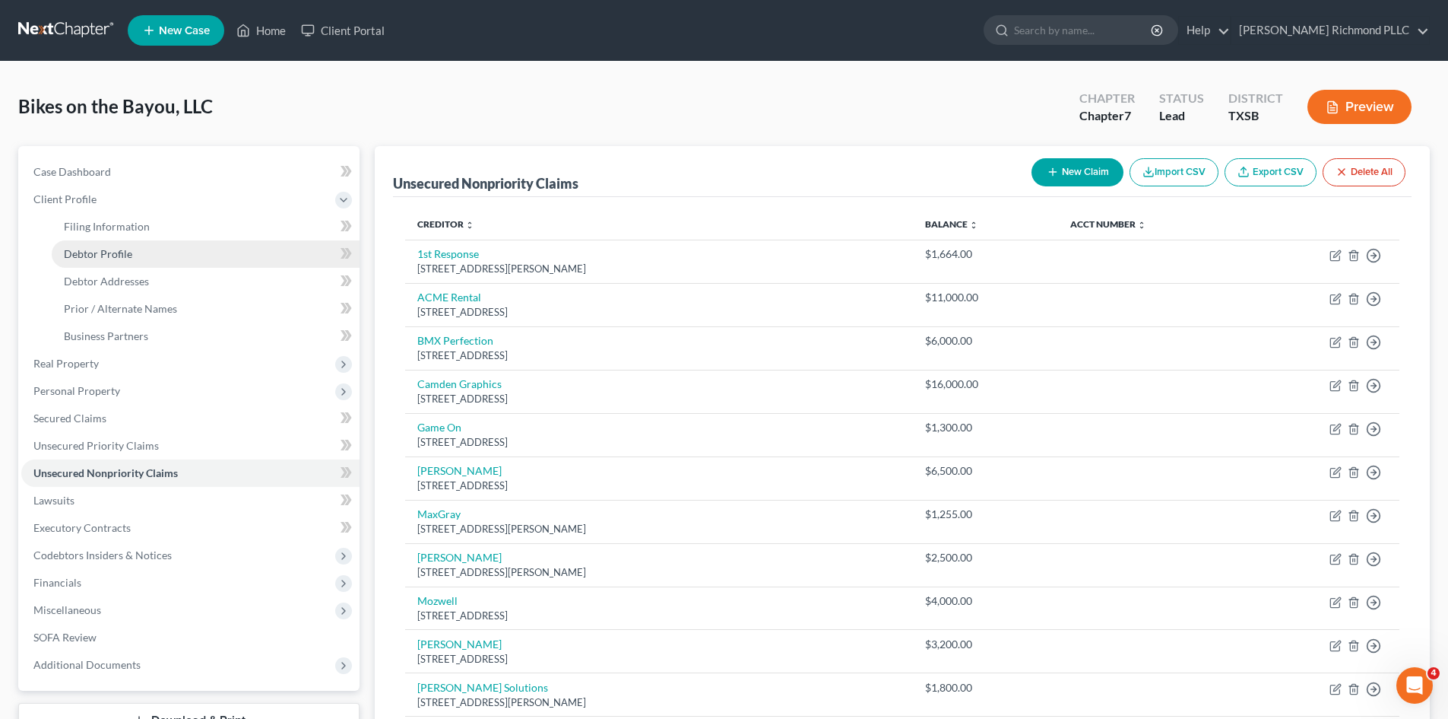
click at [100, 252] on span "Debtor Profile" at bounding box center [98, 253] width 68 height 13
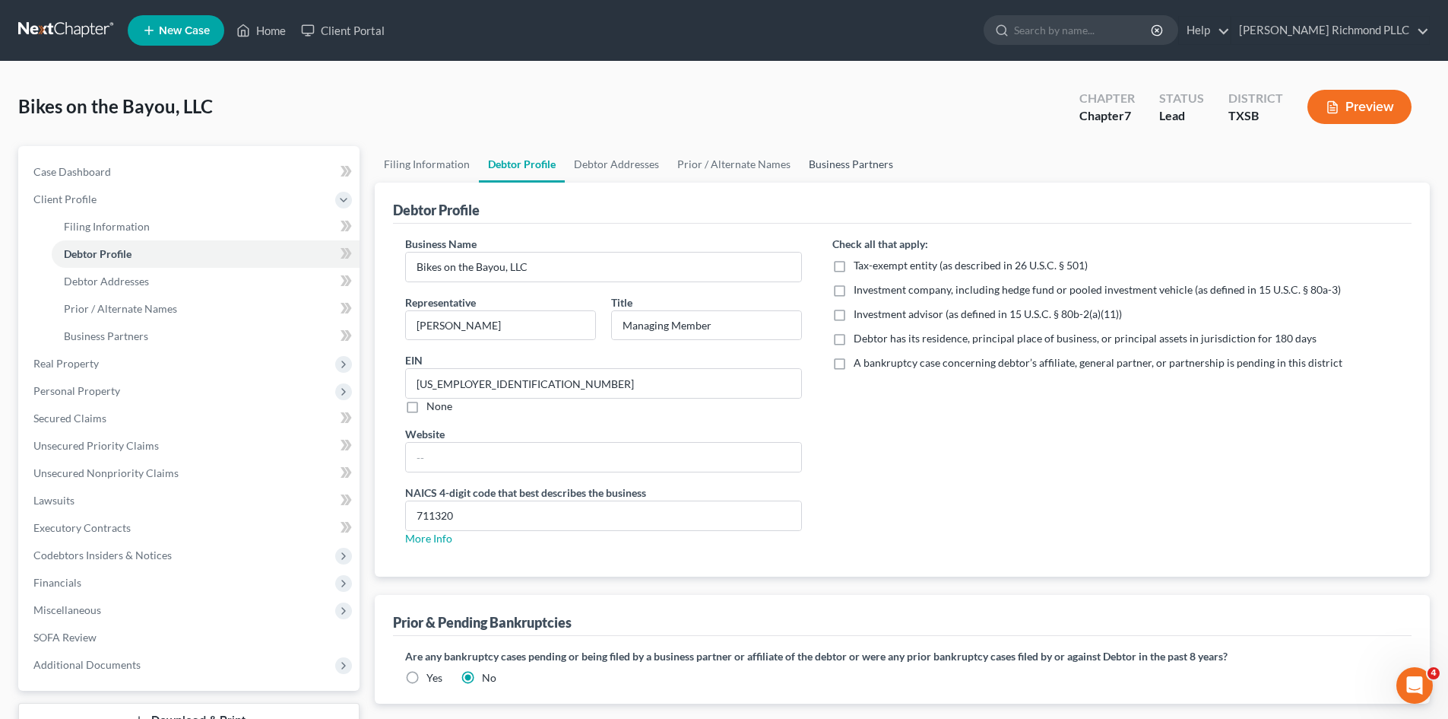
click at [819, 170] on link "Business Partners" at bounding box center [851, 164] width 103 height 36
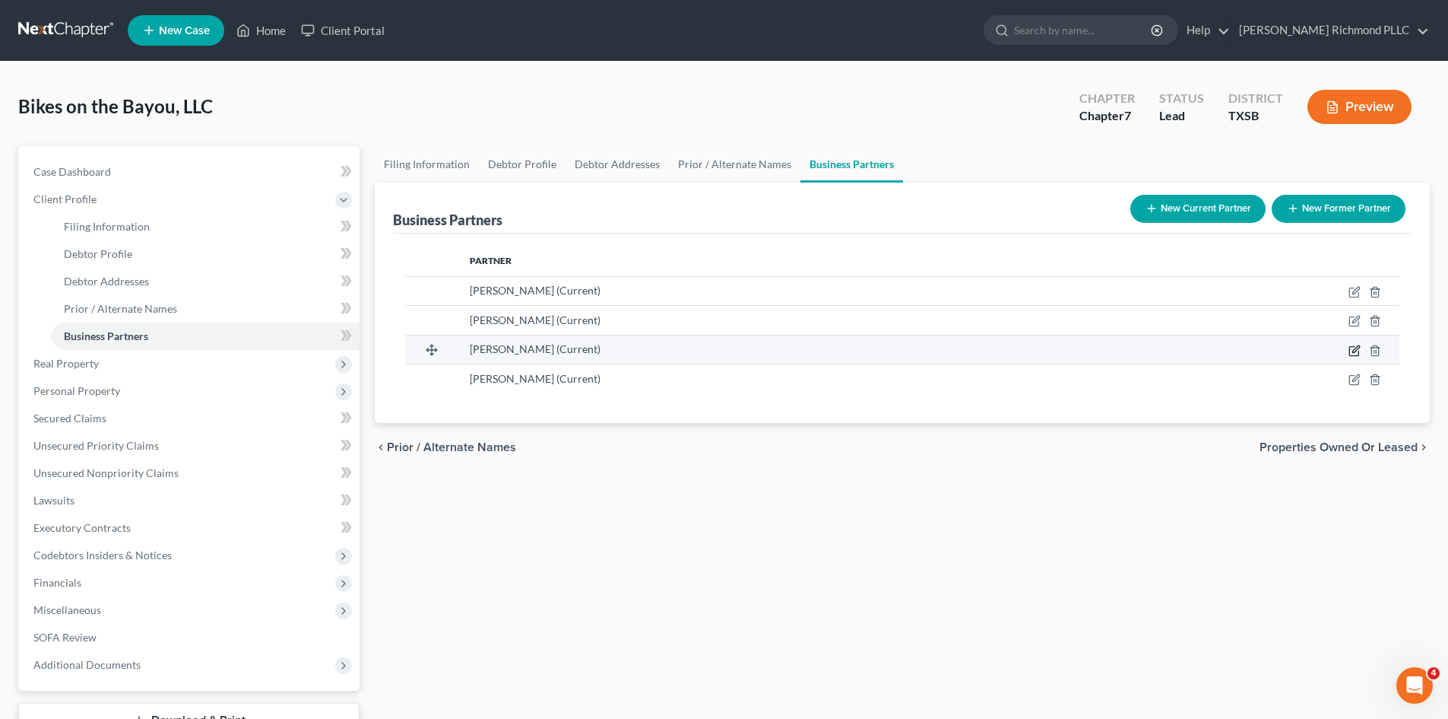
click at [1358, 354] on icon "button" at bounding box center [1355, 350] width 12 height 12
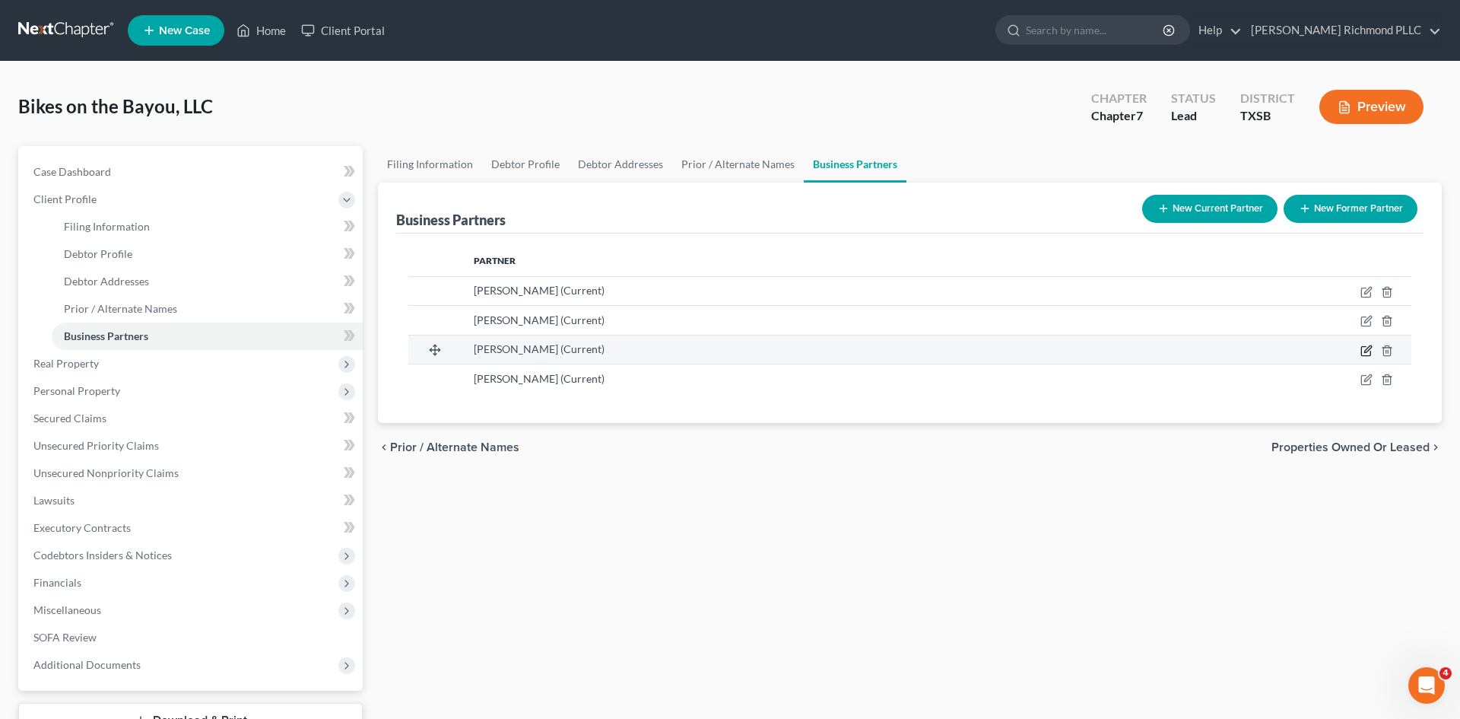
select select "6"
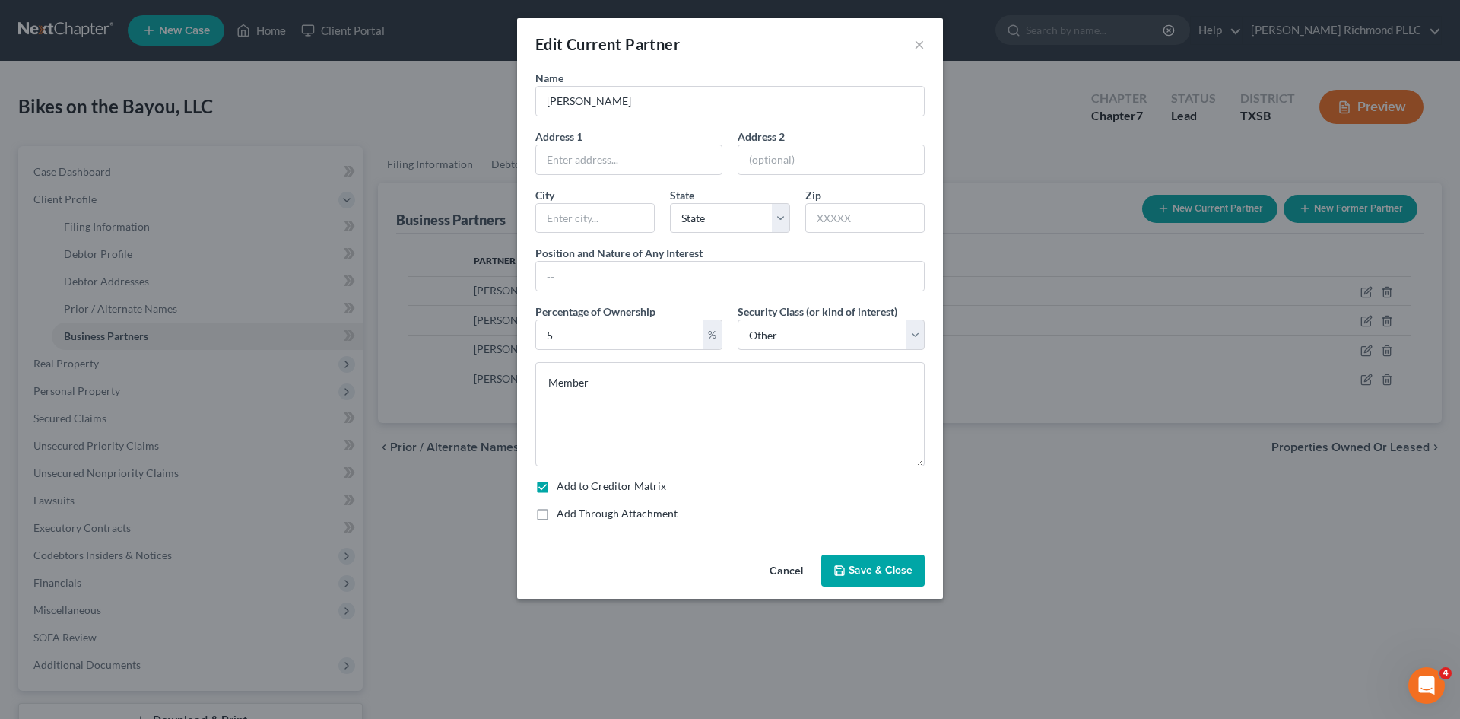
click at [557, 484] on label "Add to Creditor Matrix" at bounding box center [611, 485] width 109 height 15
click at [563, 484] on input "Add to Creditor Matrix" at bounding box center [568, 483] width 10 height 10
checkbox input "false"
click at [896, 566] on span "Save & Close" at bounding box center [881, 569] width 64 height 13
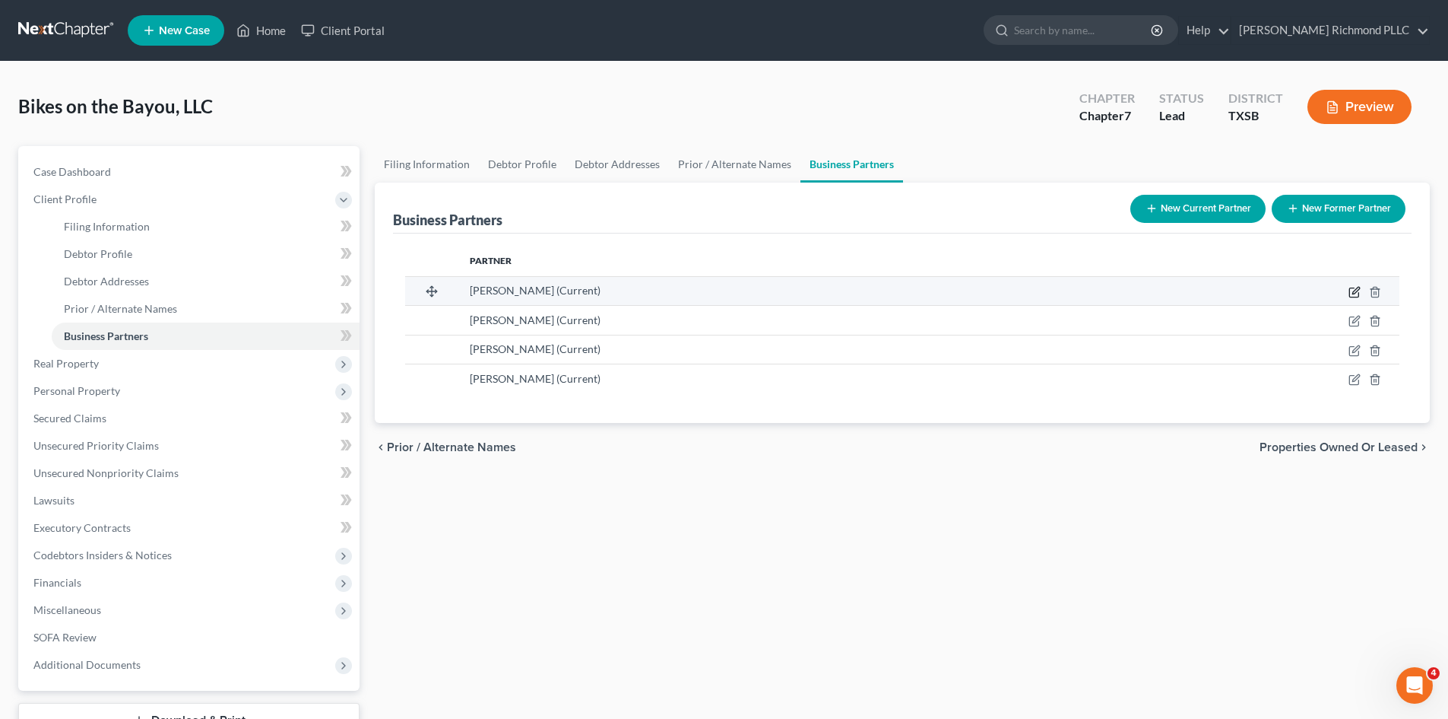
click at [1351, 293] on icon "button" at bounding box center [1355, 292] width 12 height 12
select select "6"
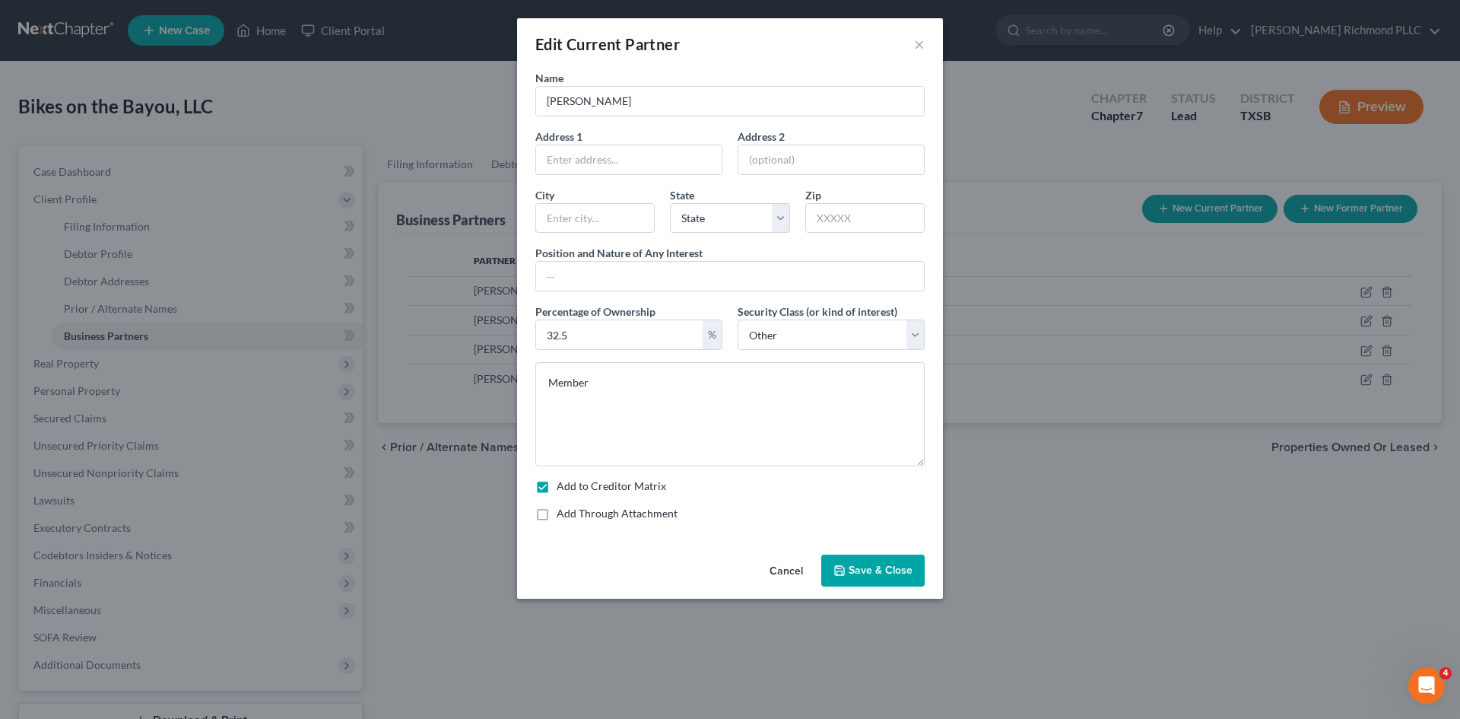
click at [557, 493] on label "Add to Creditor Matrix" at bounding box center [611, 485] width 109 height 15
click at [563, 488] on input "Add to Creditor Matrix" at bounding box center [568, 483] width 10 height 10
checkbox input "false"
click at [874, 561] on button "Save & Close" at bounding box center [872, 570] width 103 height 32
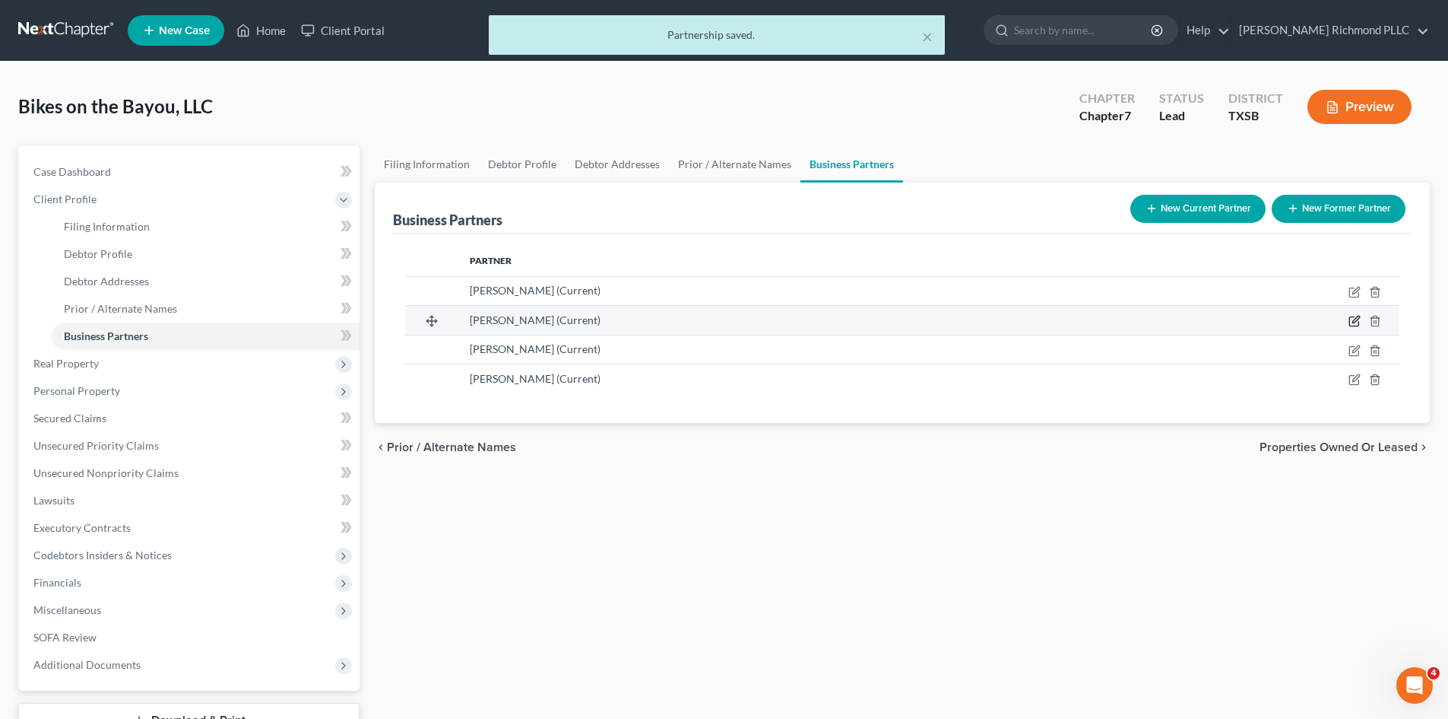
click at [1354, 322] on icon "button" at bounding box center [1355, 321] width 12 height 12
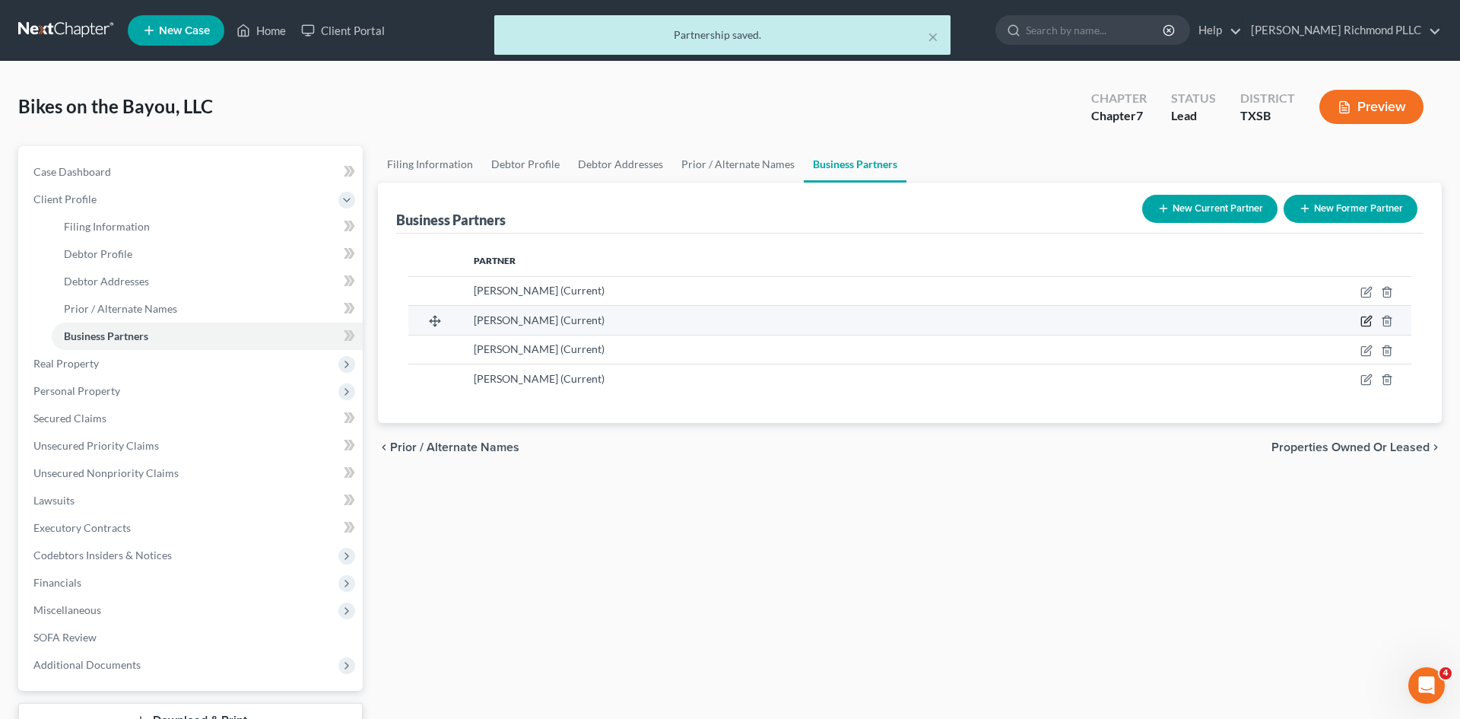
select select "6"
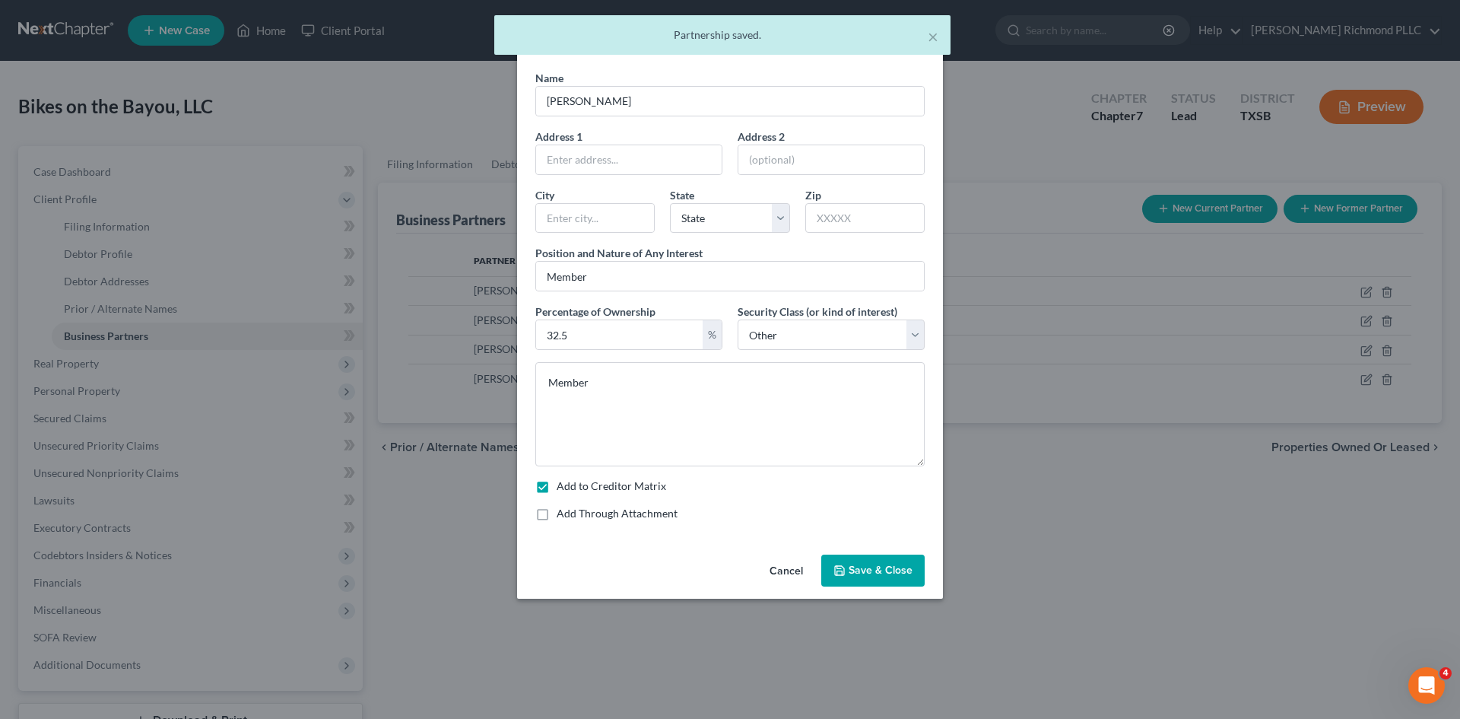
click at [557, 487] on label "Add to Creditor Matrix" at bounding box center [611, 485] width 109 height 15
click at [563, 487] on input "Add to Creditor Matrix" at bounding box center [568, 483] width 10 height 10
checkbox input "false"
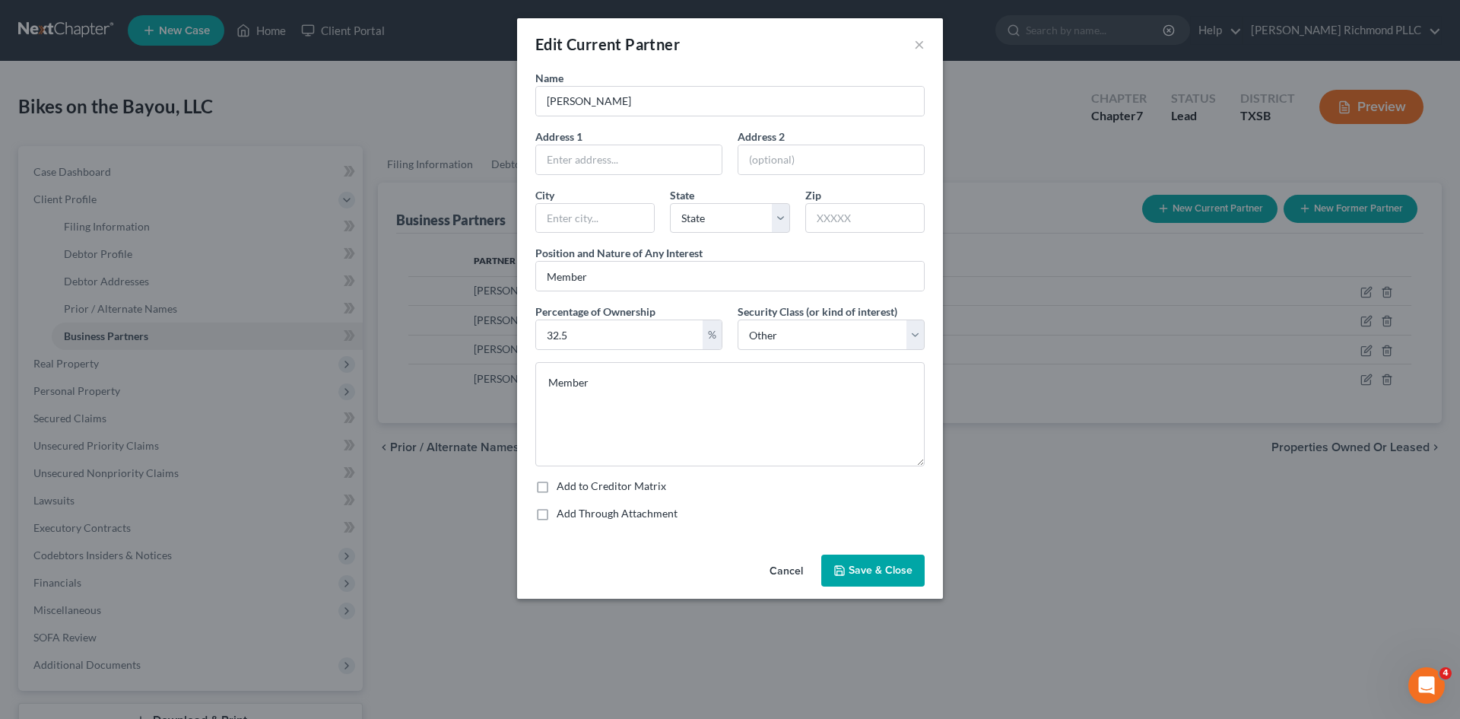
click at [882, 565] on span "Save & Close" at bounding box center [881, 569] width 64 height 13
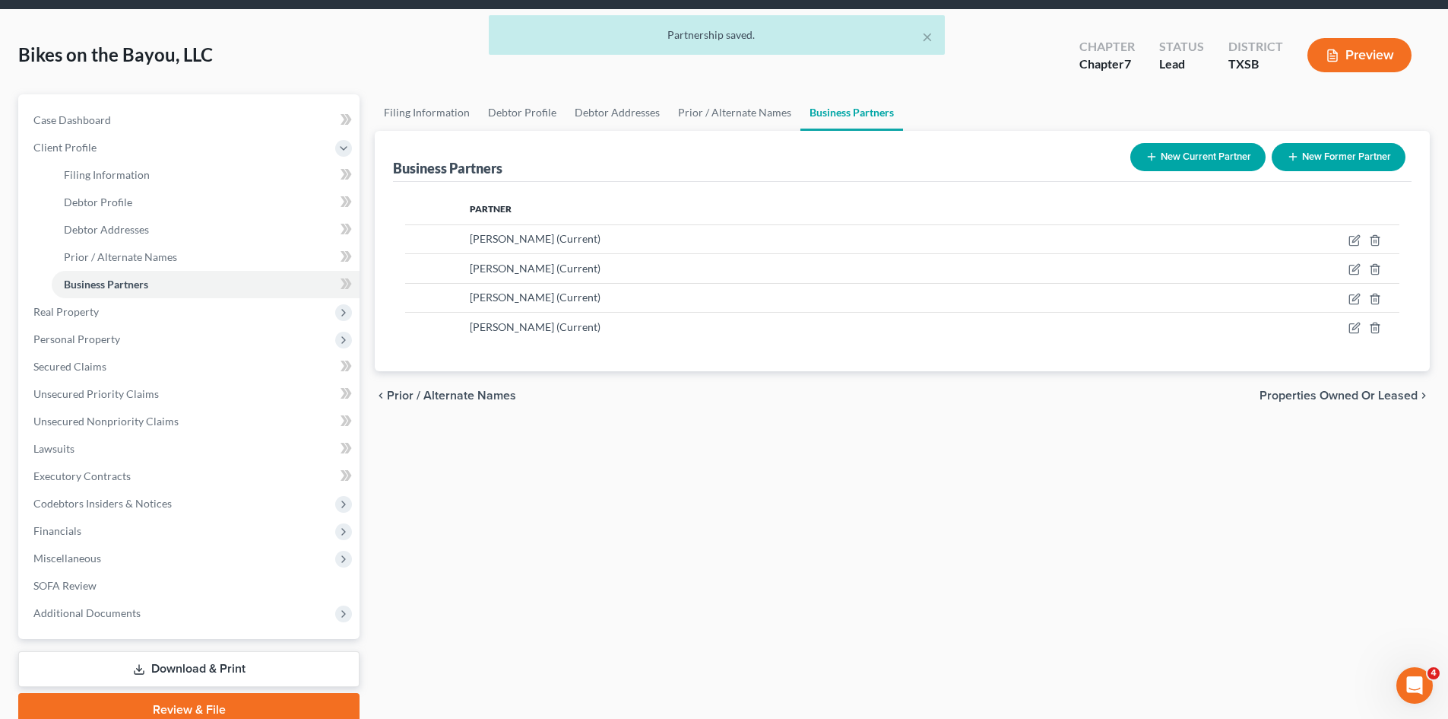
scroll to position [117, 0]
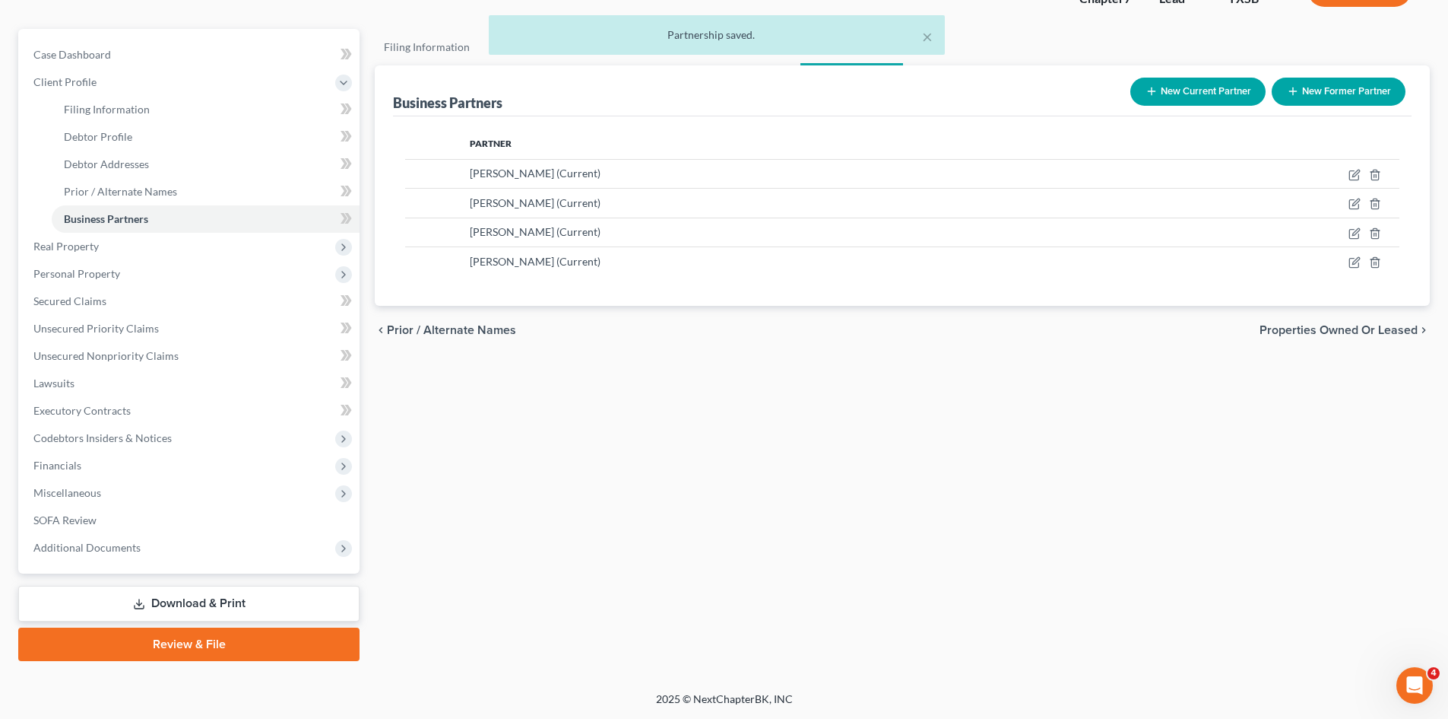
click at [217, 607] on link "Download & Print" at bounding box center [188, 603] width 341 height 36
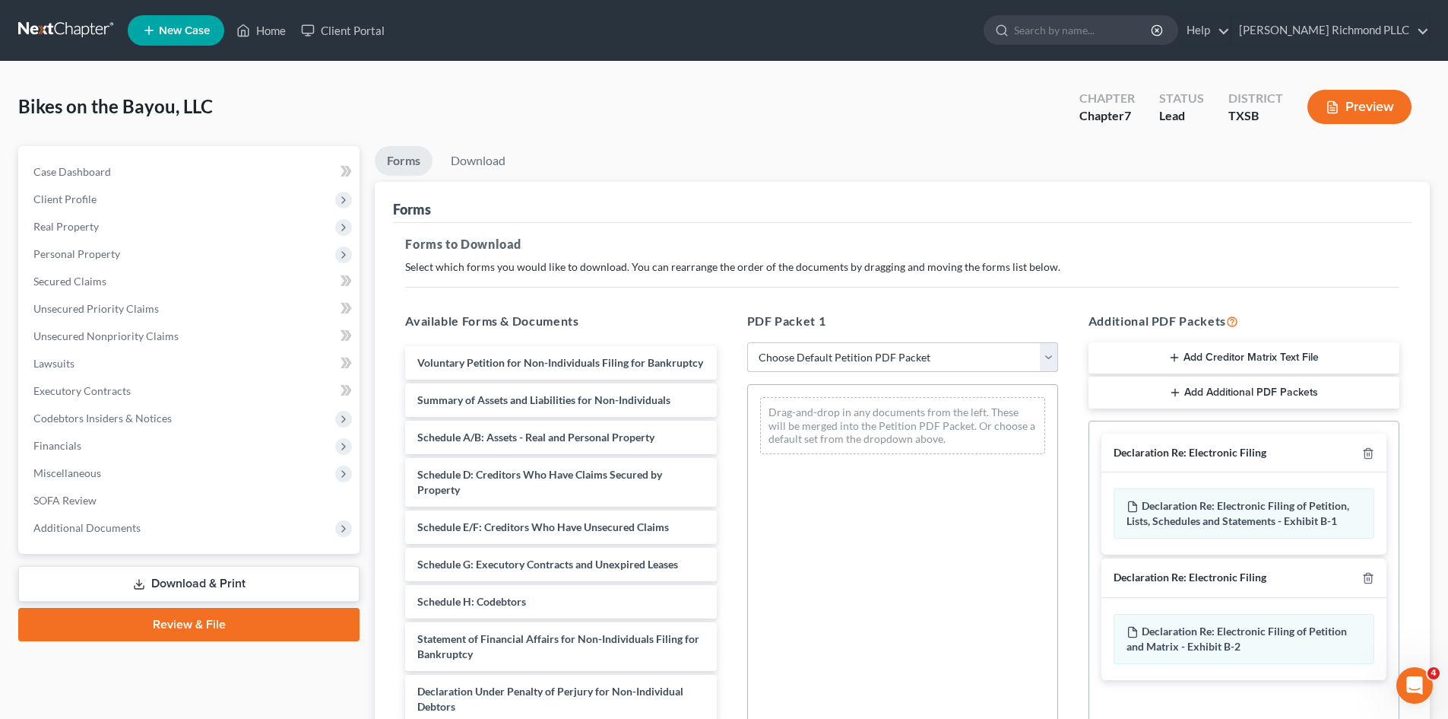
click at [819, 357] on select "Choose Default Petition PDF Packet Complete Bankruptcy Petition (all forms and …" at bounding box center [902, 357] width 311 height 30
select select "0"
click at [747, 342] on select "Choose Default Petition PDF Packet Complete Bankruptcy Petition (all forms and …" at bounding box center [902, 357] width 311 height 30
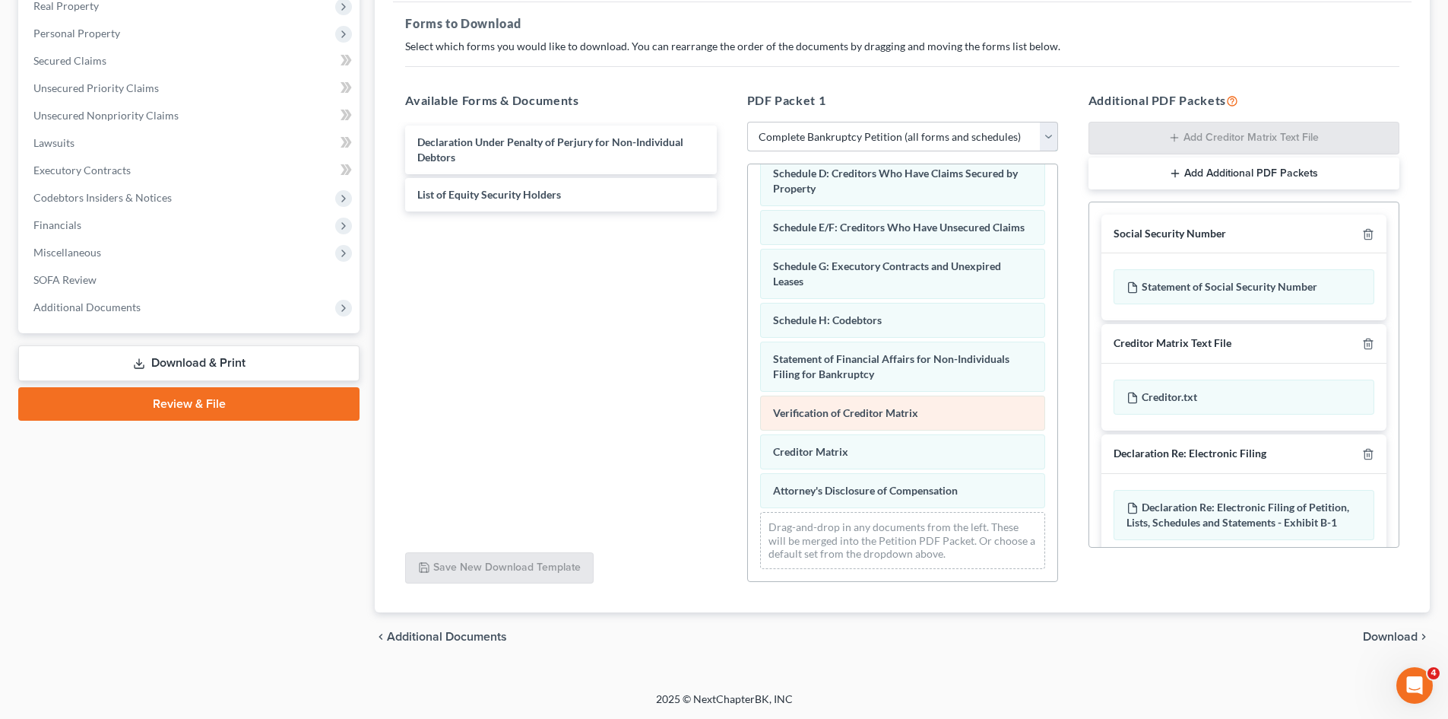
scroll to position [182, 0]
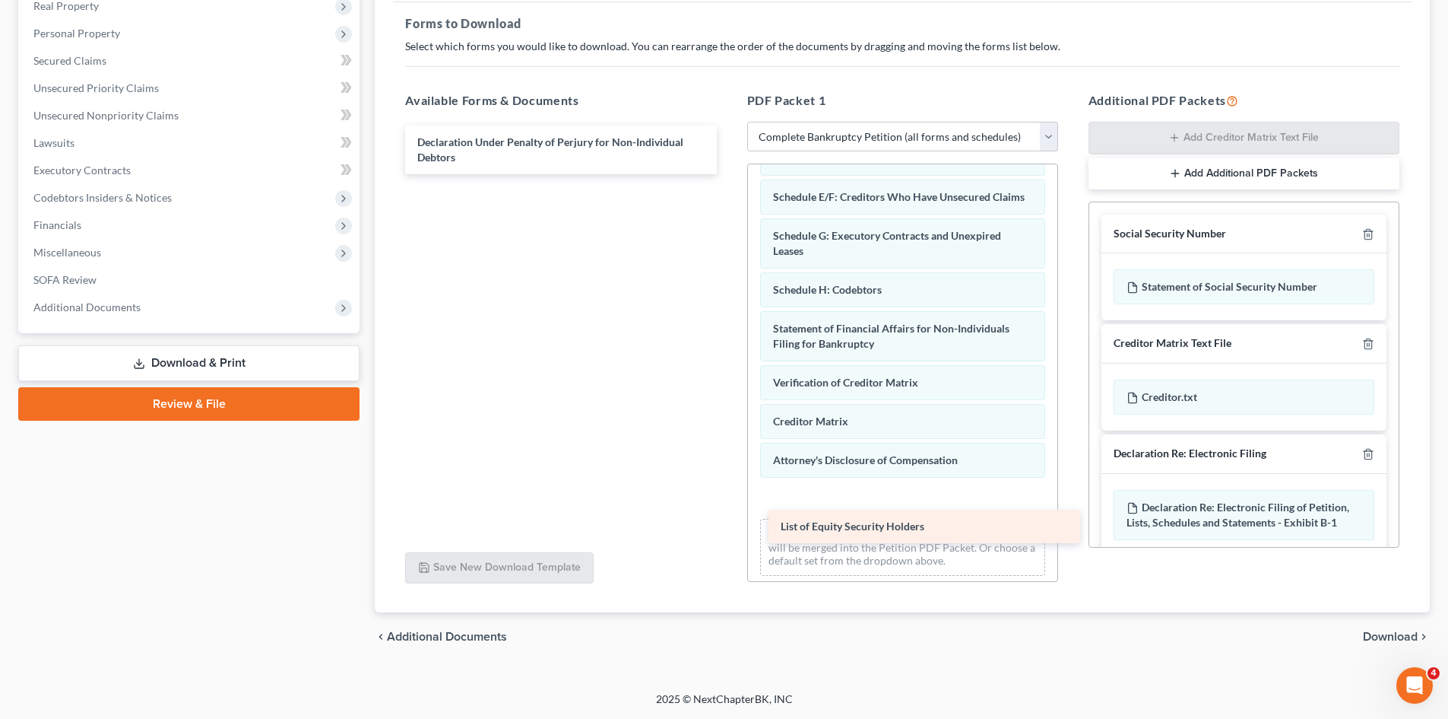
drag, startPoint x: 511, startPoint y: 187, endPoint x: 858, endPoint y: 529, distance: 487.1
click at [728, 174] on div "List of Equity Security Holders Declaration Under Penalty of Perjury for Non-In…" at bounding box center [560, 149] width 335 height 49
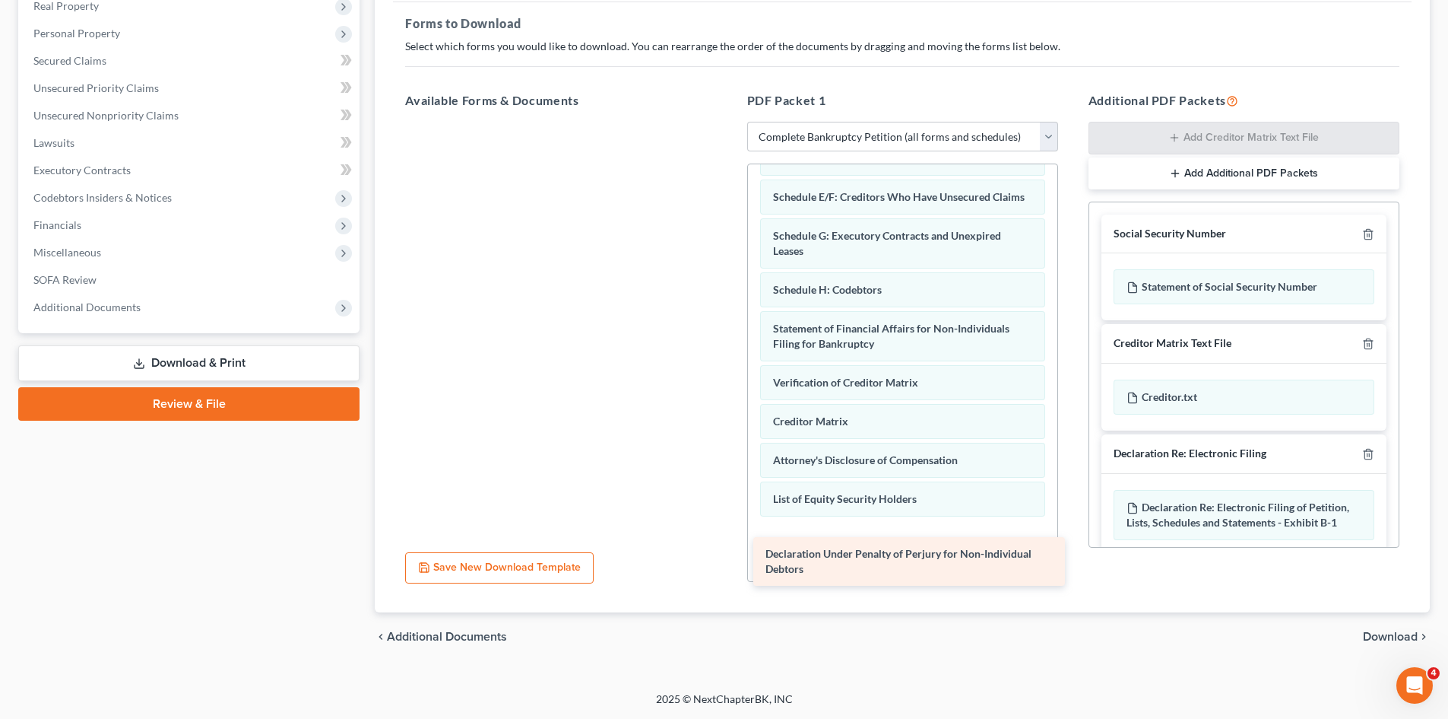
drag, startPoint x: 487, startPoint y: 155, endPoint x: 836, endPoint y: 566, distance: 538.9
click at [728, 122] on div "Declaration Under Penalty of Perjury for Non-Individual Debtors Declaration Und…" at bounding box center [560, 122] width 335 height 0
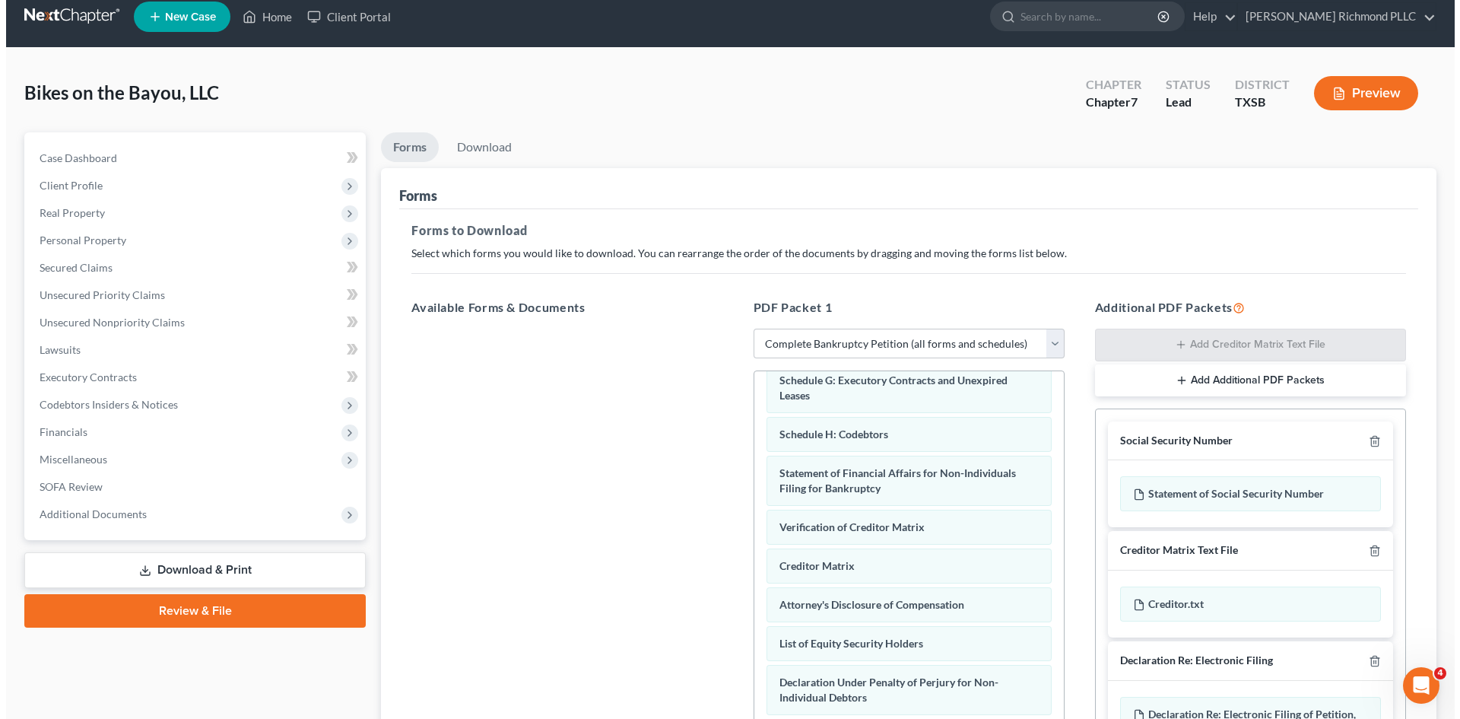
scroll to position [0, 0]
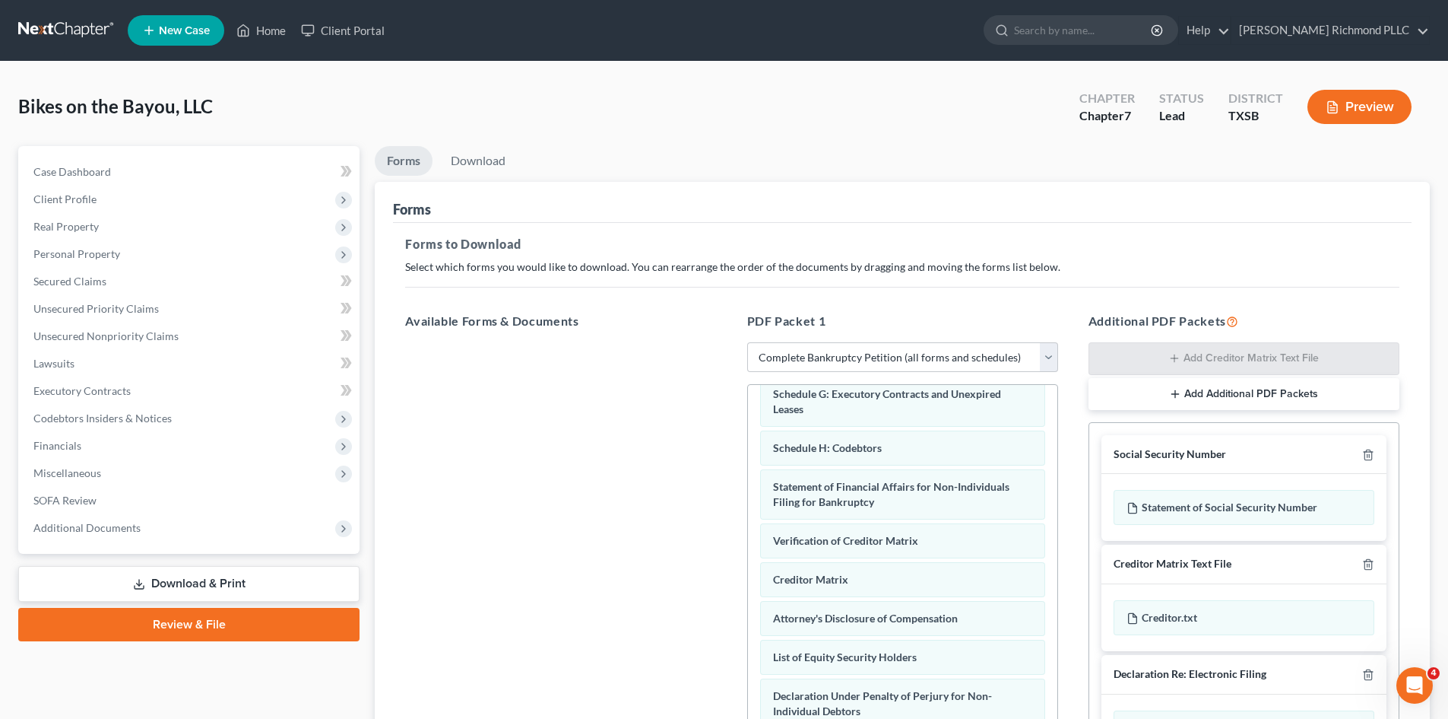
click at [1367, 111] on button "Preview" at bounding box center [1360, 107] width 104 height 34
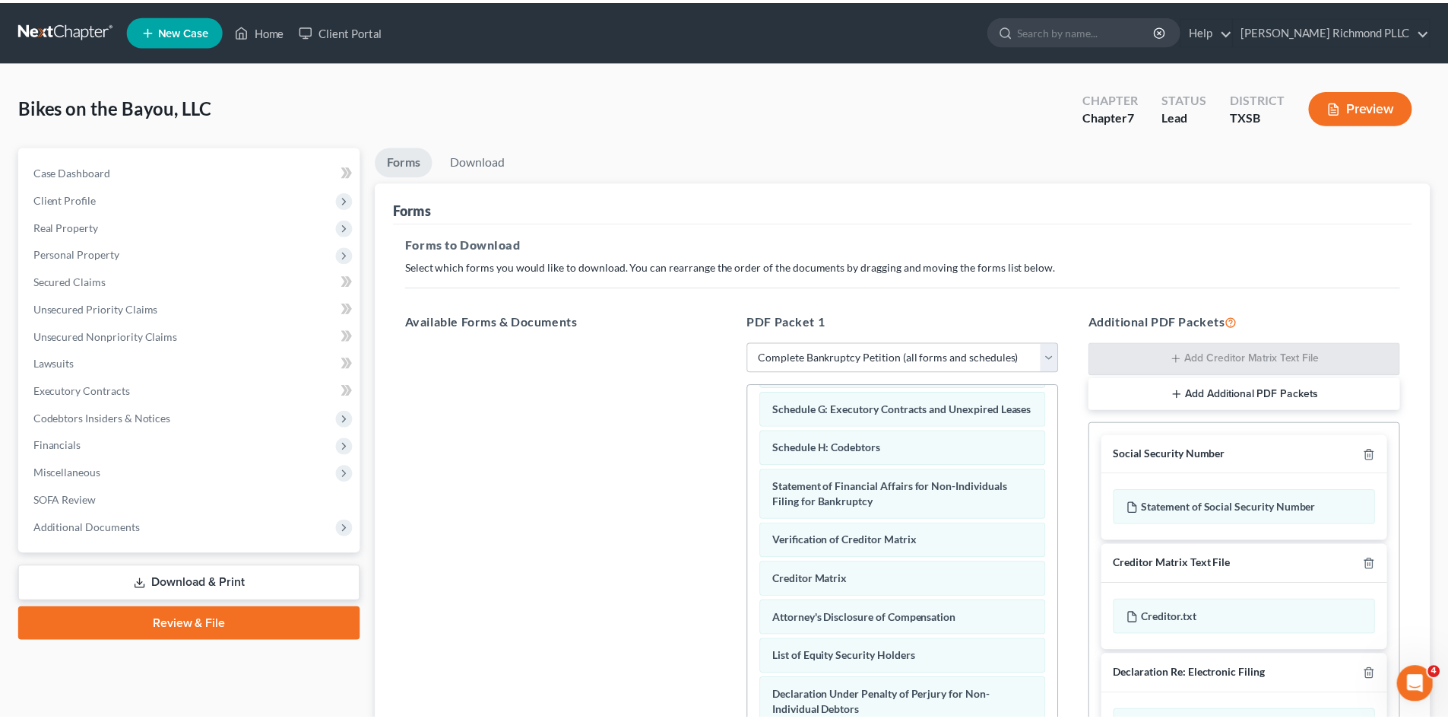
scroll to position [260, 0]
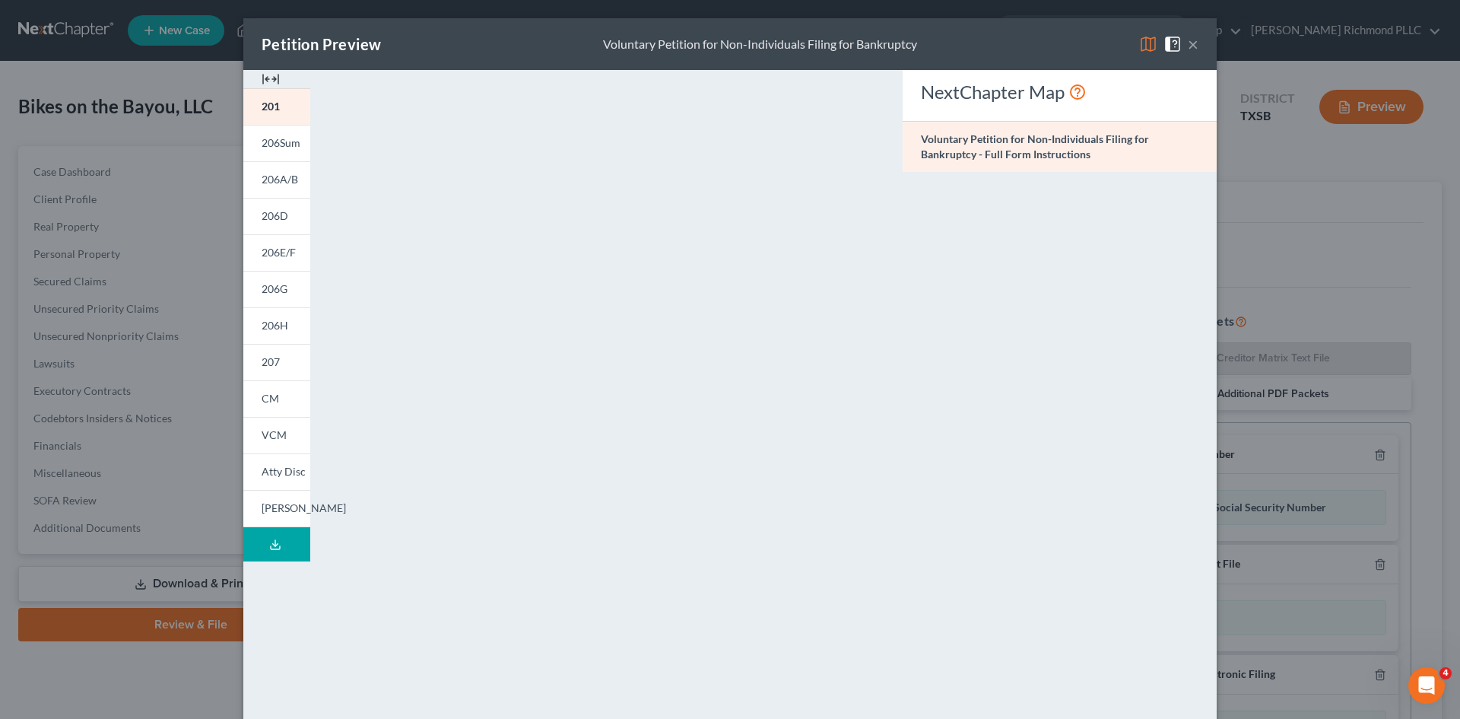
click at [1188, 49] on button "×" at bounding box center [1193, 44] width 11 height 18
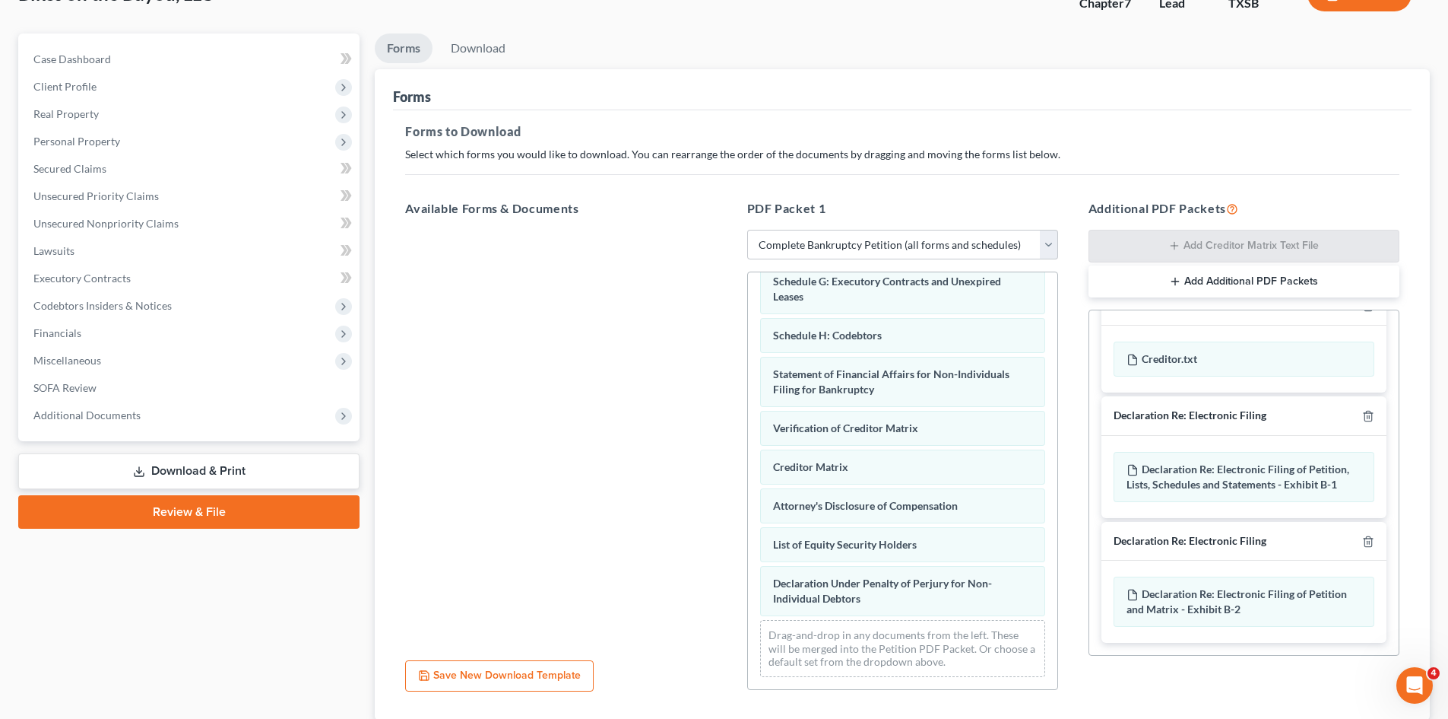
scroll to position [220, 0]
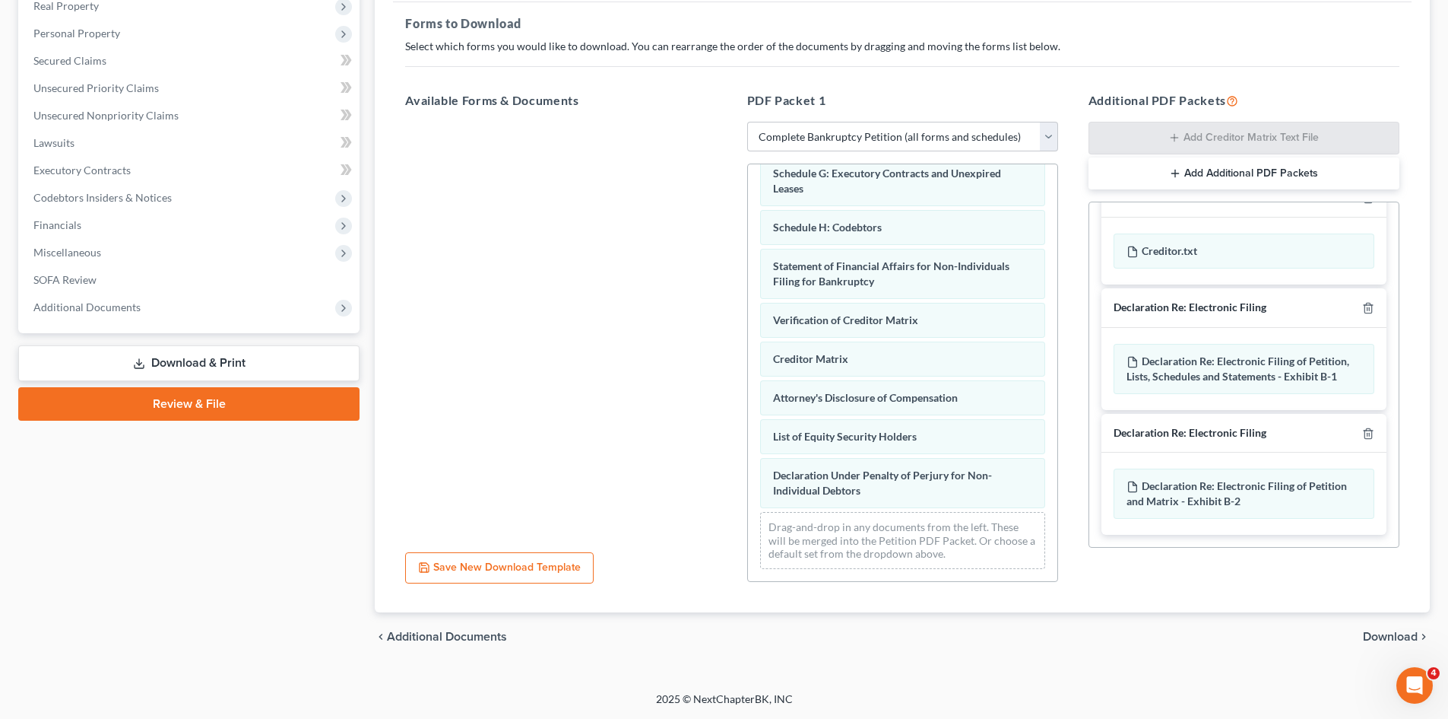
click at [1377, 636] on span "Download" at bounding box center [1390, 636] width 55 height 12
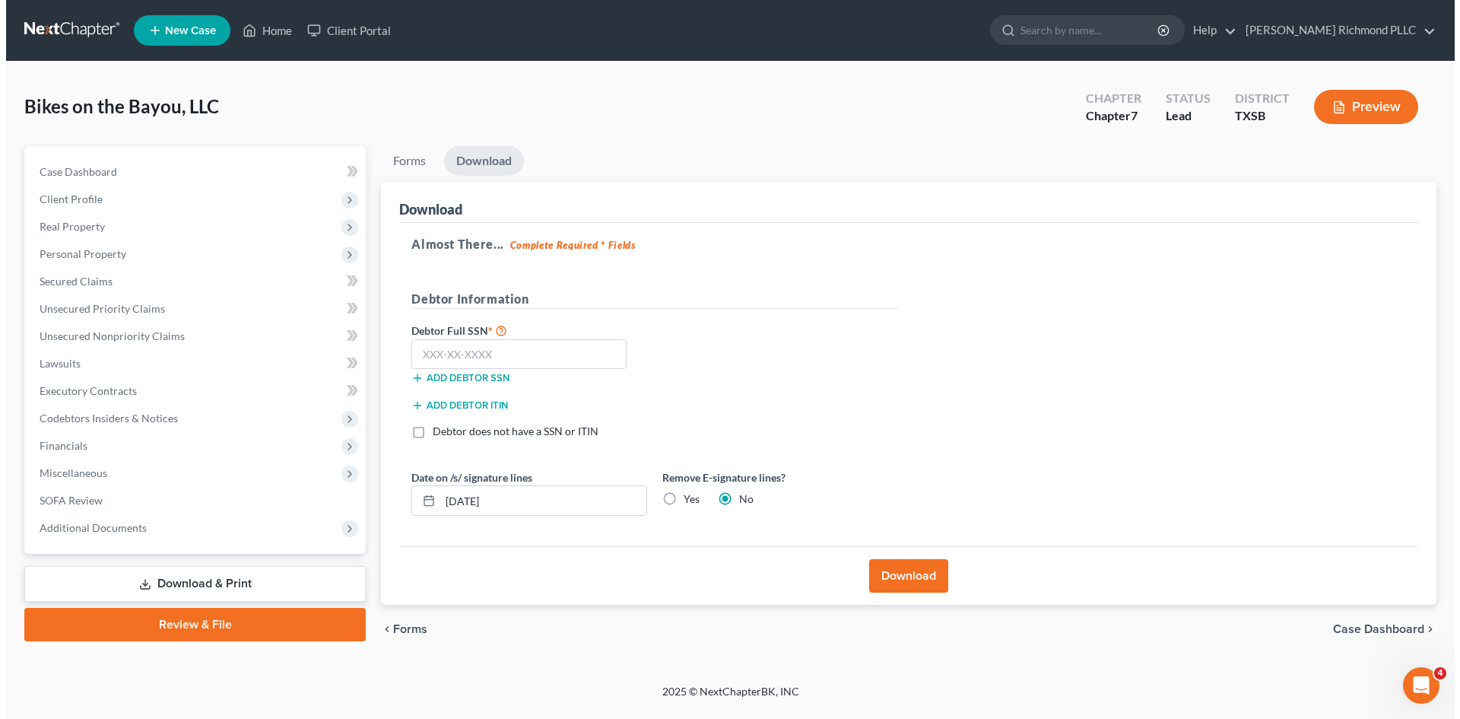
scroll to position [0, 0]
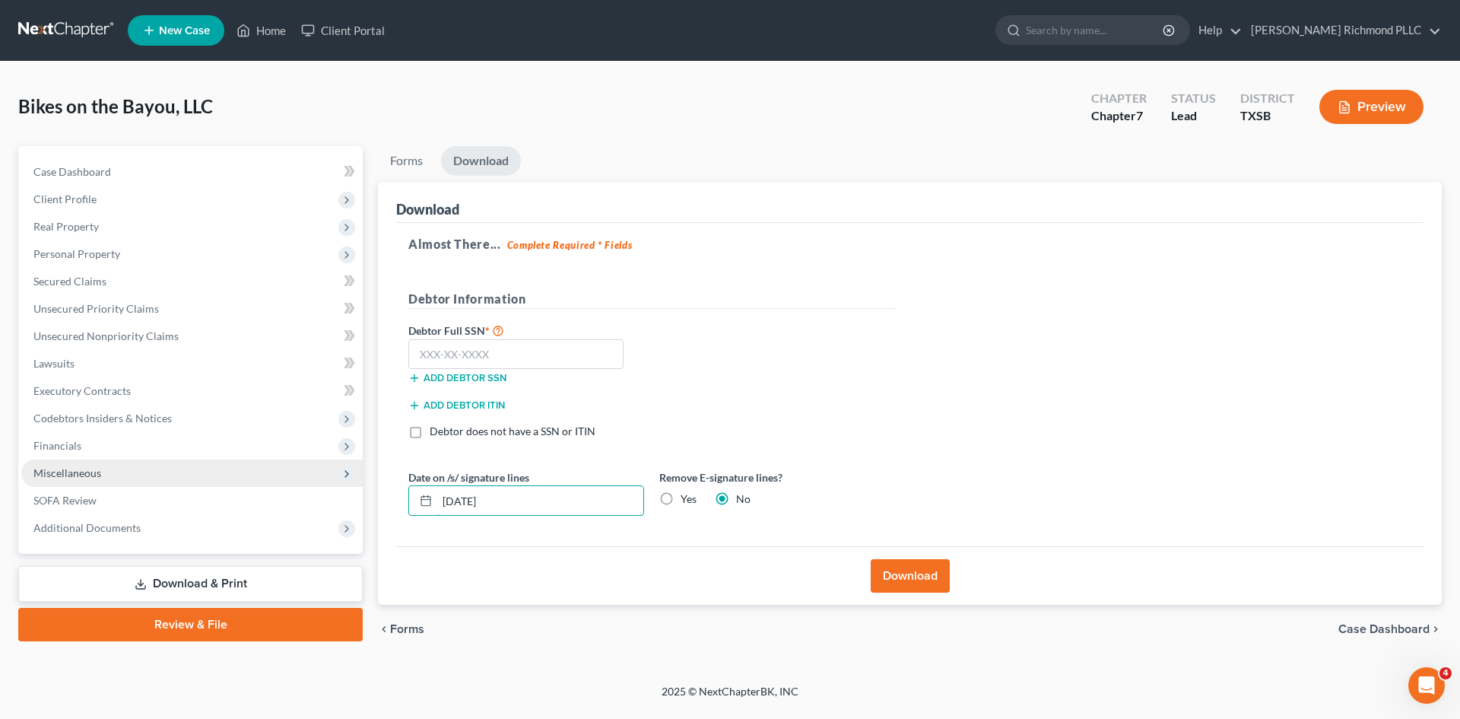
drag, startPoint x: 525, startPoint y: 496, endPoint x: 296, endPoint y: 477, distance: 229.7
click at [308, 488] on div "Petition Navigation Case Dashboard Payments Invoices Payments Payments Credit R…" at bounding box center [730, 399] width 1439 height 507
click at [652, 506] on div "Remove E-signature lines? Yes No" at bounding box center [777, 492] width 251 height 46
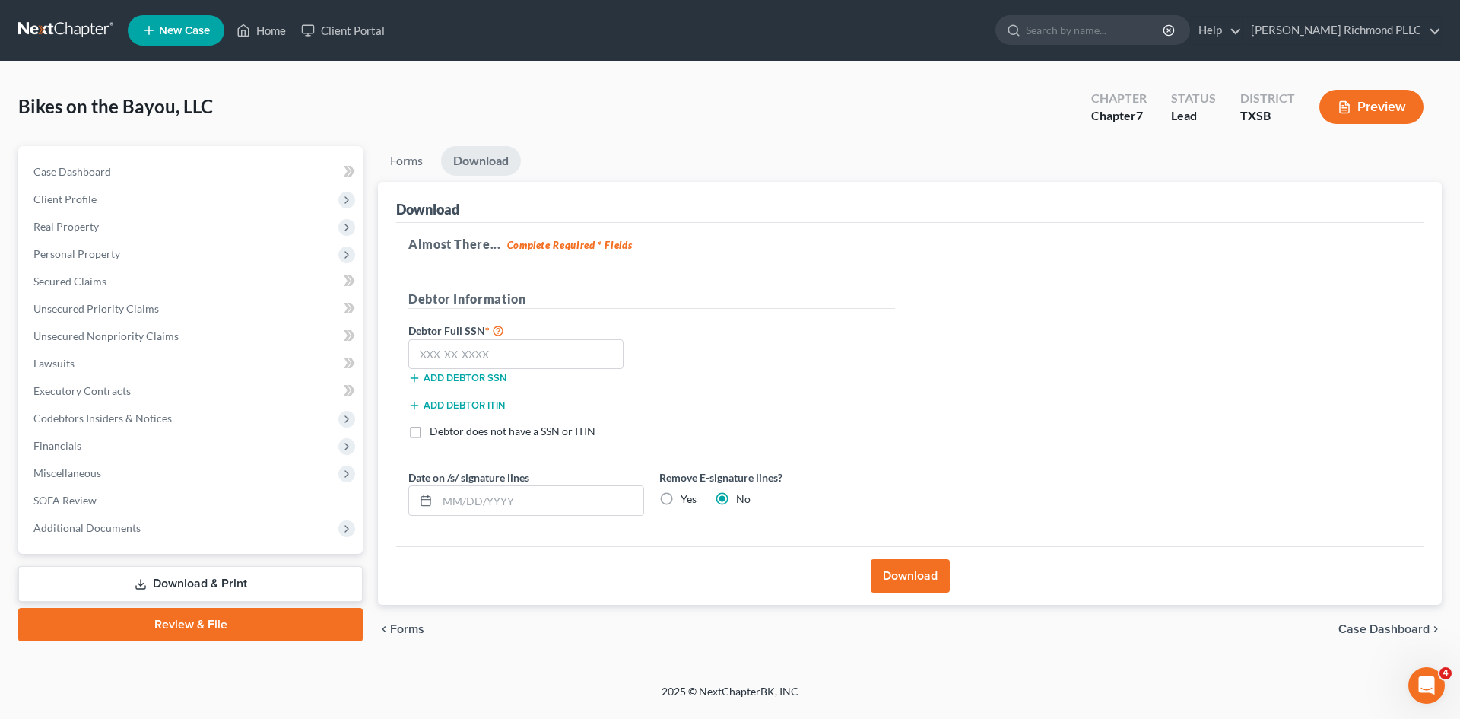
click at [680, 502] on label "Yes" at bounding box center [688, 498] width 16 height 15
click at [687, 501] on input "Yes" at bounding box center [692, 496] width 10 height 10
radio input "true"
radio input "false"
click at [937, 576] on button "Download" at bounding box center [910, 575] width 79 height 33
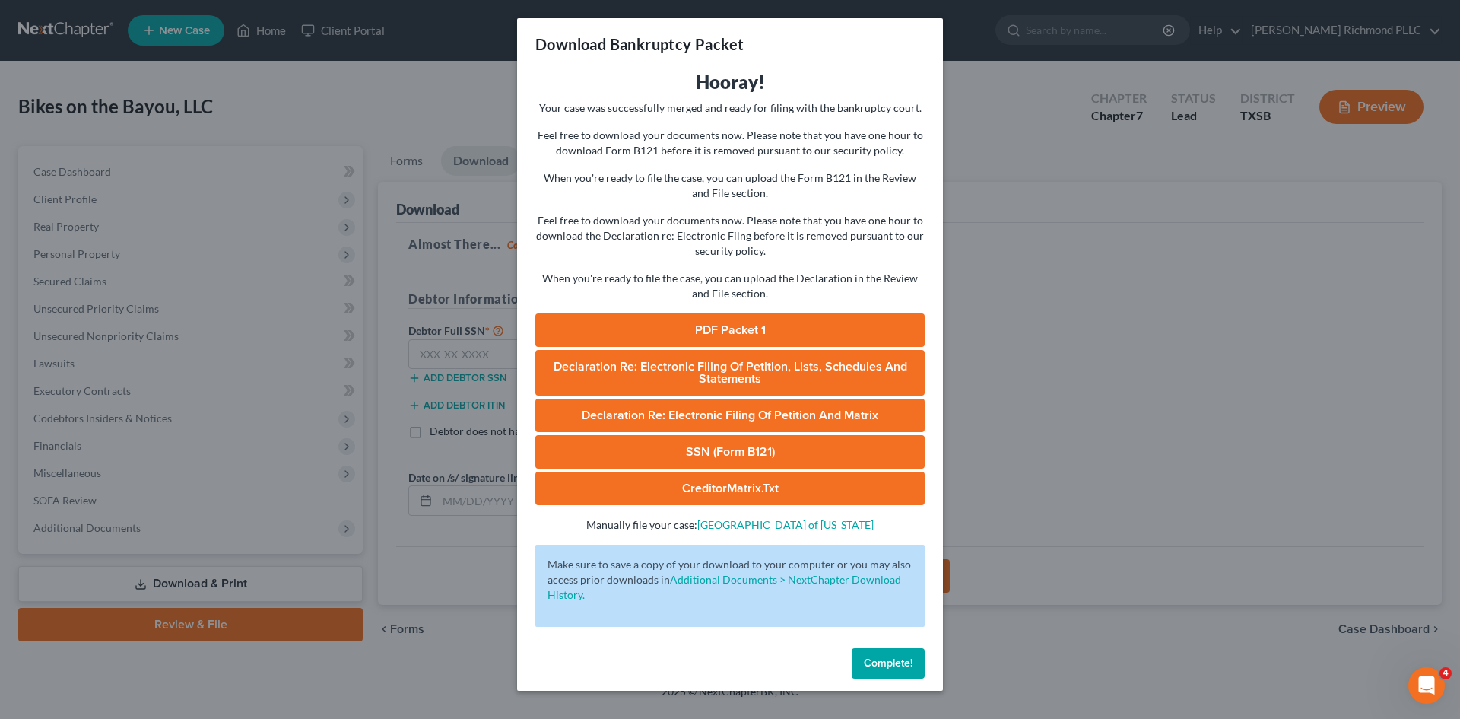
click at [791, 329] on link "PDF Packet 1" at bounding box center [729, 329] width 389 height 33
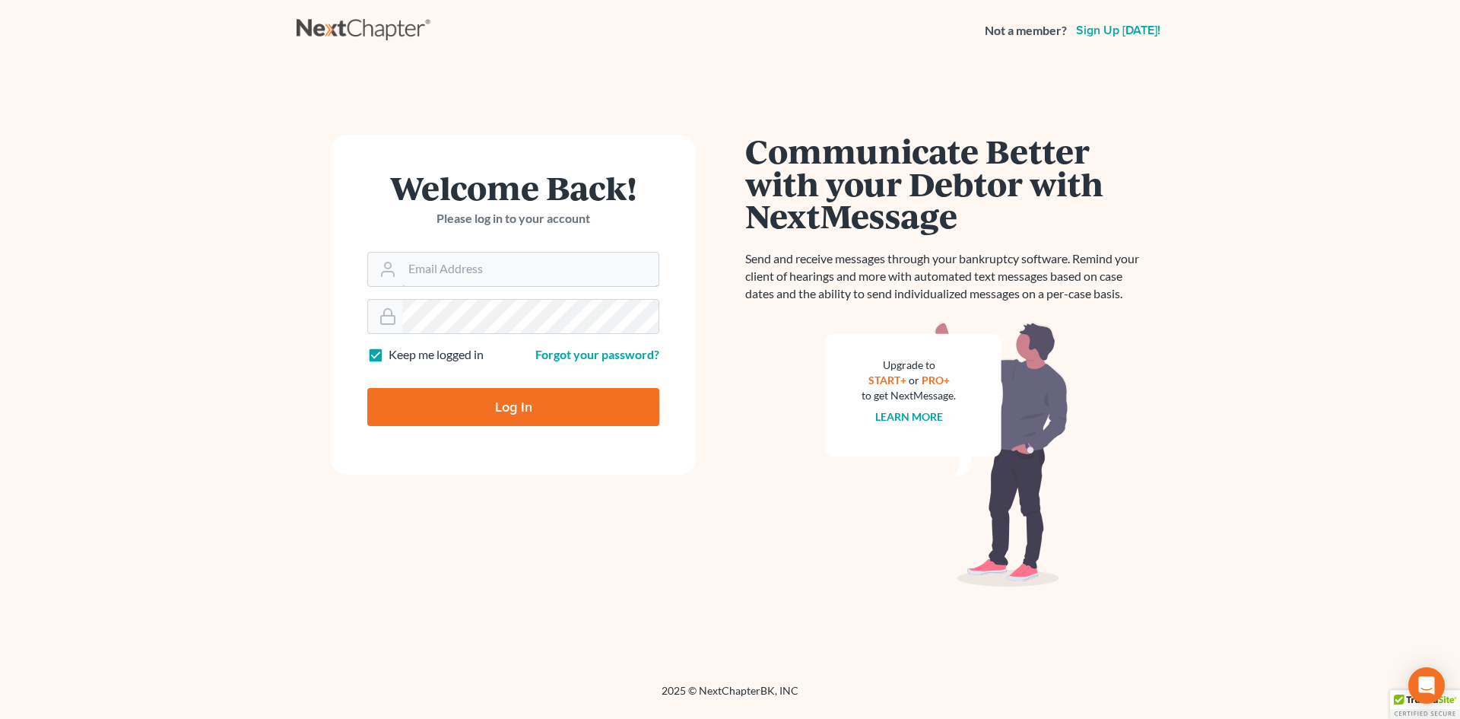
type input "[EMAIL_ADDRESS][DOMAIN_NAME]"
click at [446, 408] on input "Log In" at bounding box center [513, 407] width 292 height 38
type input "Thinking..."
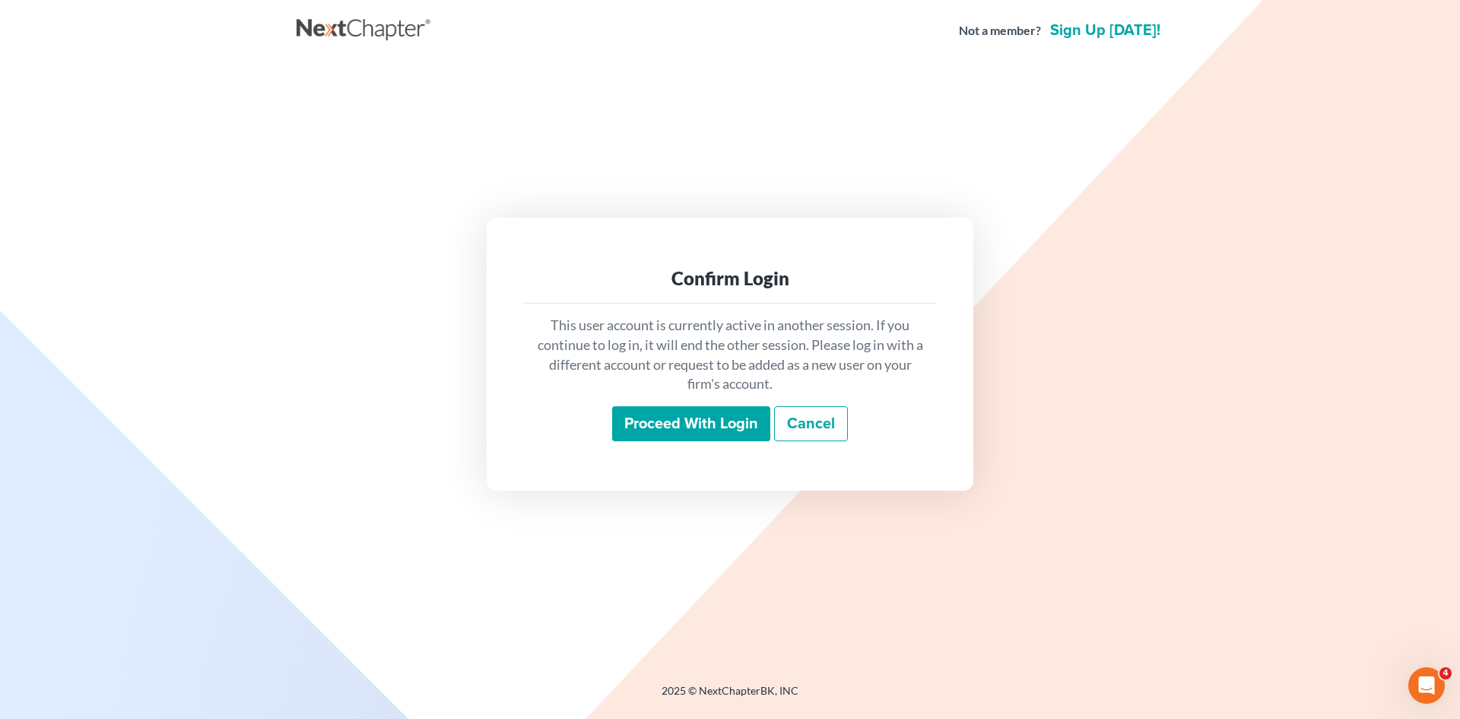
click at [711, 416] on input "Proceed with login" at bounding box center [691, 423] width 158 height 35
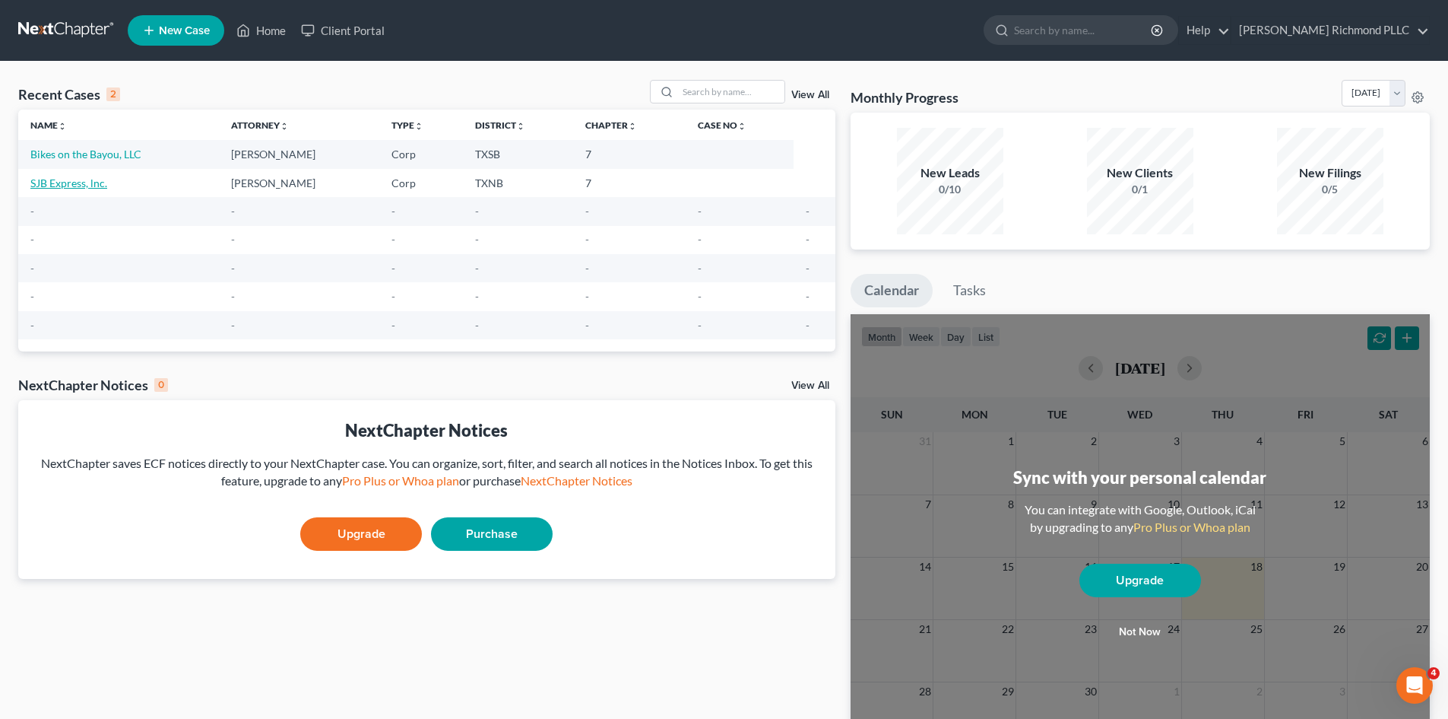
click at [66, 179] on link "SJB Express, lnc." at bounding box center [68, 182] width 77 height 13
click at [92, 182] on link "Bikes on the Bayou, LLC" at bounding box center [85, 182] width 111 height 13
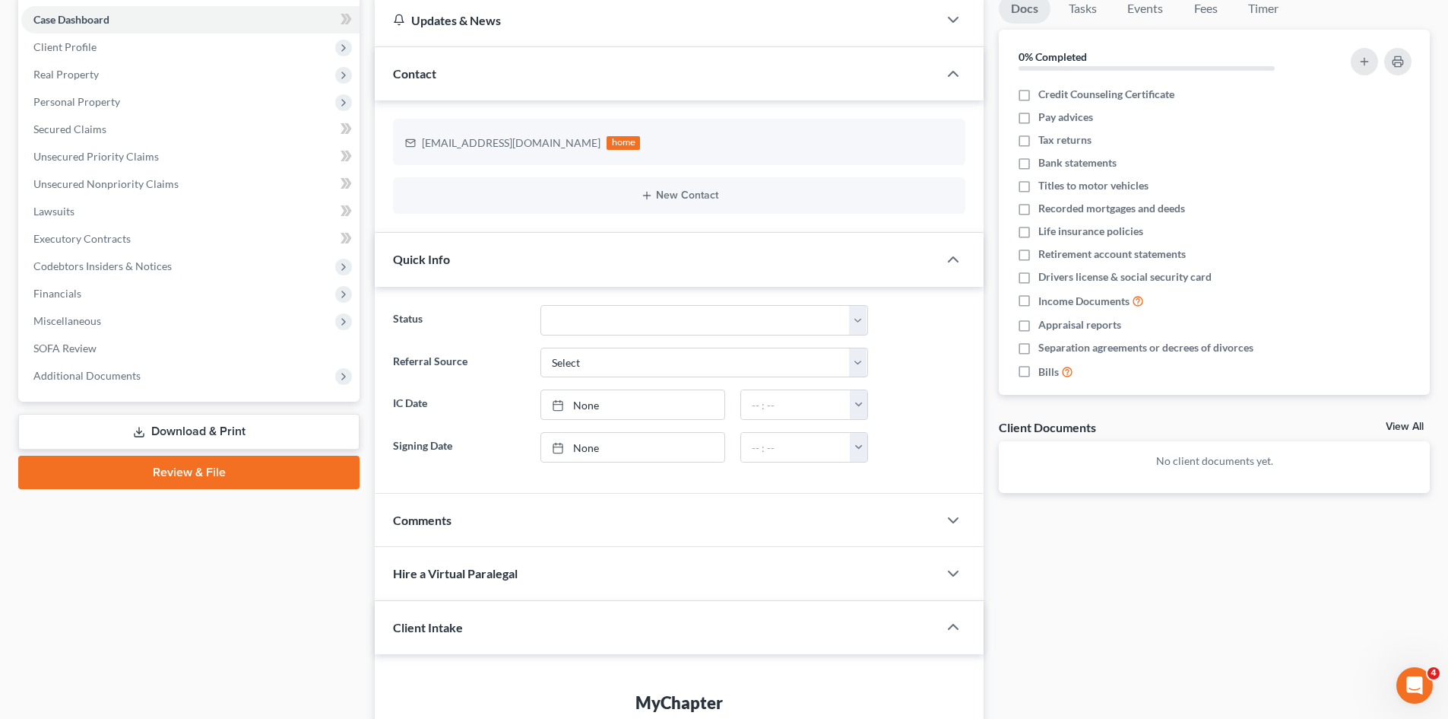
click at [198, 427] on link "Download & Print" at bounding box center [188, 432] width 341 height 36
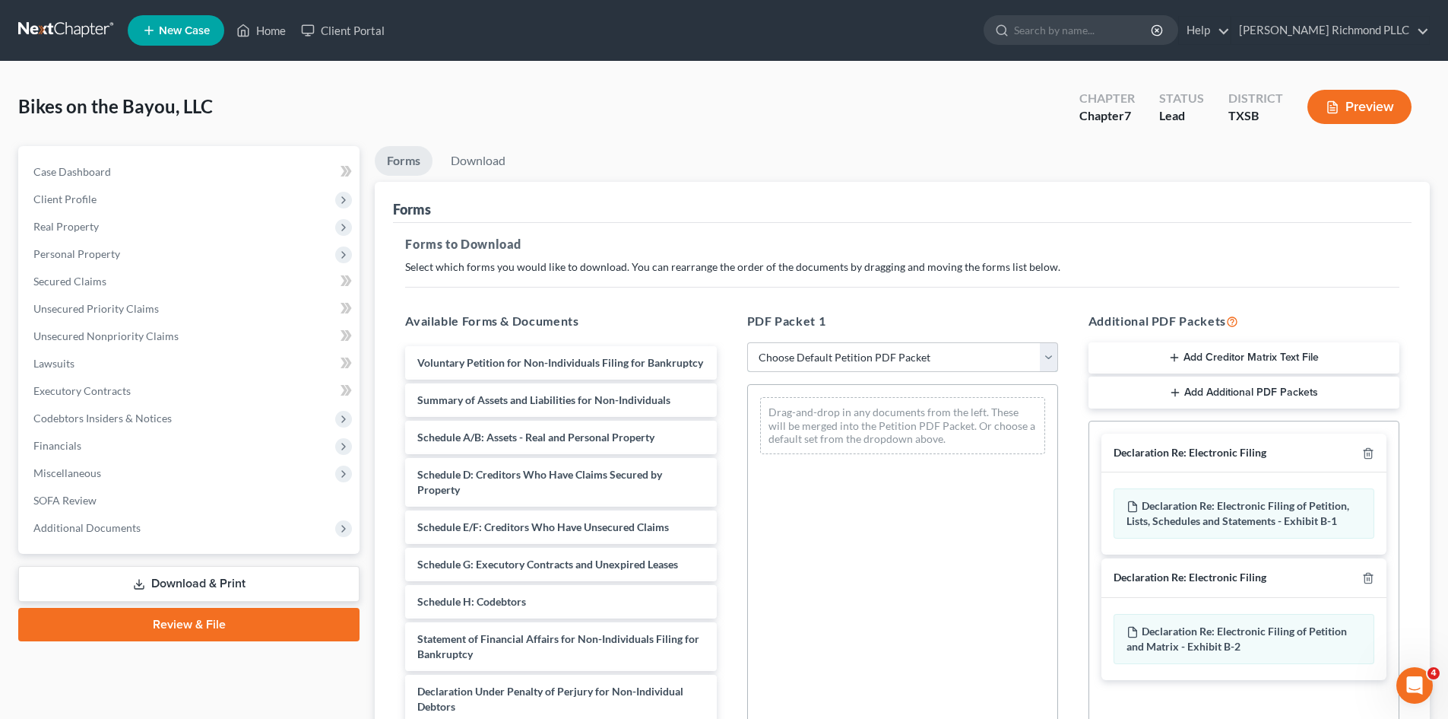
click at [819, 350] on select "Choose Default Petition PDF Packet Complete Bankruptcy Petition (all forms and …" at bounding box center [902, 357] width 311 height 30
select select "0"
click at [747, 342] on select "Choose Default Petition PDF Packet Complete Bankruptcy Petition (all forms and …" at bounding box center [902, 357] width 311 height 30
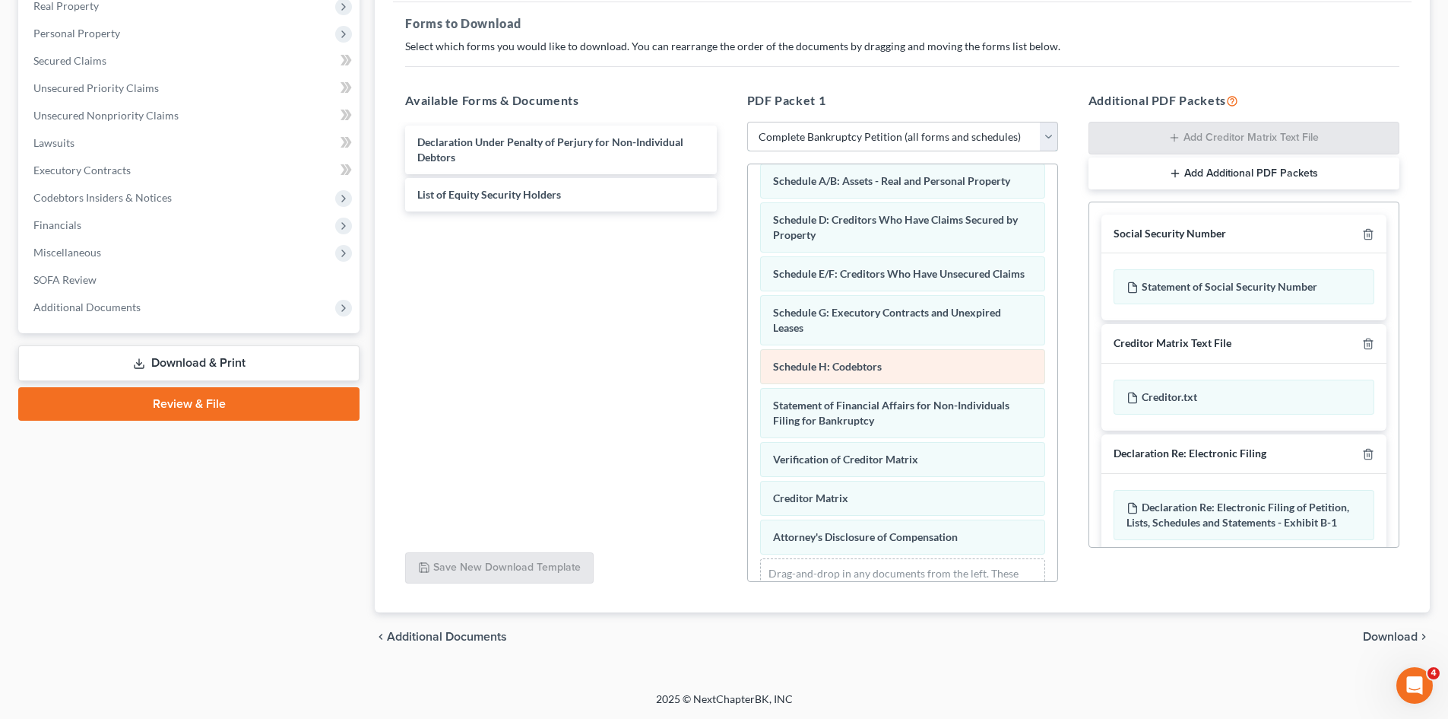
scroll to position [182, 0]
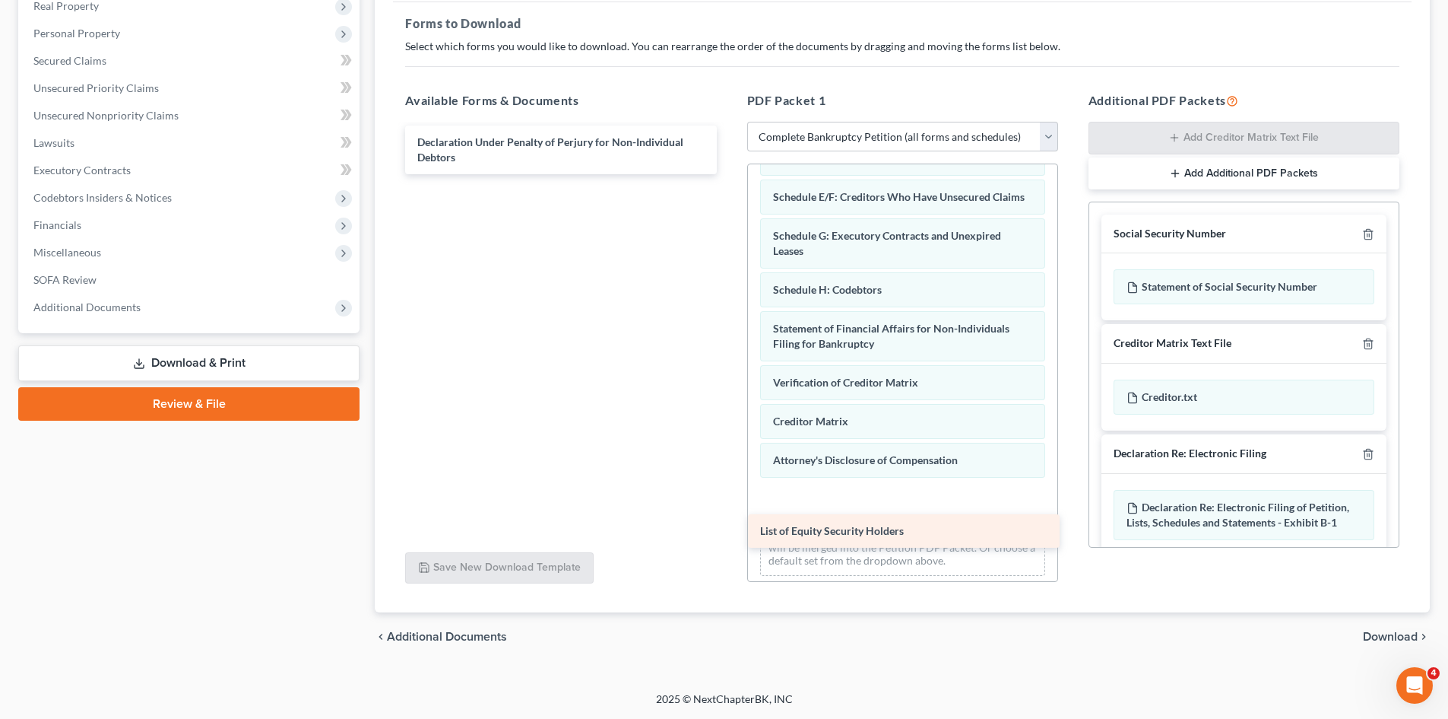
drag, startPoint x: 535, startPoint y: 189, endPoint x: 878, endPoint y: 525, distance: 480.1
click at [728, 174] on div "List of Equity Security Holders Declaration Under Penalty of Perjury for Non-In…" at bounding box center [560, 149] width 335 height 49
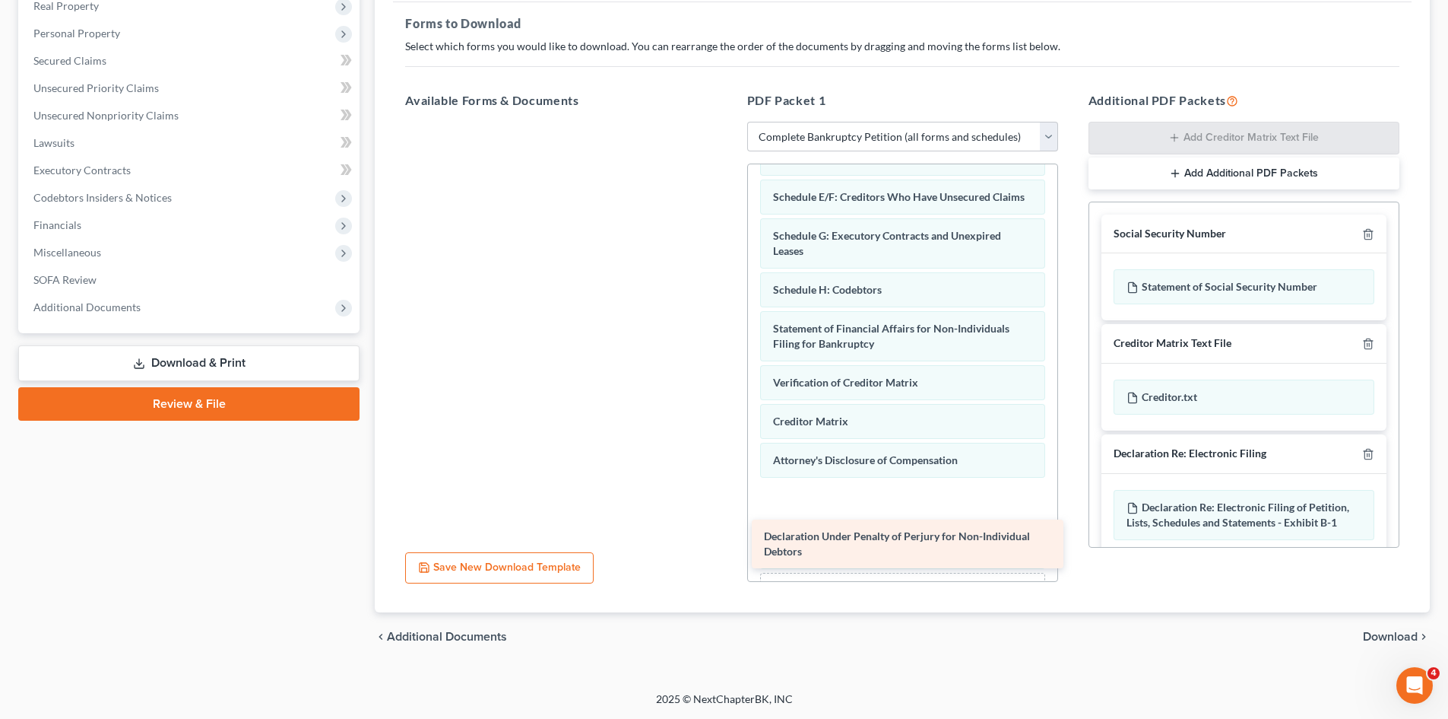
drag, startPoint x: 529, startPoint y: 151, endPoint x: 876, endPoint y: 545, distance: 524.7
click at [728, 122] on div "Declaration Under Penalty of Perjury for Non-Individual Debtors Declaration Und…" at bounding box center [560, 122] width 335 height 0
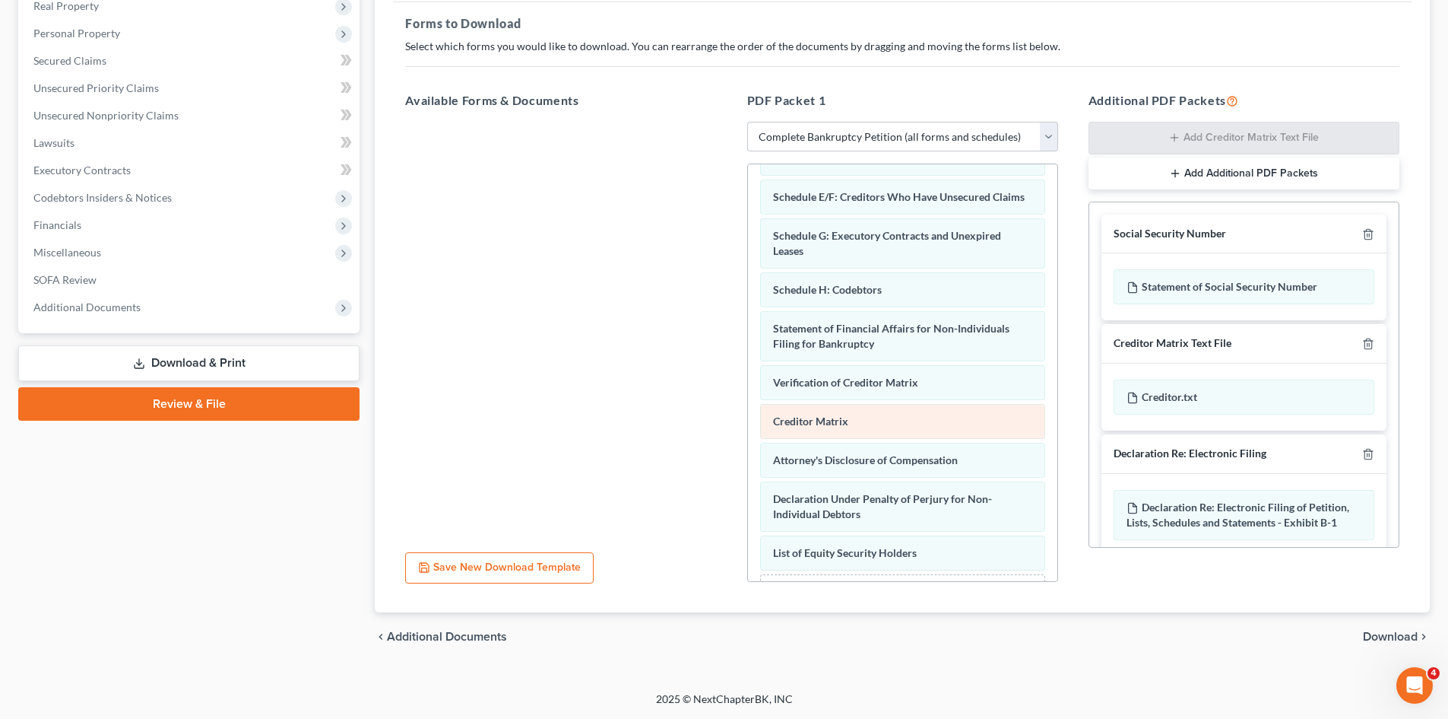
scroll to position [275, 0]
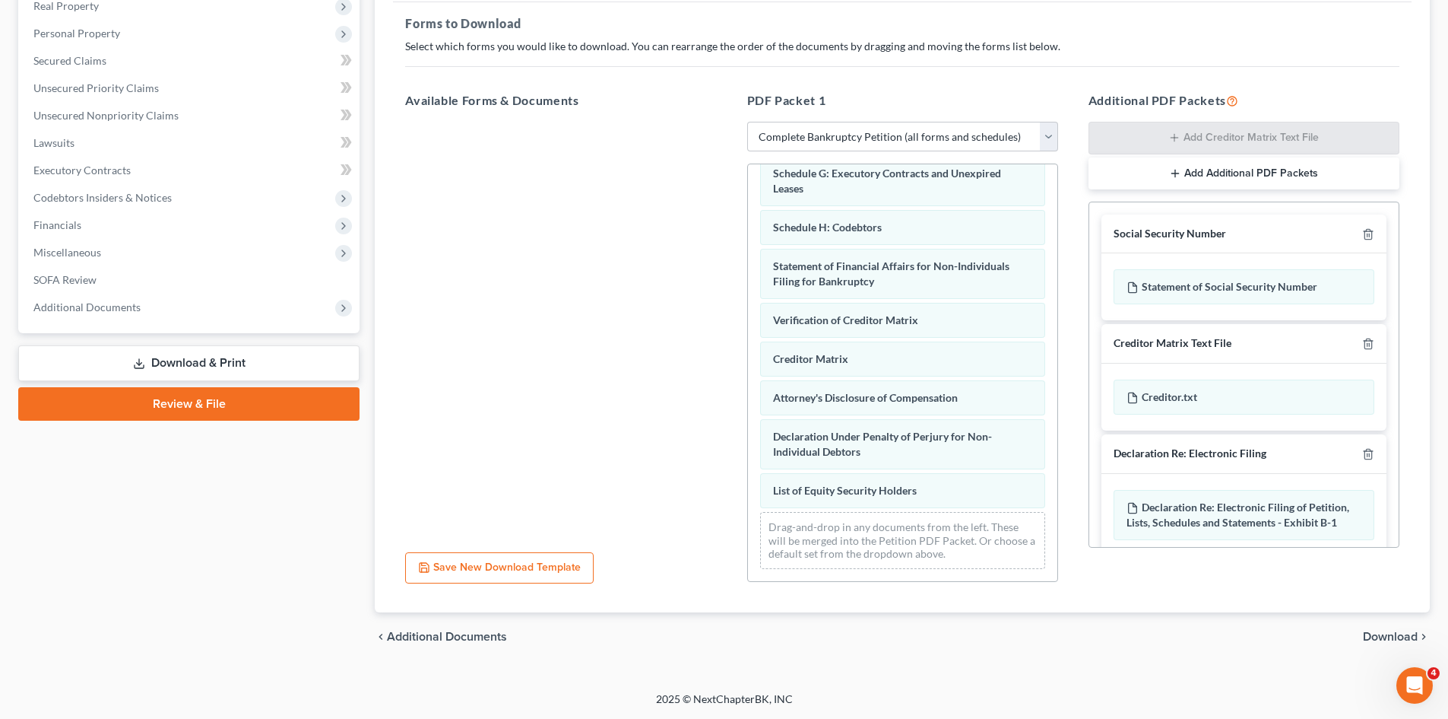
click at [1399, 634] on span "Download" at bounding box center [1390, 636] width 55 height 12
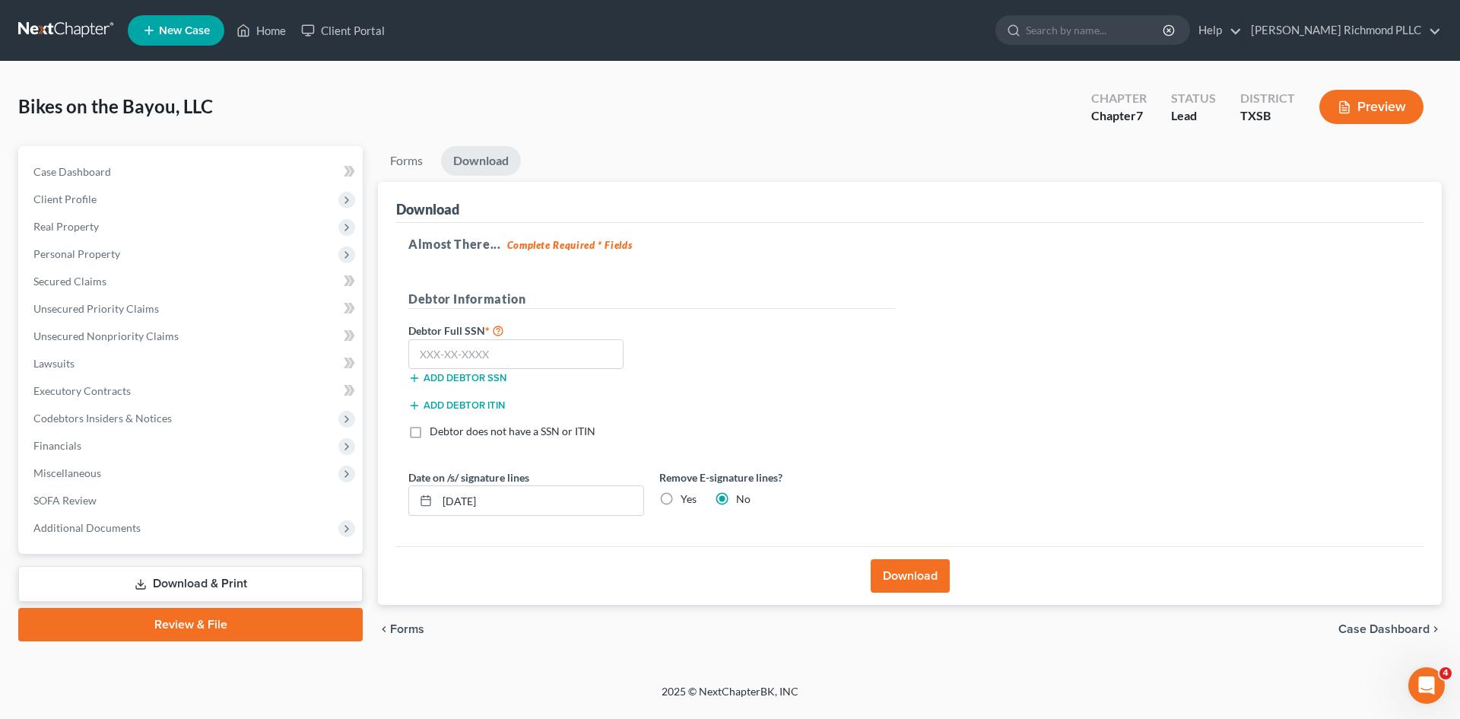
click at [680, 499] on label "Yes" at bounding box center [688, 498] width 16 height 15
click at [687, 499] on input "Yes" at bounding box center [692, 496] width 10 height 10
radio input "true"
radio input "false"
drag, startPoint x: 560, startPoint y: 493, endPoint x: 118, endPoint y: 480, distance: 442.7
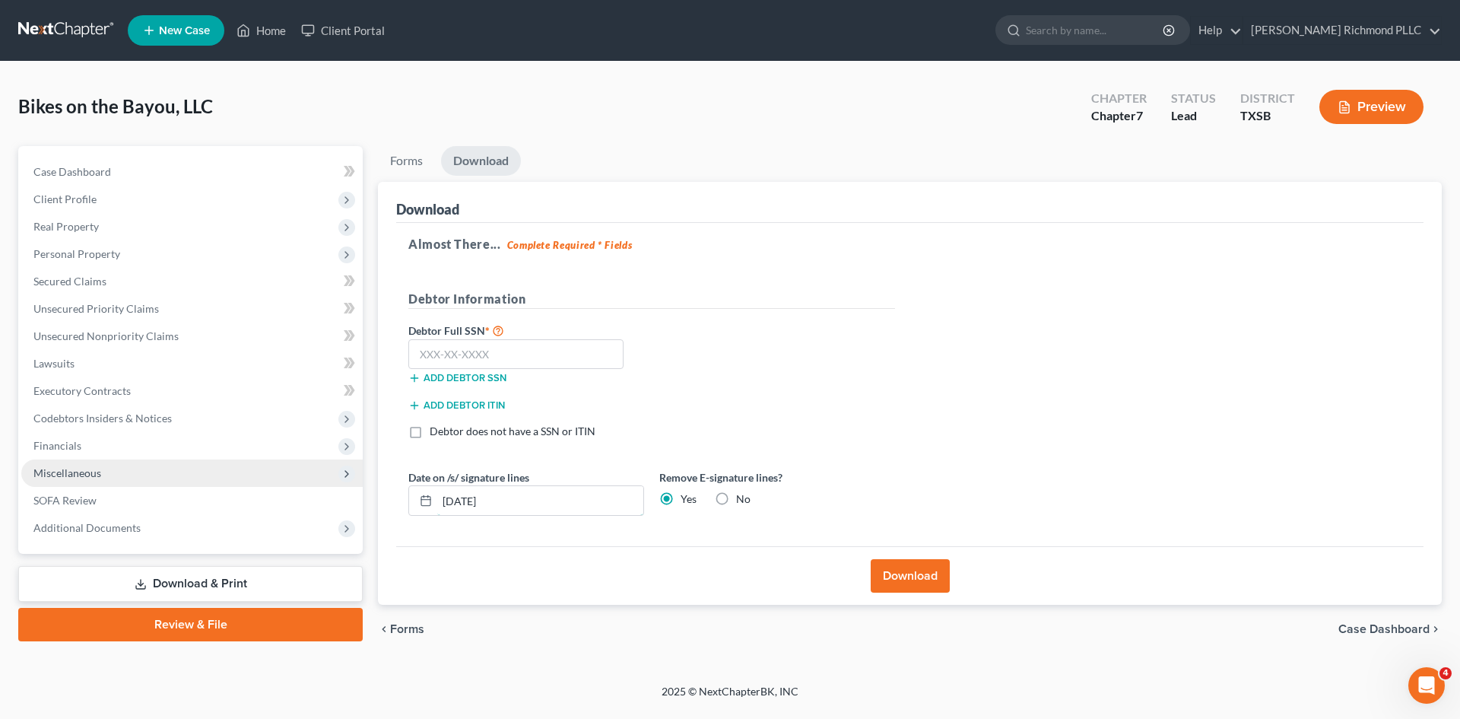
click at [203, 496] on div "Petition Navigation Case Dashboard Payments Invoices Payments Payments Credit R…" at bounding box center [730, 399] width 1439 height 507
click at [912, 576] on button "Download" at bounding box center [910, 575] width 79 height 33
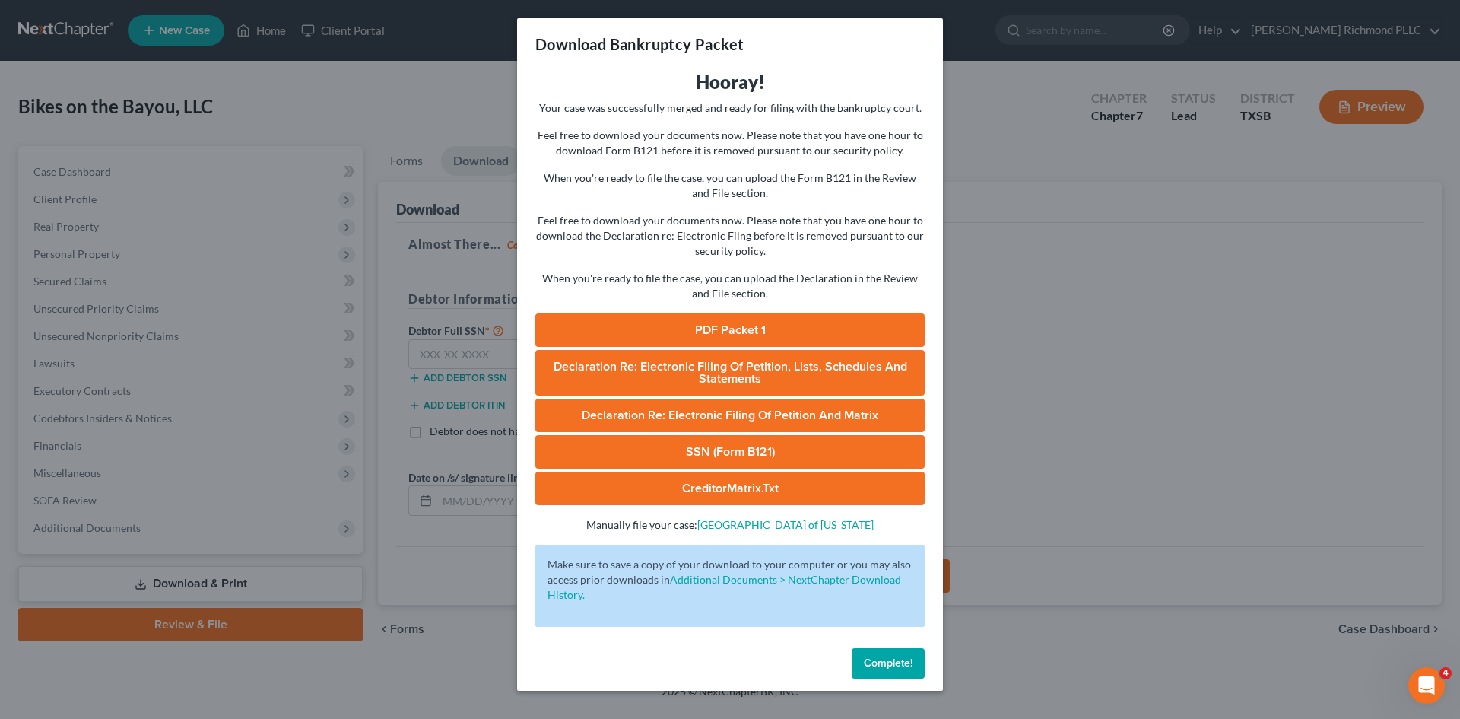
click at [757, 321] on link "PDF Packet 1" at bounding box center [729, 329] width 389 height 33
click at [886, 658] on span "Complete!" at bounding box center [888, 662] width 49 height 13
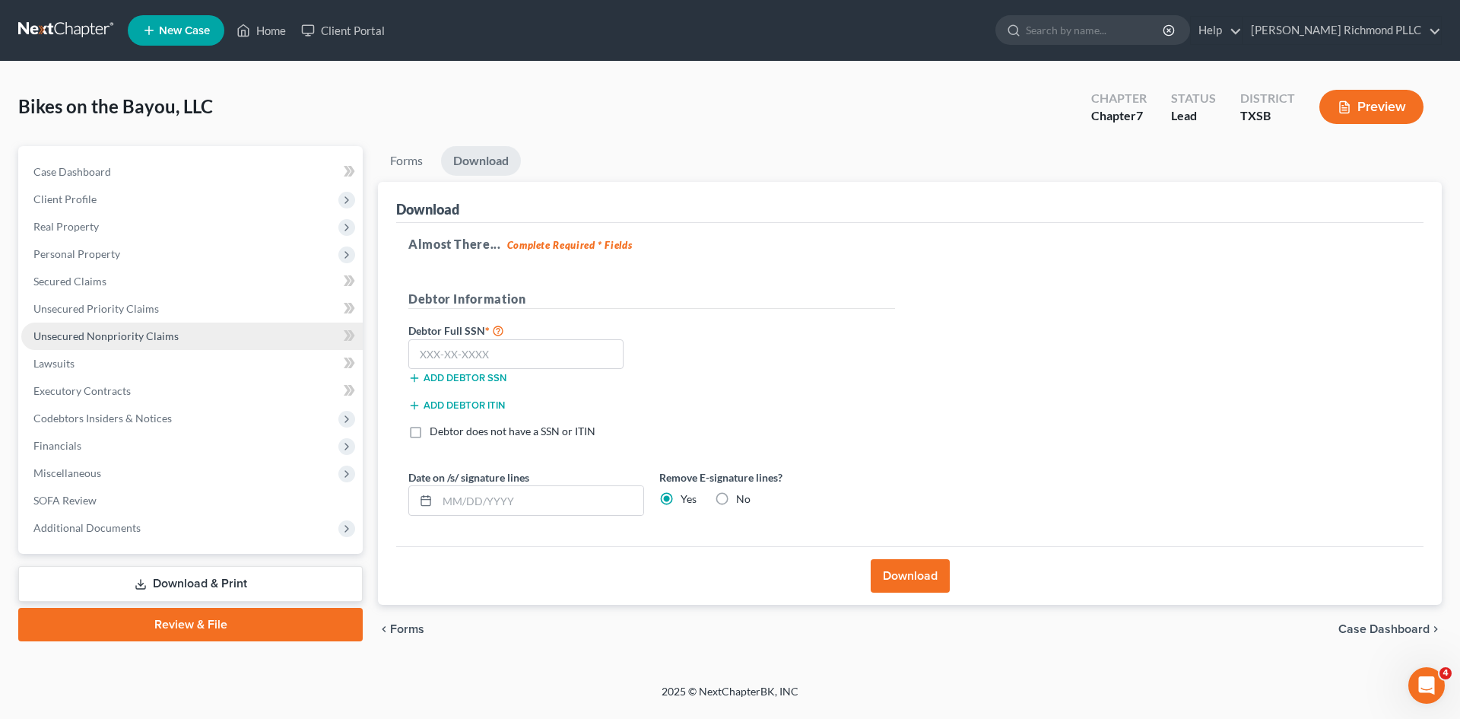
click at [142, 333] on span "Unsecured Nonpriority Claims" at bounding box center [105, 335] width 145 height 13
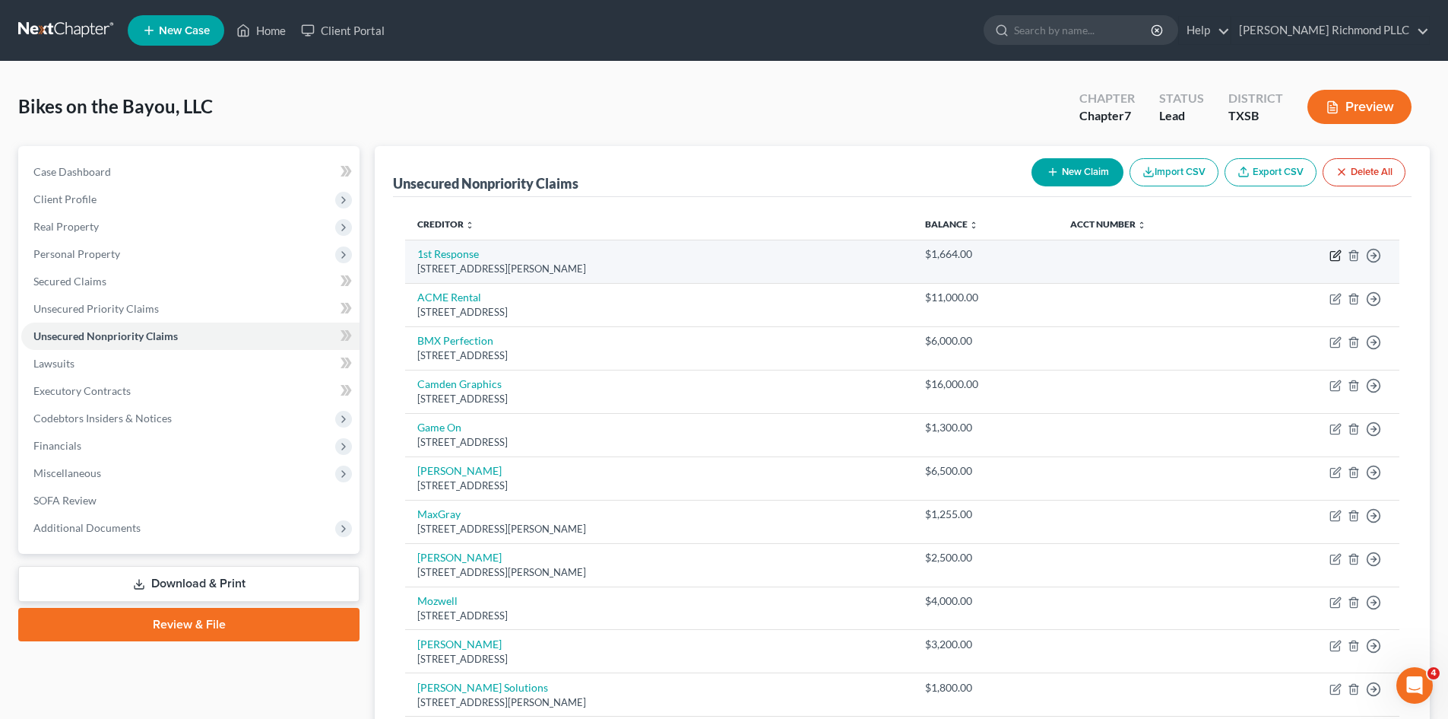
click at [1338, 261] on icon "button" at bounding box center [1335, 256] width 9 height 9
select select "45"
select select "2"
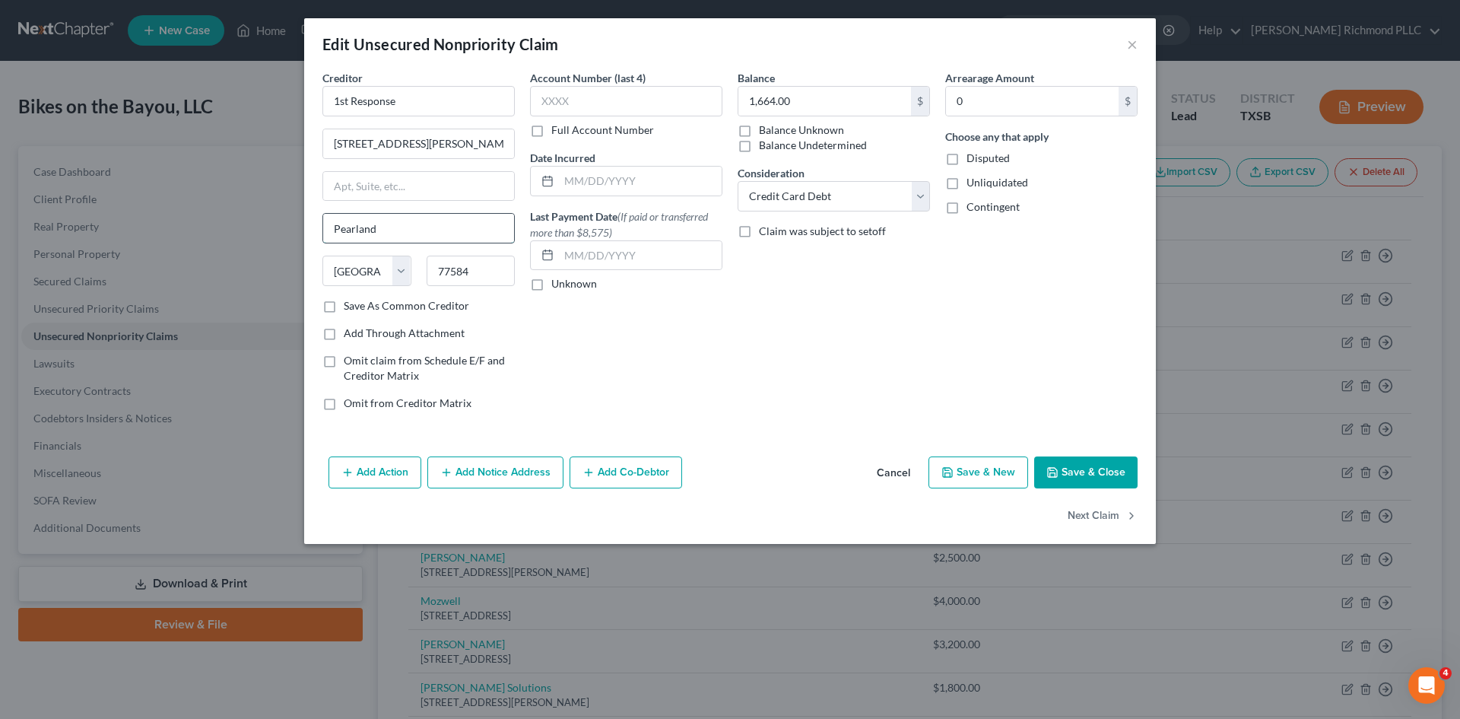
click at [464, 227] on input "Pearland" at bounding box center [418, 228] width 191 height 29
click at [443, 138] on input "[STREET_ADDRESS][PERSON_NAME]" at bounding box center [418, 143] width 191 height 29
drag, startPoint x: 392, startPoint y: 225, endPoint x: 571, endPoint y: 234, distance: 179.7
click at [571, 234] on div "Creditor * 1st Response 3106 [PERSON_NAME] Court [GEOGRAPHIC_DATA] [US_STATE][G…" at bounding box center [730, 246] width 830 height 353
click at [458, 192] on input "text" at bounding box center [418, 186] width 191 height 29
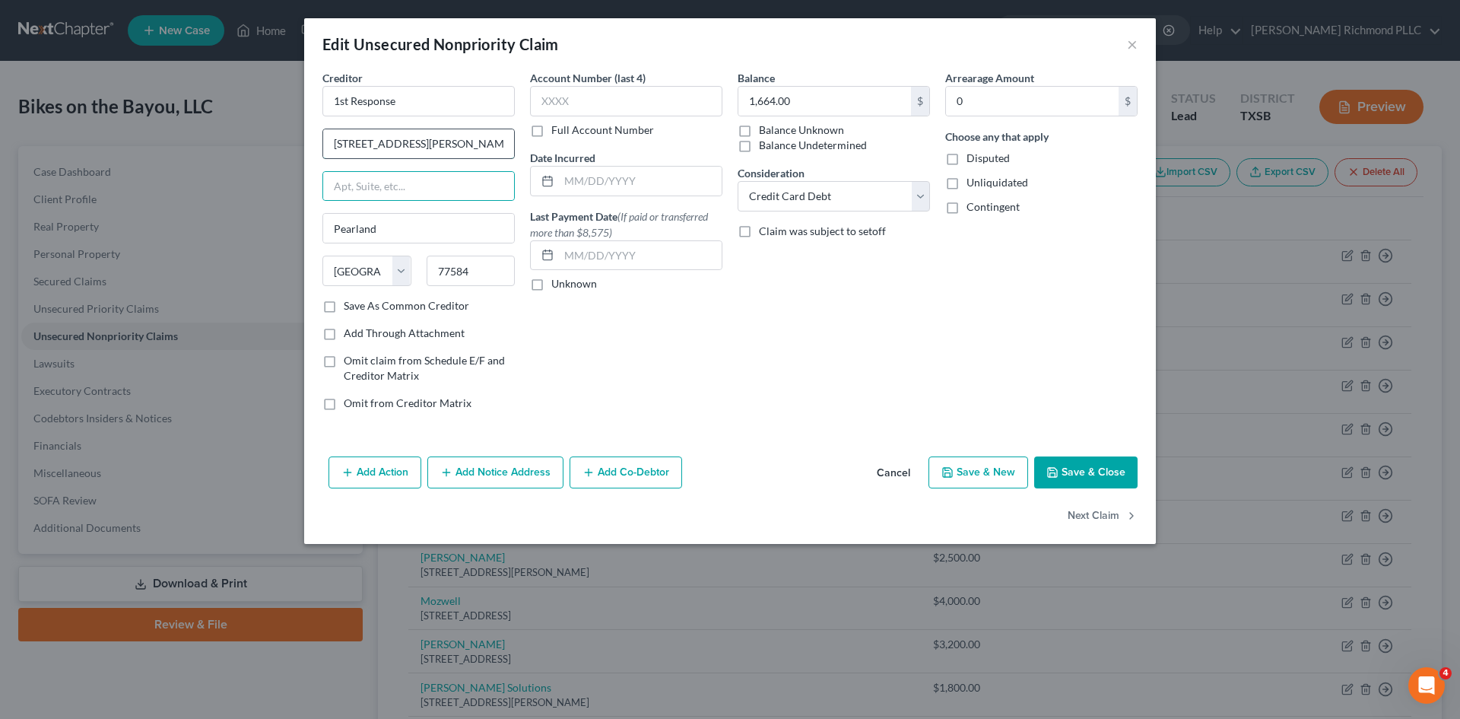
click at [458, 143] on input "[STREET_ADDRESS][PERSON_NAME]" at bounding box center [418, 143] width 191 height 29
click at [456, 97] on input "1st Response" at bounding box center [418, 101] width 192 height 30
click at [417, 181] on input "text" at bounding box center [418, 186] width 191 height 29
drag, startPoint x: 340, startPoint y: 187, endPoint x: 488, endPoint y: 169, distance: 149.4
click at [488, 169] on div "Creditor * 1st Response 3106 [PERSON_NAME] Court [GEOGRAPHIC_DATA][US_STATE] AZ…" at bounding box center [418, 184] width 192 height 228
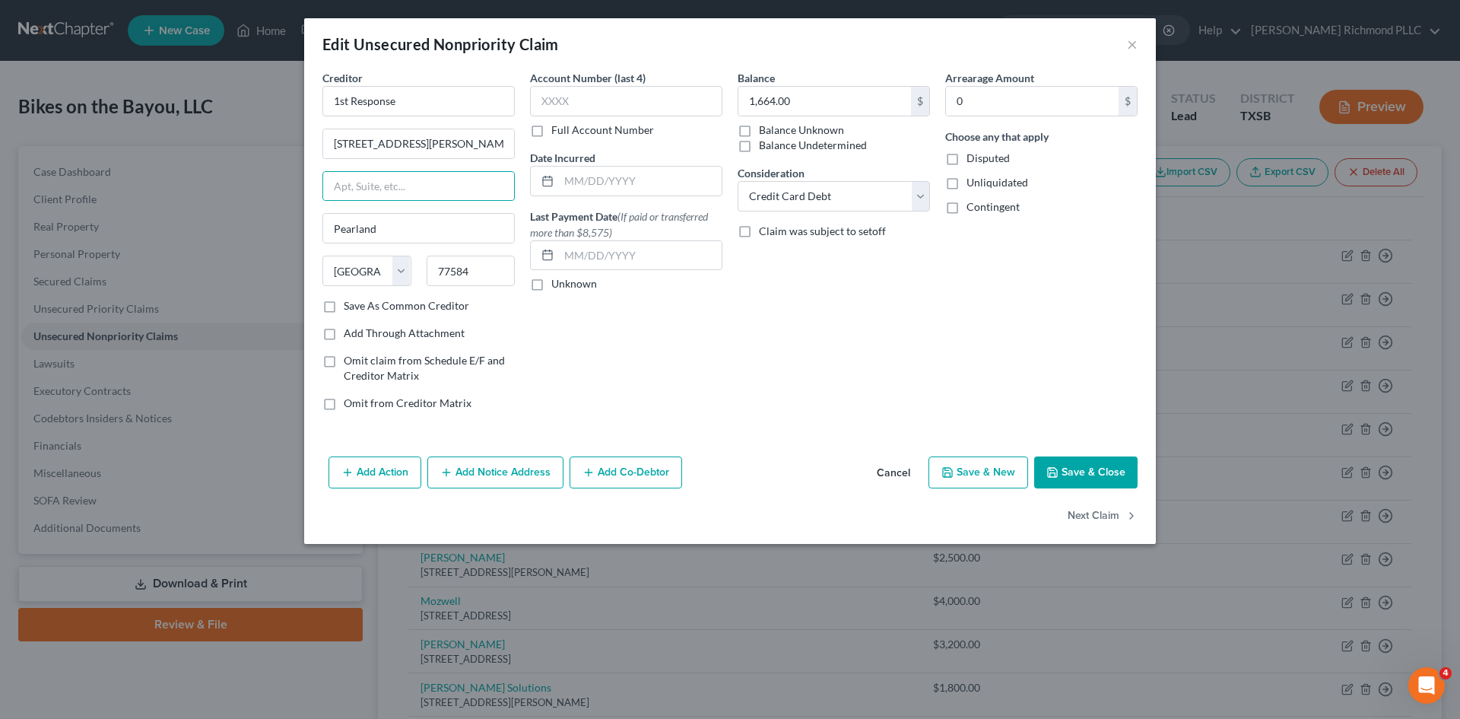
click at [844, 278] on div "Balance 1,664.00 $ Balance Unknown Balance Undetermined 1,664.00 $ Balance Unkn…" at bounding box center [834, 246] width 208 height 353
click at [452, 133] on input "[STREET_ADDRESS][PERSON_NAME]" at bounding box center [418, 143] width 191 height 29
type input "[STREET_ADDRESS][PERSON_NAME]"
click at [798, 452] on div "Add Action Add Notice Address Add Co-Debtor Cancel Save & New Save & Close" at bounding box center [730, 475] width 852 height 50
click at [1067, 469] on button "Save & Close" at bounding box center [1085, 472] width 103 height 32
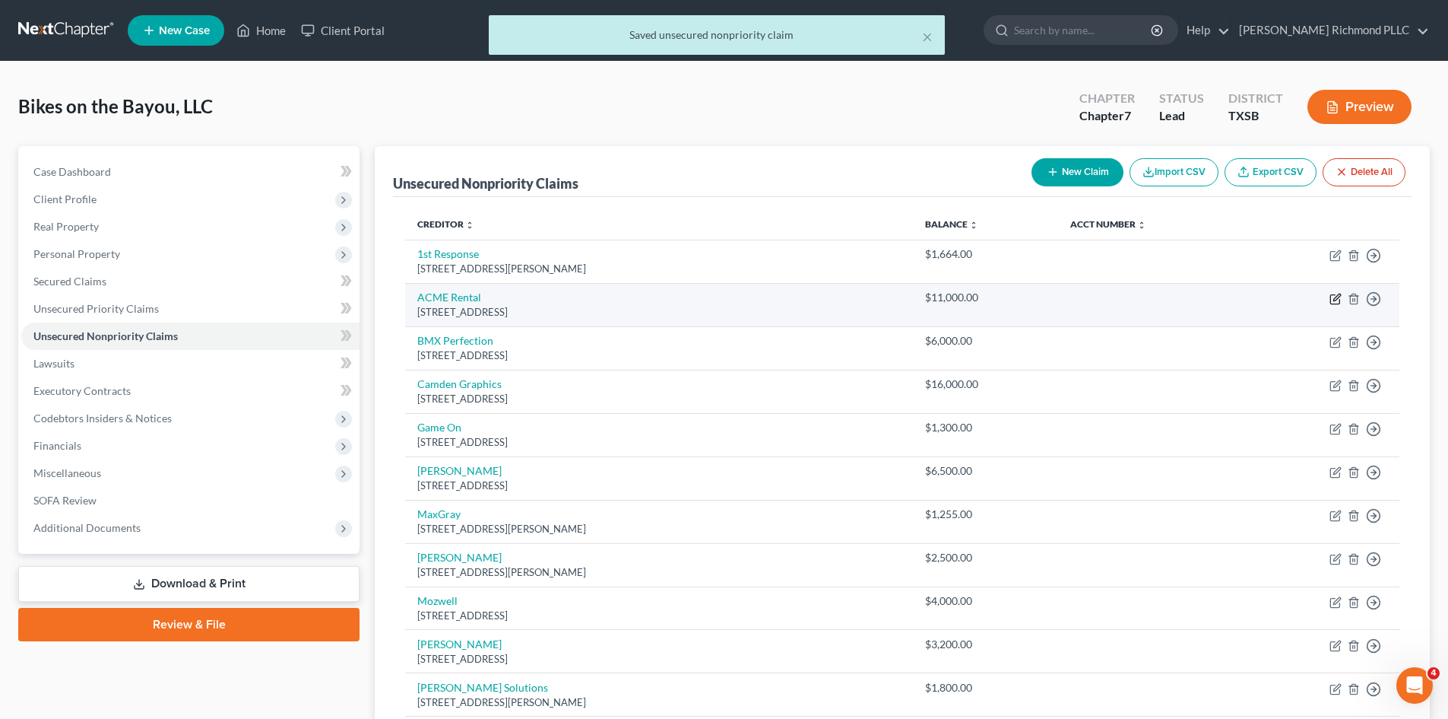
click at [1337, 297] on icon "button" at bounding box center [1336, 299] width 12 height 12
select select "45"
select select "2"
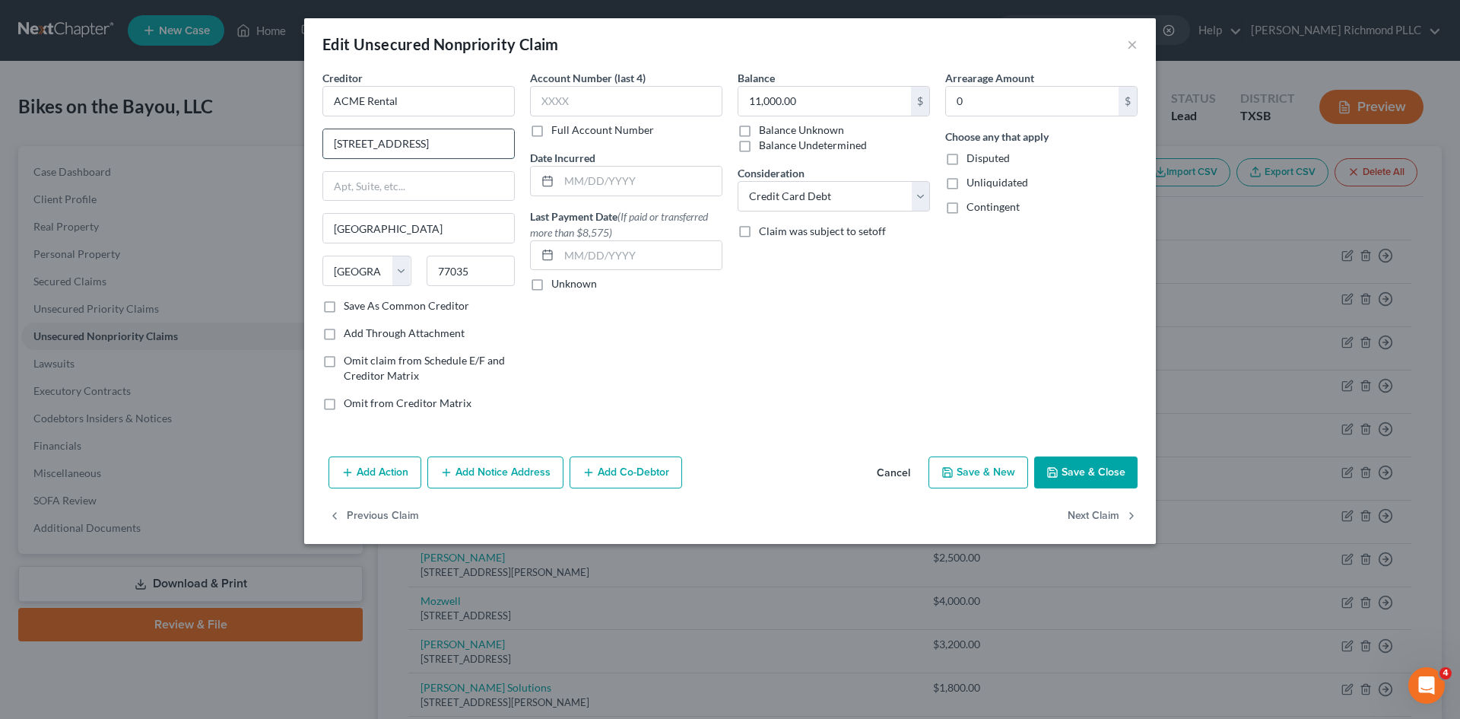
click at [473, 144] on input "[STREET_ADDRESS]" at bounding box center [418, 143] width 191 height 29
type input "[STREET_ADDRESS]"
click at [1067, 477] on button "Save & Close" at bounding box center [1085, 472] width 103 height 32
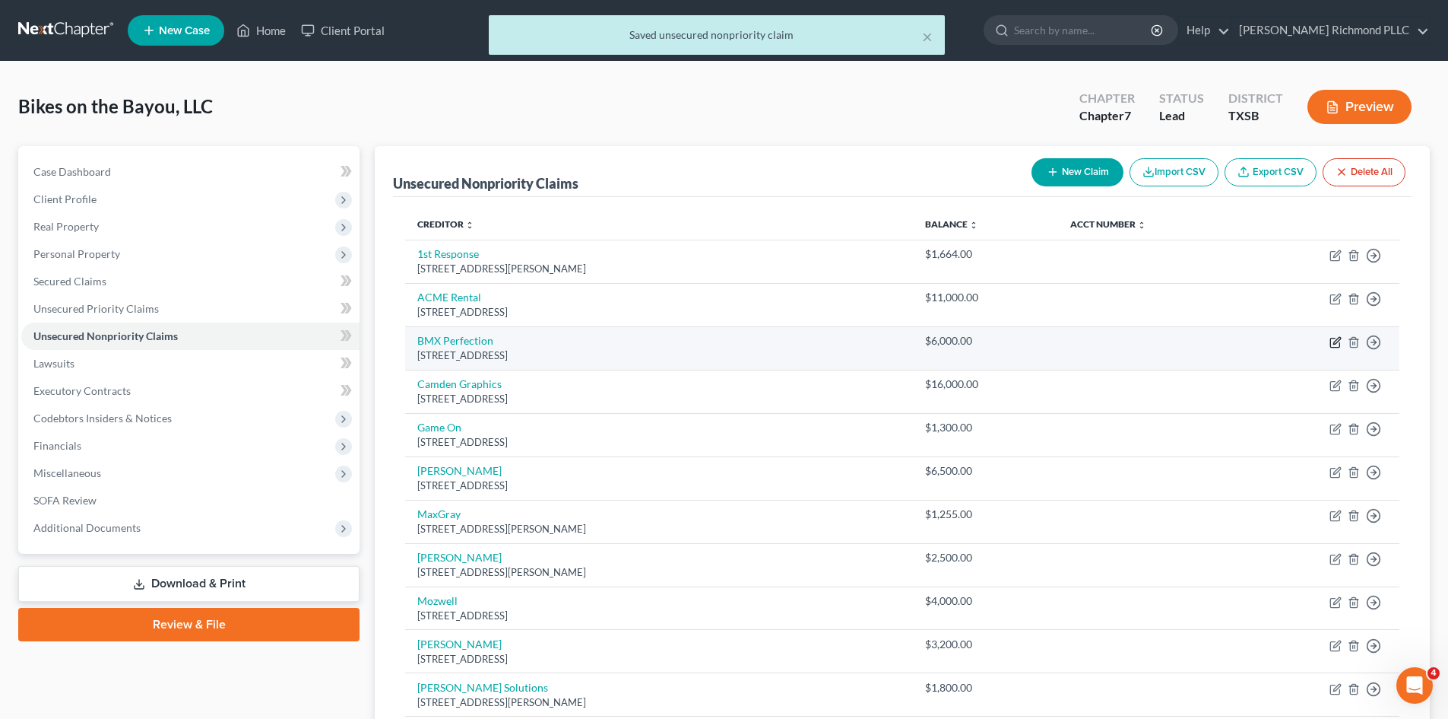
click at [1335, 346] on icon "button" at bounding box center [1336, 342] width 12 height 12
select select "4"
select select "2"
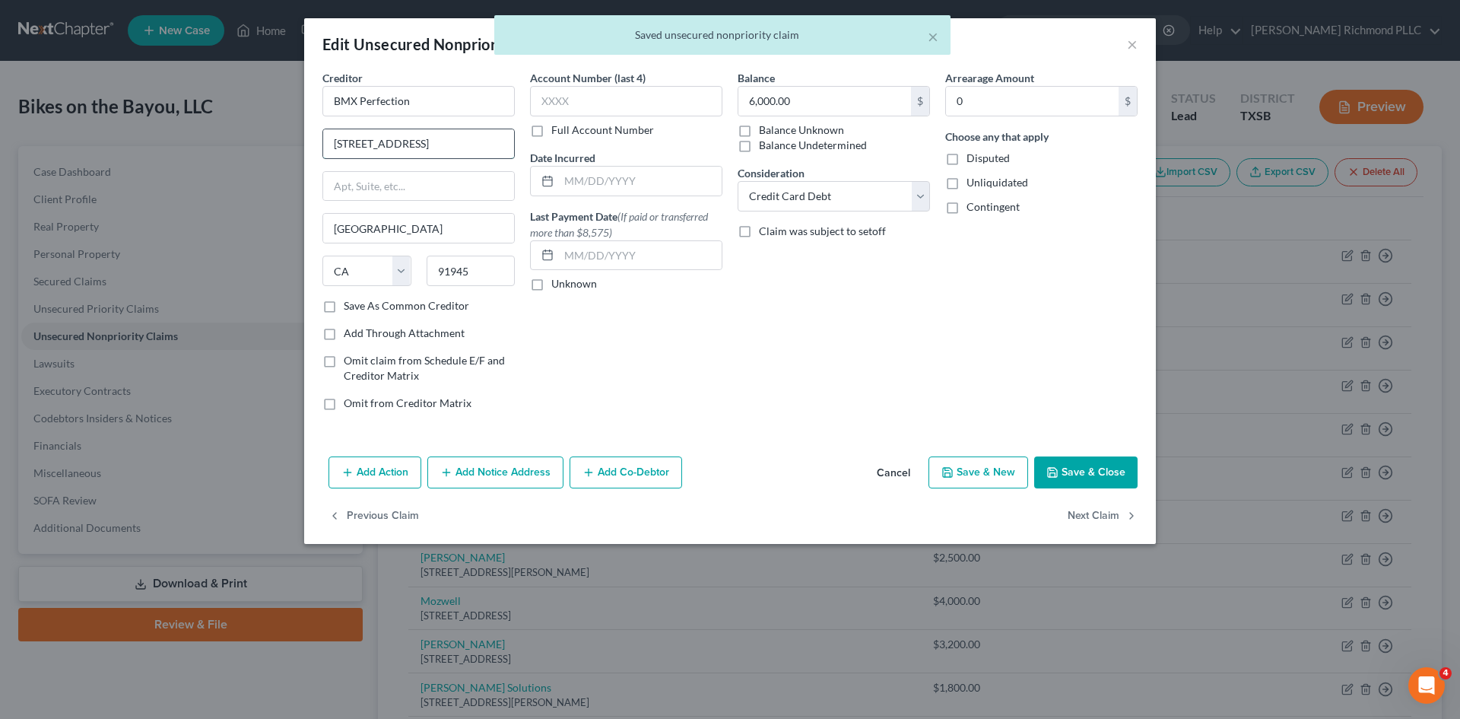
click at [457, 144] on input "[STREET_ADDRESS]" at bounding box center [418, 143] width 191 height 29
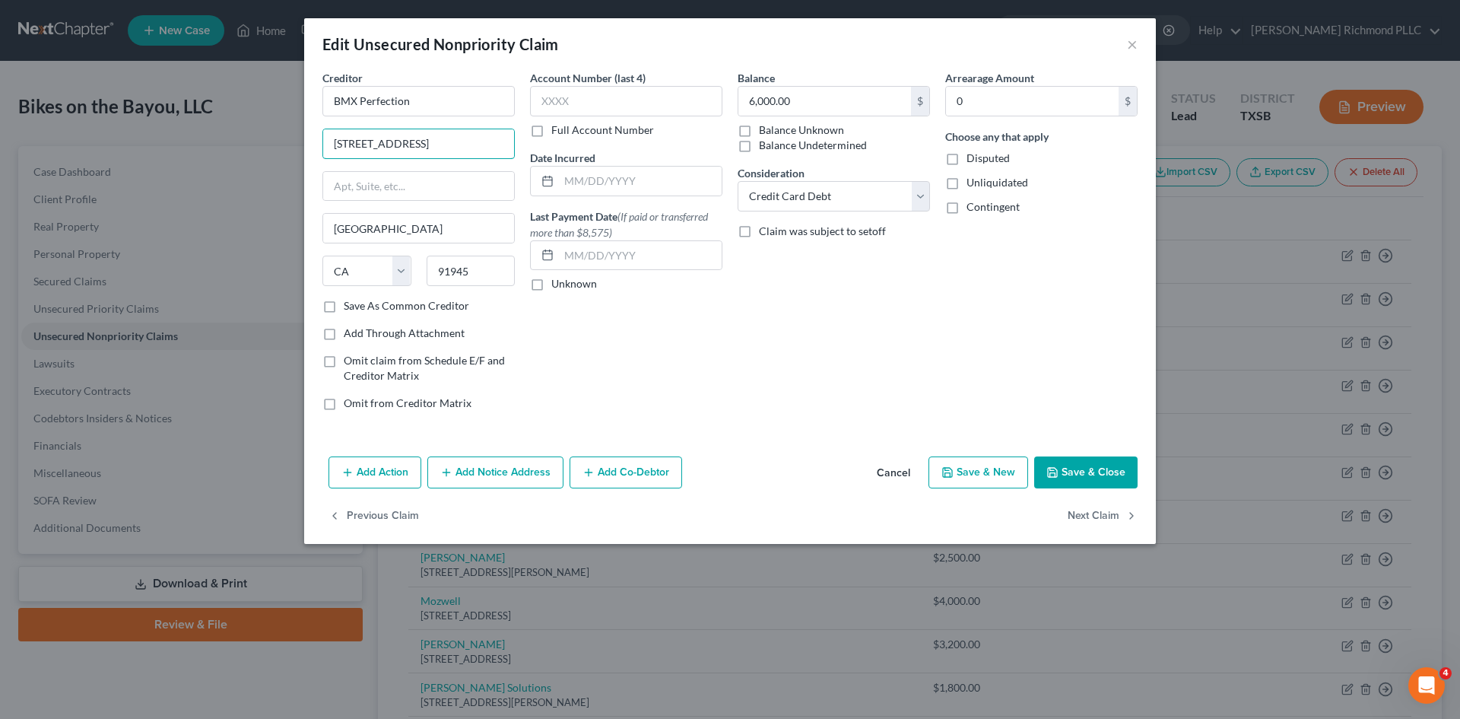
type input "[STREET_ADDRESS]"
click at [1065, 465] on button "Save & Close" at bounding box center [1085, 472] width 103 height 32
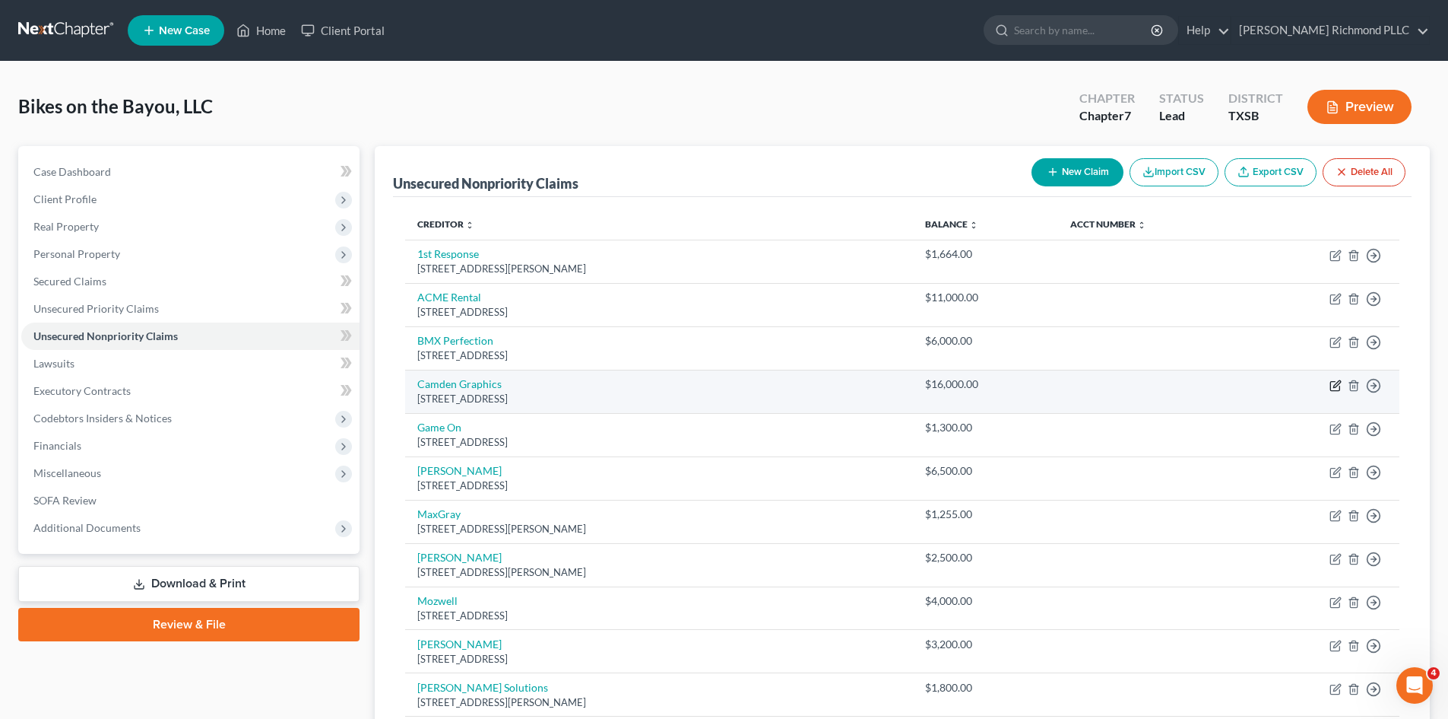
click at [1337, 384] on icon "button" at bounding box center [1336, 385] width 12 height 12
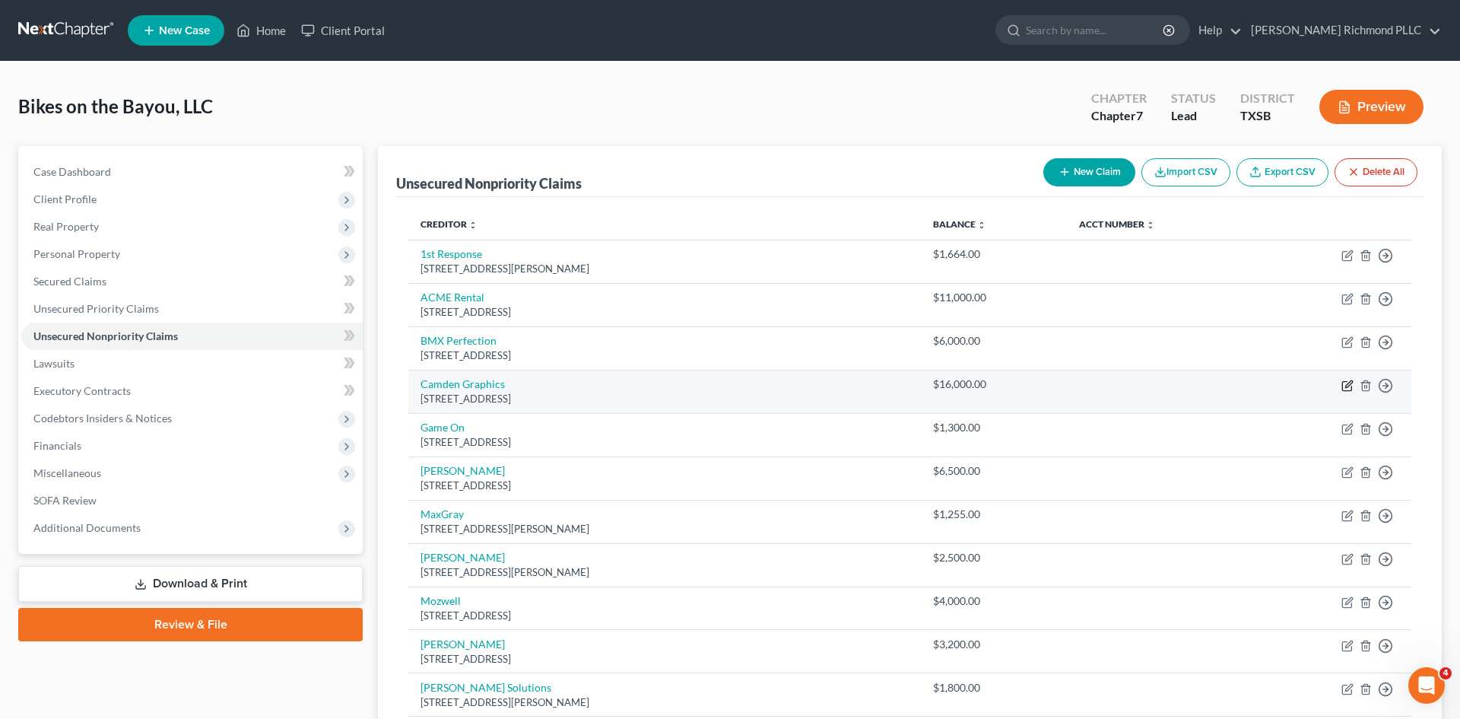
select select "45"
select select "2"
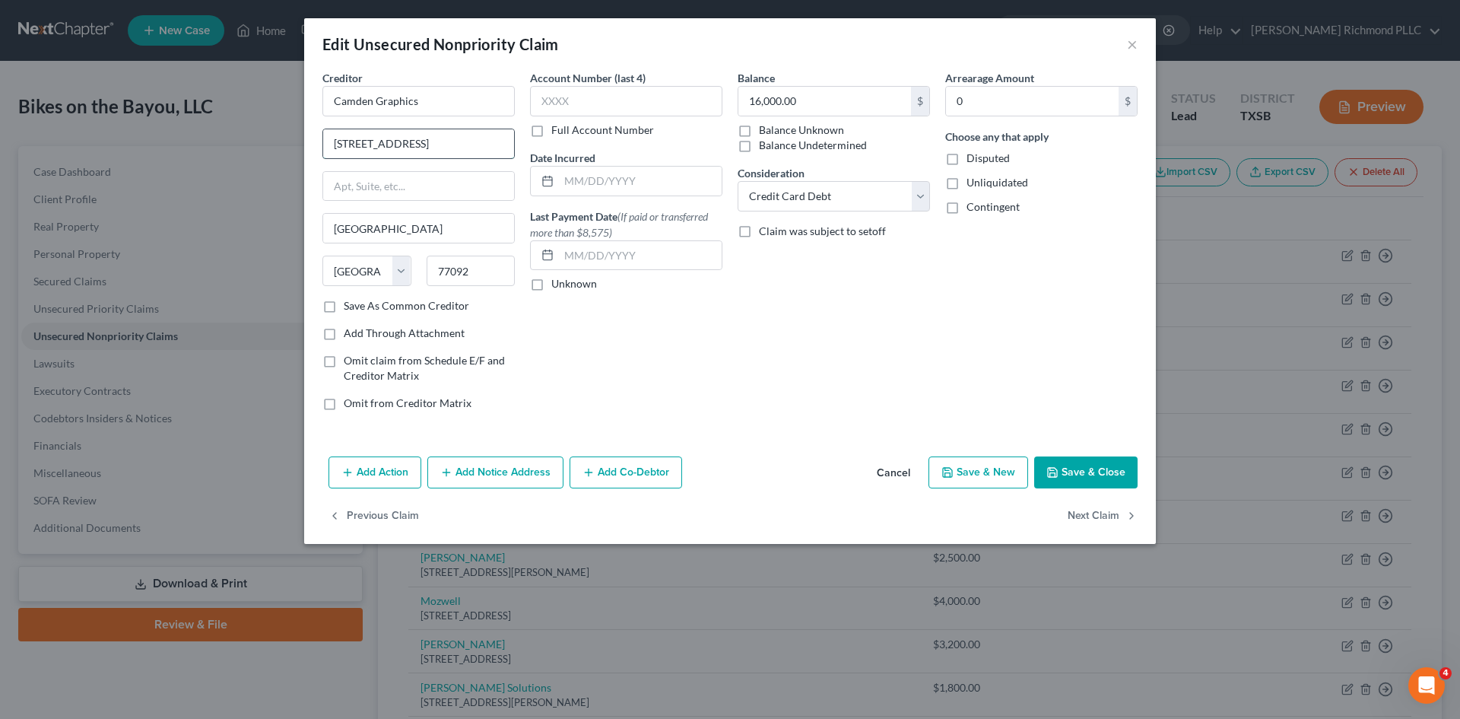
click at [469, 144] on input "[STREET_ADDRESS]" at bounding box center [418, 143] width 191 height 29
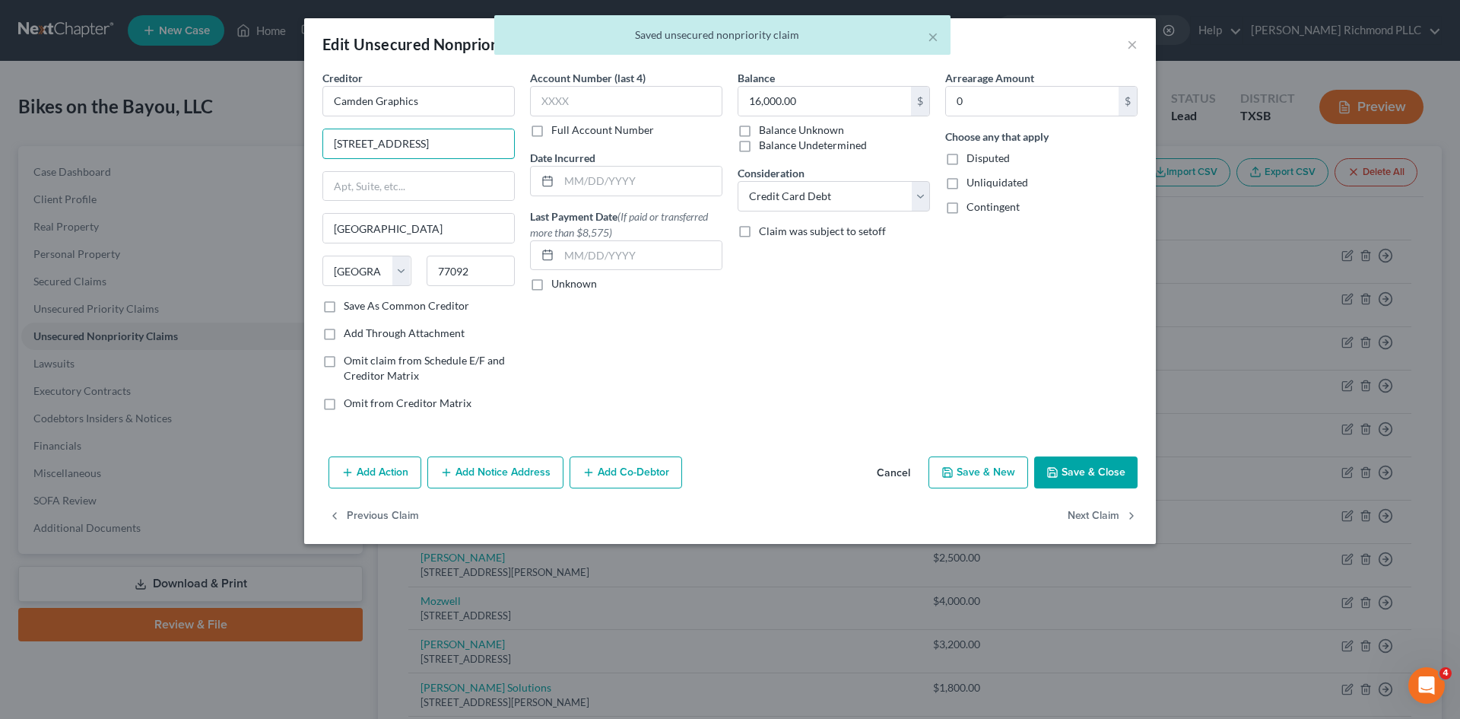
type input "[STREET_ADDRESS]"
click at [1064, 471] on button "Save & Close" at bounding box center [1085, 472] width 103 height 32
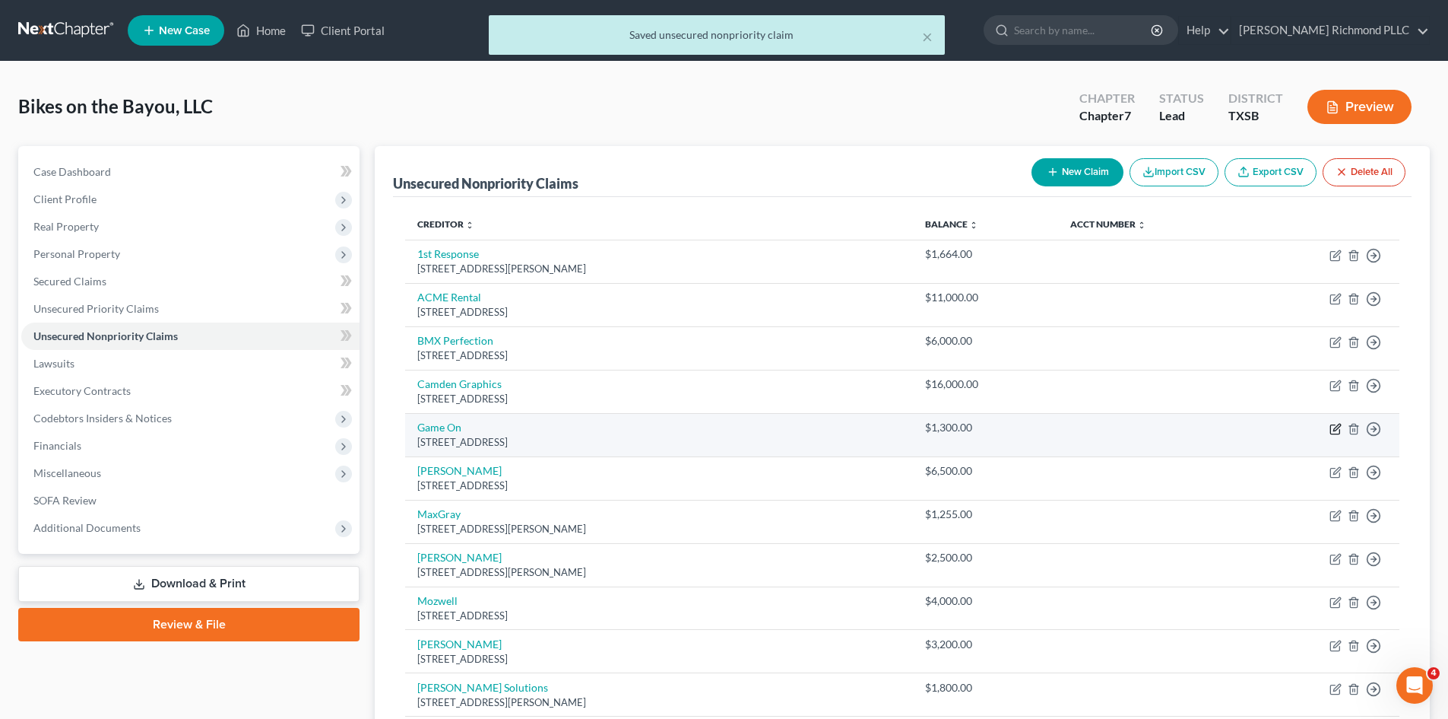
click at [1334, 427] on icon "button" at bounding box center [1336, 429] width 12 height 12
select select "45"
select select "2"
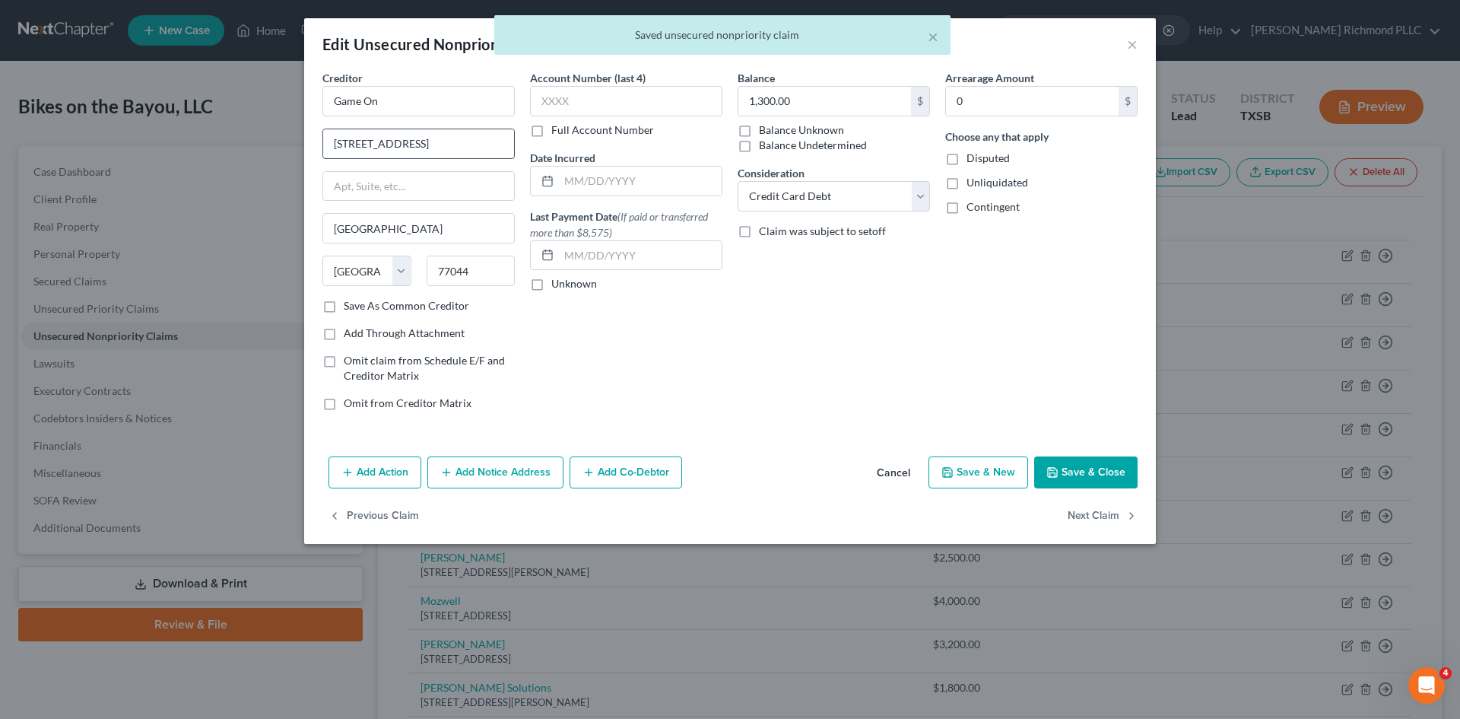
click at [462, 150] on input "[STREET_ADDRESS]" at bounding box center [418, 143] width 191 height 29
type input "[STREET_ADDRESS]"
click at [1077, 462] on button "Save & Close" at bounding box center [1085, 472] width 103 height 32
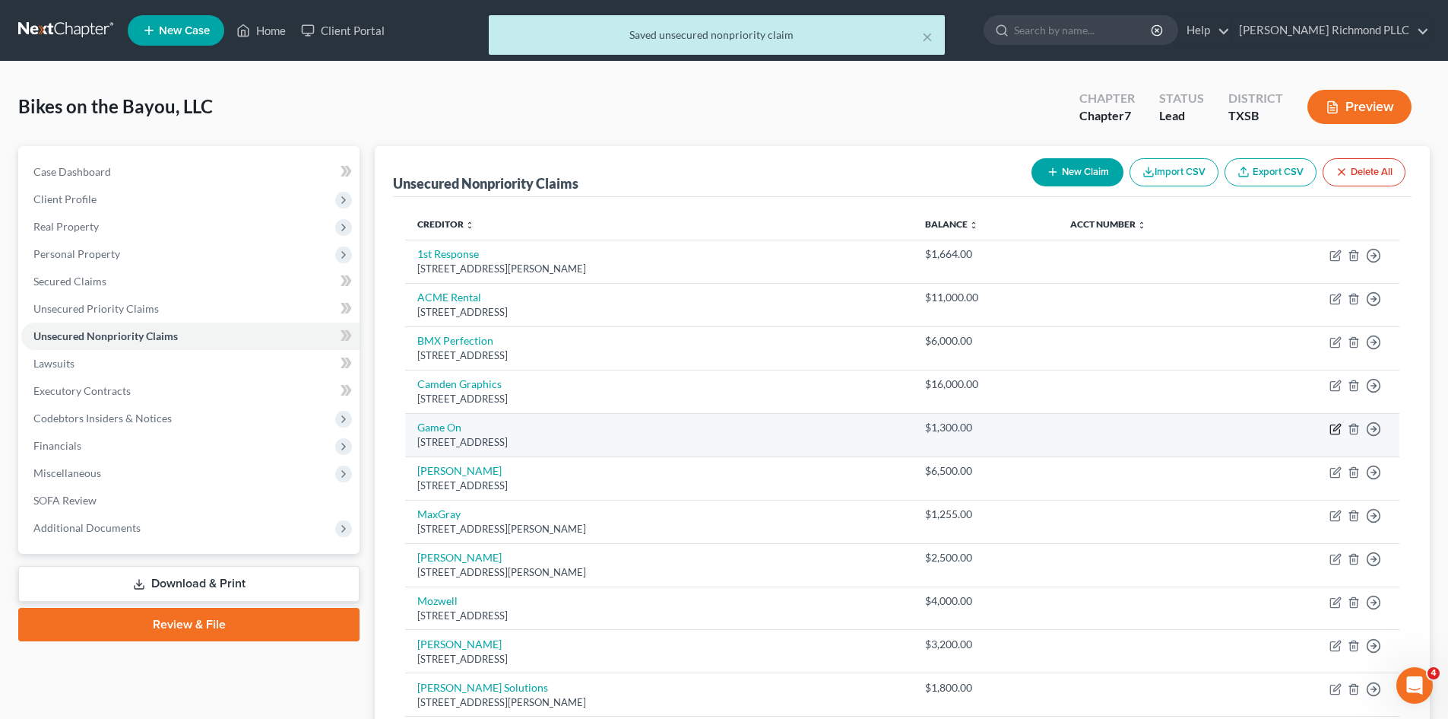
click at [1333, 430] on icon "button" at bounding box center [1336, 429] width 12 height 12
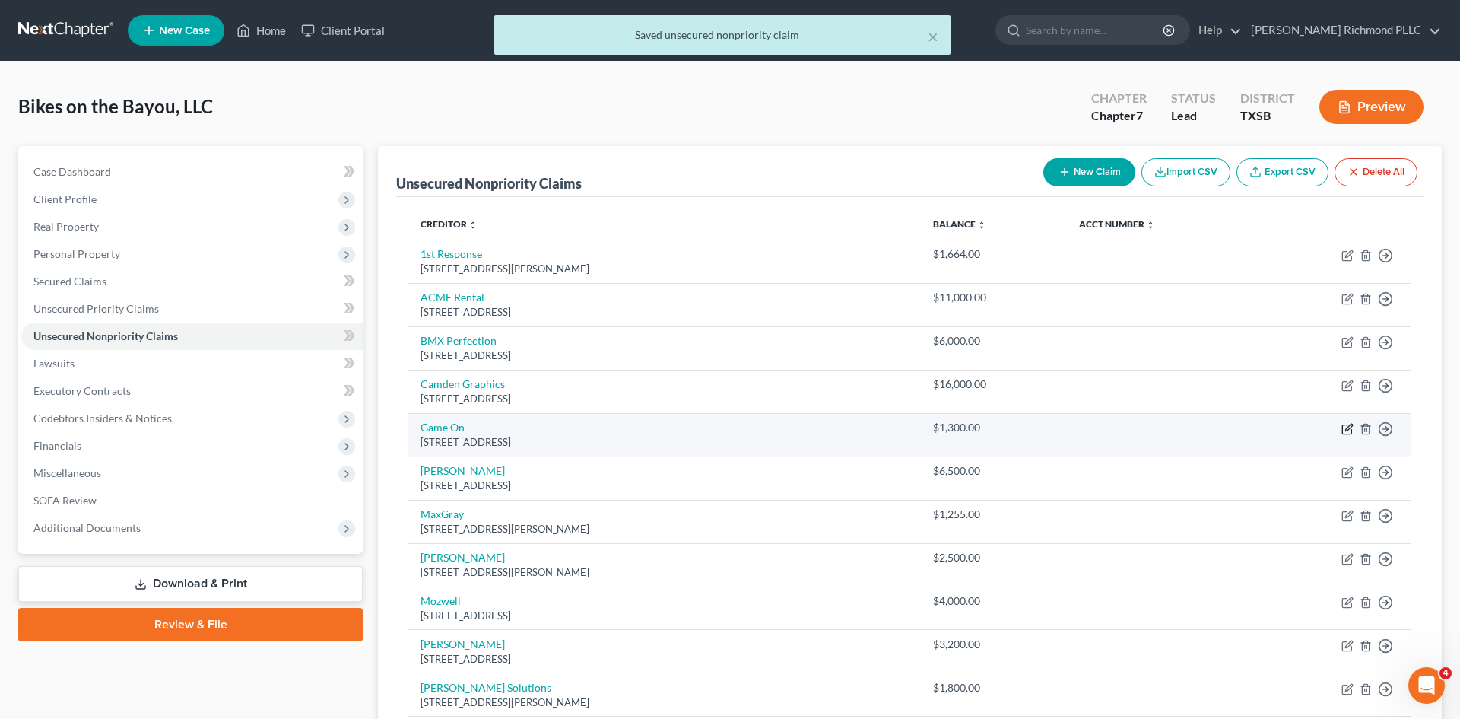
select select "45"
select select "2"
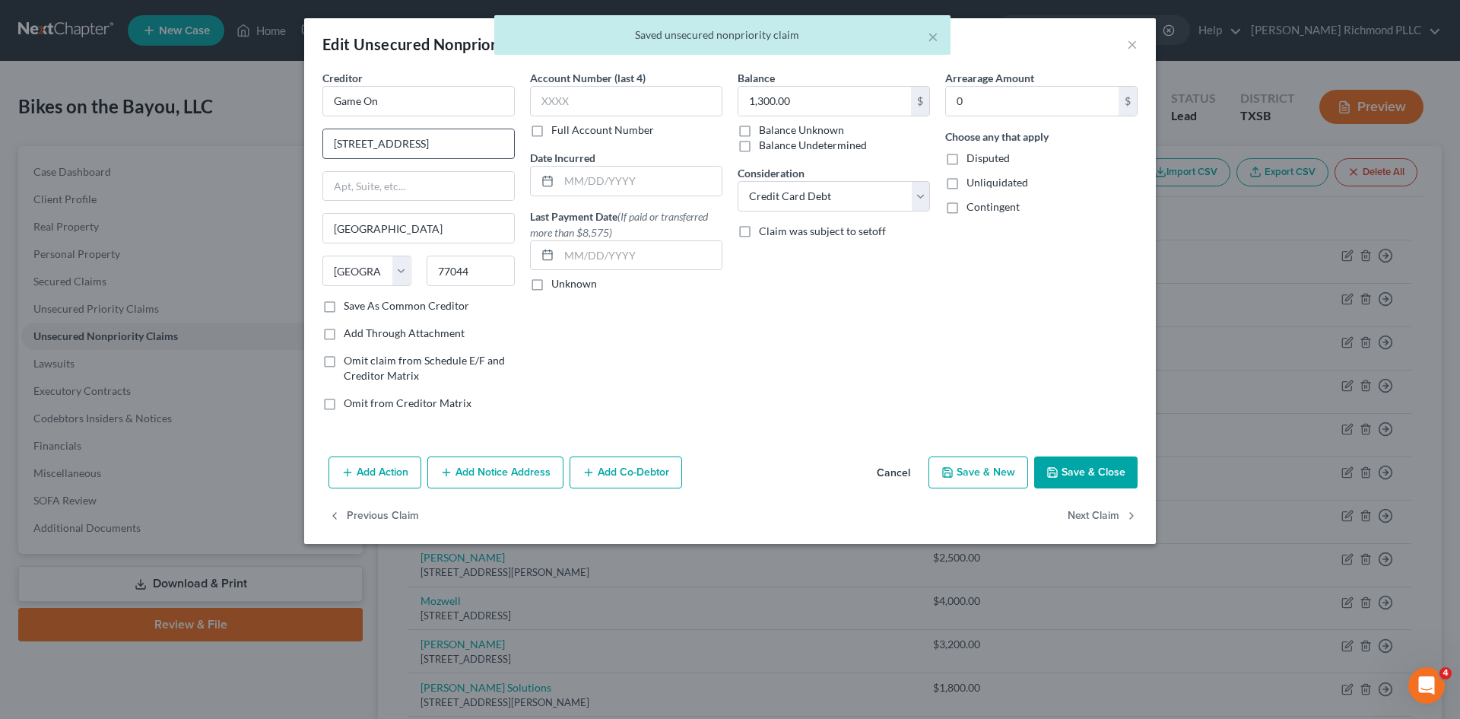
click at [475, 146] on input "[STREET_ADDRESS]" at bounding box center [418, 143] width 191 height 29
click at [1119, 477] on button "Save & Close" at bounding box center [1085, 472] width 103 height 32
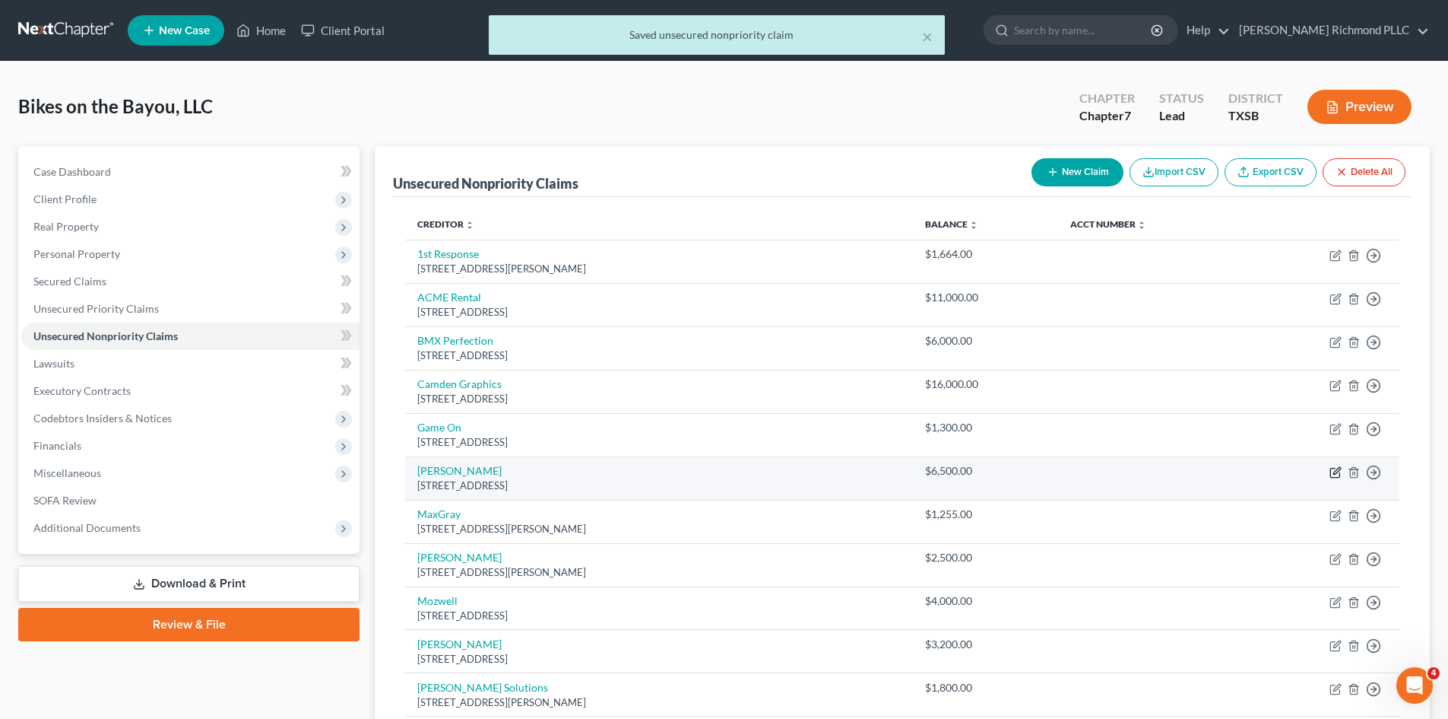
click at [1334, 471] on icon "button" at bounding box center [1336, 472] width 12 height 12
select select "45"
select select "2"
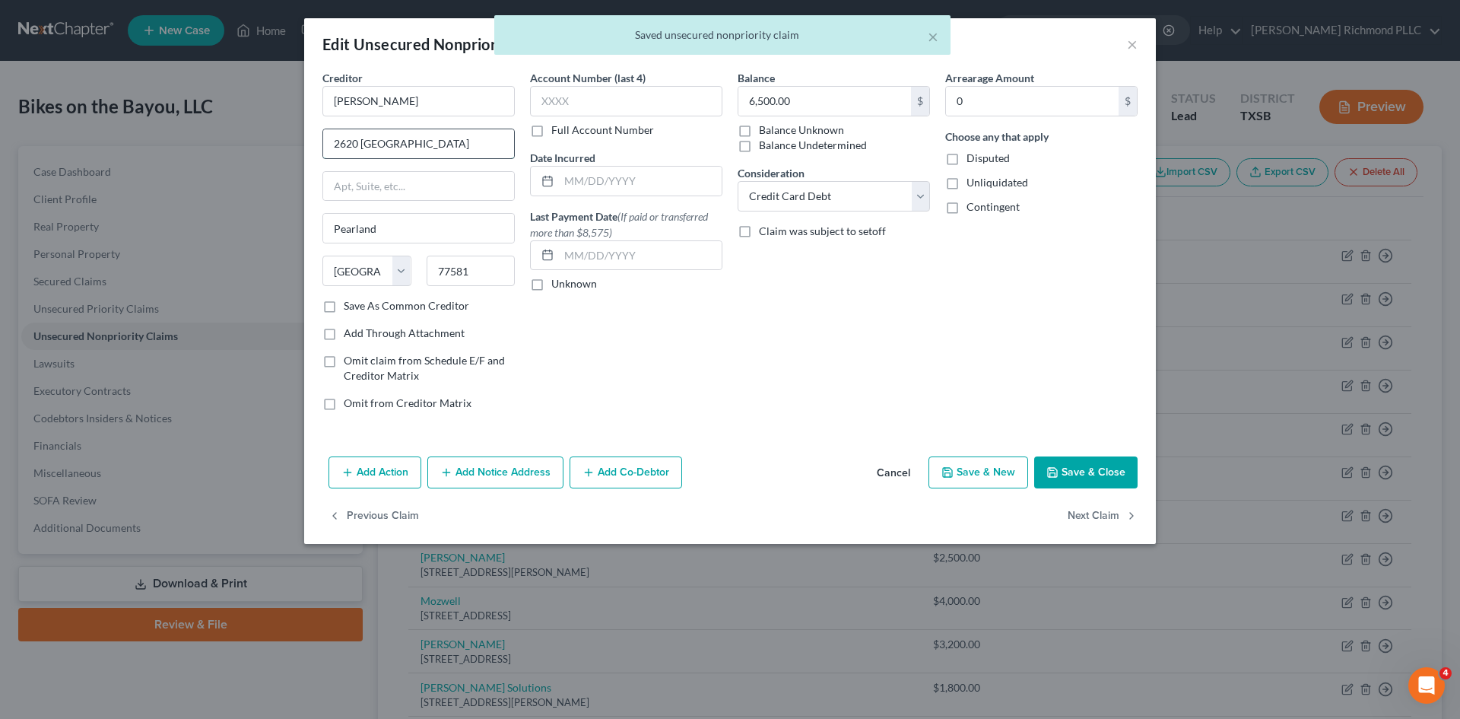
click at [459, 148] on input "2620 [GEOGRAPHIC_DATA]" at bounding box center [418, 143] width 191 height 29
type input "2620 [GEOGRAPHIC_DATA]"
click at [1101, 474] on button "Save & Close" at bounding box center [1085, 472] width 103 height 32
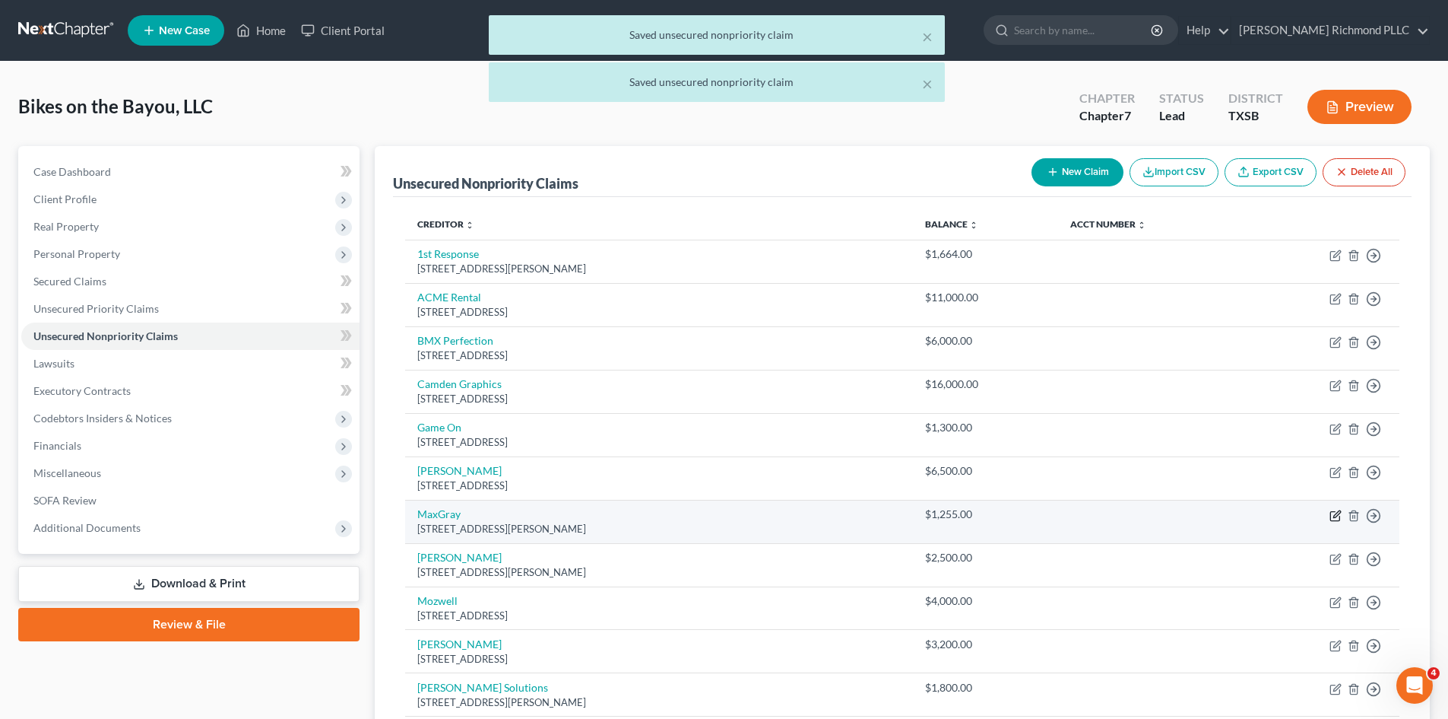
click at [1337, 515] on icon "button" at bounding box center [1336, 515] width 12 height 12
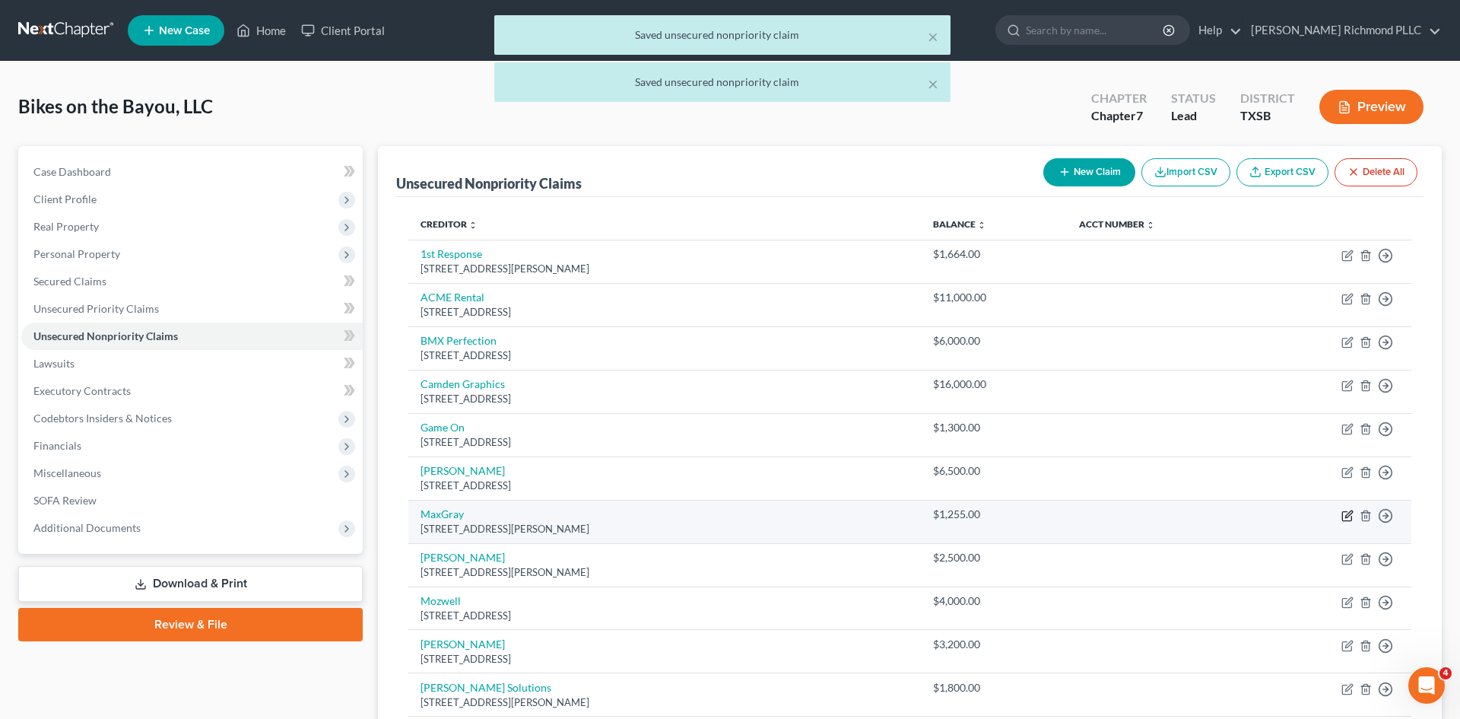
select select "45"
select select "2"
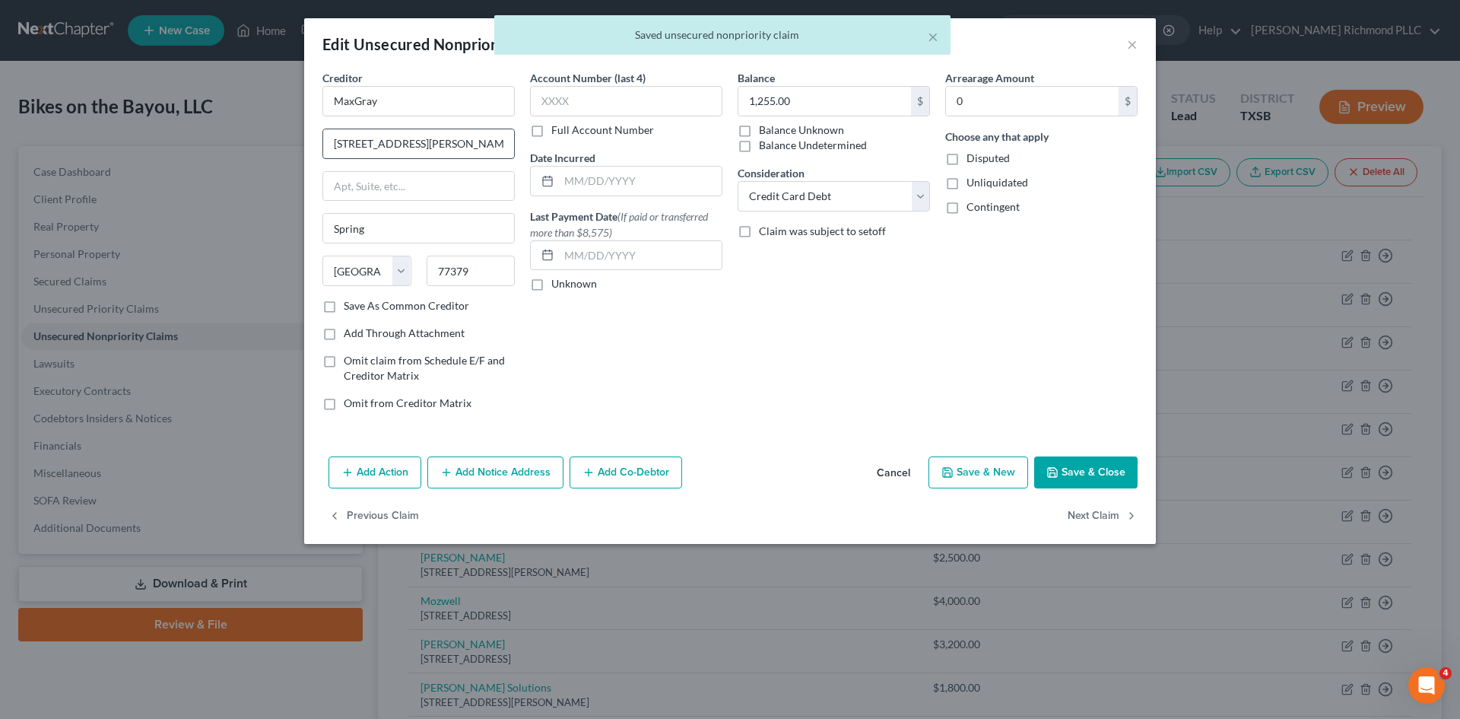
click at [484, 141] on input "[STREET_ADDRESS][PERSON_NAME]" at bounding box center [418, 143] width 191 height 29
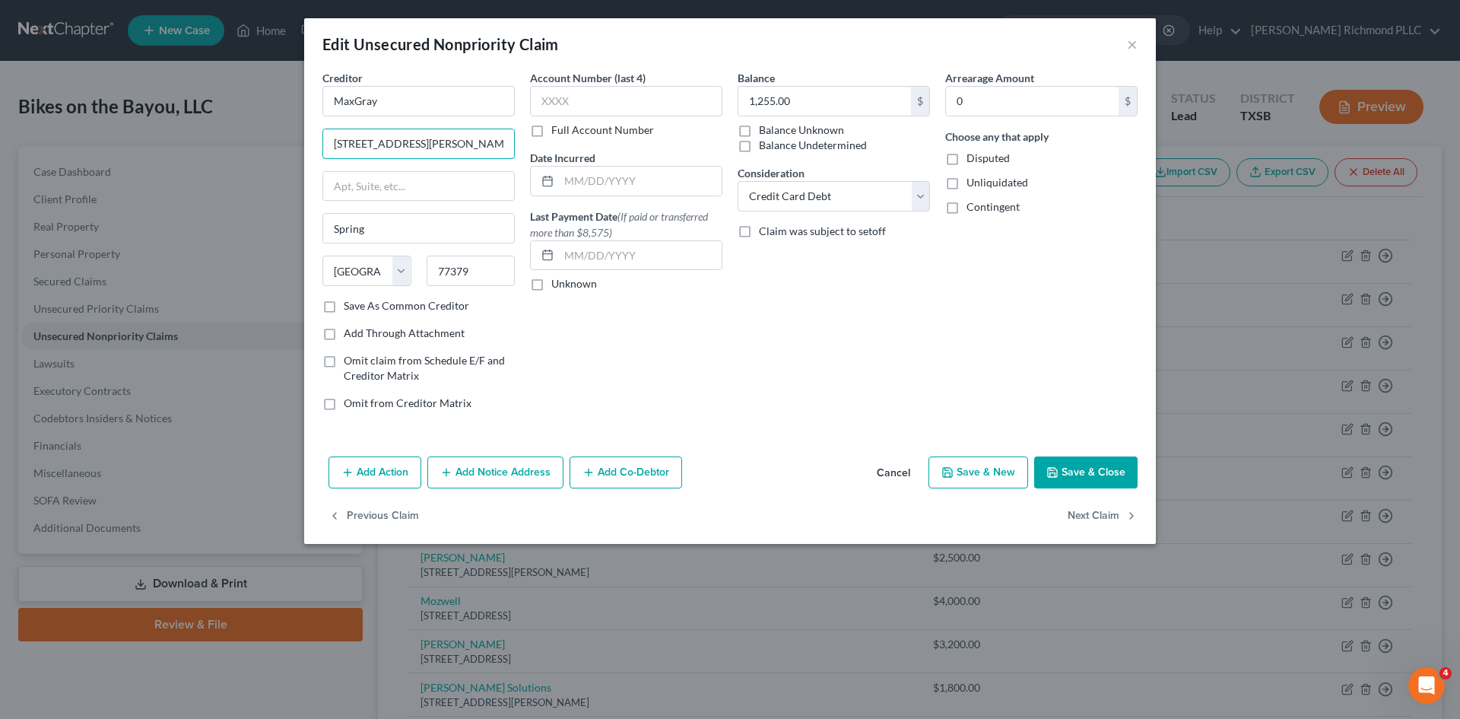
type input "[STREET_ADDRESS][PERSON_NAME]"
click at [1093, 471] on button "Save & Close" at bounding box center [1085, 472] width 103 height 32
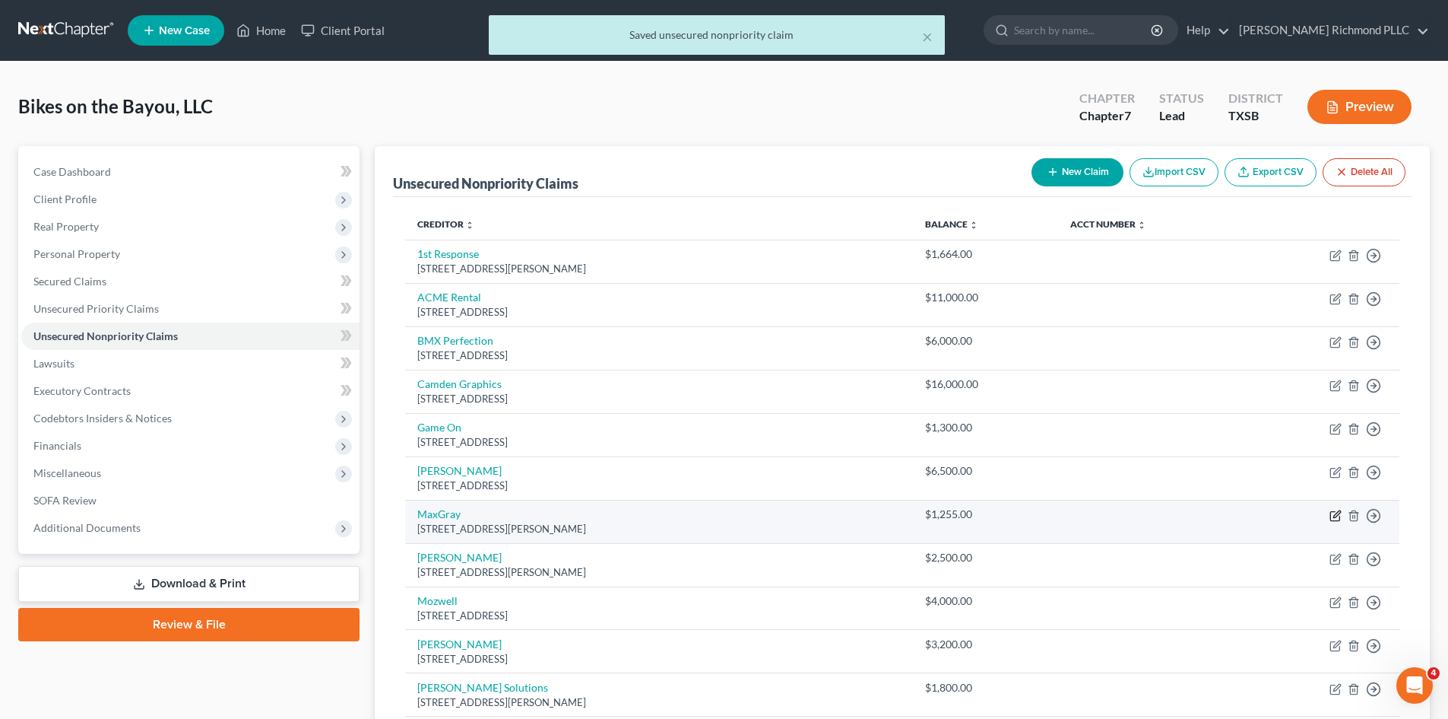
click at [1334, 516] on icon "button" at bounding box center [1336, 515] width 12 height 12
select select "45"
select select "2"
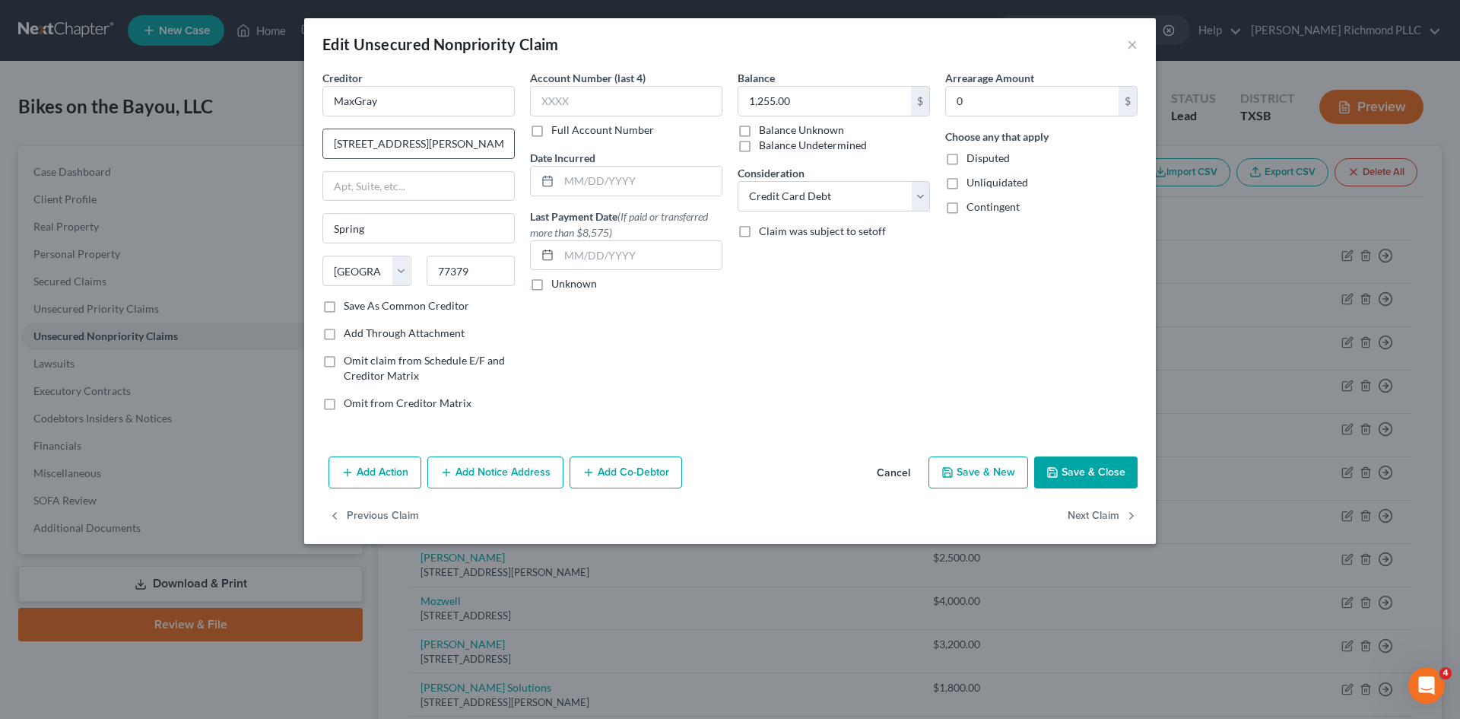
click at [465, 143] on input "[STREET_ADDRESS][PERSON_NAME]" at bounding box center [418, 143] width 191 height 29
type input "[STREET_ADDRESS][PERSON_NAME]"
click at [1090, 474] on button "Save & Close" at bounding box center [1085, 472] width 103 height 32
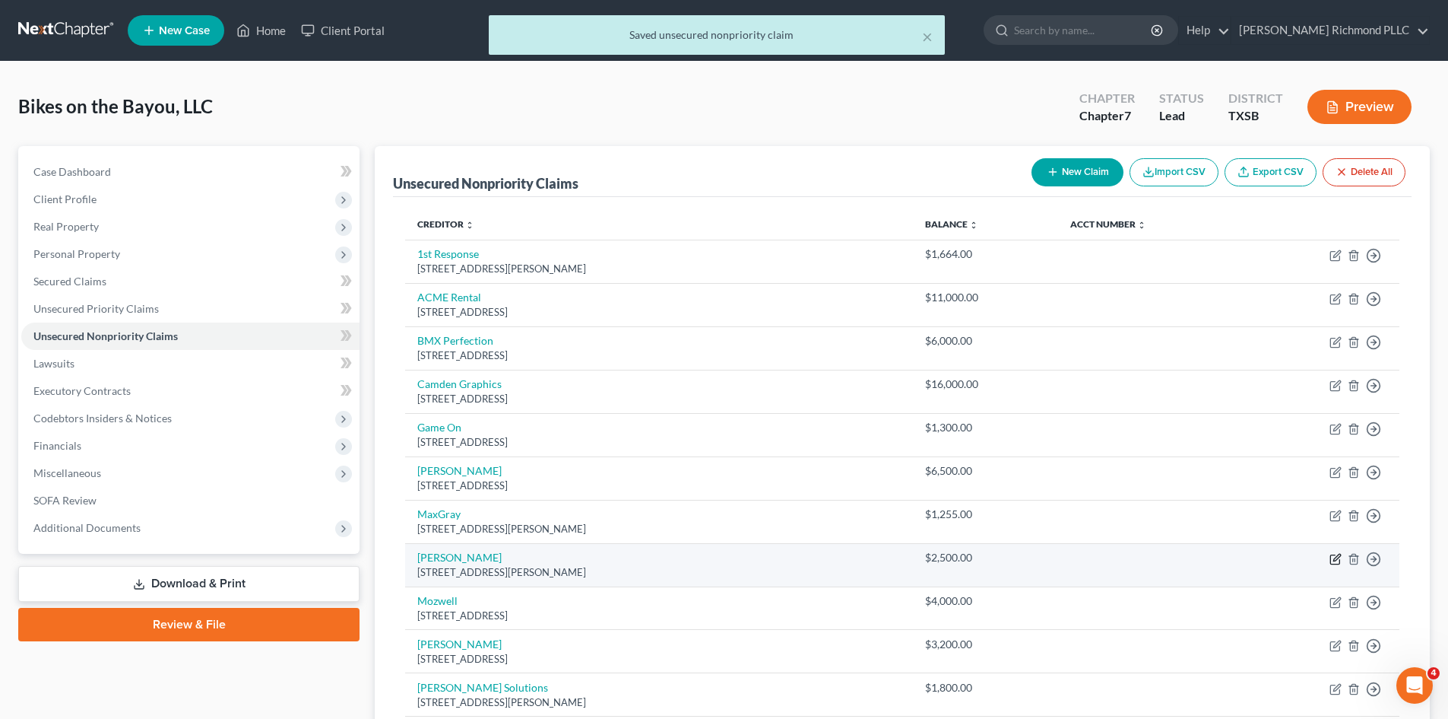
click at [1332, 560] on icon "button" at bounding box center [1336, 559] width 12 height 12
select select "45"
select select "2"
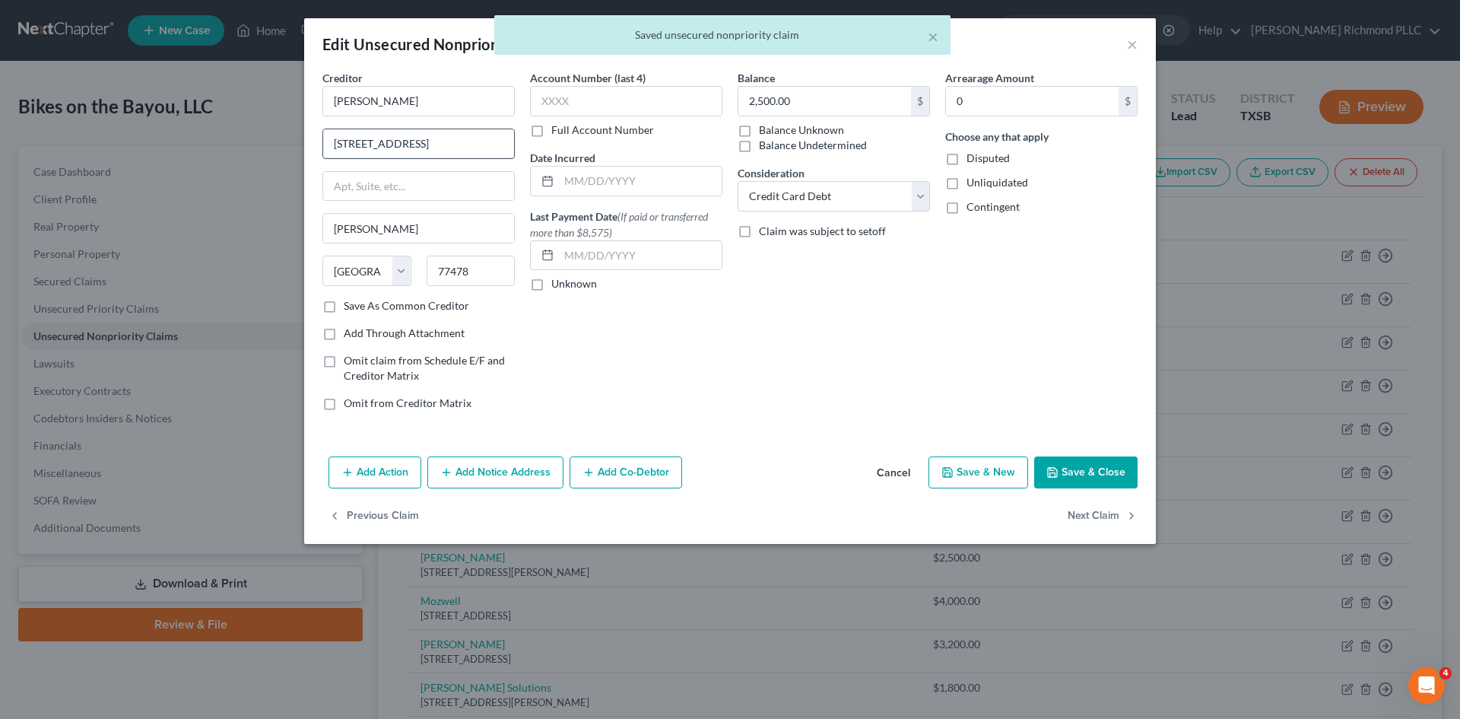
click at [435, 148] on input "[STREET_ADDRESS]" at bounding box center [418, 143] width 191 height 29
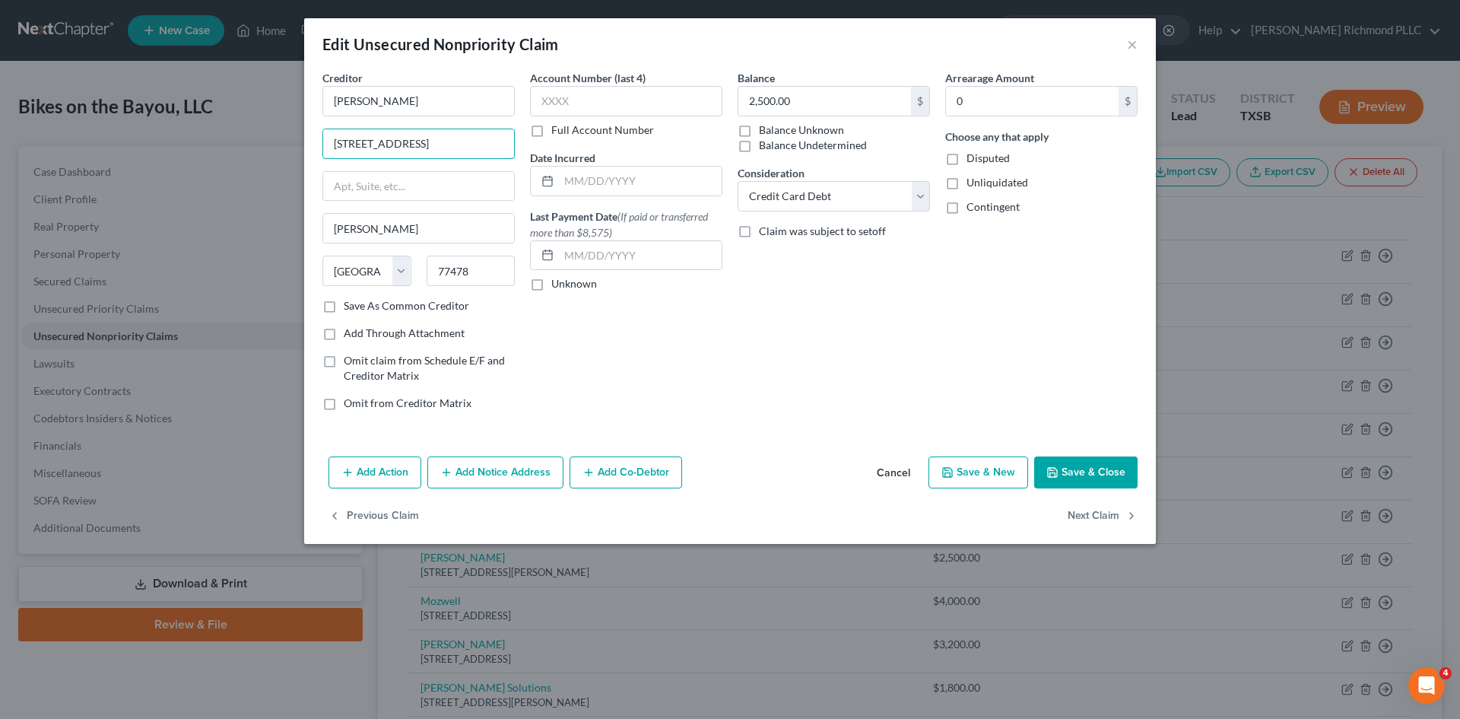
type input "[STREET_ADDRESS]"
drag, startPoint x: 1083, startPoint y: 466, endPoint x: 1115, endPoint y: 479, distance: 35.2
click at [1083, 467] on button "Save & Close" at bounding box center [1085, 472] width 103 height 32
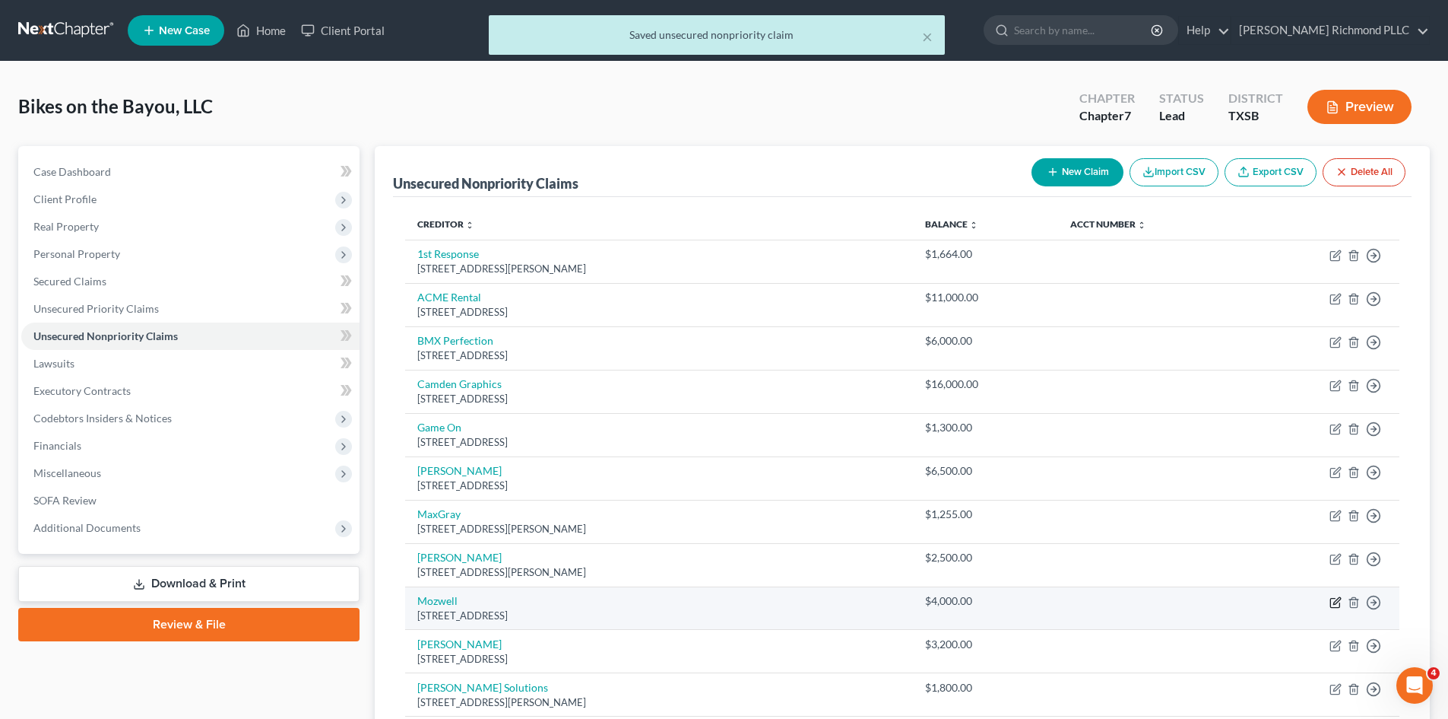
click at [1339, 602] on icon "button" at bounding box center [1336, 602] width 12 height 12
select select "4"
select select "2"
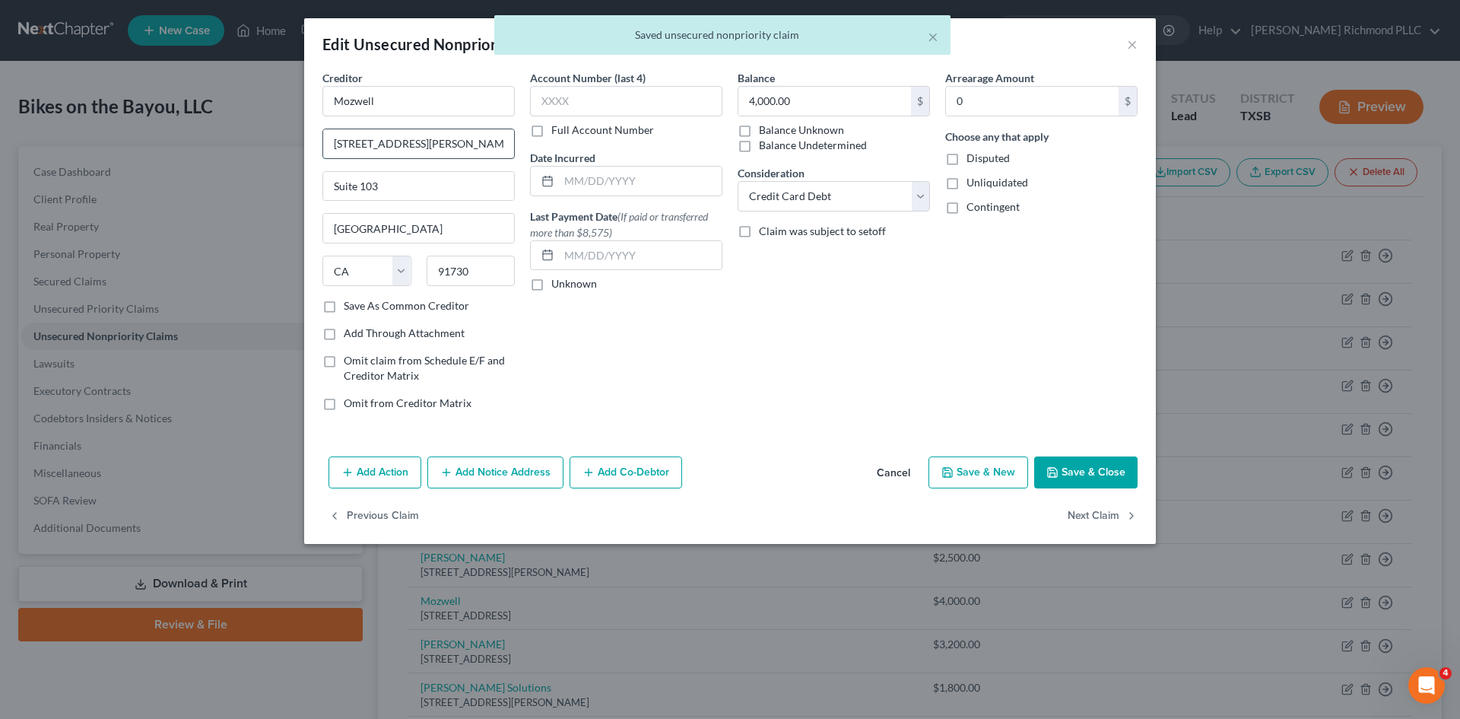
click at [493, 141] on input "[STREET_ADDRESS][PERSON_NAME]" at bounding box center [418, 143] width 191 height 29
type input "[STREET_ADDRESS][PERSON_NAME]"
click at [1112, 481] on button "Save & Close" at bounding box center [1085, 472] width 103 height 32
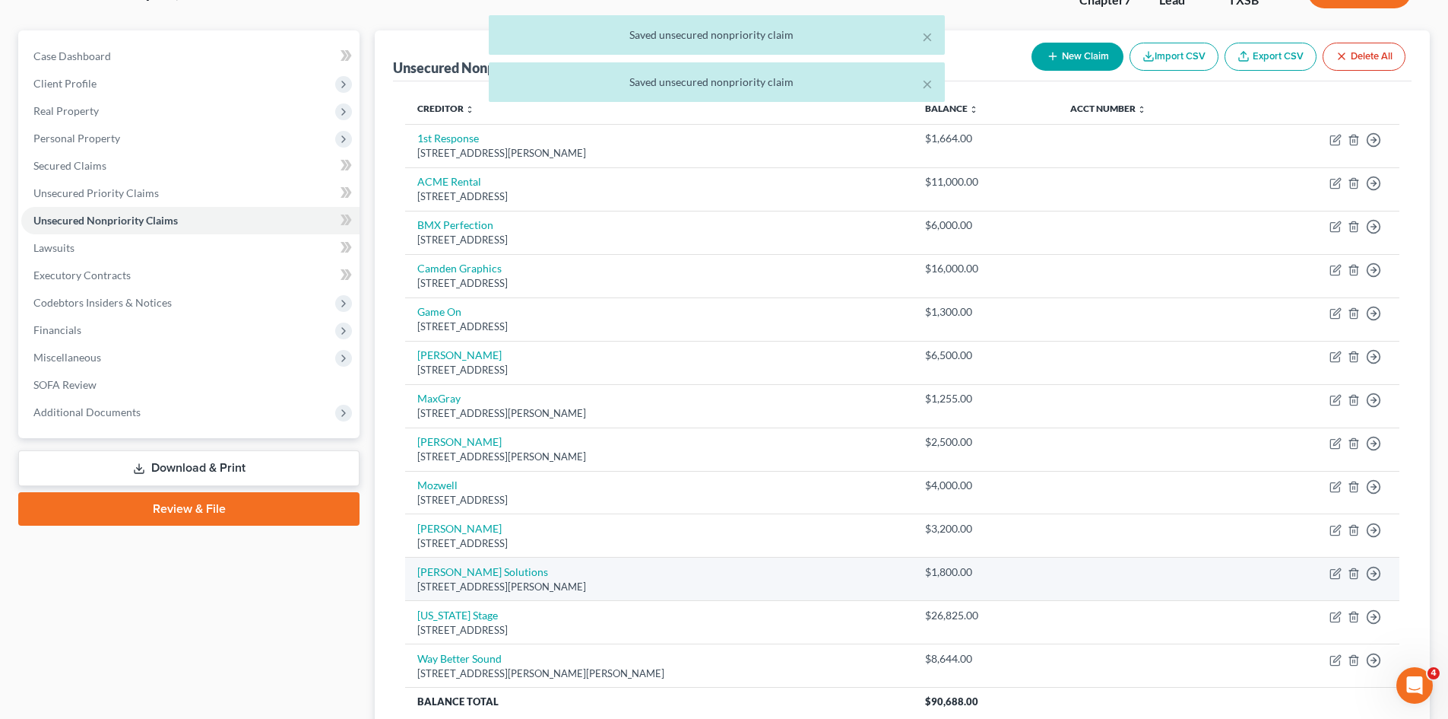
scroll to position [152, 0]
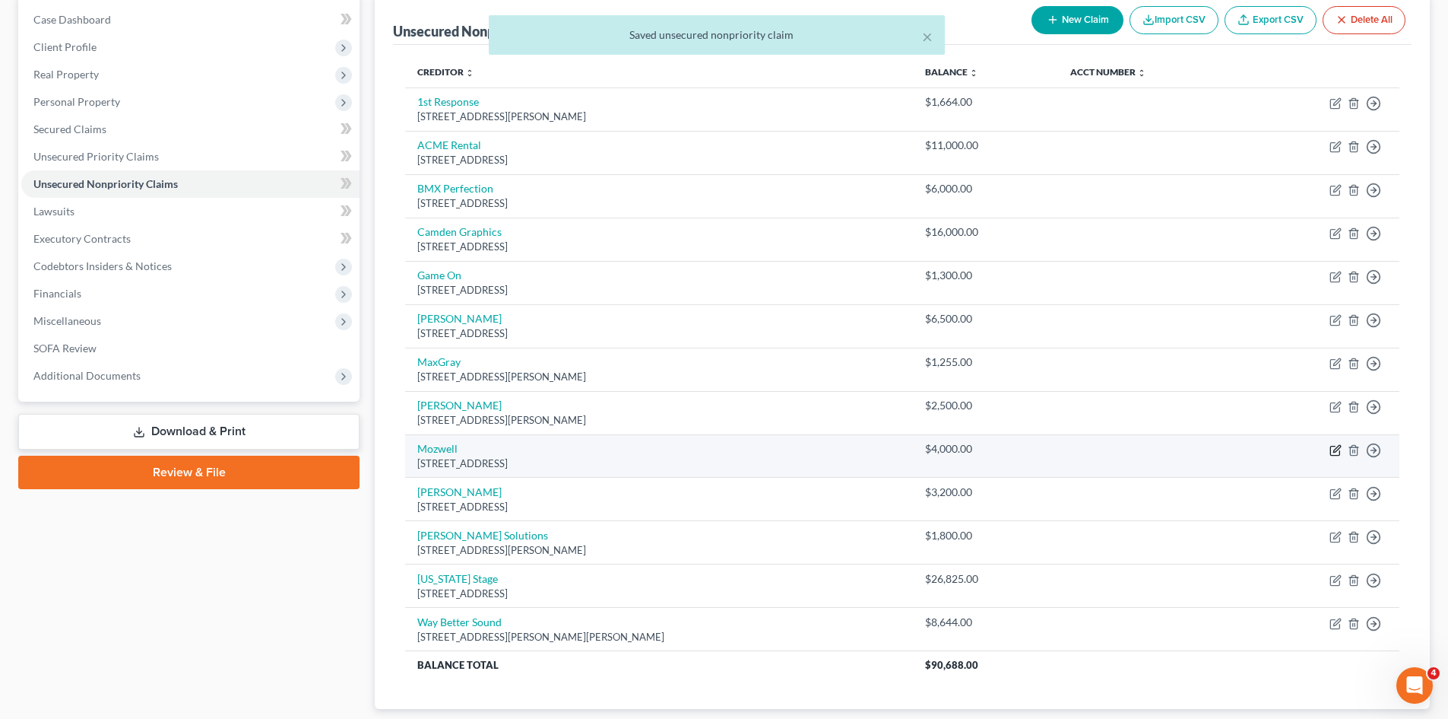
click at [1334, 452] on icon "button" at bounding box center [1336, 450] width 12 height 12
select select "4"
select select "2"
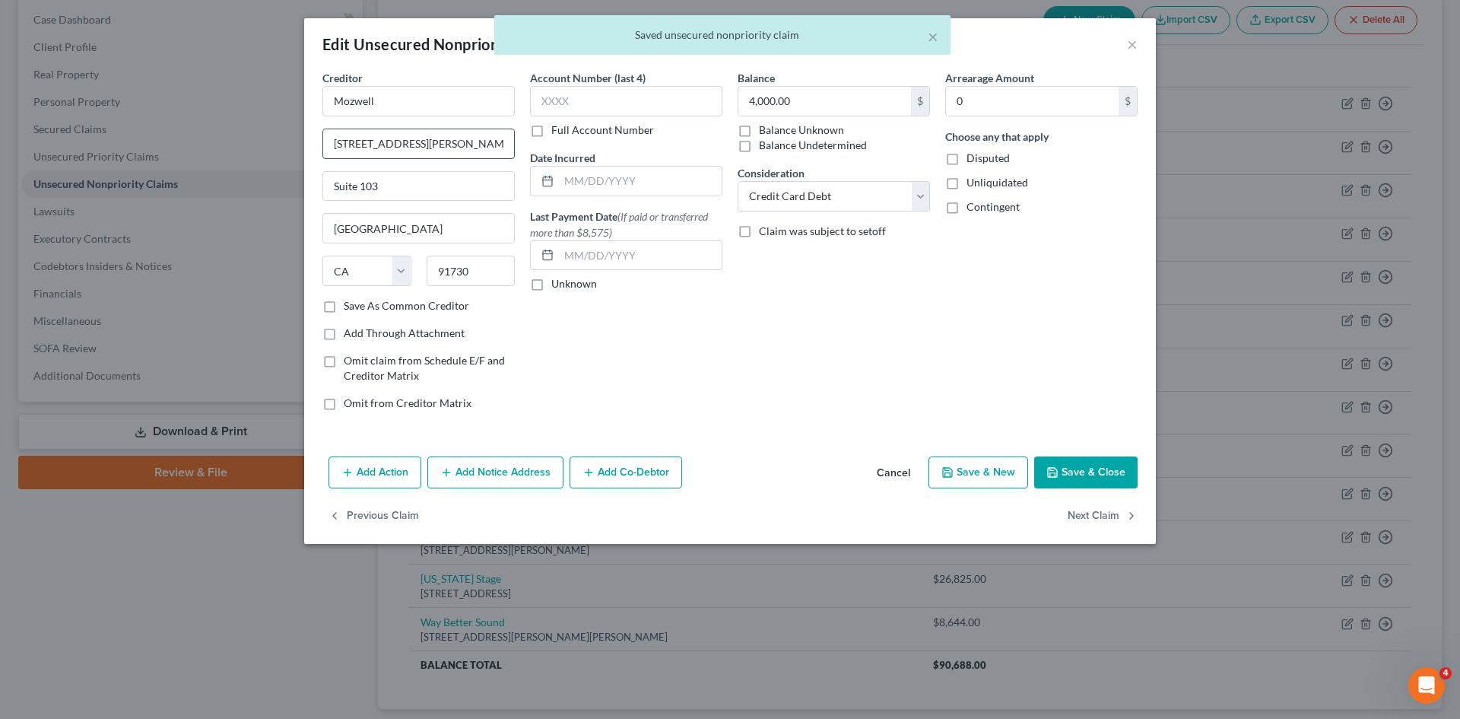
click at [461, 146] on input "[STREET_ADDRESS][PERSON_NAME]" at bounding box center [418, 143] width 191 height 29
click at [1235, 522] on div "Edit Unsecured Nonpriority Claim × Creditor * Mozwell [STREET_ADDRESS][GEOGRAPH…" at bounding box center [730, 359] width 1460 height 719
click at [1118, 474] on button "Save & Close" at bounding box center [1085, 472] width 103 height 32
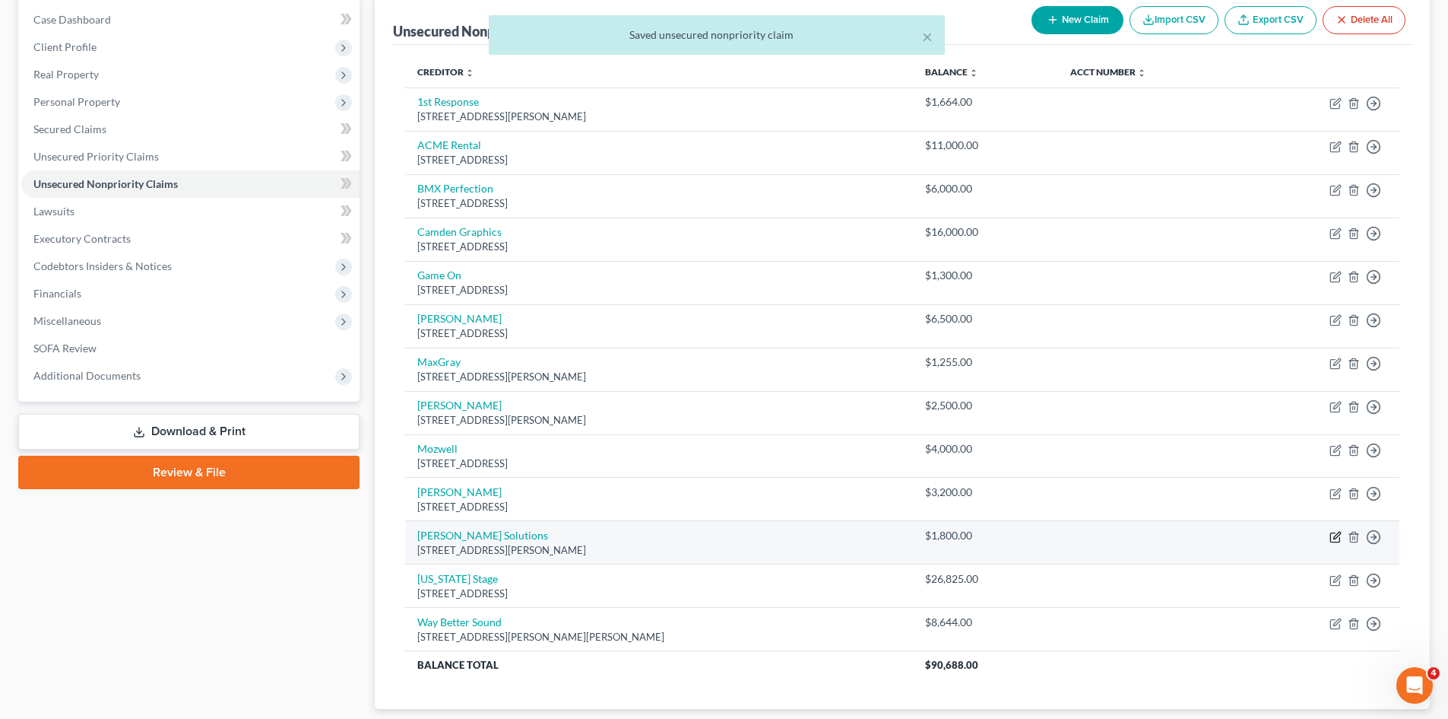
click at [1331, 536] on icon "button" at bounding box center [1335, 536] width 9 height 9
select select "8"
select select "2"
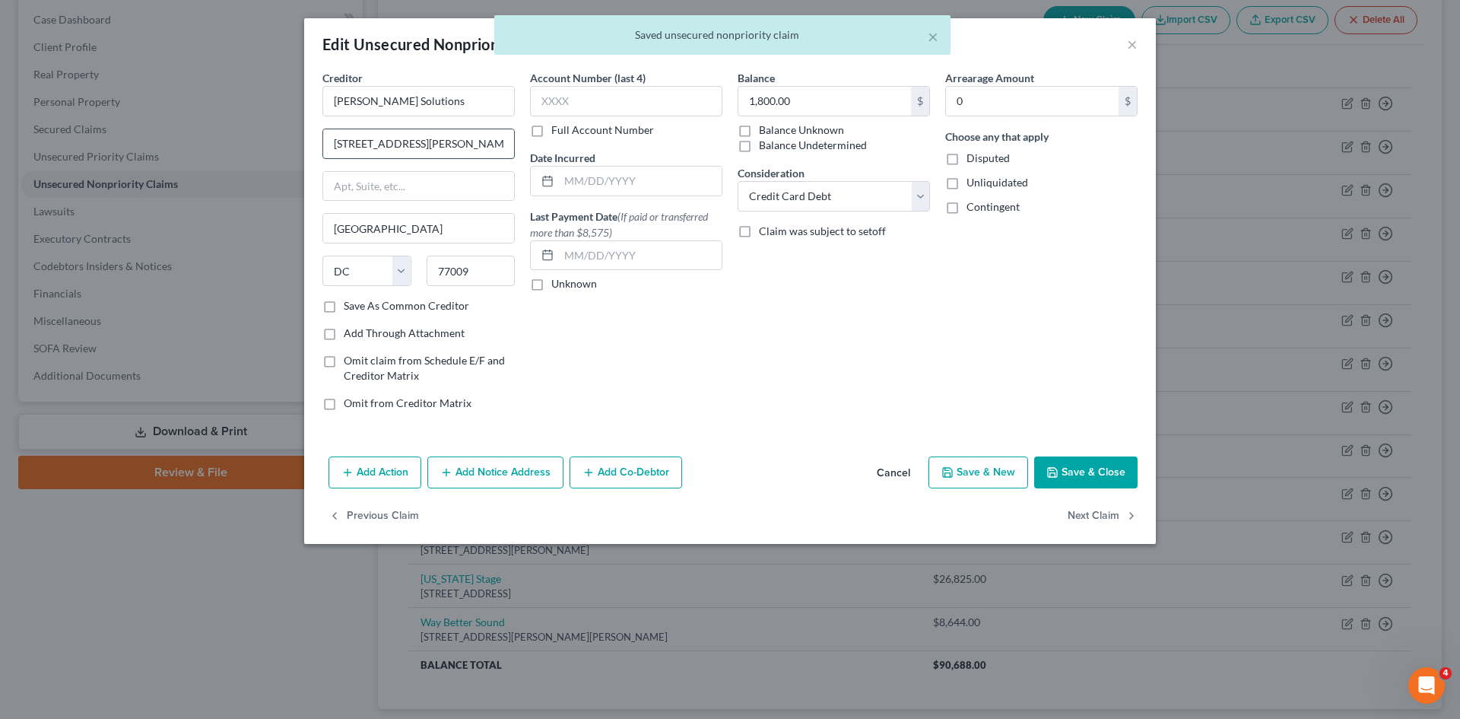
click at [446, 143] on input "[STREET_ADDRESS][PERSON_NAME]" at bounding box center [418, 143] width 191 height 29
type input "[STREET_ADDRESS][PERSON_NAME]"
click at [1099, 476] on button "Save & Close" at bounding box center [1085, 472] width 103 height 32
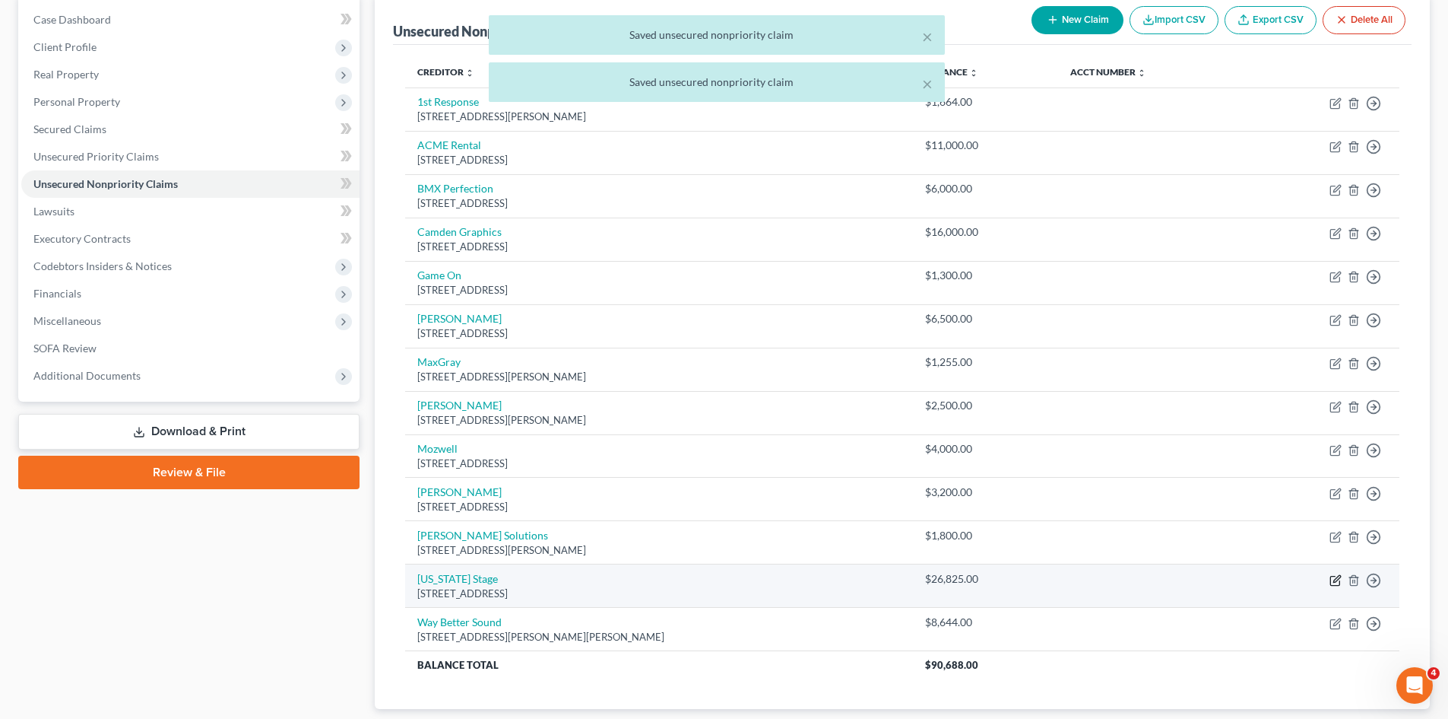
click at [1335, 581] on icon "button" at bounding box center [1336, 580] width 12 height 12
select select "45"
select select "2"
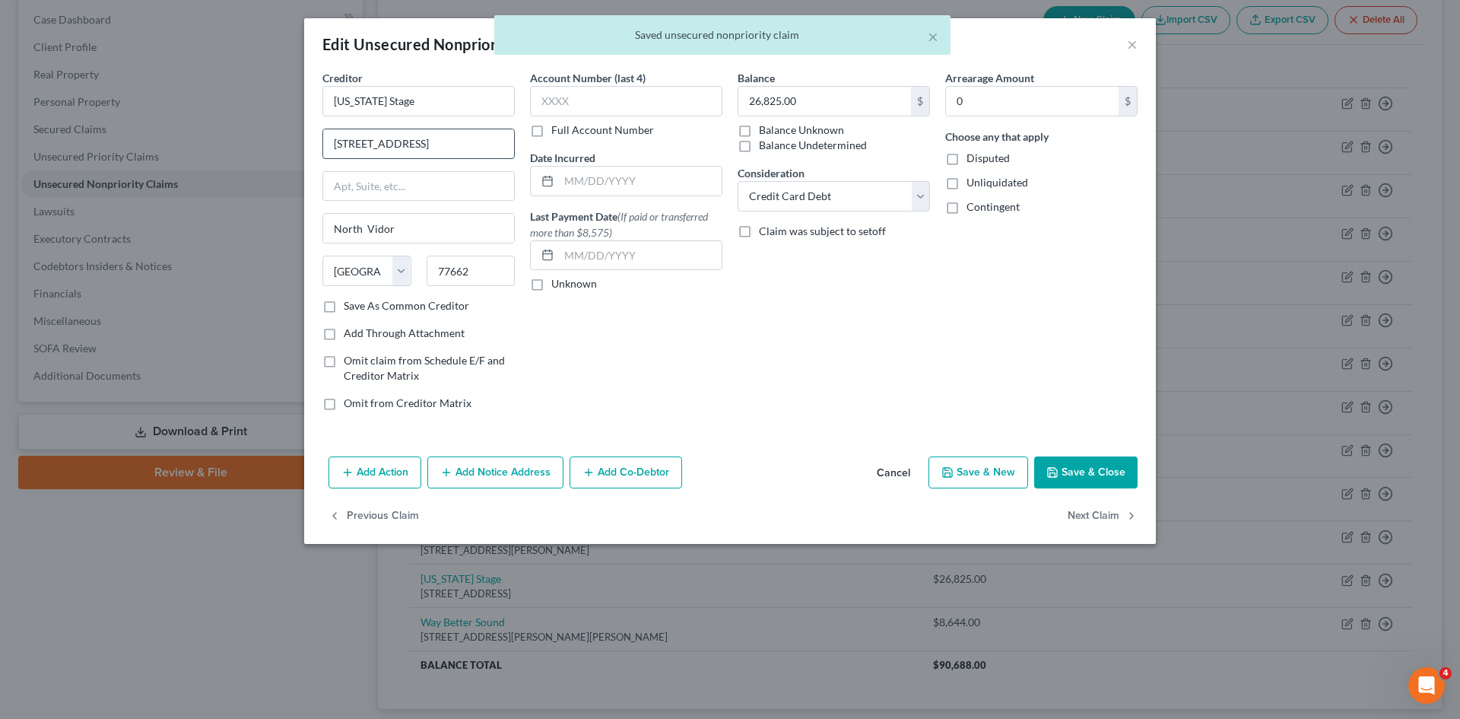
click at [462, 145] on input "[STREET_ADDRESS]" at bounding box center [418, 143] width 191 height 29
type input "[STREET_ADDRESS]"
click at [1095, 482] on button "Save & Close" at bounding box center [1085, 472] width 103 height 32
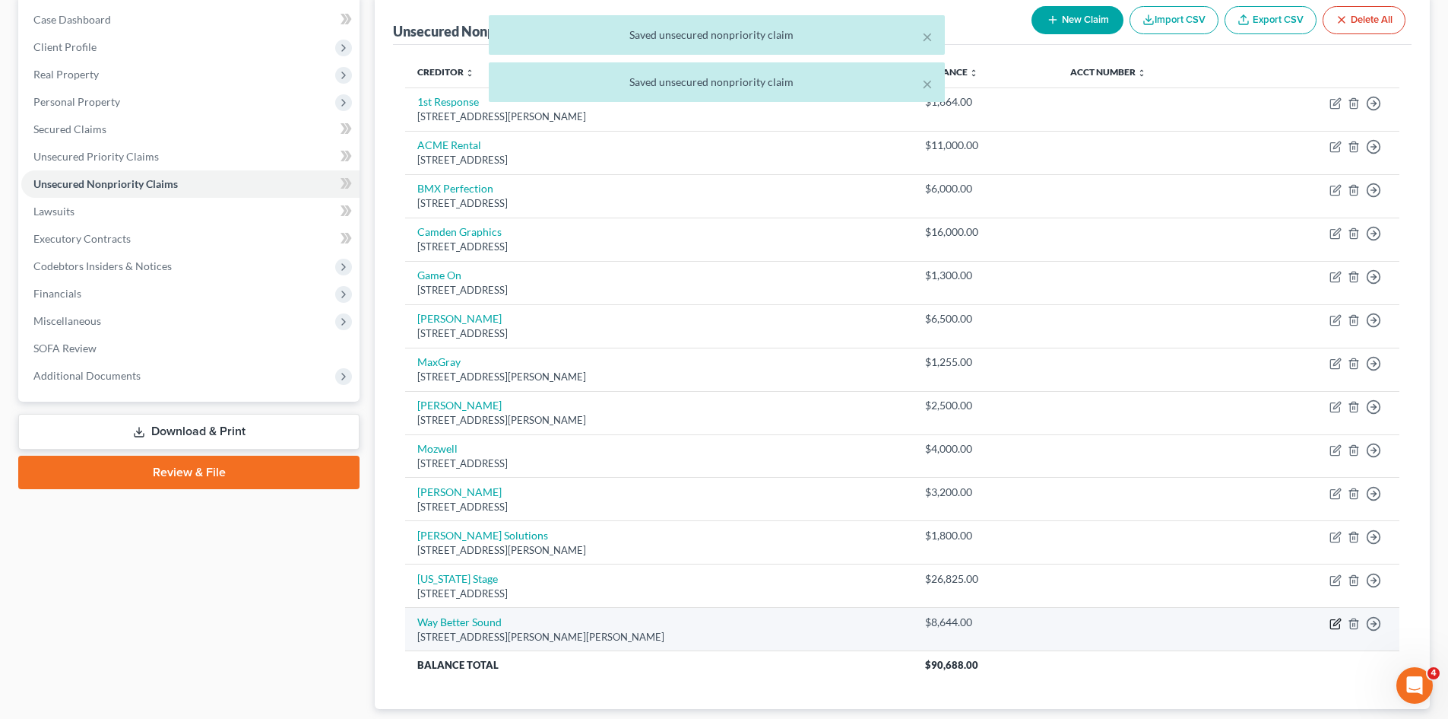
click at [1336, 627] on icon "button" at bounding box center [1336, 623] width 12 height 12
select select "45"
select select "2"
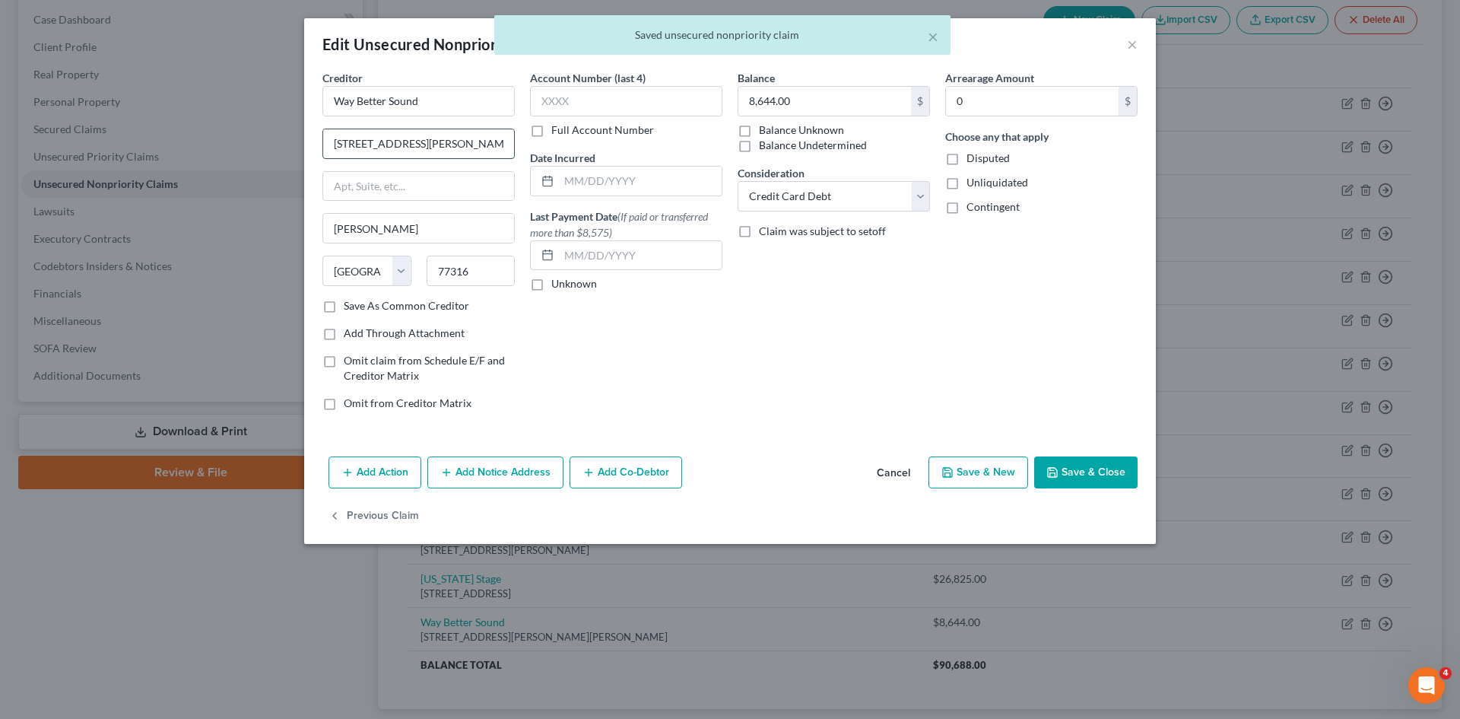
click at [469, 144] on input "[STREET_ADDRESS][PERSON_NAME]" at bounding box center [418, 143] width 191 height 29
type input "[STREET_ADDRESS][PERSON_NAME]"
click at [1104, 476] on button "Save & Close" at bounding box center [1085, 472] width 103 height 32
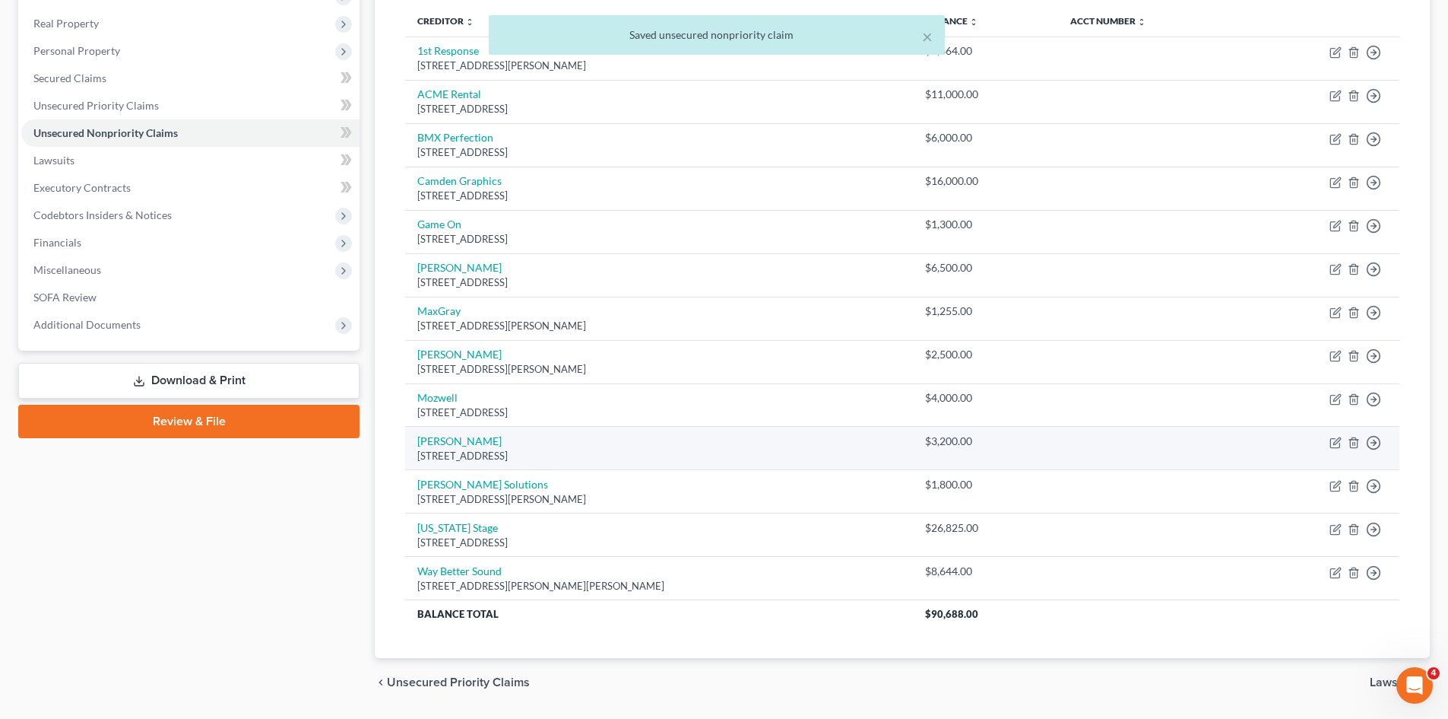
scroll to position [249, 0]
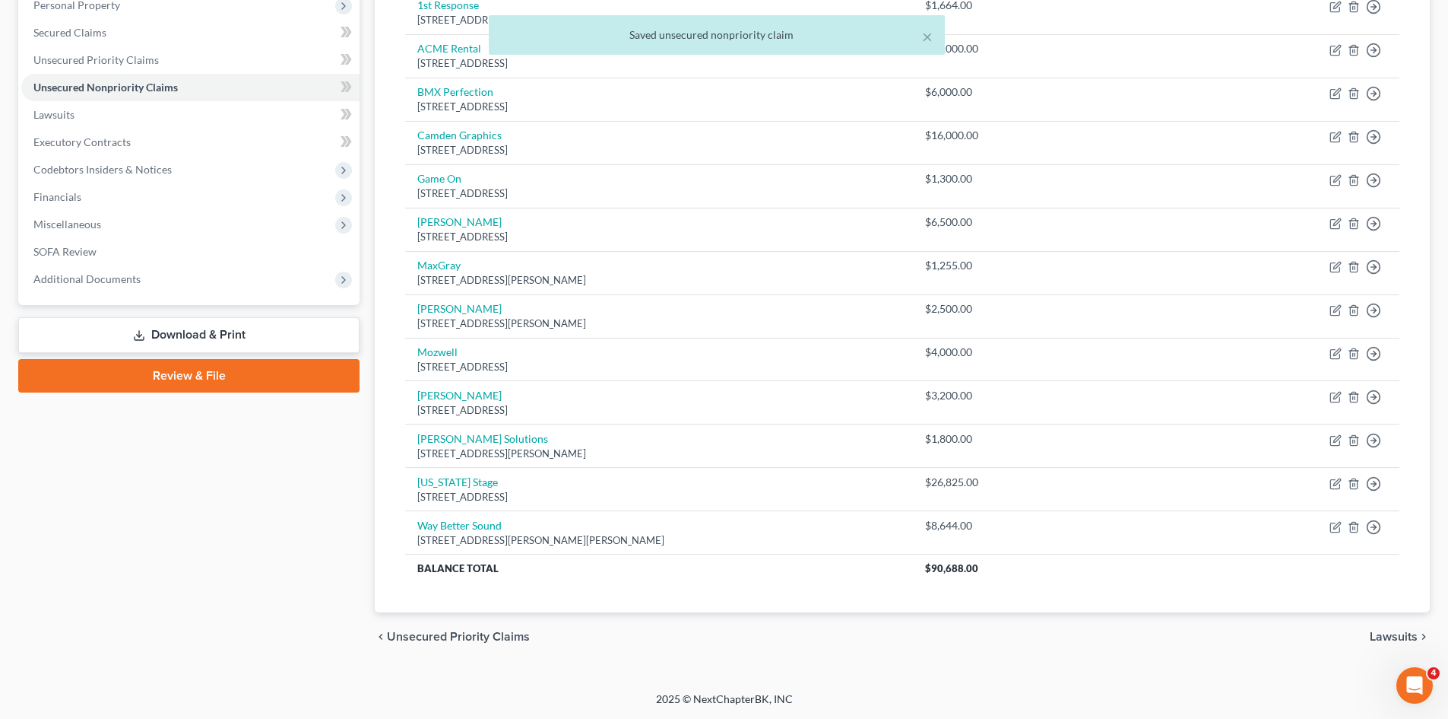
click at [210, 337] on link "Download & Print" at bounding box center [188, 335] width 341 height 36
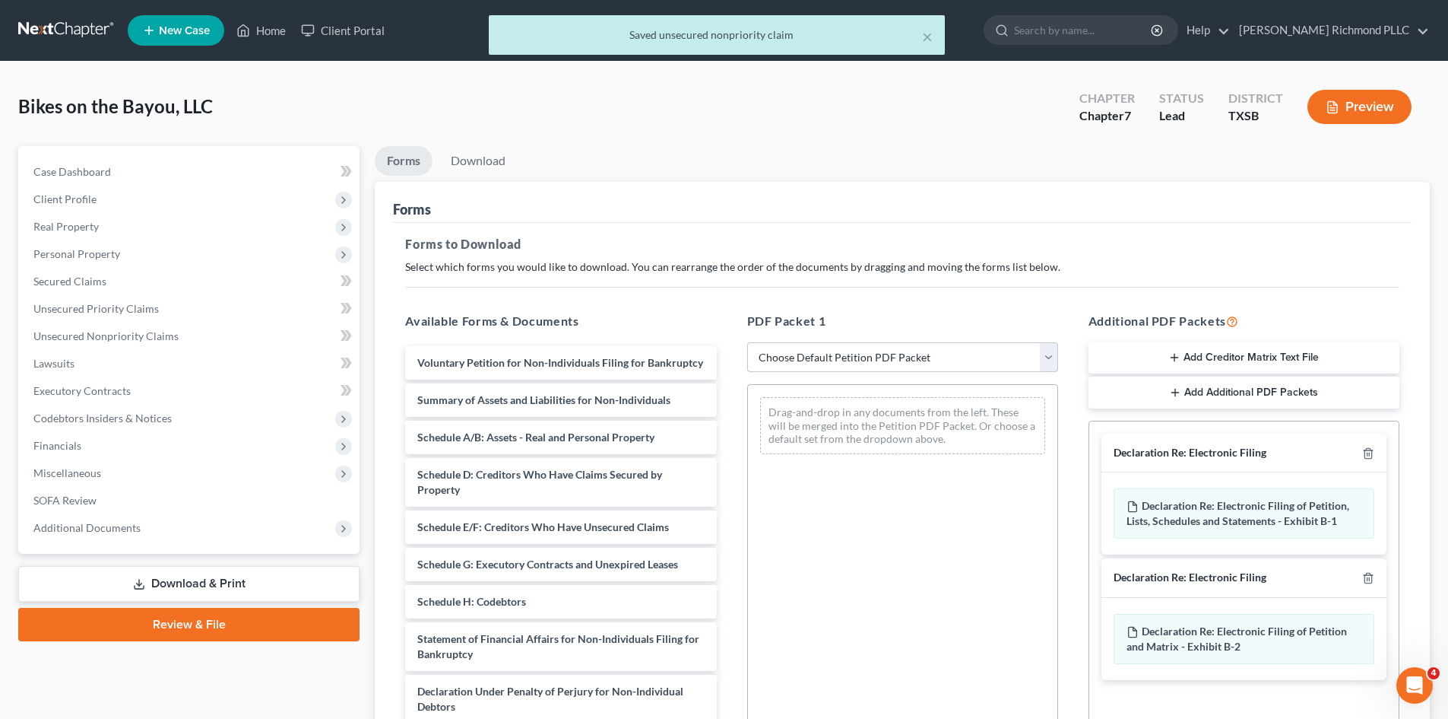
click at [819, 359] on select "Choose Default Petition PDF Packet Complete Bankruptcy Petition (all forms and …" at bounding box center [902, 357] width 311 height 30
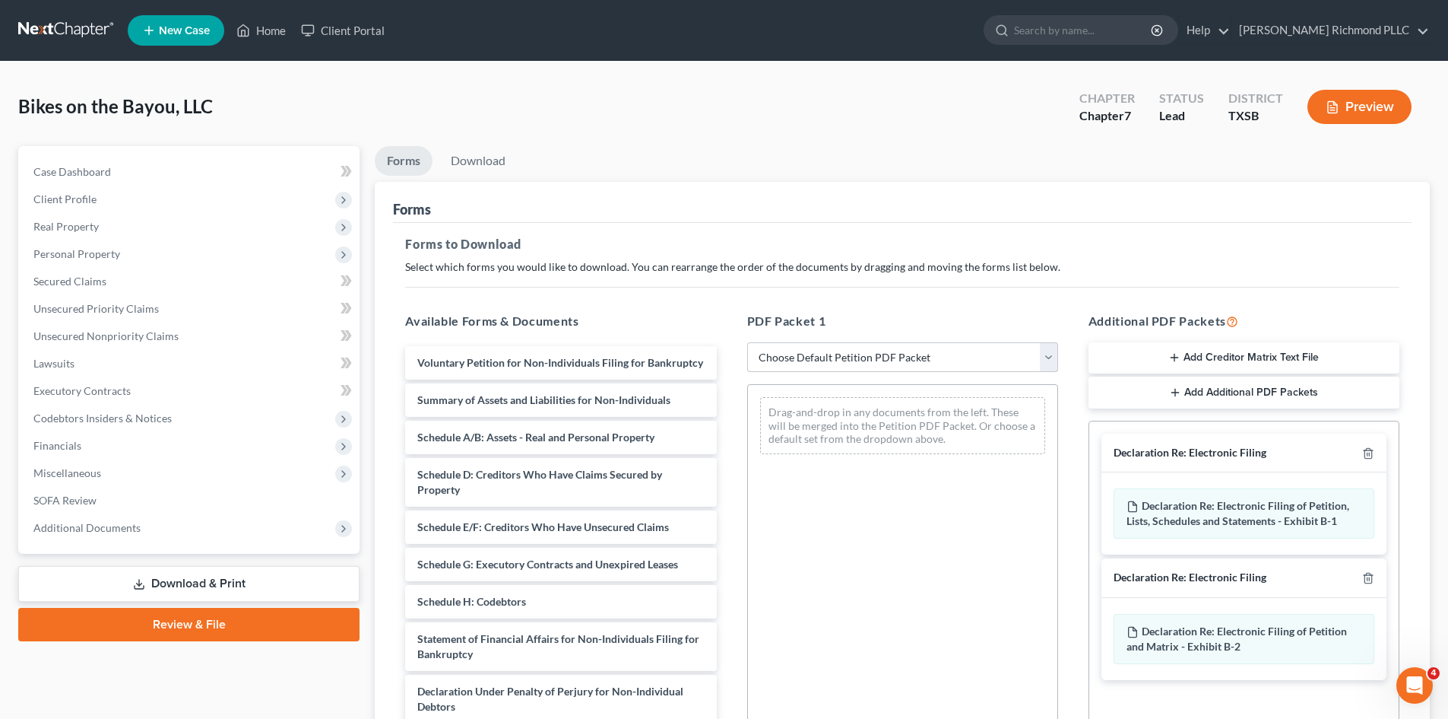
select select "0"
click at [747, 342] on select "Choose Default Petition PDF Packet Complete Bankruptcy Petition (all forms and …" at bounding box center [902, 357] width 311 height 30
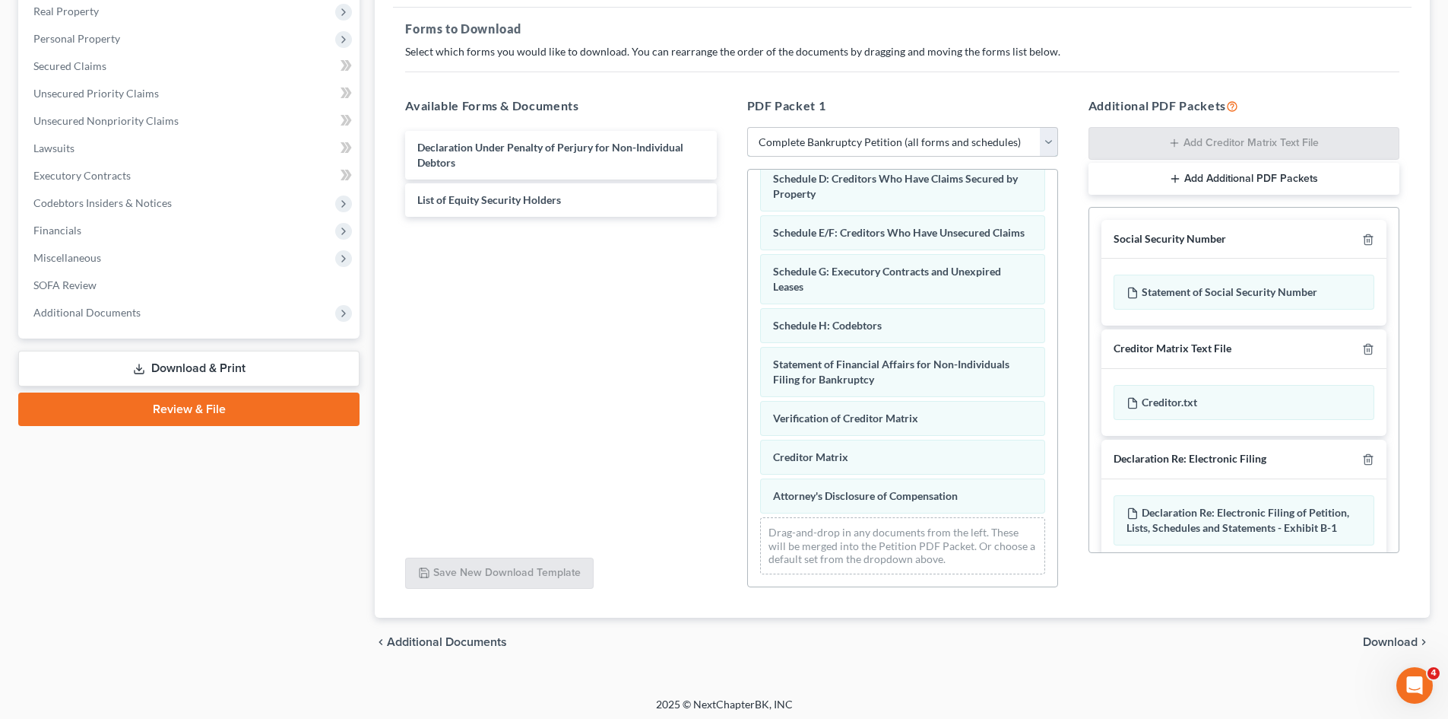
scroll to position [220, 0]
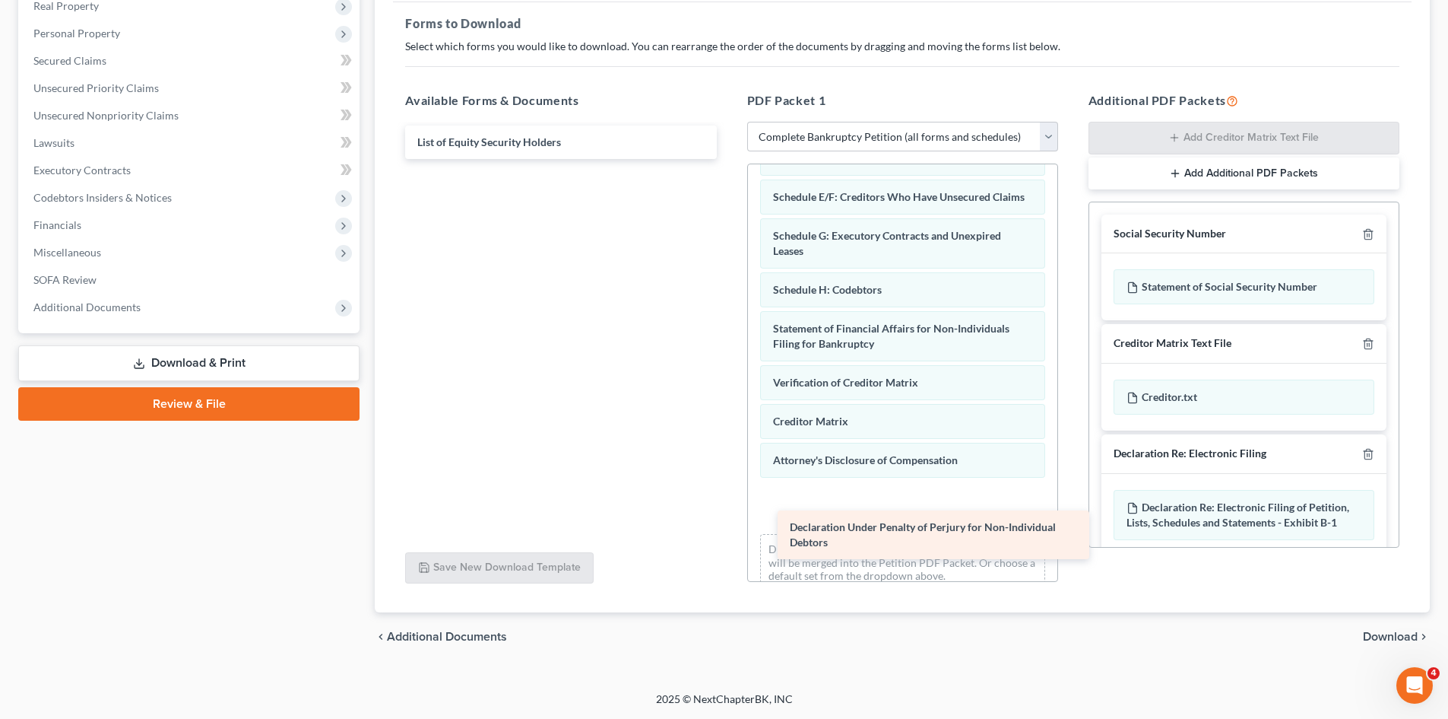
drag, startPoint x: 487, startPoint y: 151, endPoint x: 859, endPoint y: 535, distance: 535.6
click at [728, 159] on div "Declaration Under Penalty of Perjury for Non-Individual Debtors Declaration Und…" at bounding box center [560, 141] width 335 height 33
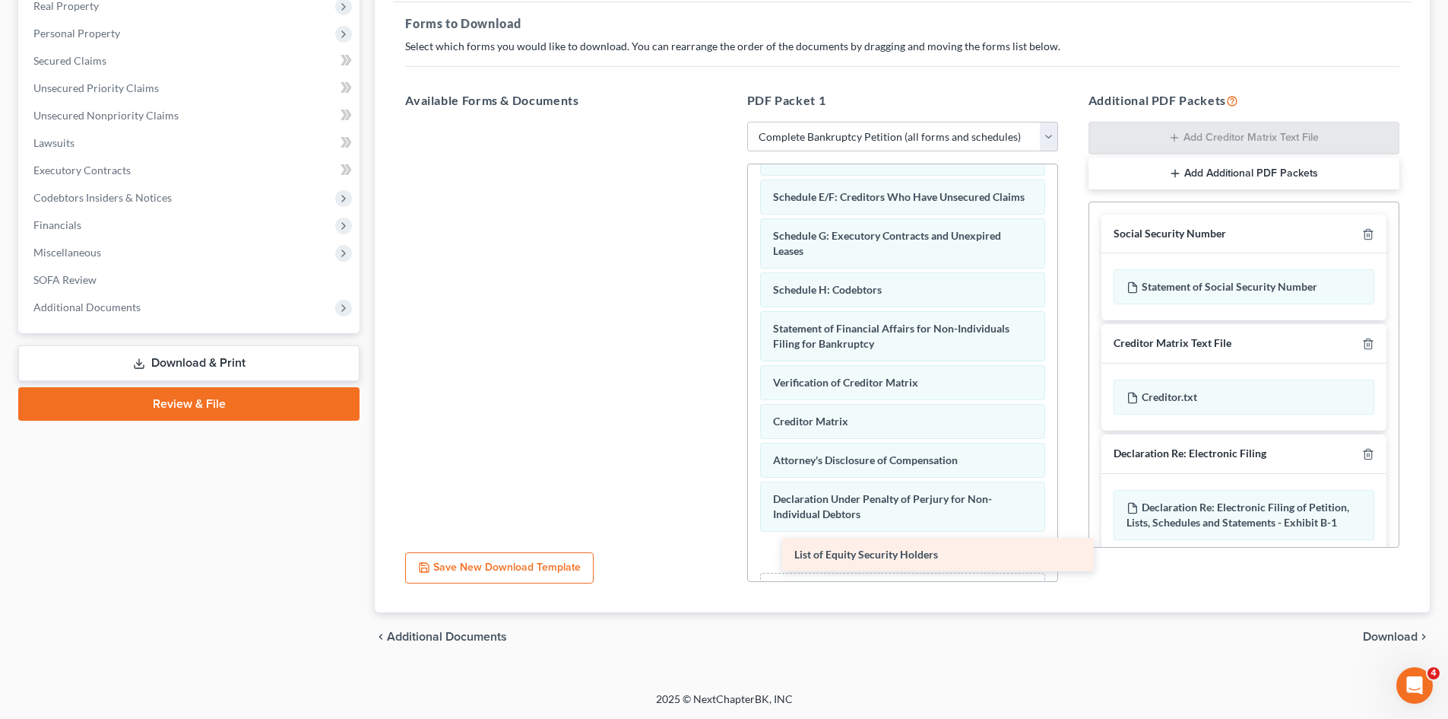
drag, startPoint x: 516, startPoint y: 147, endPoint x: 893, endPoint y: 559, distance: 558.6
click at [728, 122] on div "List of Equity Security Holders List of Equity Security Holders" at bounding box center [560, 122] width 335 height 0
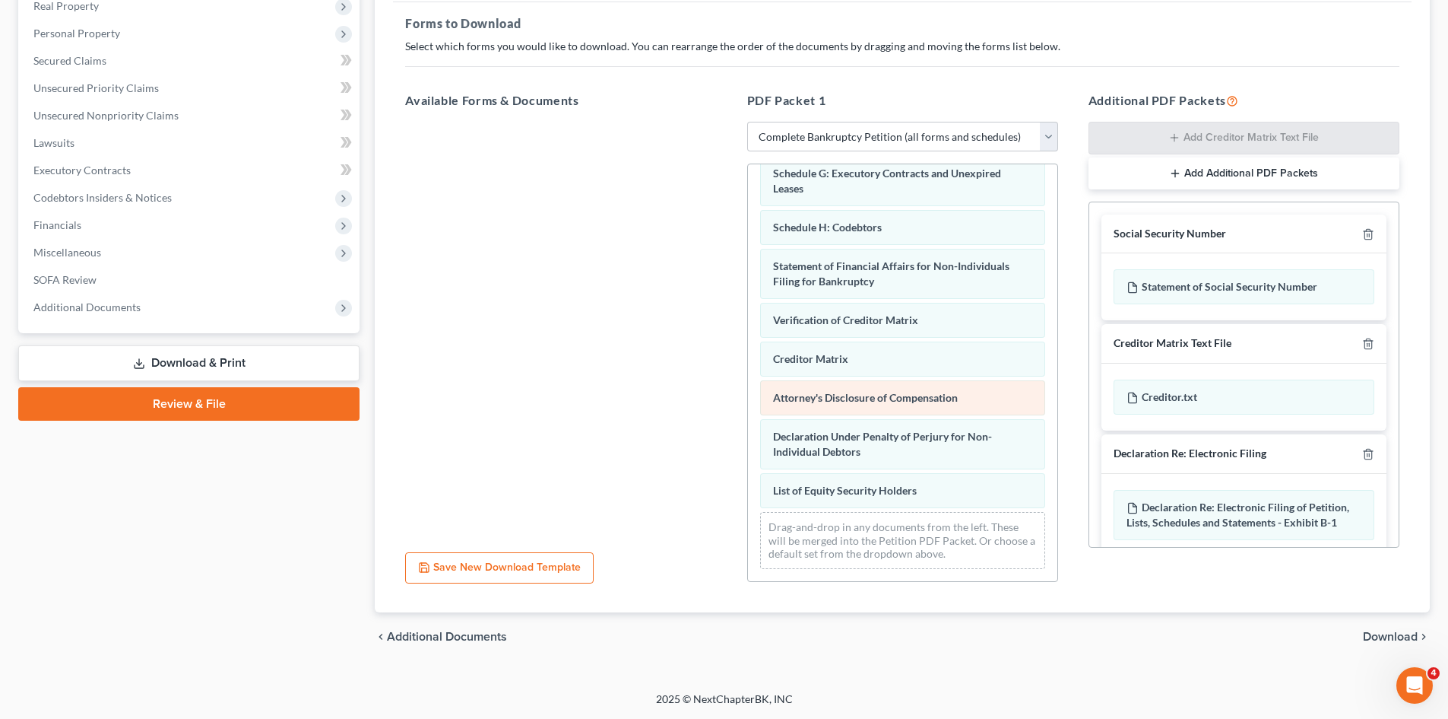
scroll to position [275, 0]
click at [1392, 630] on div "chevron_left Additional Documents Download chevron_right" at bounding box center [902, 636] width 1055 height 49
click at [1393, 631] on span "Download" at bounding box center [1390, 636] width 55 height 12
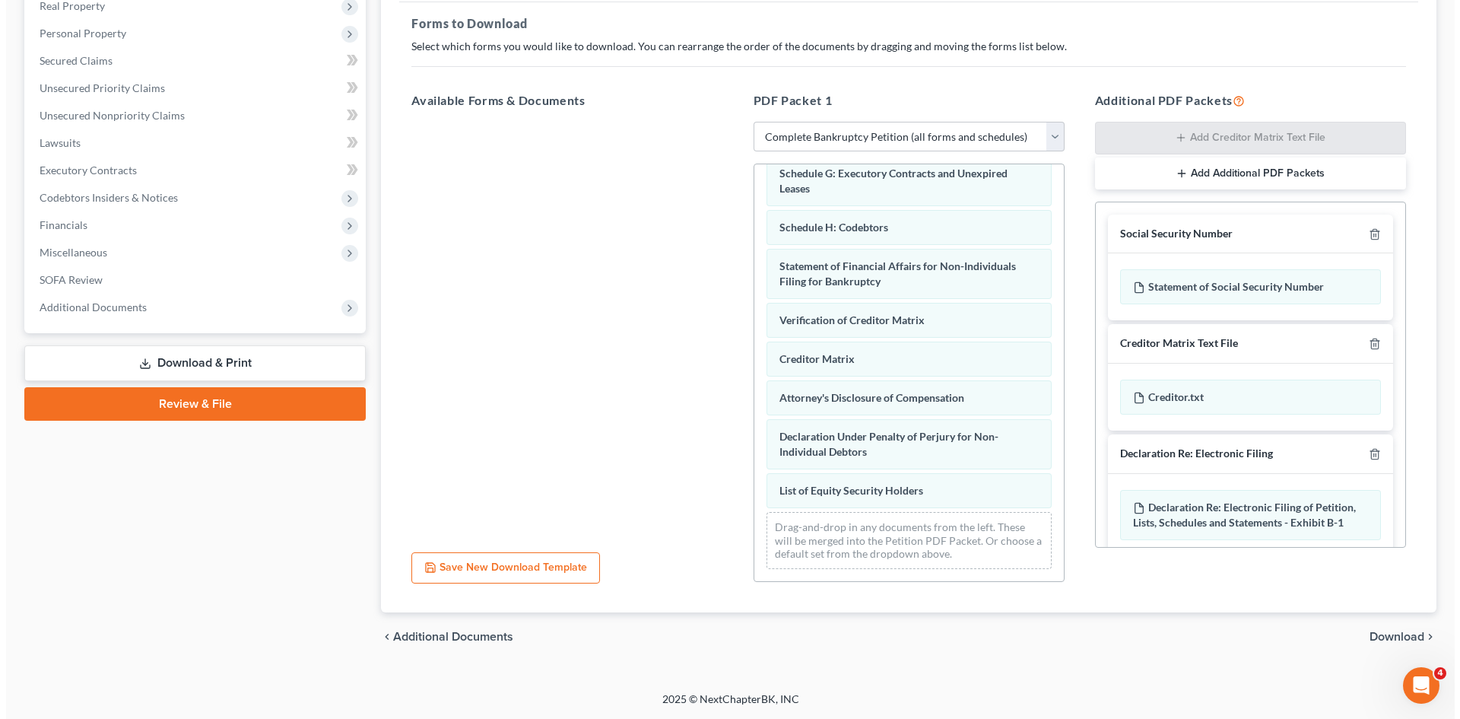
scroll to position [0, 0]
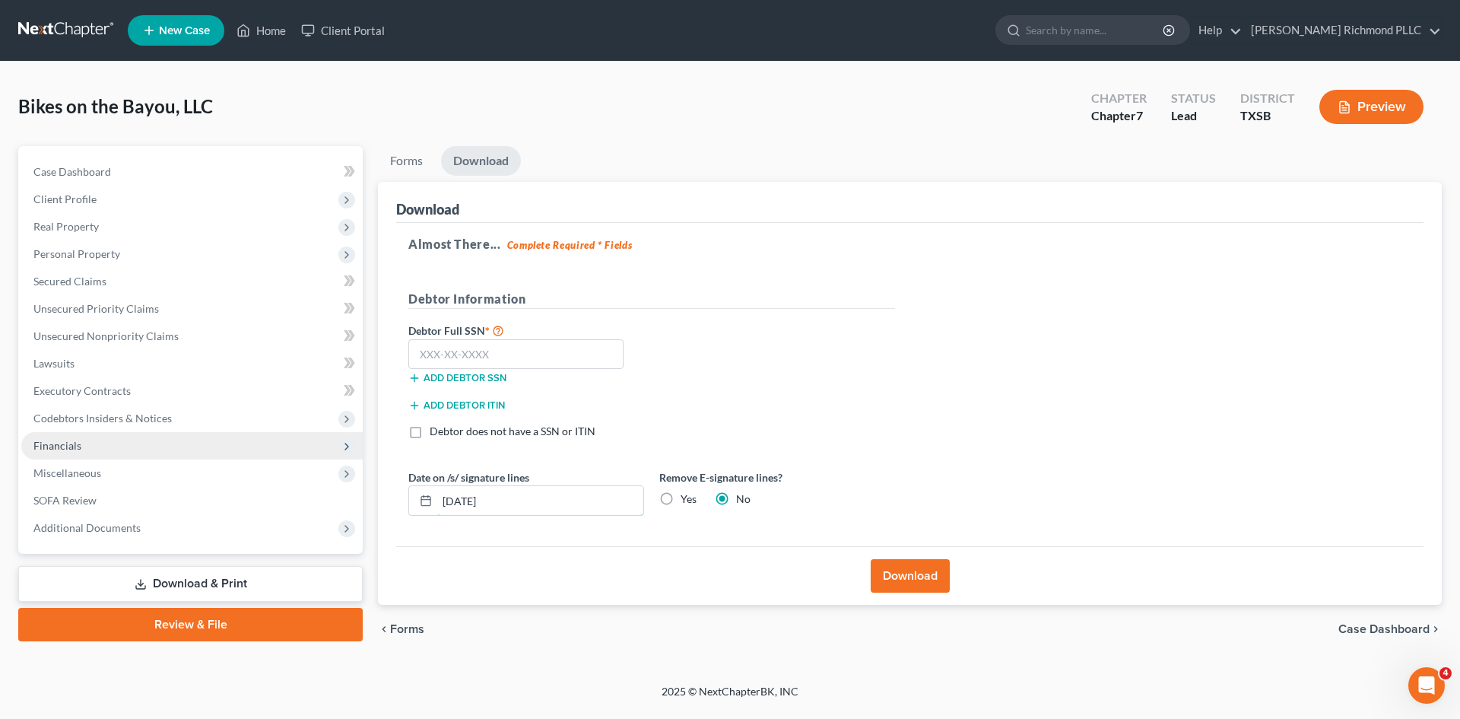
drag, startPoint x: 549, startPoint y: 496, endPoint x: 74, endPoint y: 448, distance: 477.6
click at [122, 455] on div "Petition Navigation Case Dashboard Payments Invoices Payments Payments Credit R…" at bounding box center [730, 399] width 1439 height 507
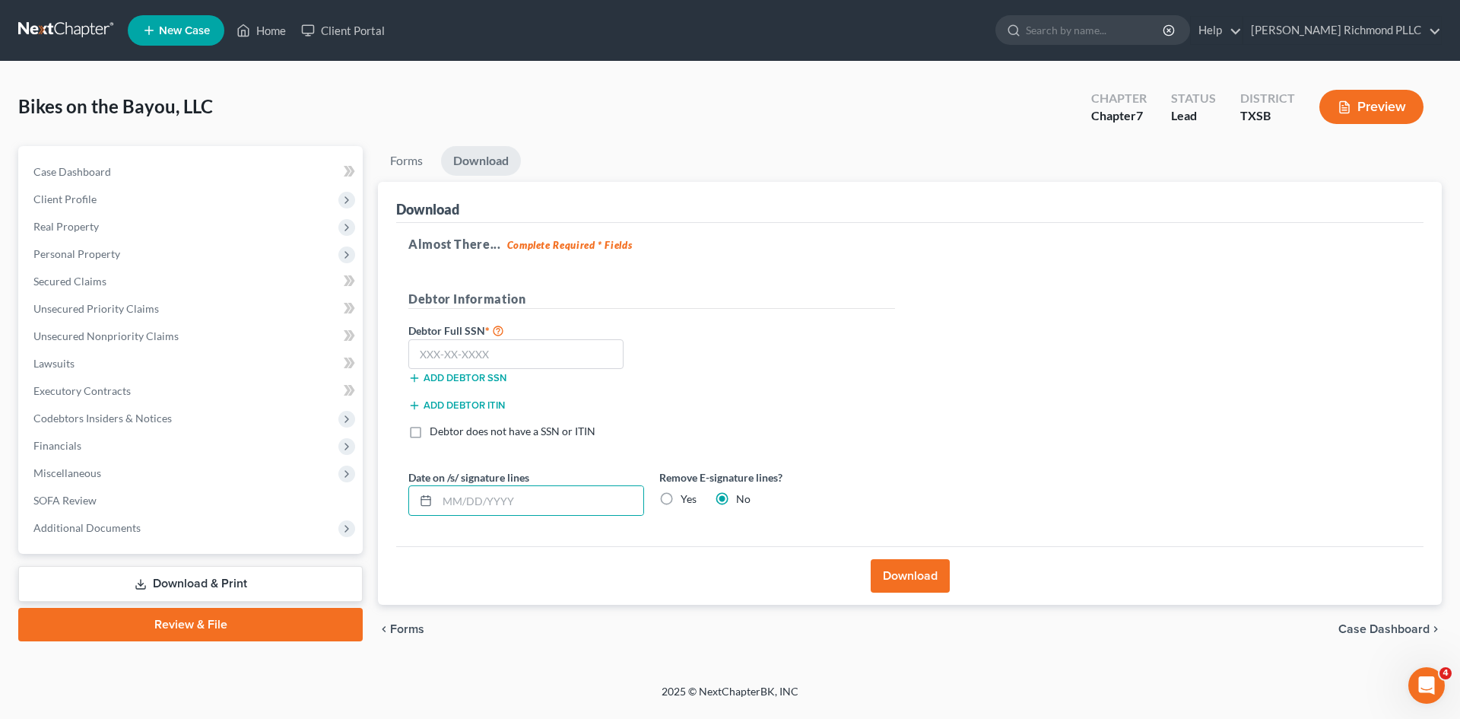
click at [680, 496] on label "Yes" at bounding box center [688, 498] width 16 height 15
click at [687, 496] on input "Yes" at bounding box center [692, 496] width 10 height 10
radio input "true"
radio input "false"
click at [936, 581] on button "Download" at bounding box center [910, 575] width 79 height 33
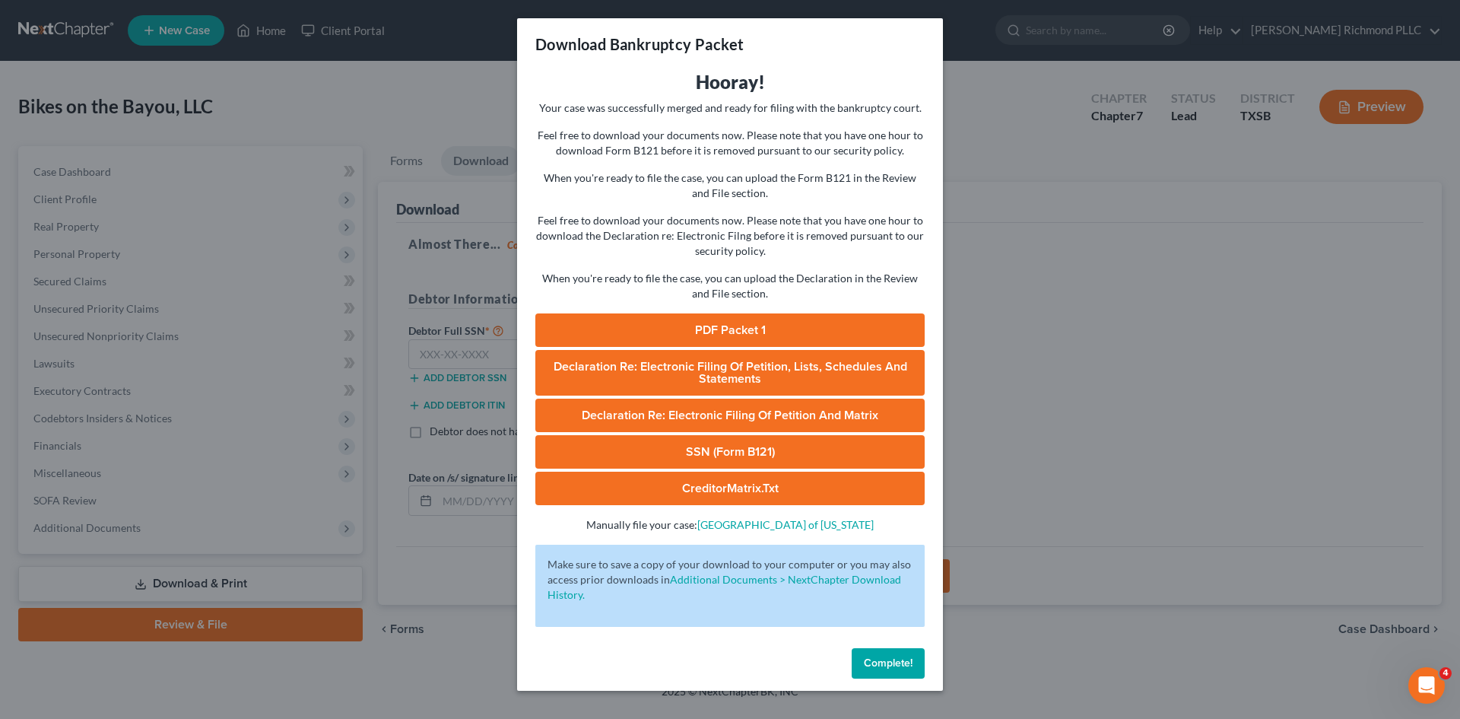
click at [748, 319] on link "PDF Packet 1" at bounding box center [729, 329] width 389 height 33
drag, startPoint x: 1098, startPoint y: 385, endPoint x: 1095, endPoint y: 363, distance: 21.5
click at [1098, 384] on div "Download Bankruptcy Packet Hooray! Your case was successfully merged and ready …" at bounding box center [730, 359] width 1460 height 719
